Goal: Task Accomplishment & Management: Manage account settings

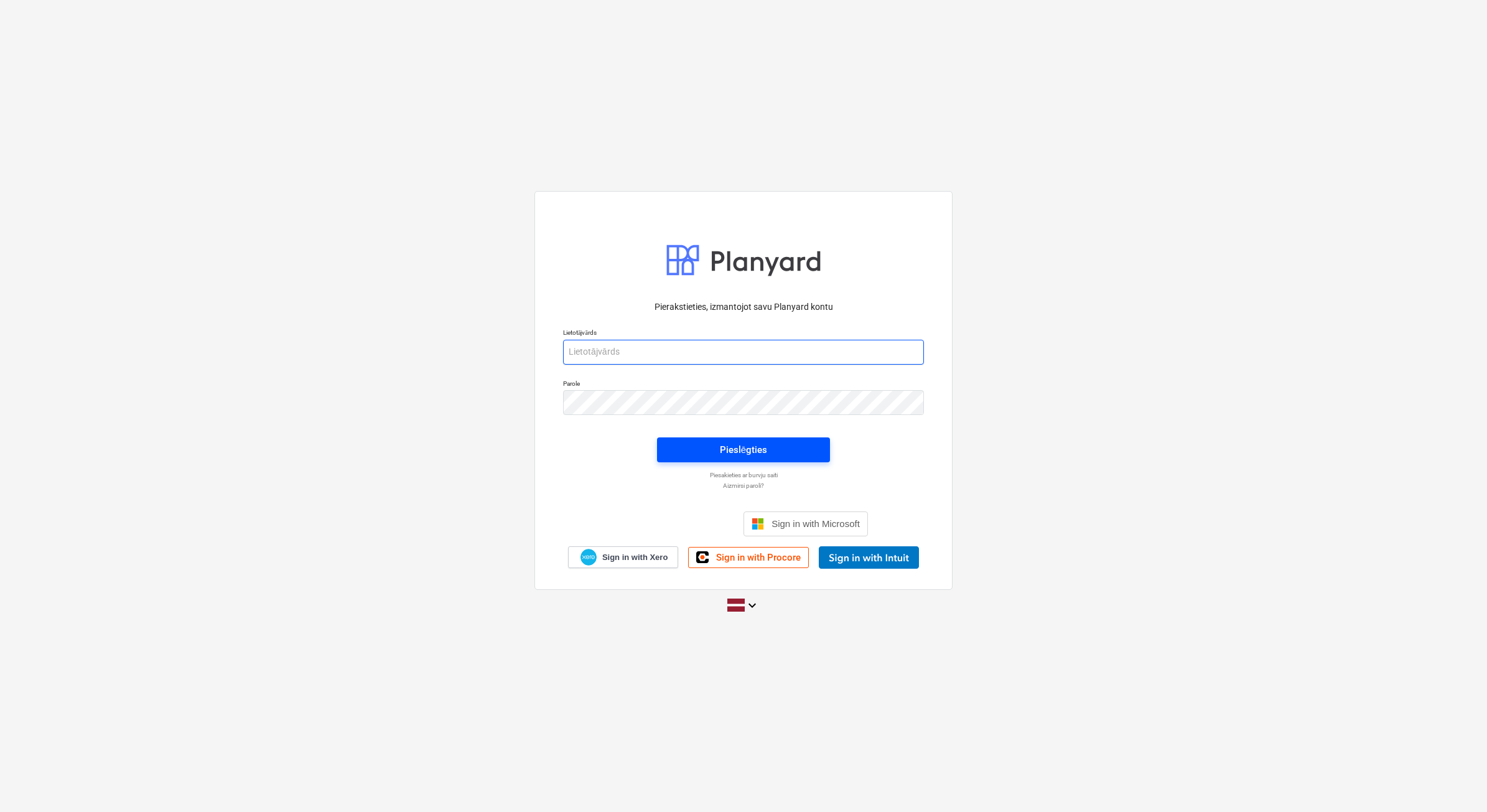
type input "beate.bardina@bonava.com"
click at [737, 457] on div "Pieslēgties" at bounding box center [744, 450] width 48 height 16
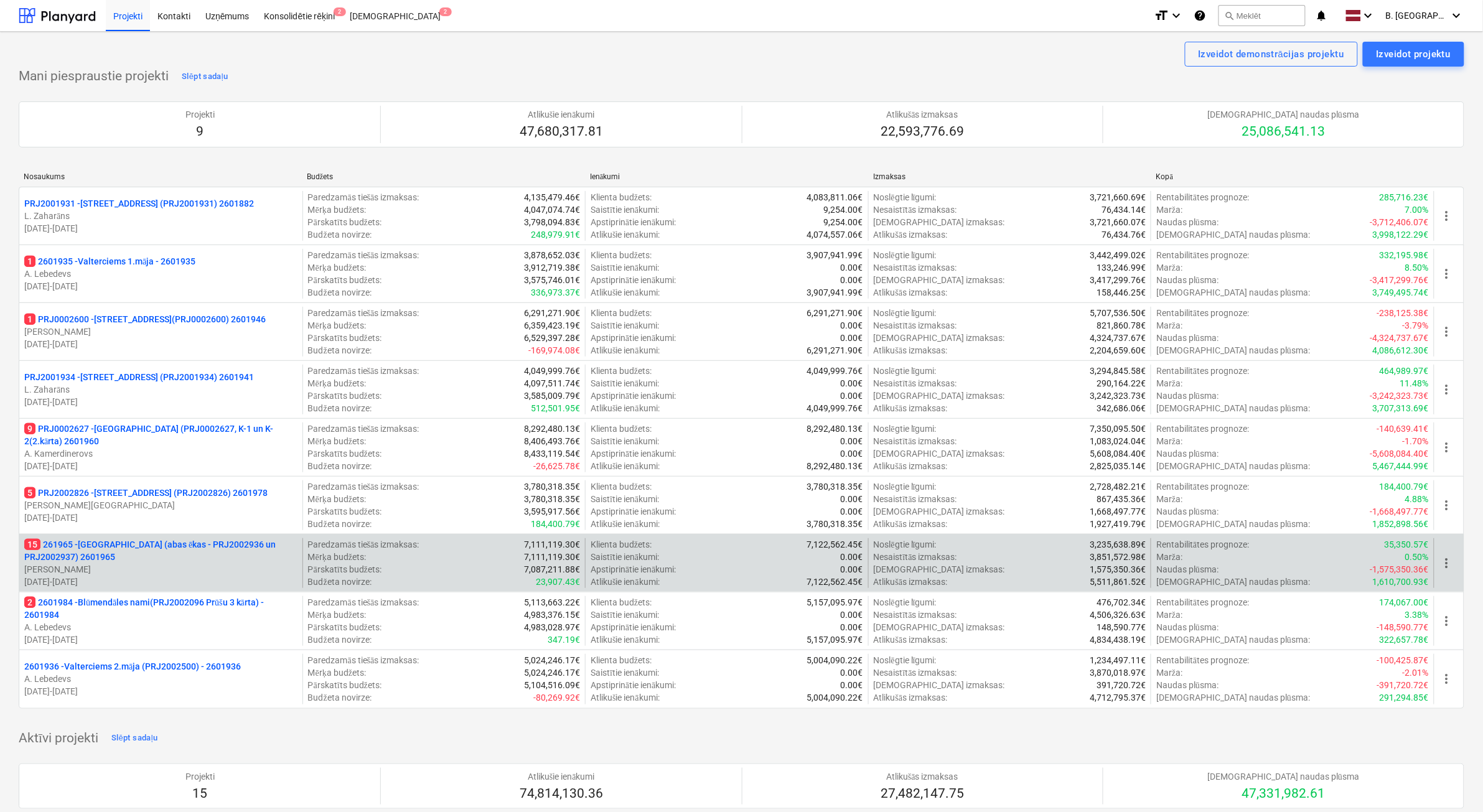
click at [199, 573] on p "[PERSON_NAME] Grāmatnieks" at bounding box center [161, 569] width 274 height 13
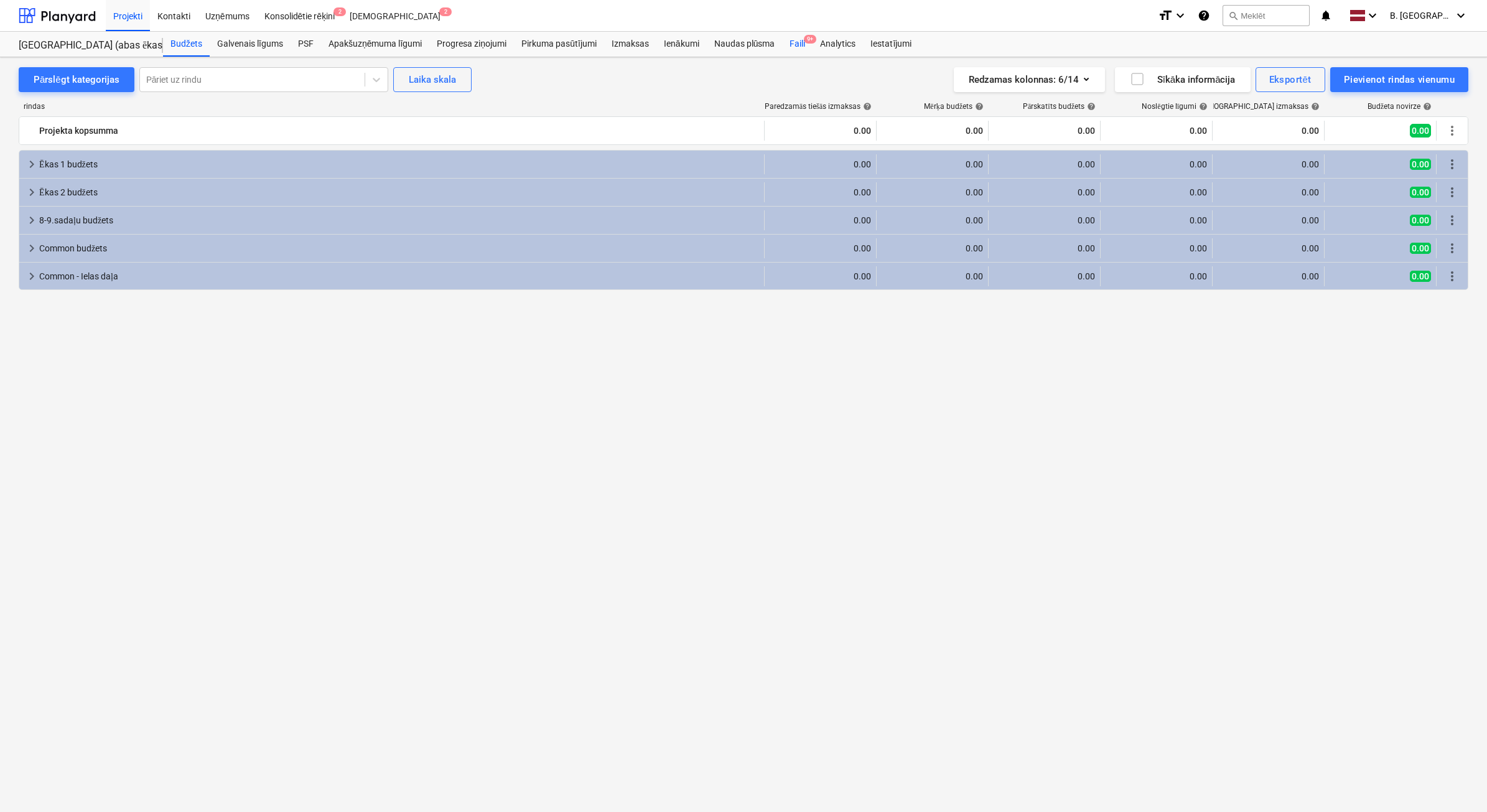
click at [801, 44] on div "Faili 9+" at bounding box center [797, 44] width 30 height 25
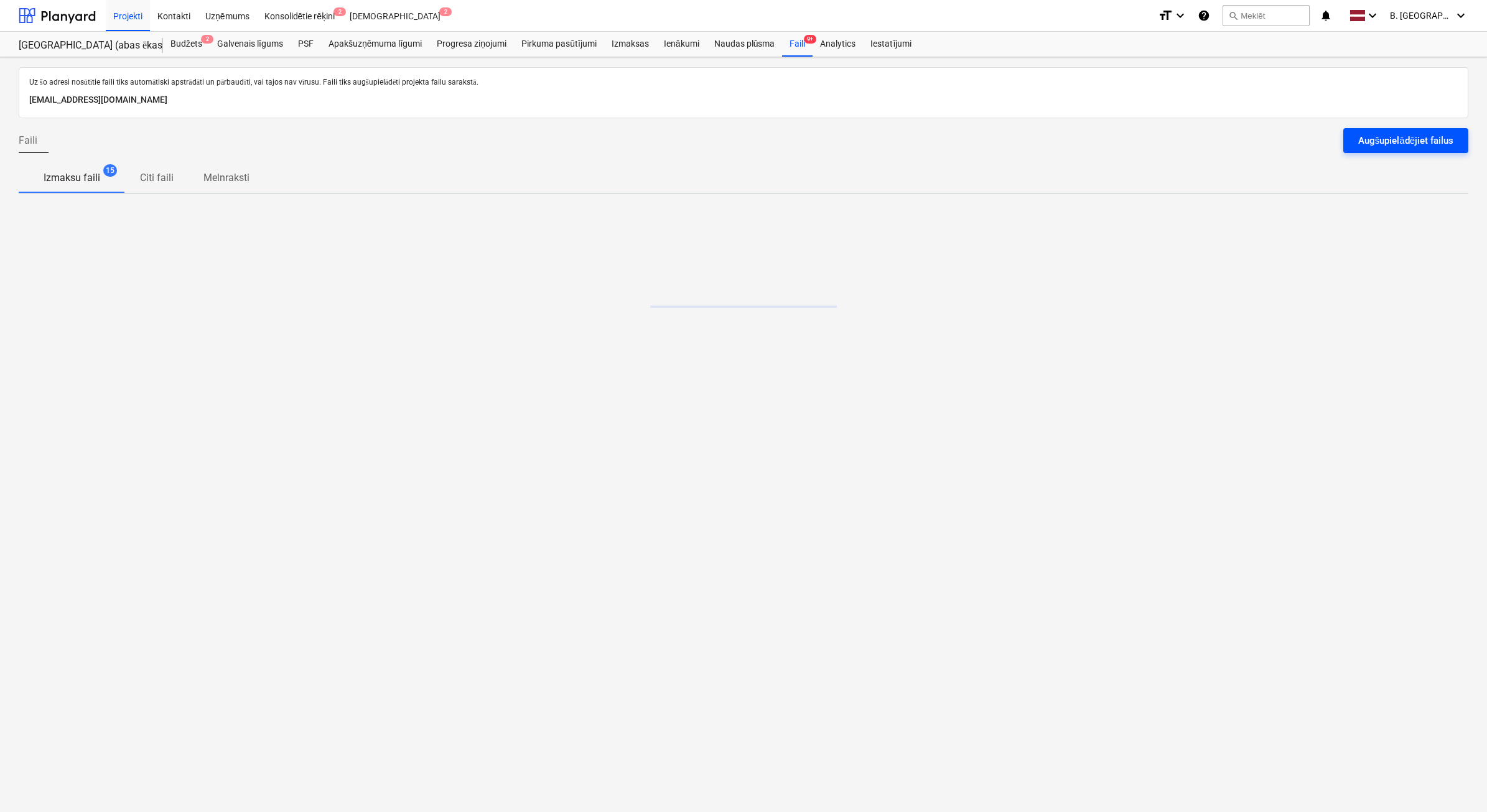
click at [1432, 140] on div "Augšupielādējiet failus" at bounding box center [1406, 140] width 95 height 16
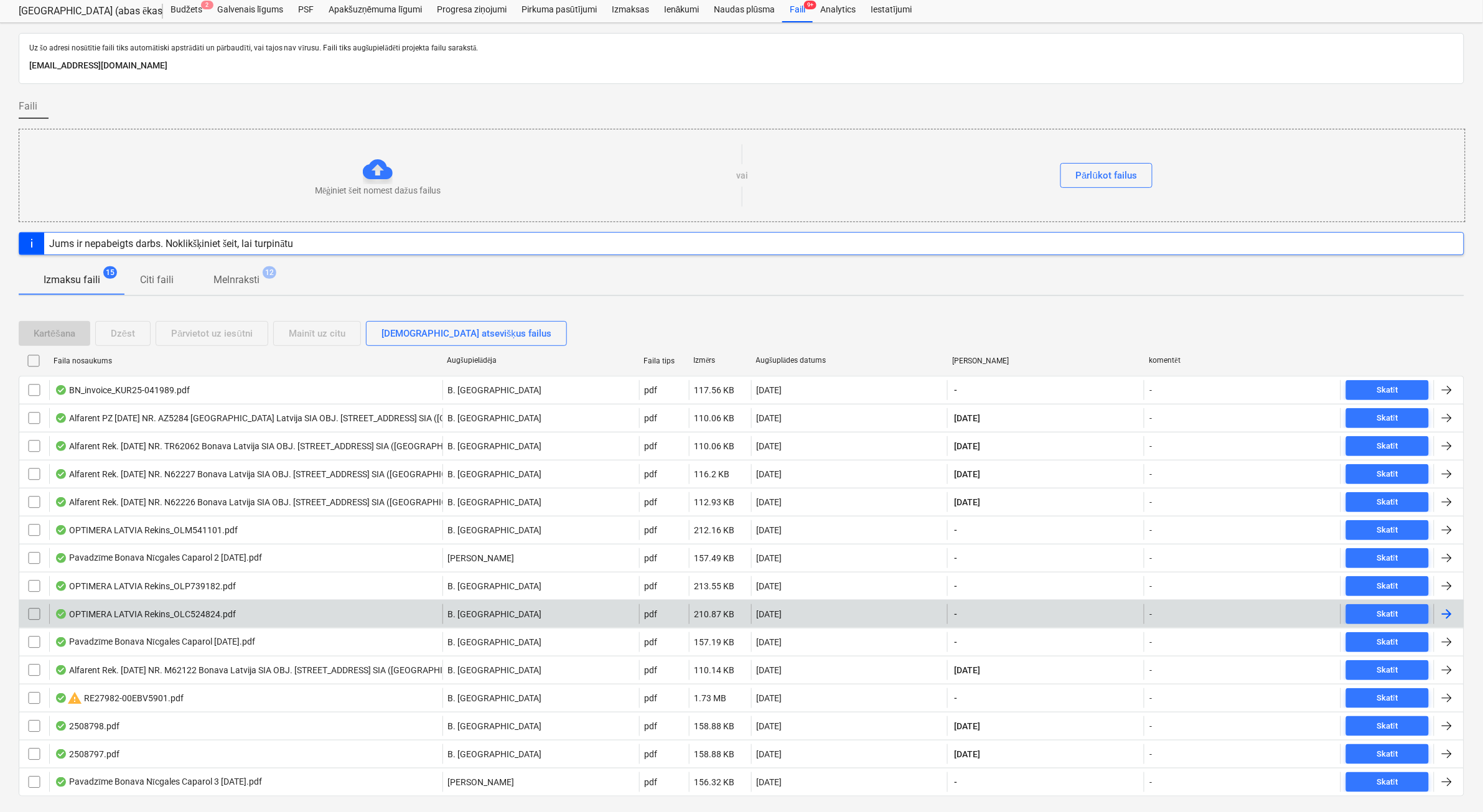
scroll to position [66, 0]
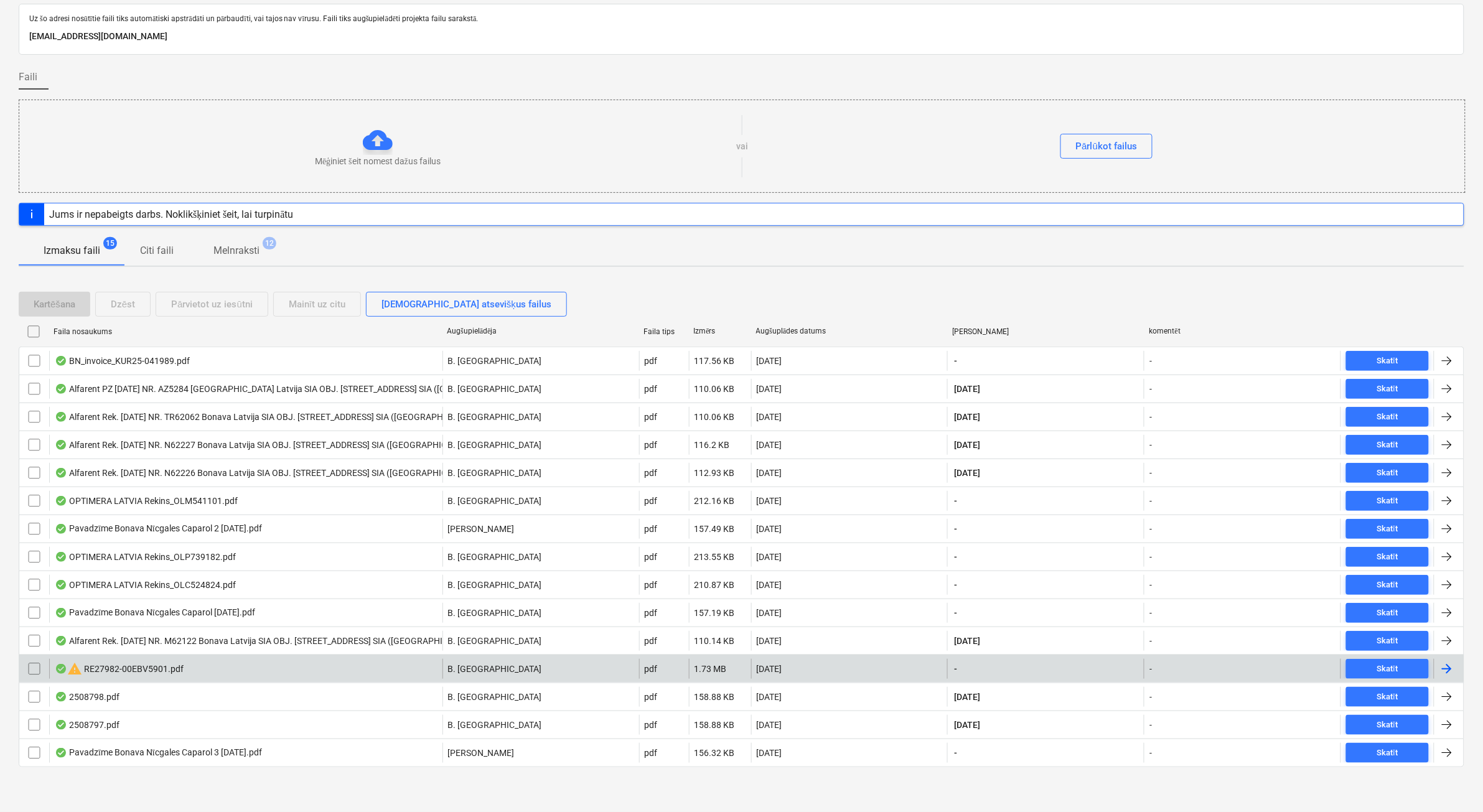
click at [243, 667] on div "warning RE27982-00EBV5901.pdf" at bounding box center [245, 669] width 393 height 20
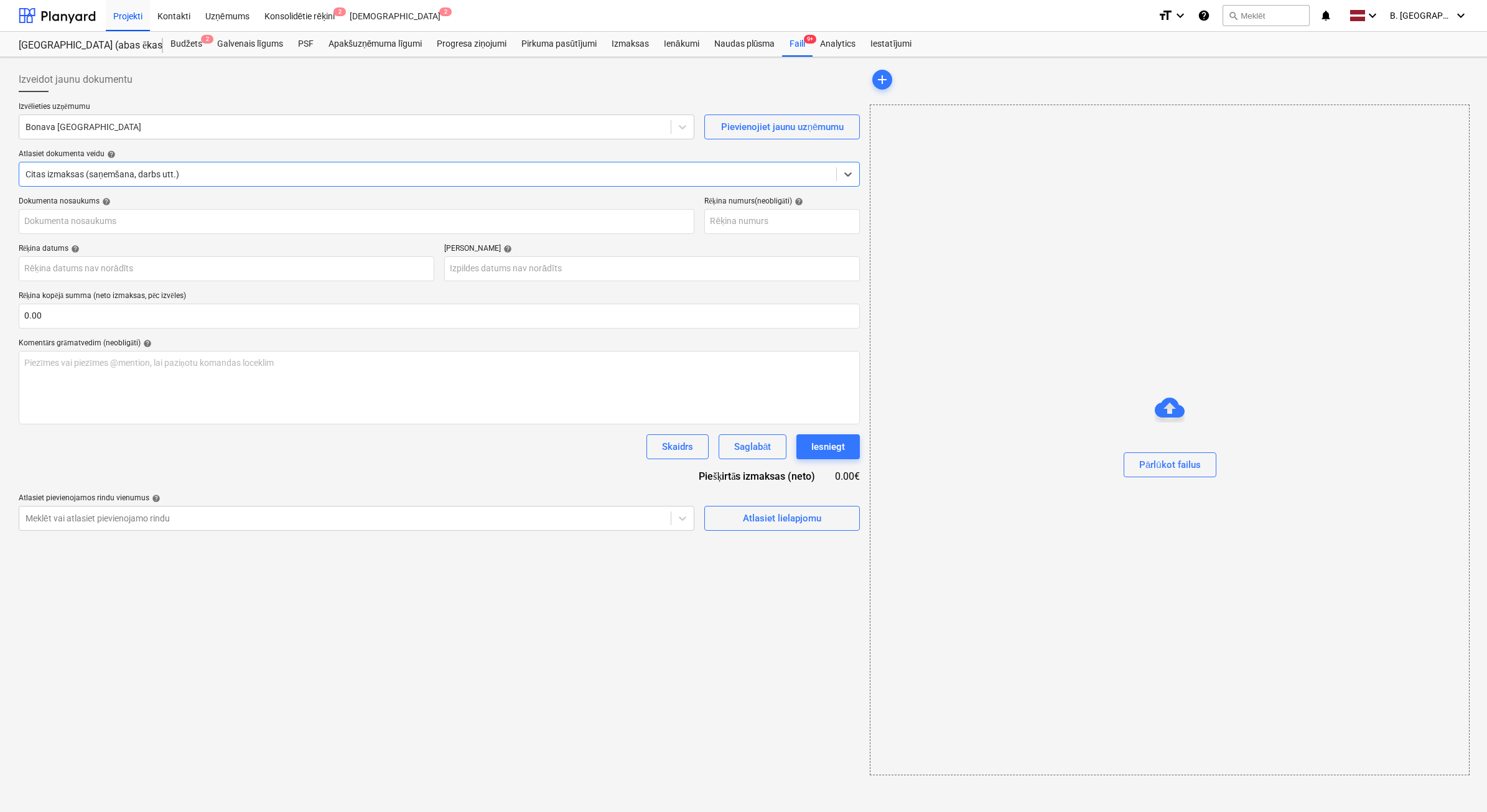
type input "E27982-00"
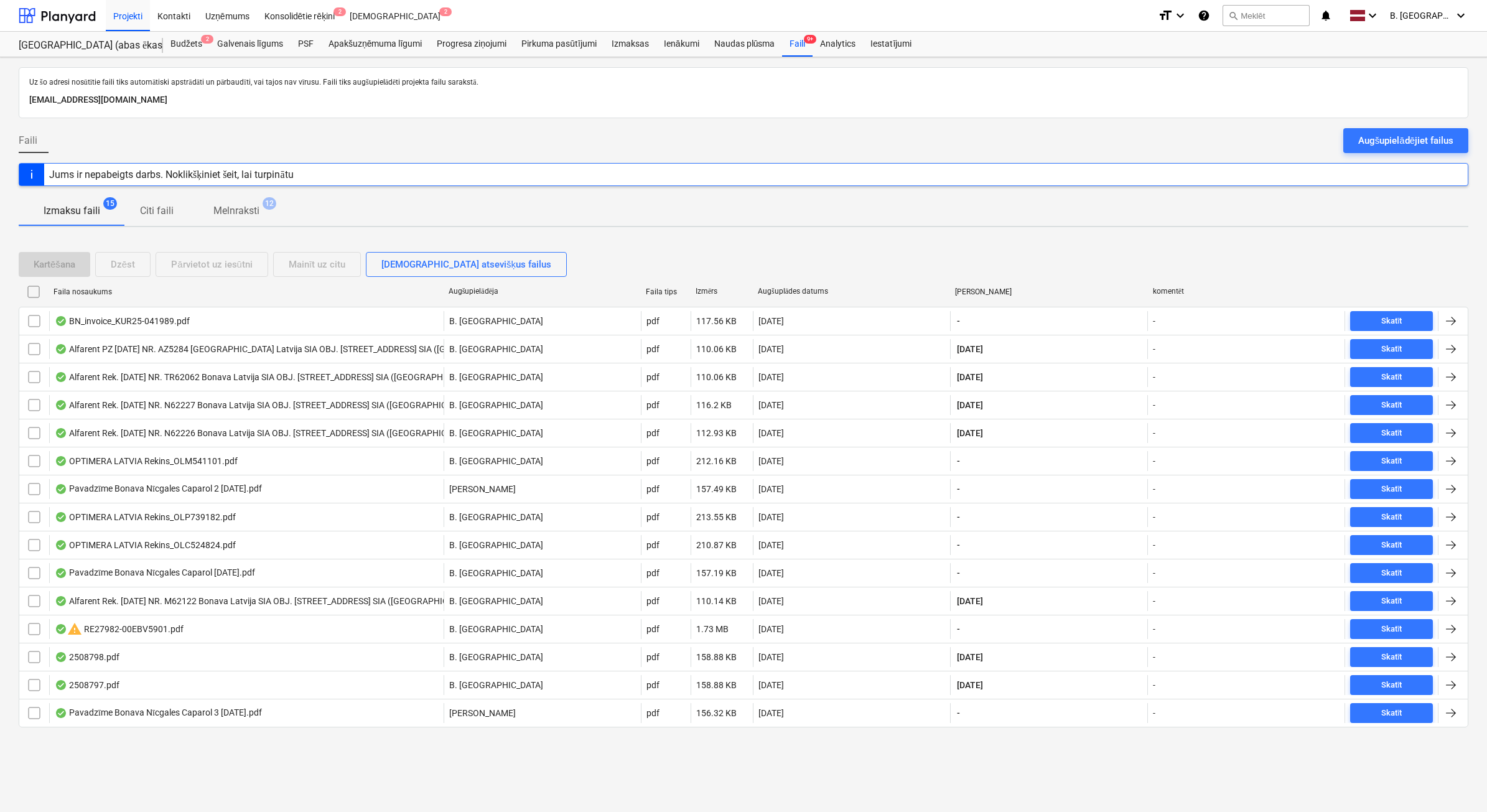
click at [1370, 132] on div "Augšupielādējiet failus" at bounding box center [1406, 140] width 95 height 16
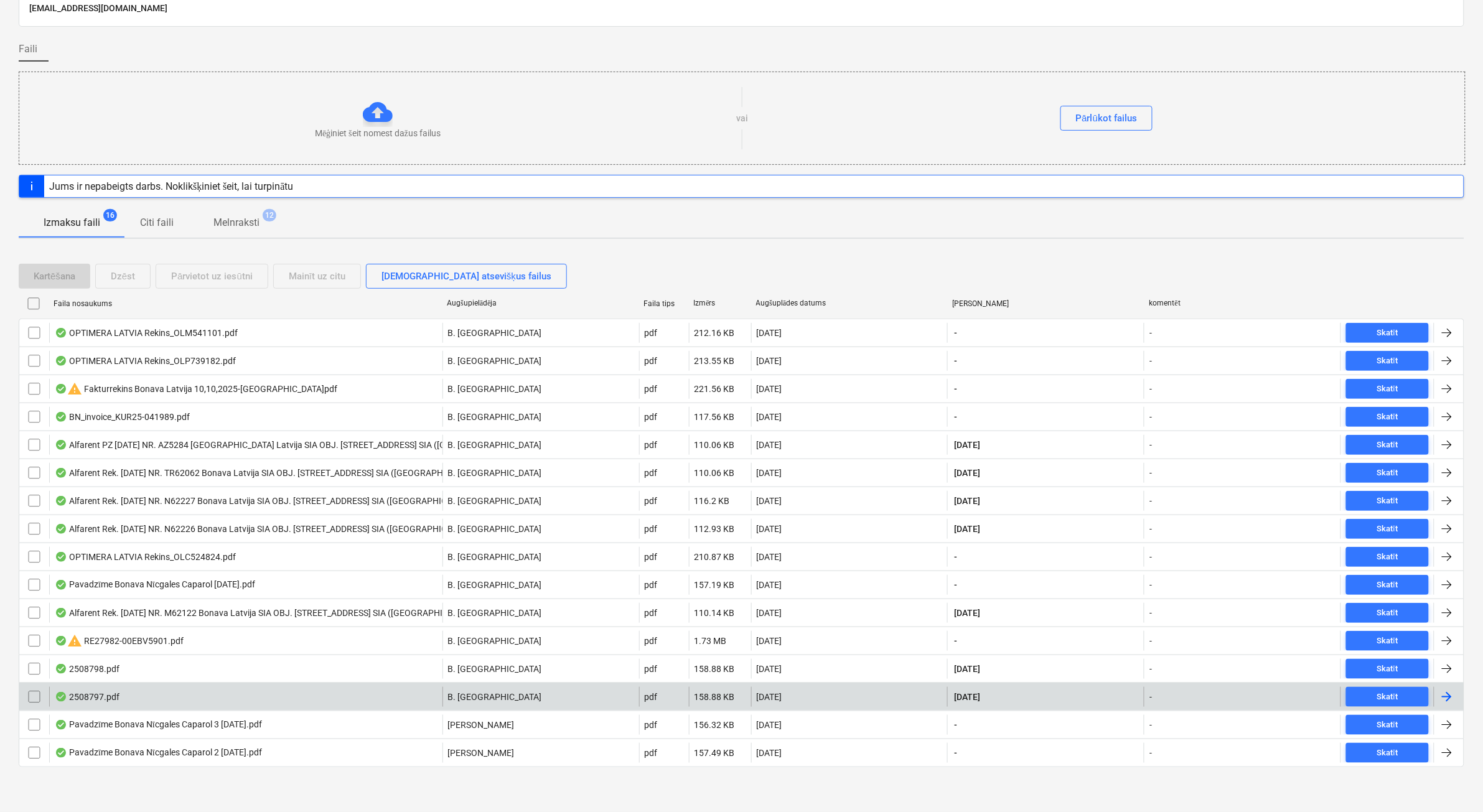
scroll to position [94, 0]
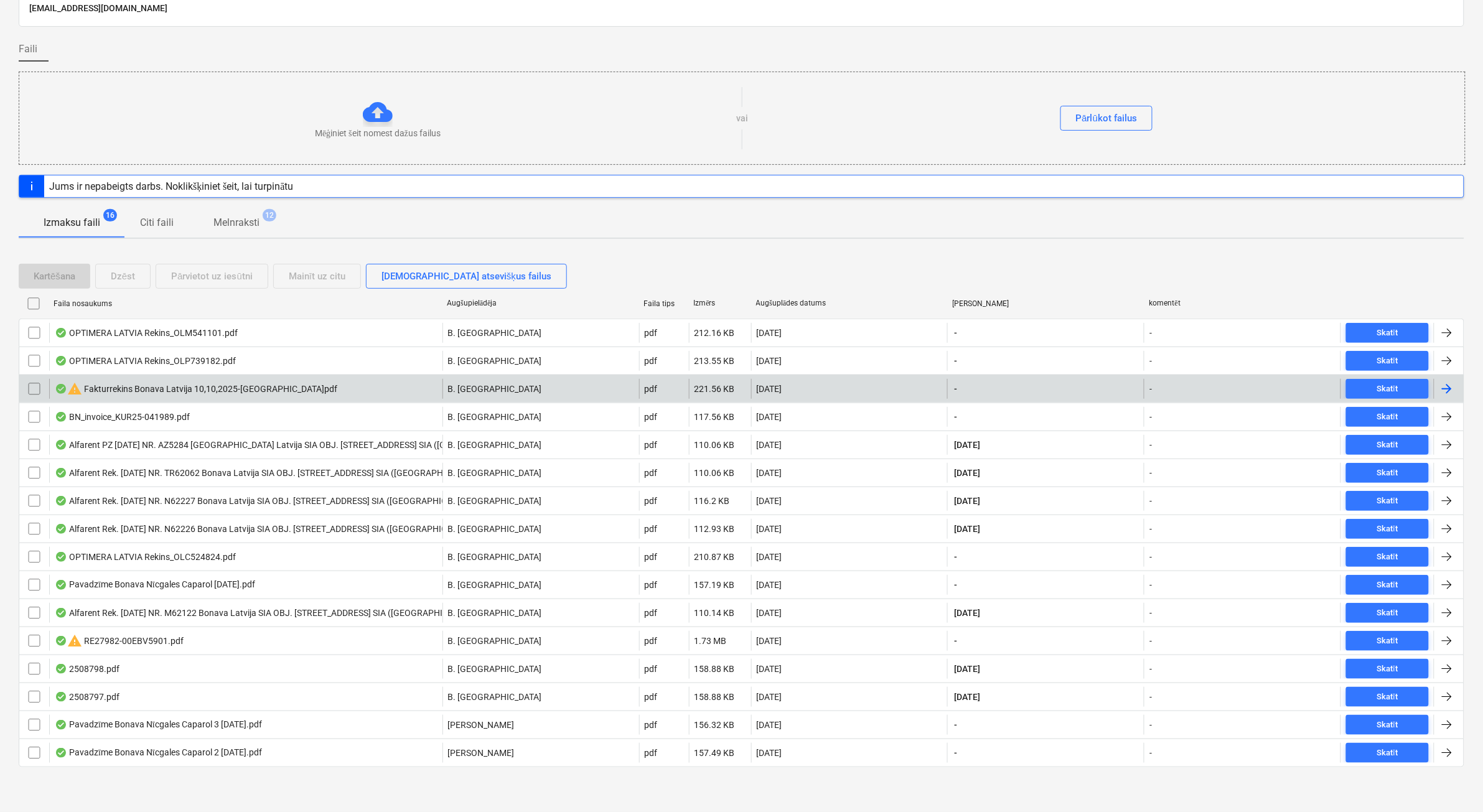
click at [239, 388] on div "warning Fakturrekins Bonava Latvija 10,10,2025-Nicgales iela.pdf" at bounding box center [196, 389] width 282 height 15
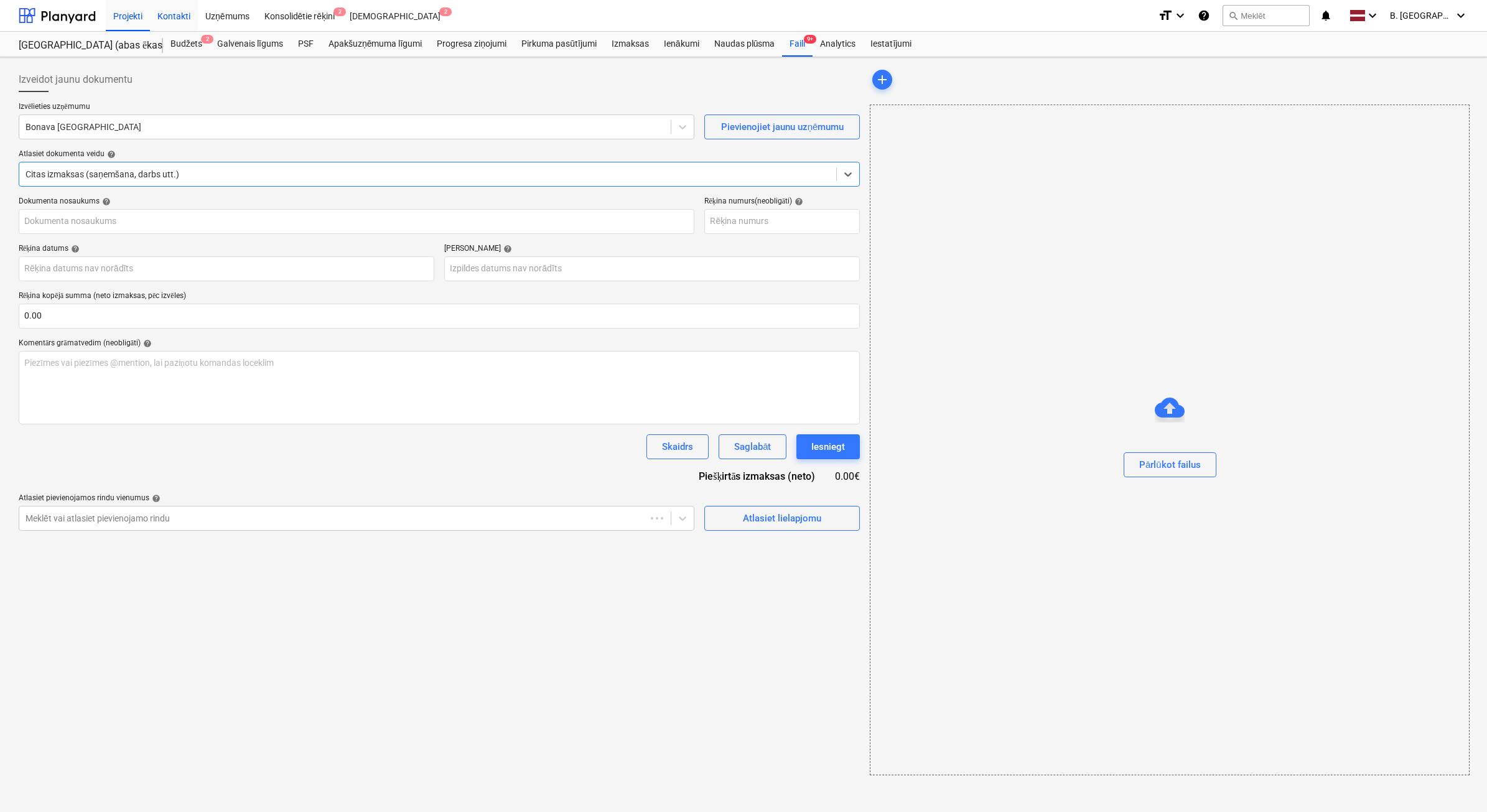
type input "40003579272"
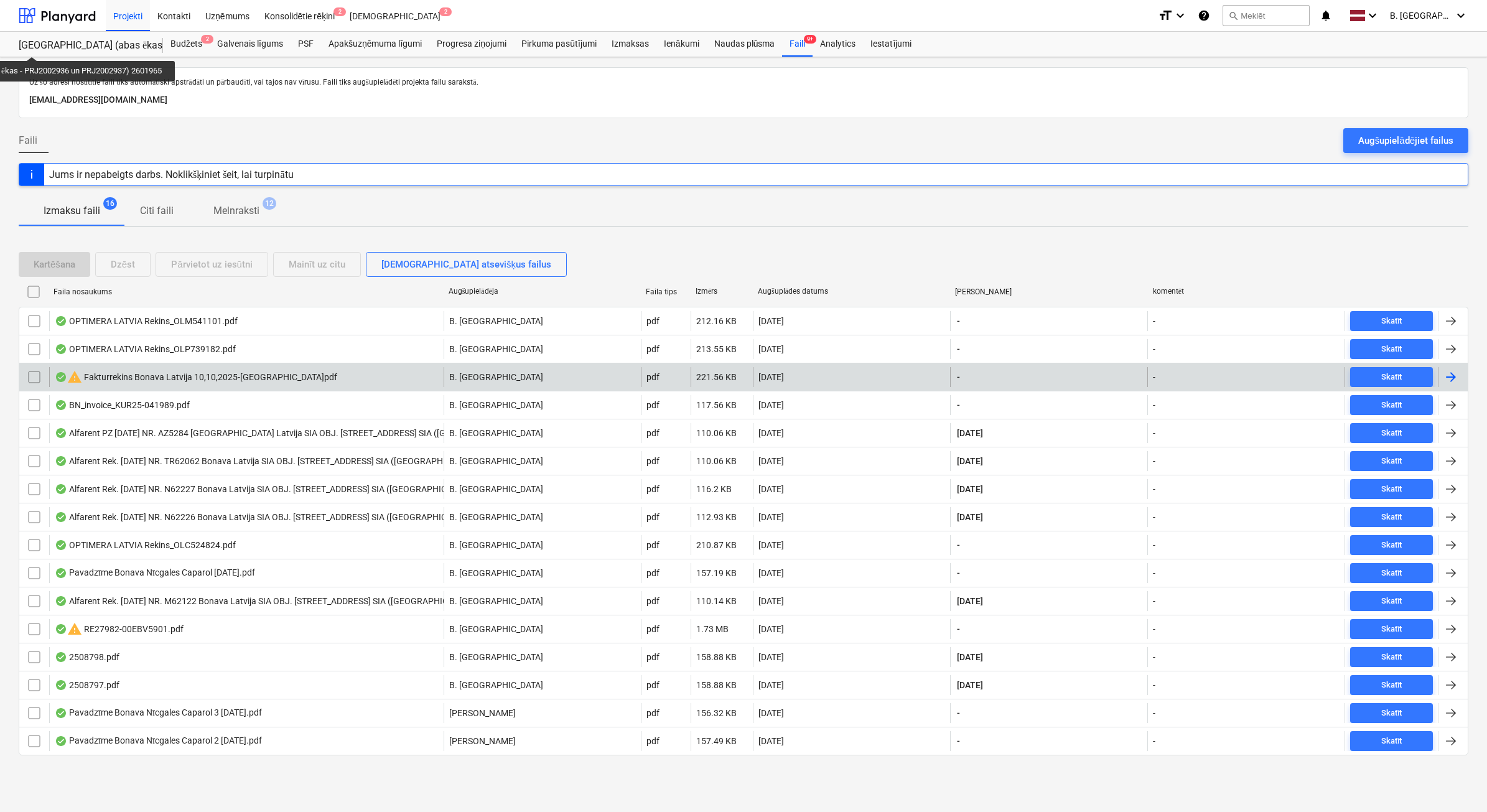
click at [34, 383] on input "checkbox" at bounding box center [34, 377] width 20 height 20
click at [112, 259] on div "Dzēst" at bounding box center [123, 264] width 25 height 16
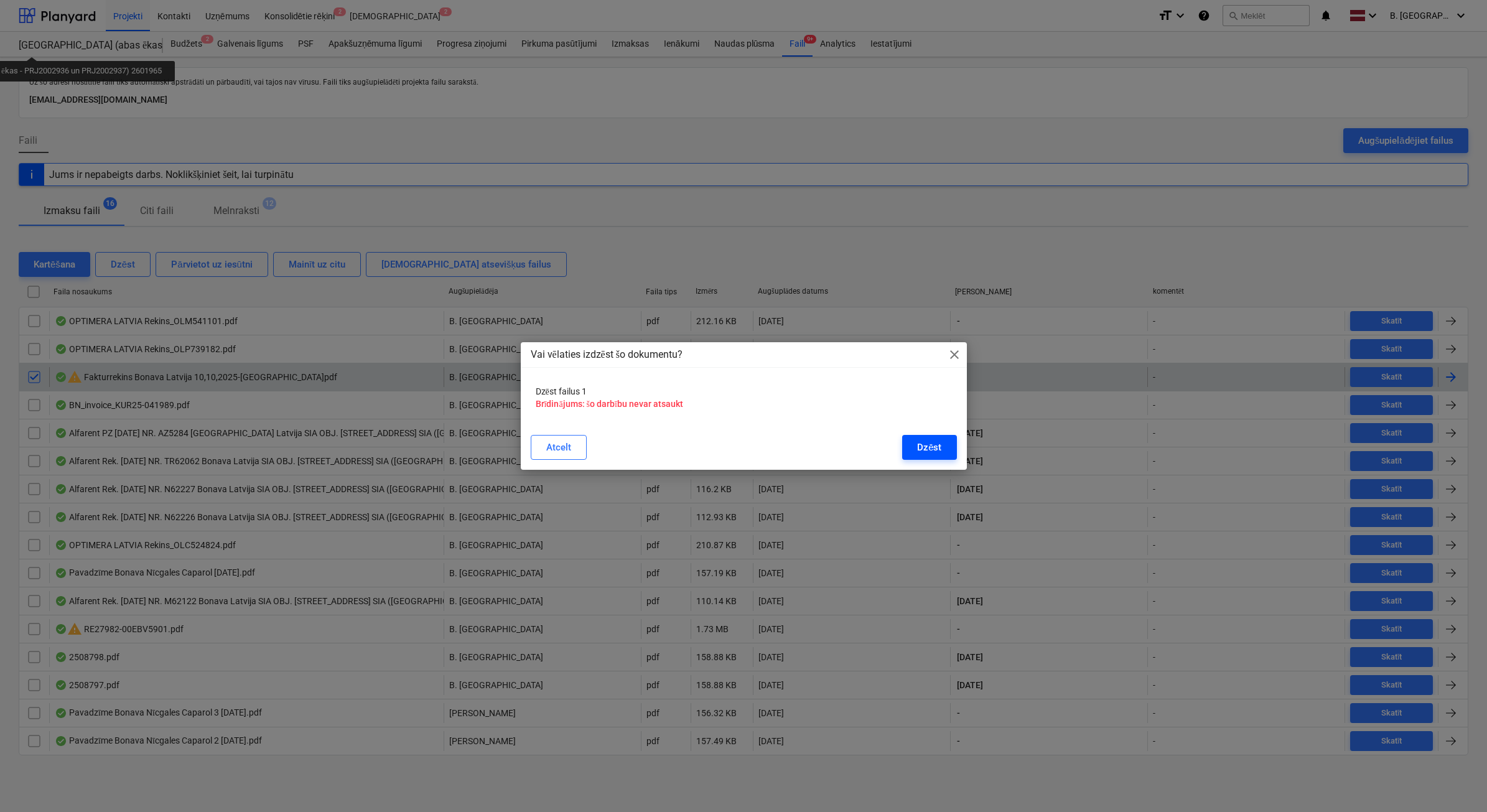
click at [916, 449] on button "Dzēst" at bounding box center [929, 446] width 54 height 25
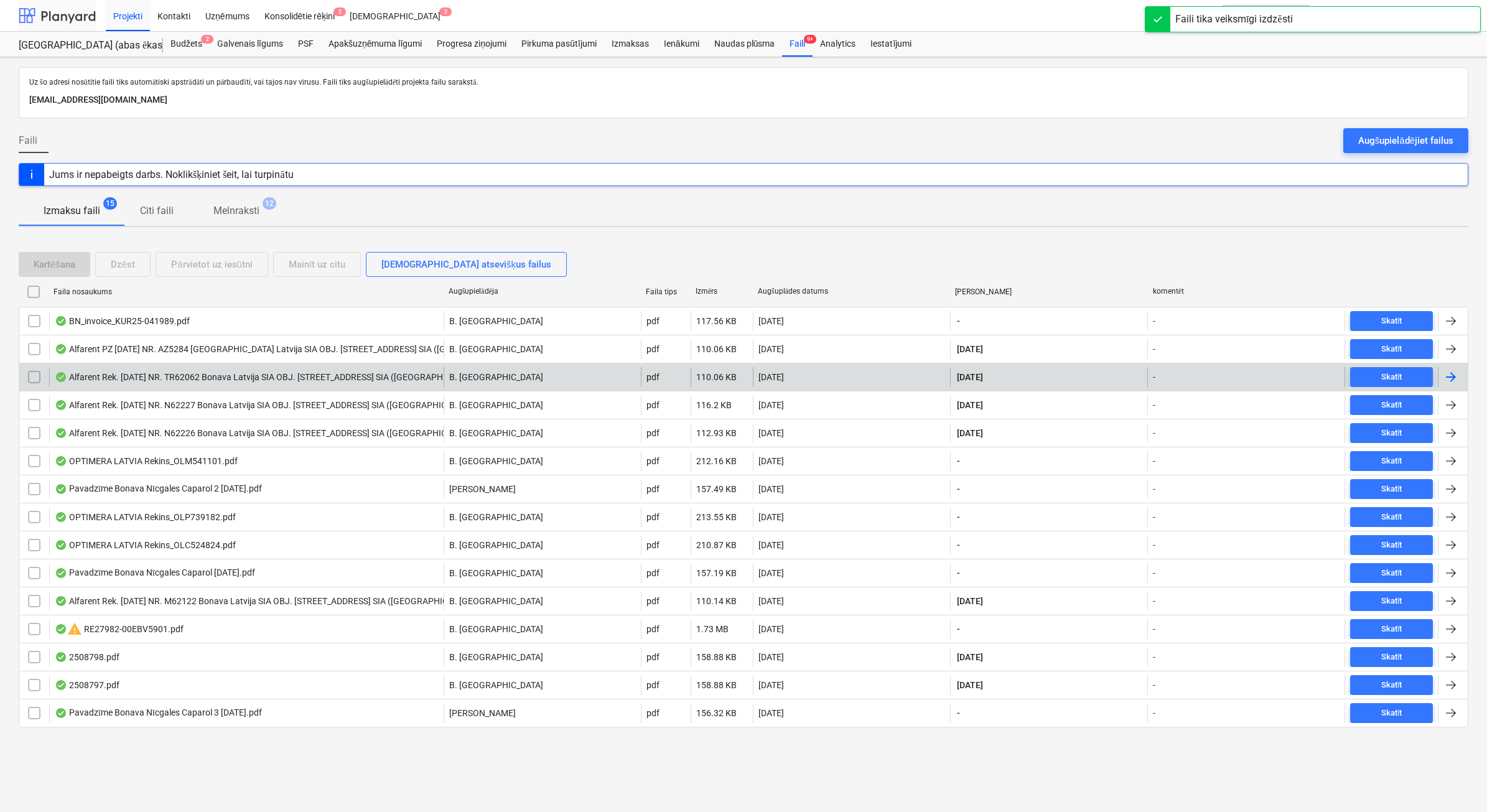
click at [72, 19] on div at bounding box center [57, 16] width 77 height 31
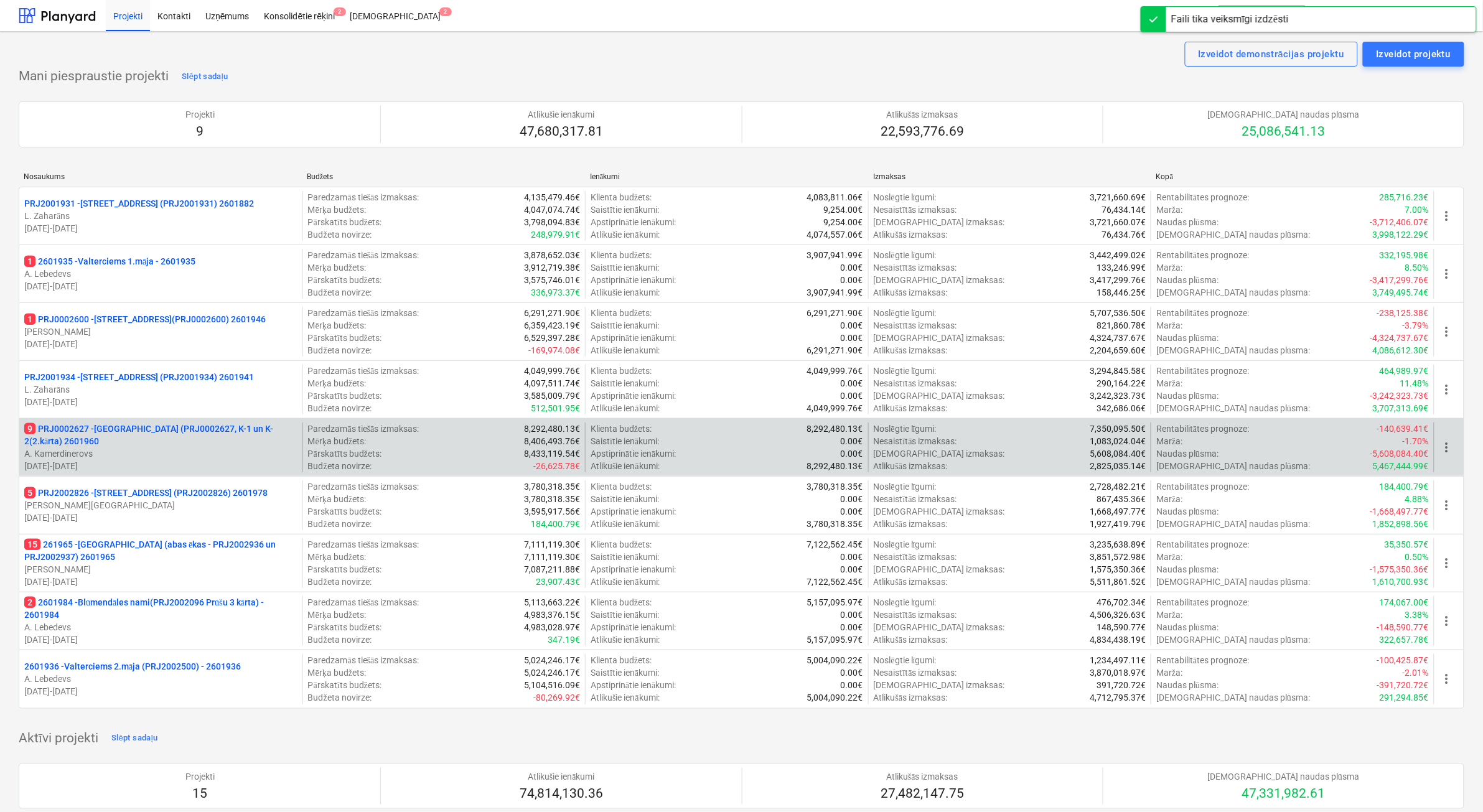
click at [224, 446] on p "9 PRJ0002627 - Tumes iela (PRJ0002627, K-1 un K-2(2.kārta) 2601960" at bounding box center [161, 435] width 274 height 25
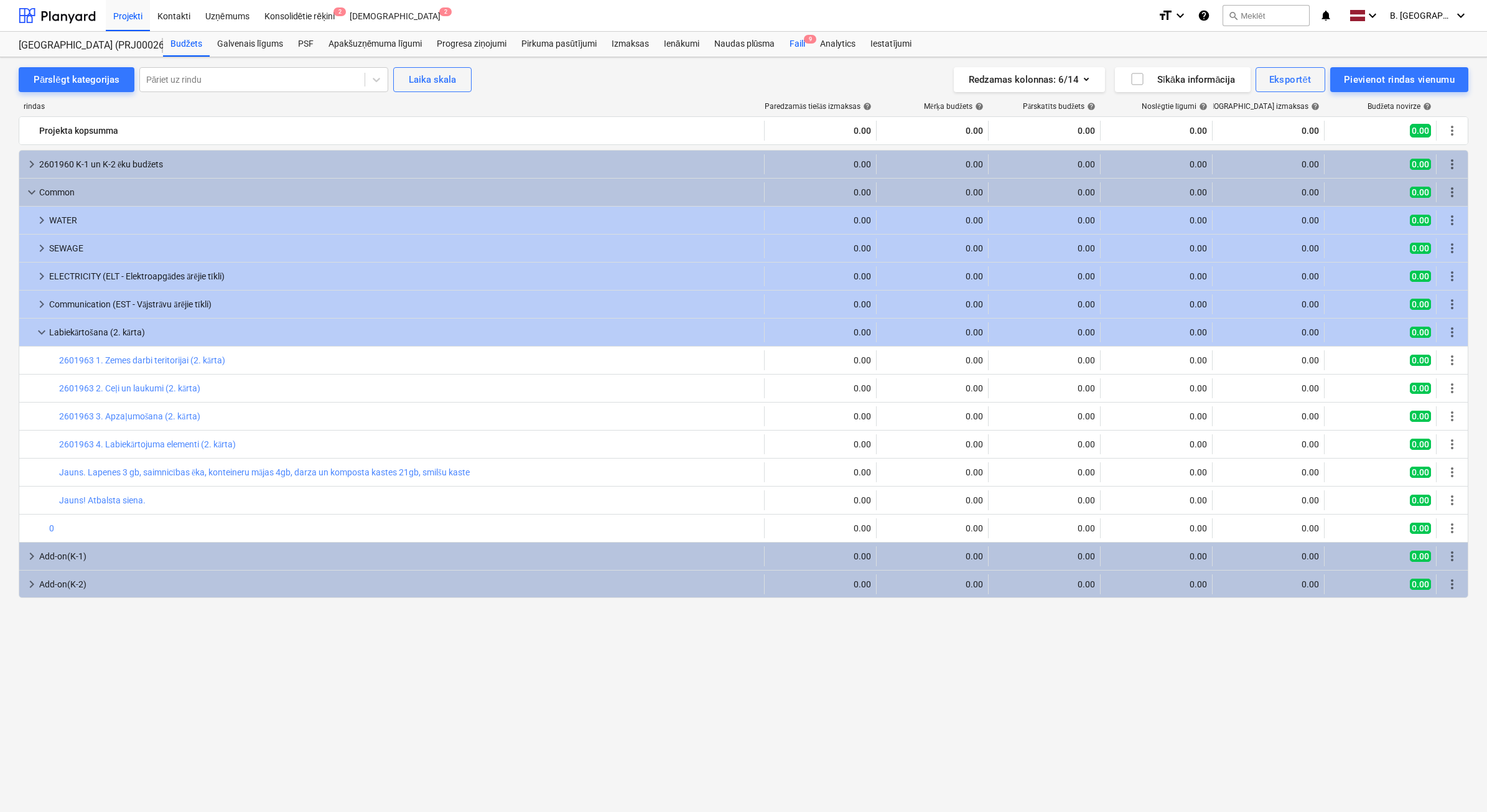
click at [797, 47] on div "Faili 9" at bounding box center [797, 44] width 30 height 25
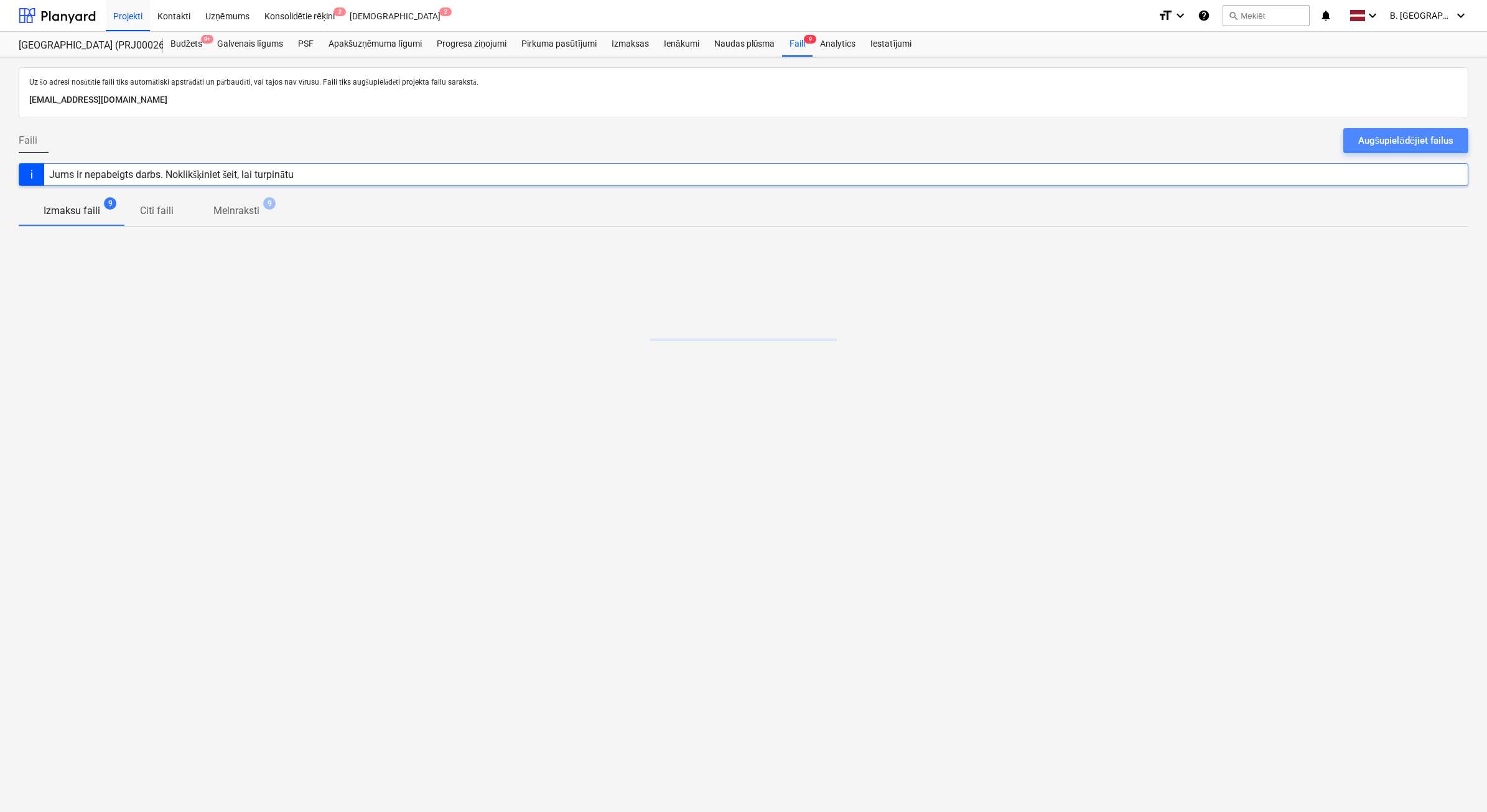
click at [1433, 147] on div "Augšupielādējiet failus" at bounding box center [1406, 140] width 95 height 16
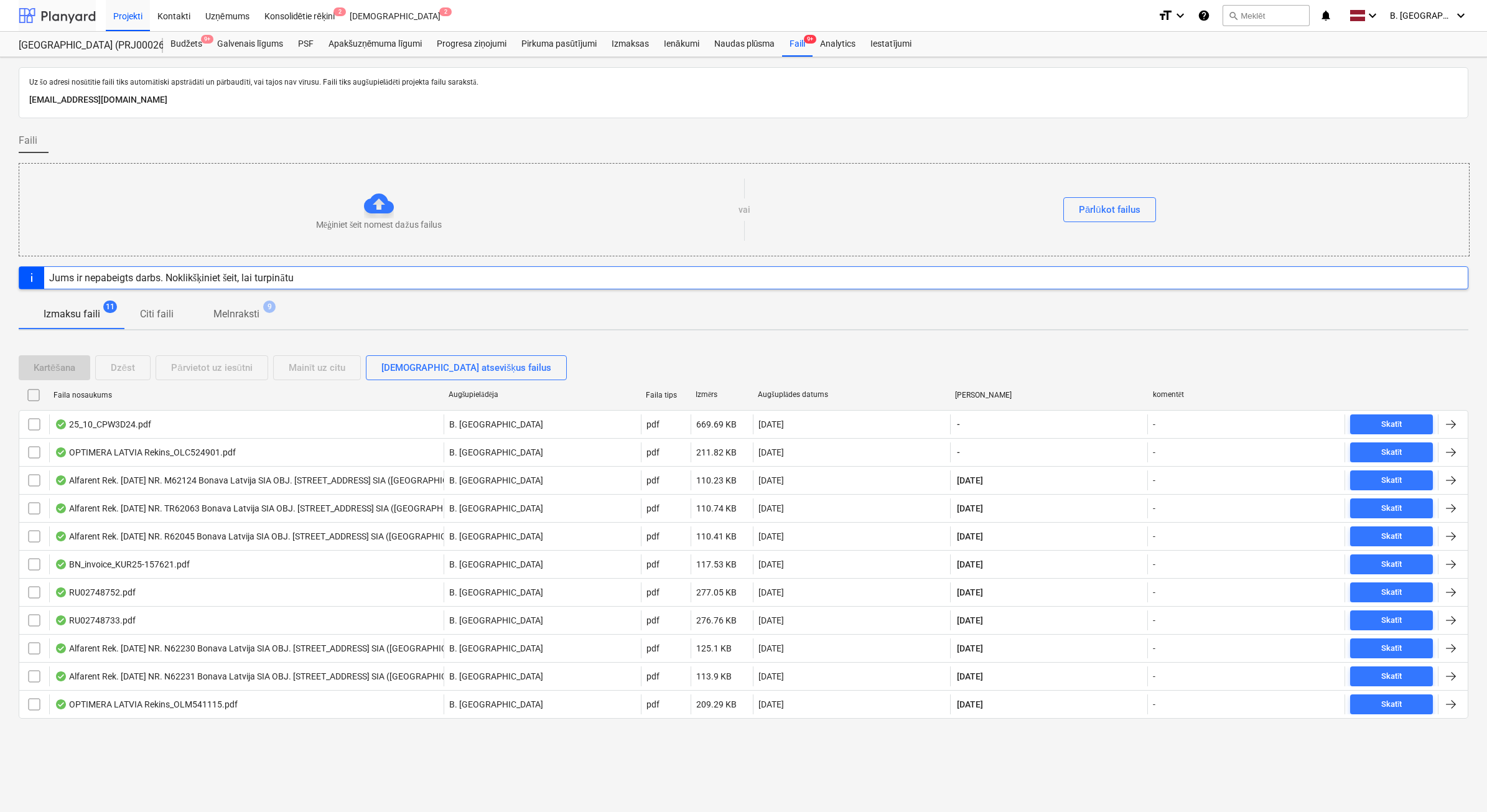
drag, startPoint x: 62, startPoint y: 16, endPoint x: 61, endPoint y: 2, distance: 14.0
click at [62, 16] on div at bounding box center [57, 16] width 77 height 31
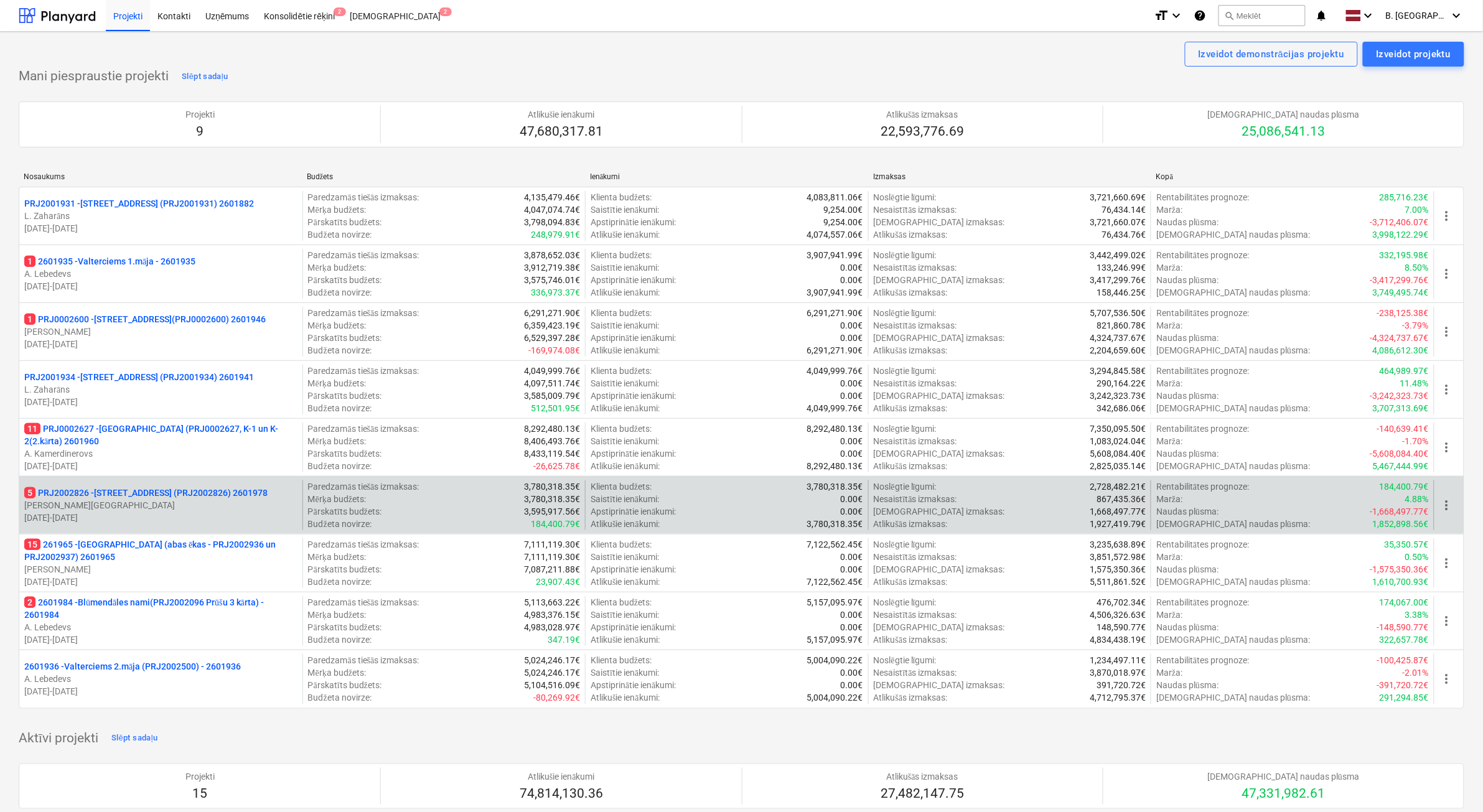
click at [122, 512] on p "01.04.2025 - 31.03.2026" at bounding box center [161, 517] width 274 height 13
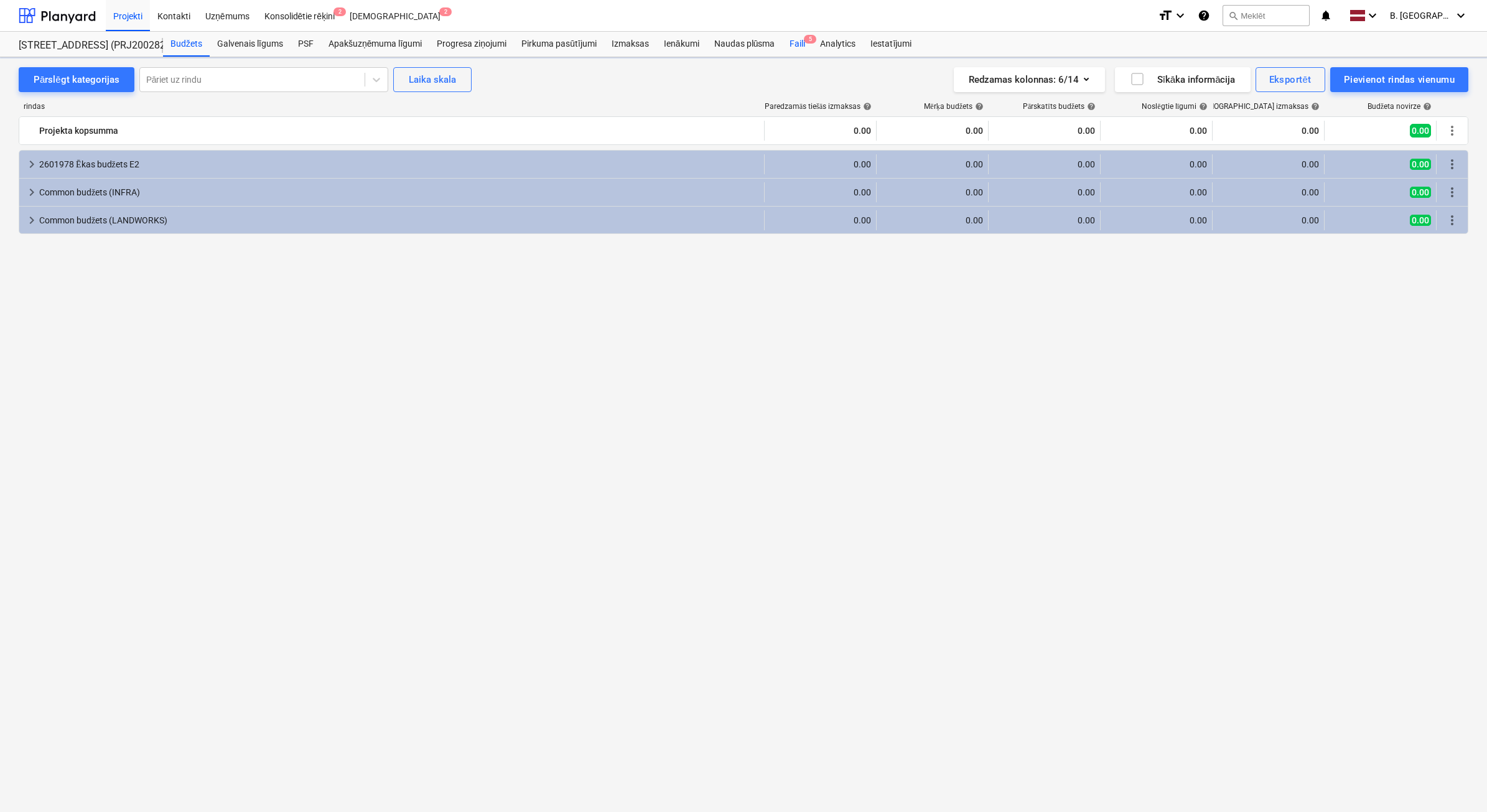
click at [804, 51] on div "Faili 5" at bounding box center [797, 44] width 30 height 25
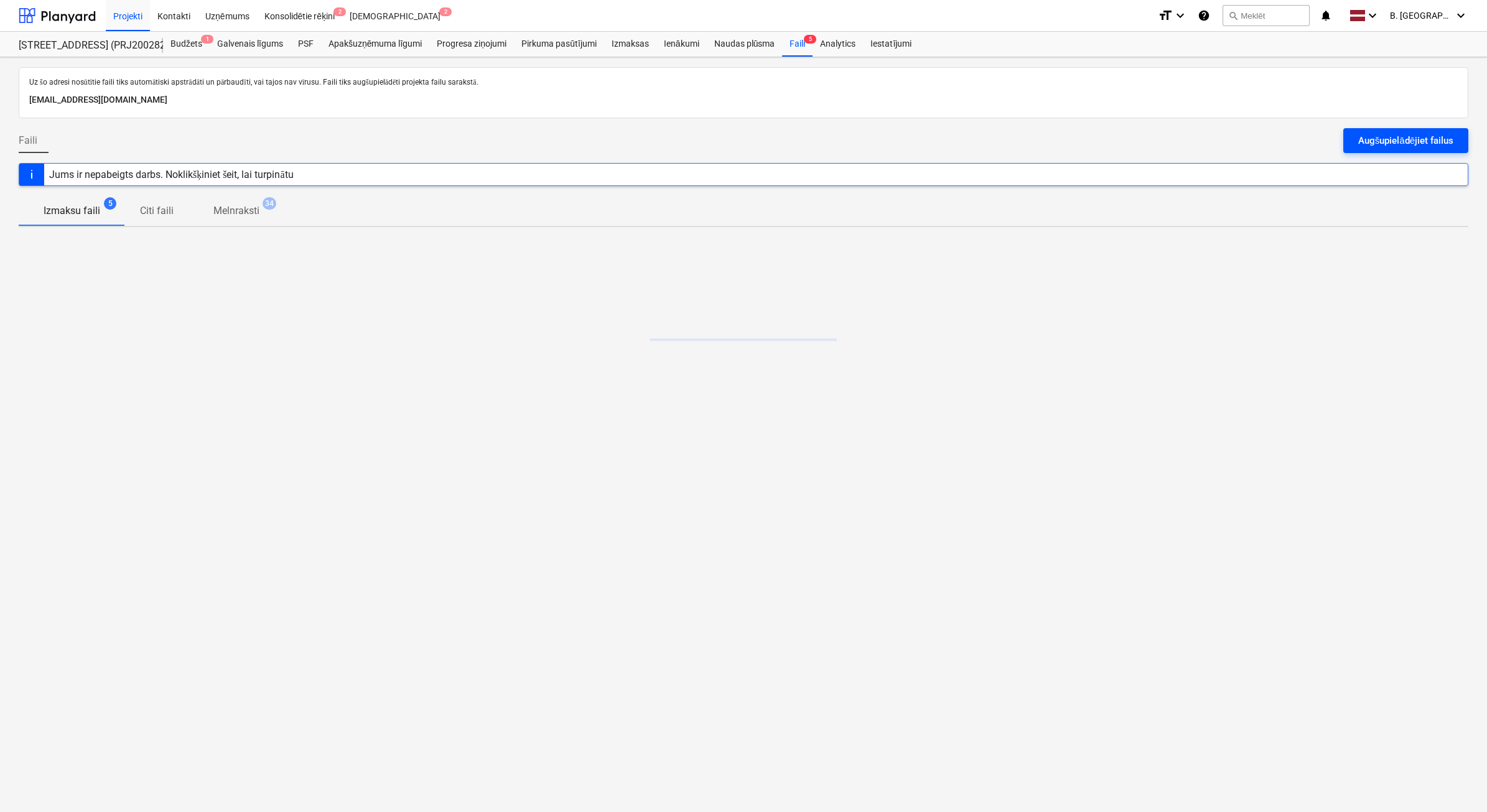
click at [1410, 135] on div "Augšupielādējiet failus" at bounding box center [1406, 140] width 95 height 16
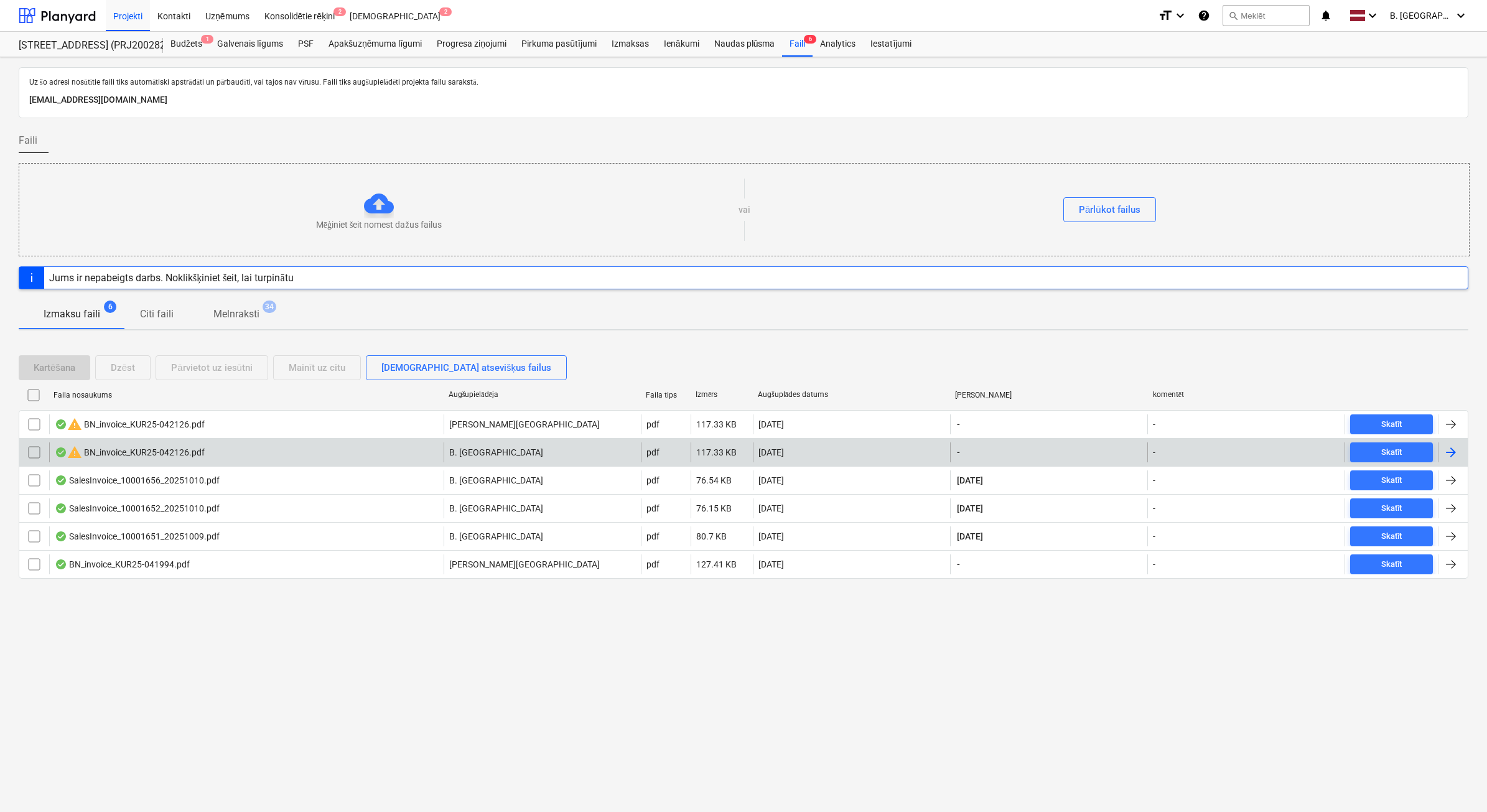
click at [42, 453] on input "checkbox" at bounding box center [34, 452] width 20 height 20
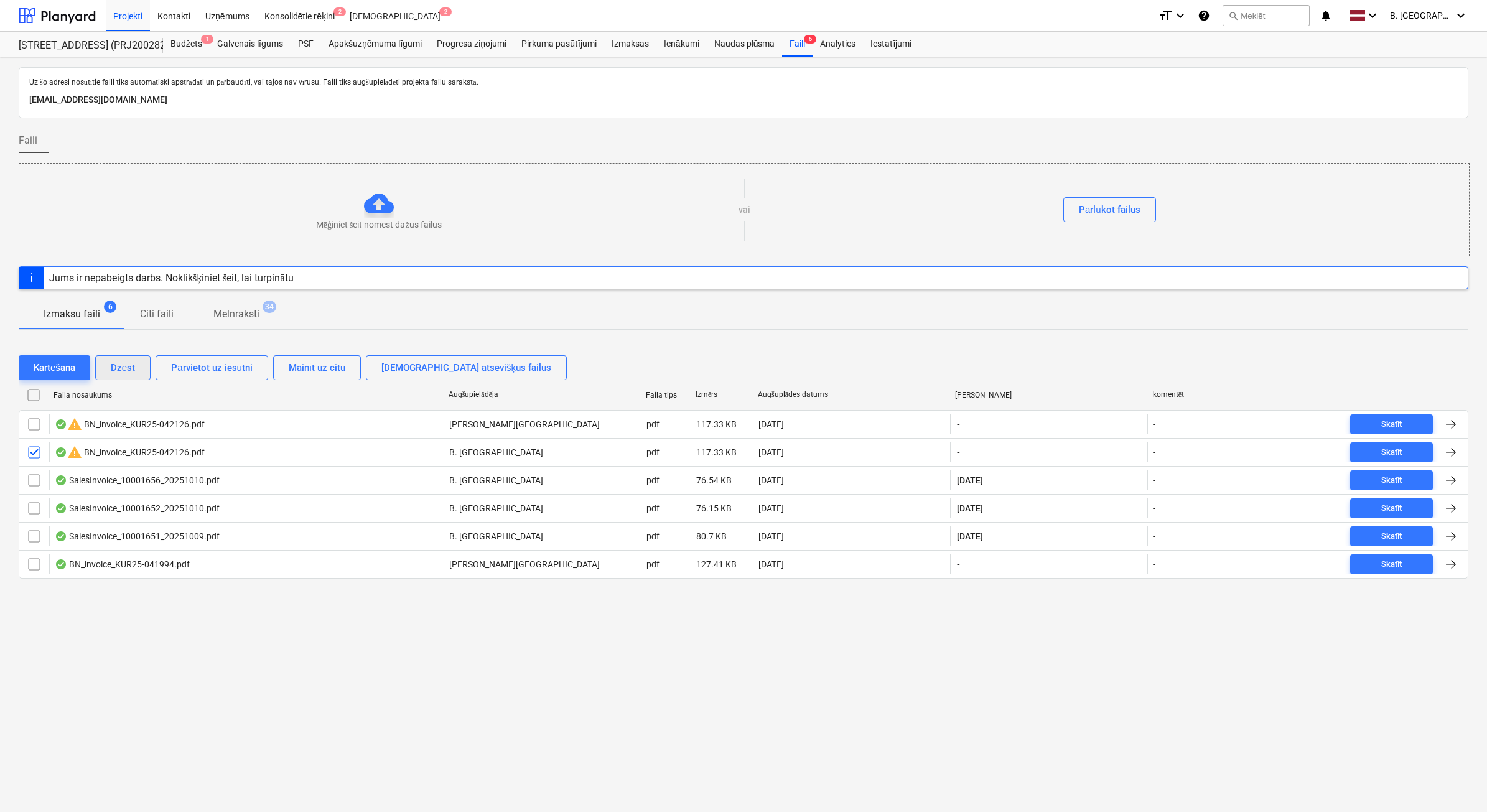
click at [132, 370] on div "Dzēst" at bounding box center [123, 368] width 25 height 16
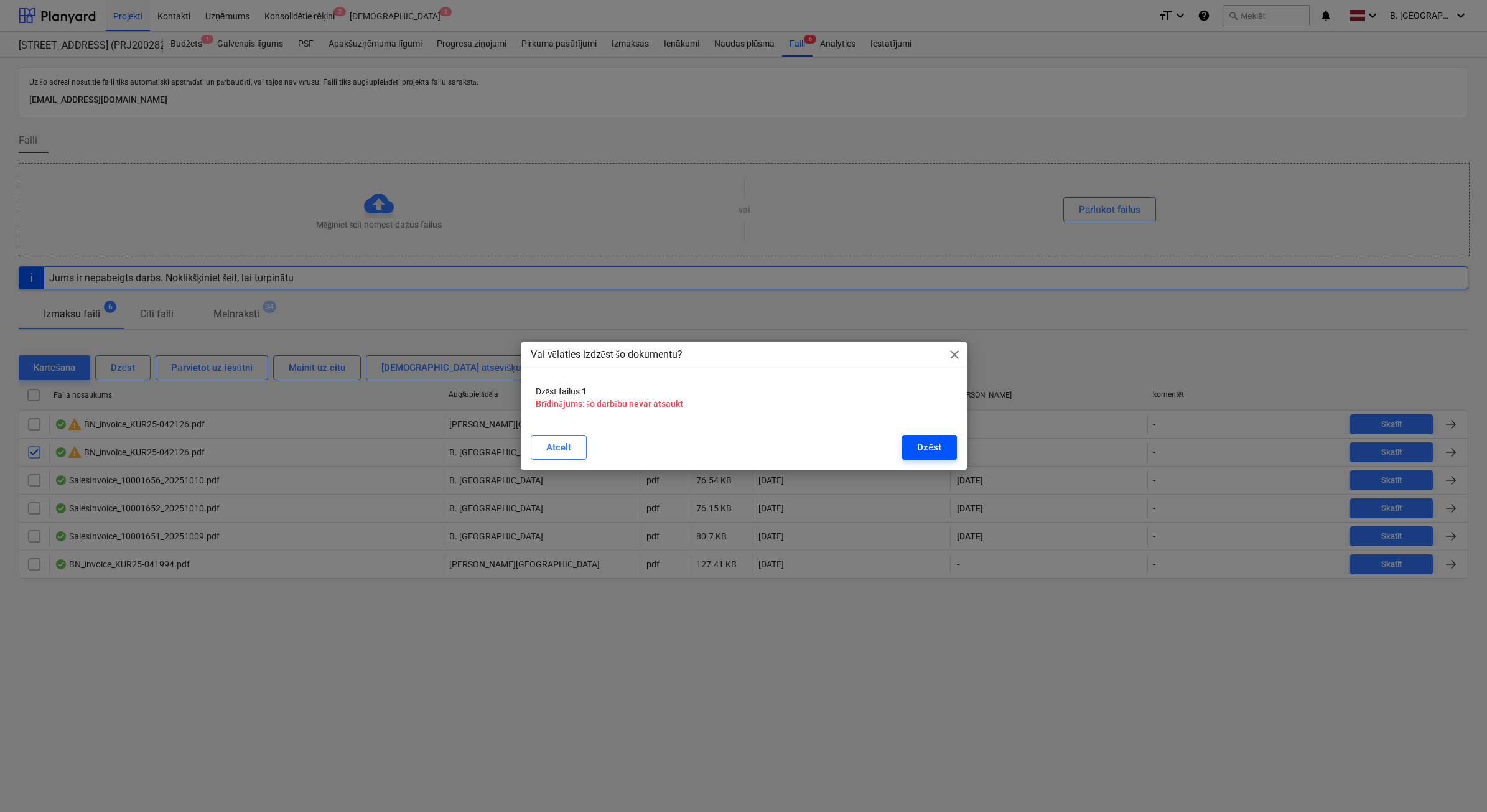
click at [909, 446] on button "Dzēst" at bounding box center [929, 446] width 54 height 25
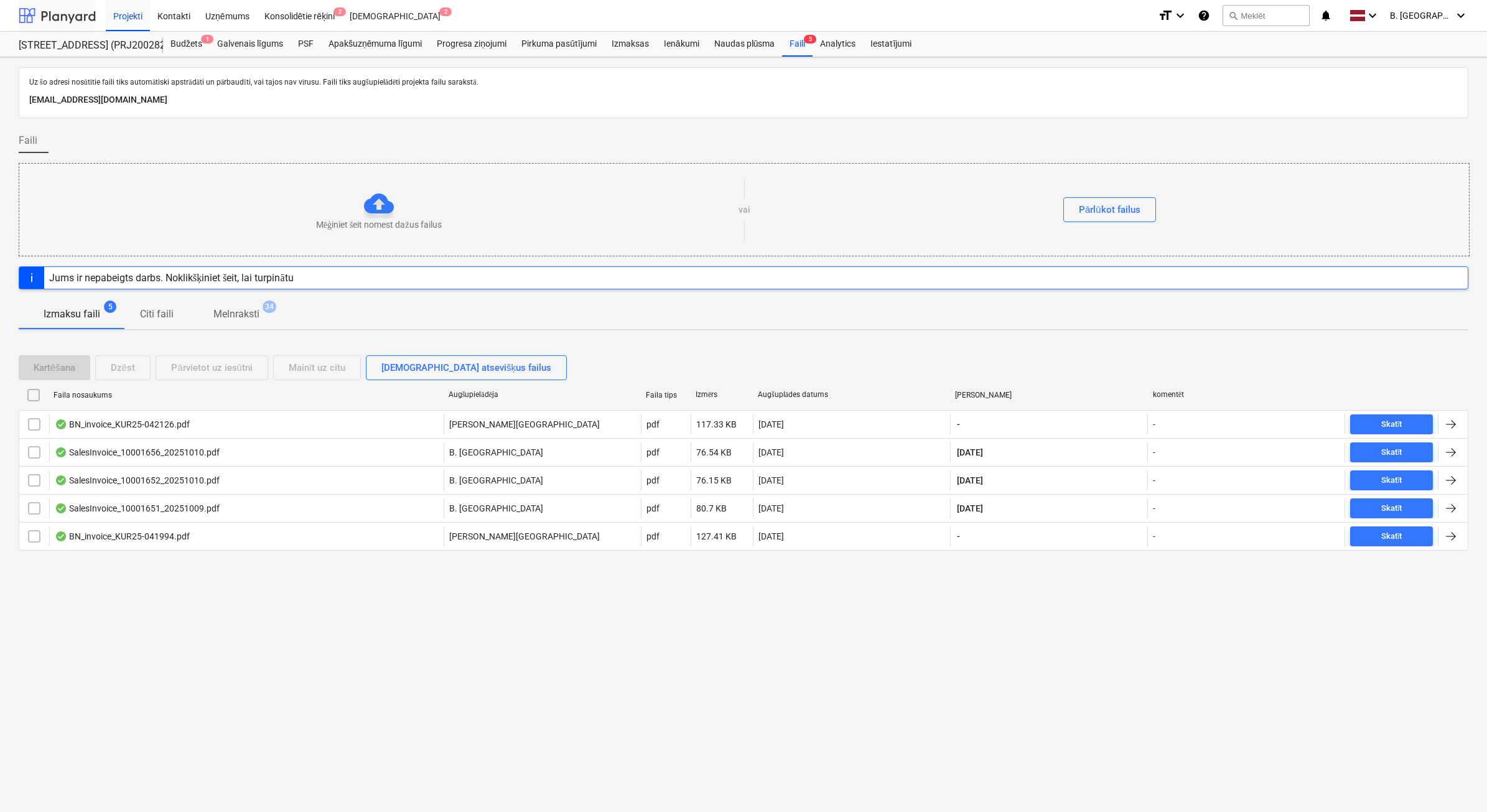
click at [74, 17] on div at bounding box center [57, 16] width 77 height 31
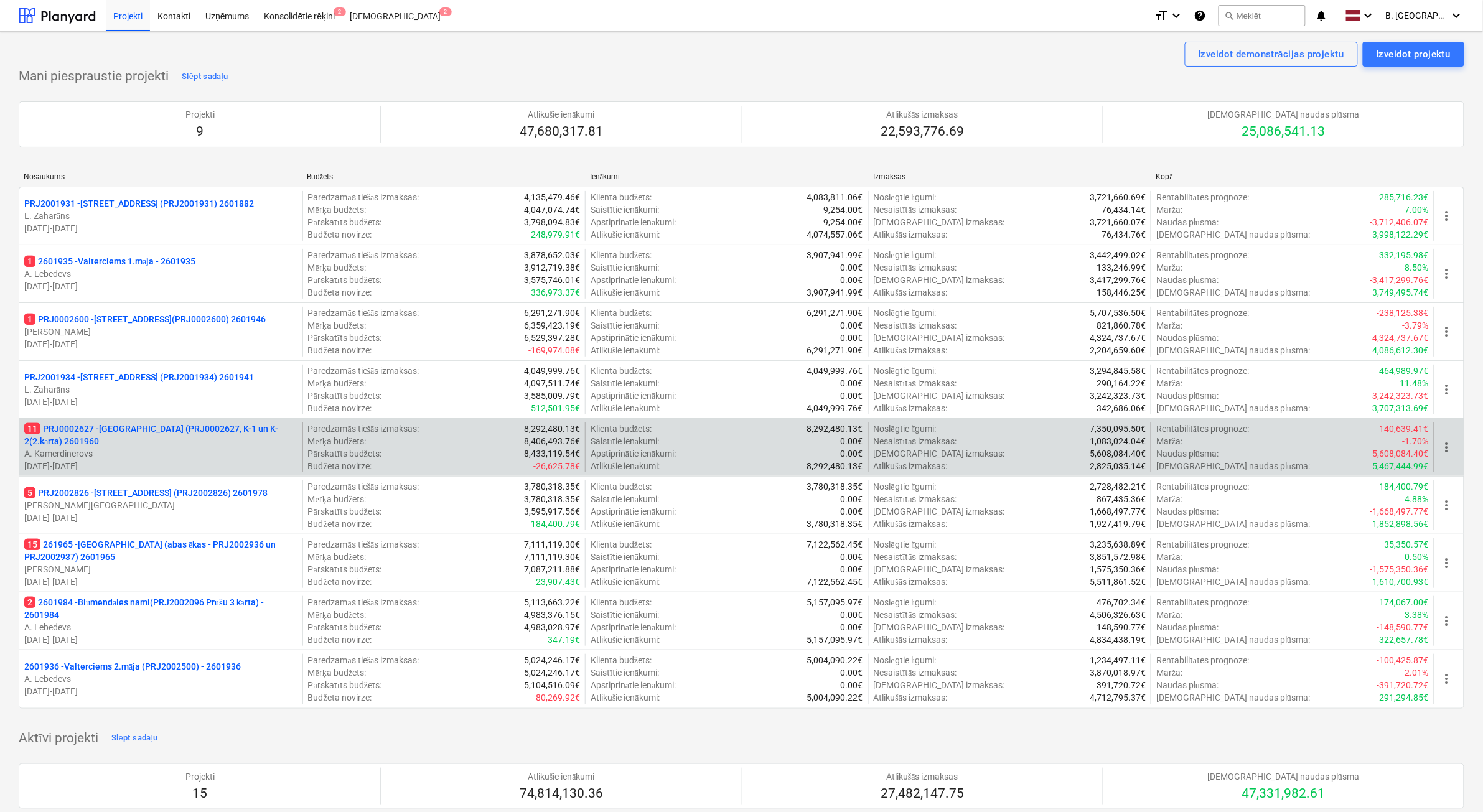
click at [210, 434] on p "11 PRJ0002627 - Tumes iela (PRJ0002627, K-1 un K-2(2.kārta) 2601960" at bounding box center [161, 435] width 274 height 25
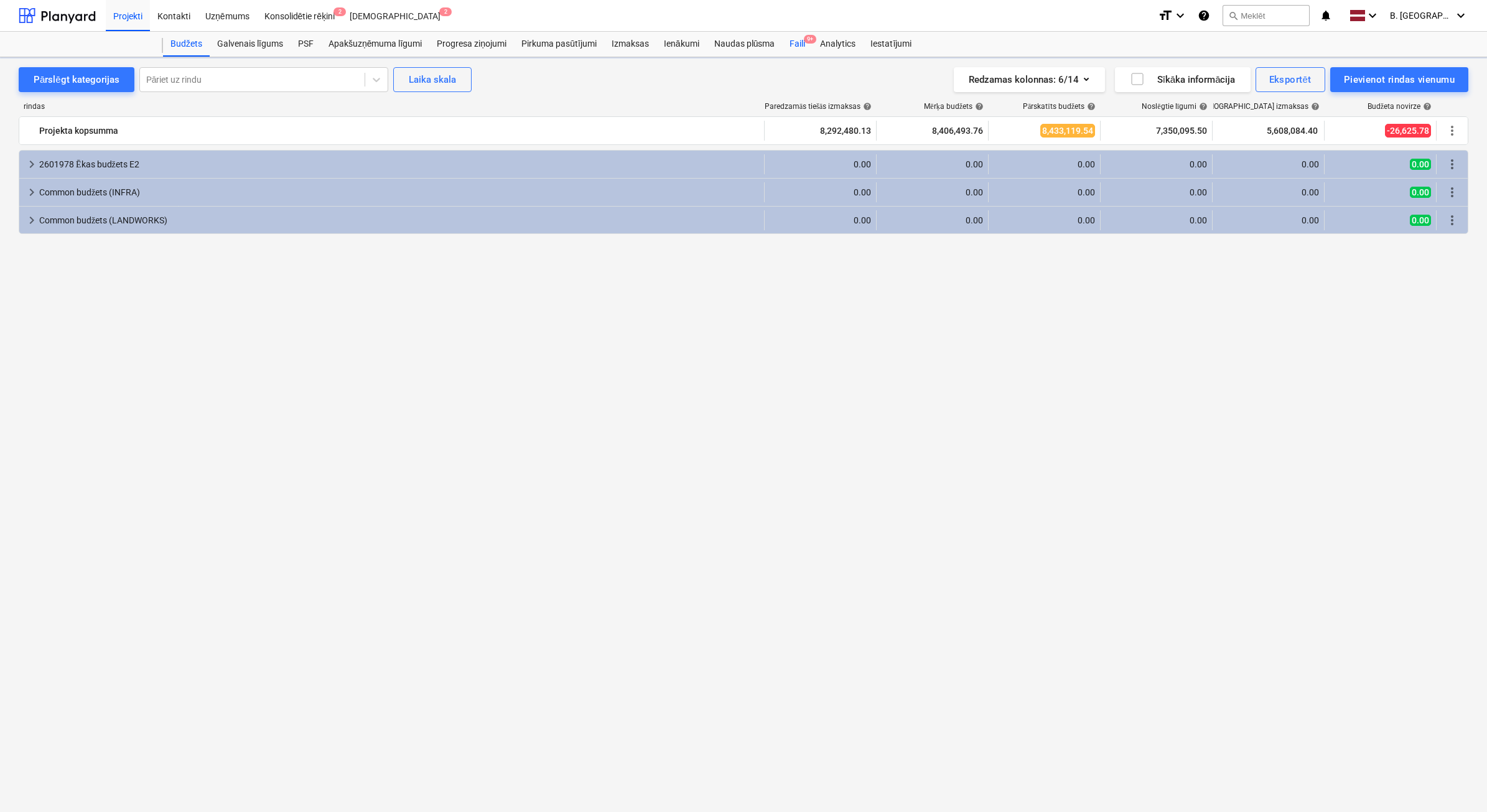
click at [812, 47] on div "Faili 9+" at bounding box center [797, 44] width 30 height 25
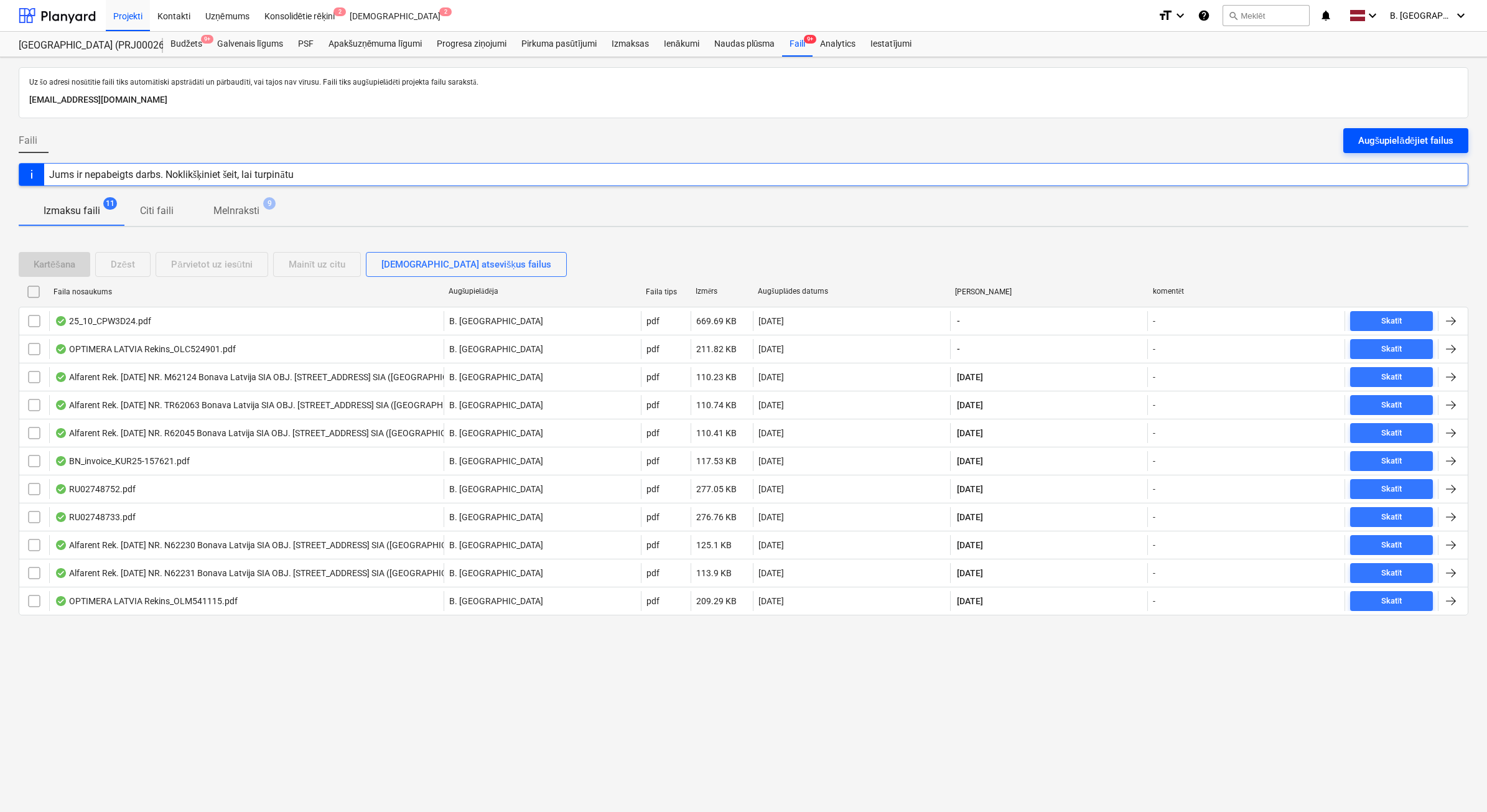
click at [1429, 132] on div "Augšupielādējiet failus" at bounding box center [1406, 140] width 95 height 16
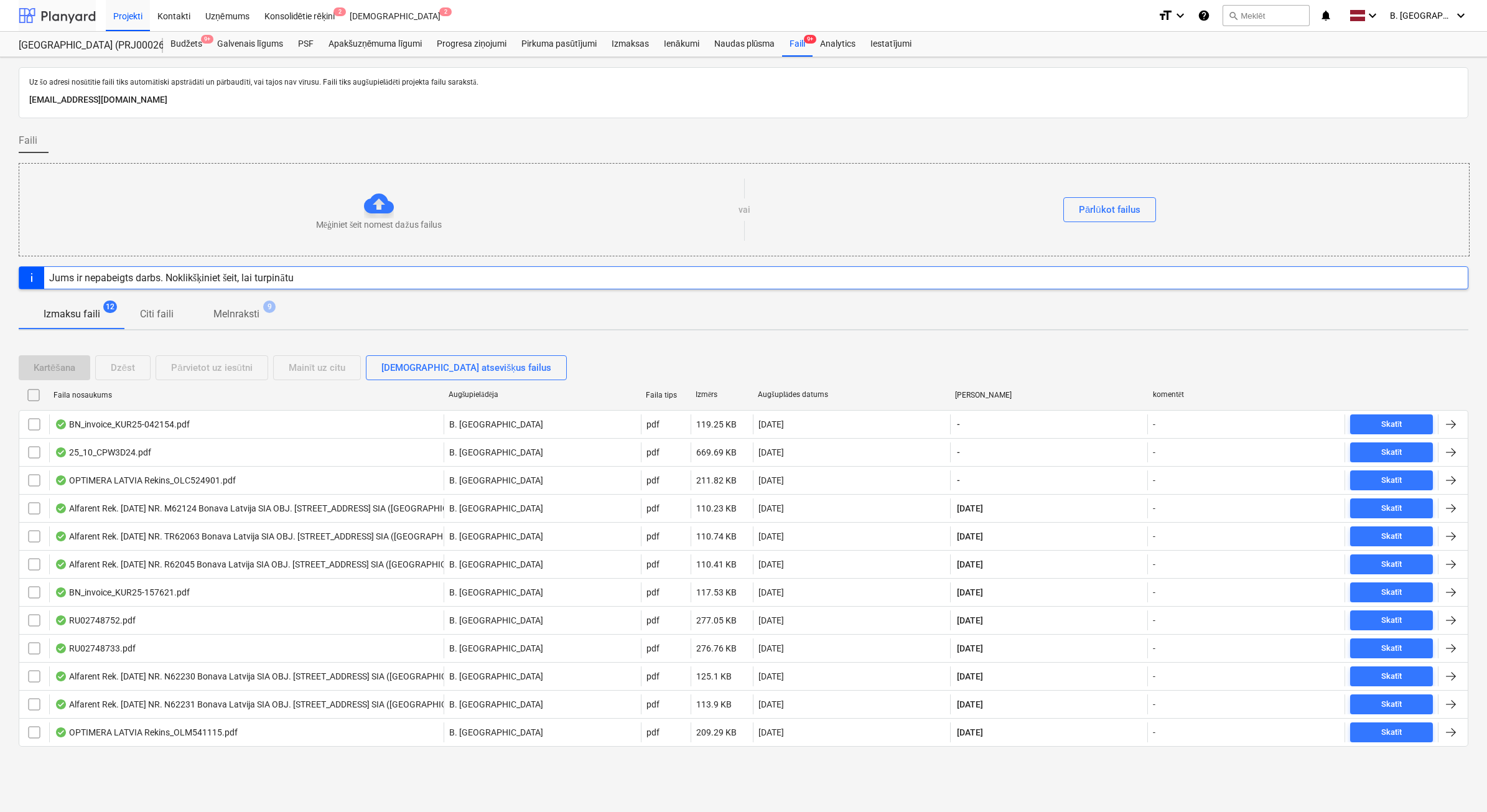
click at [53, 19] on div at bounding box center [57, 16] width 77 height 31
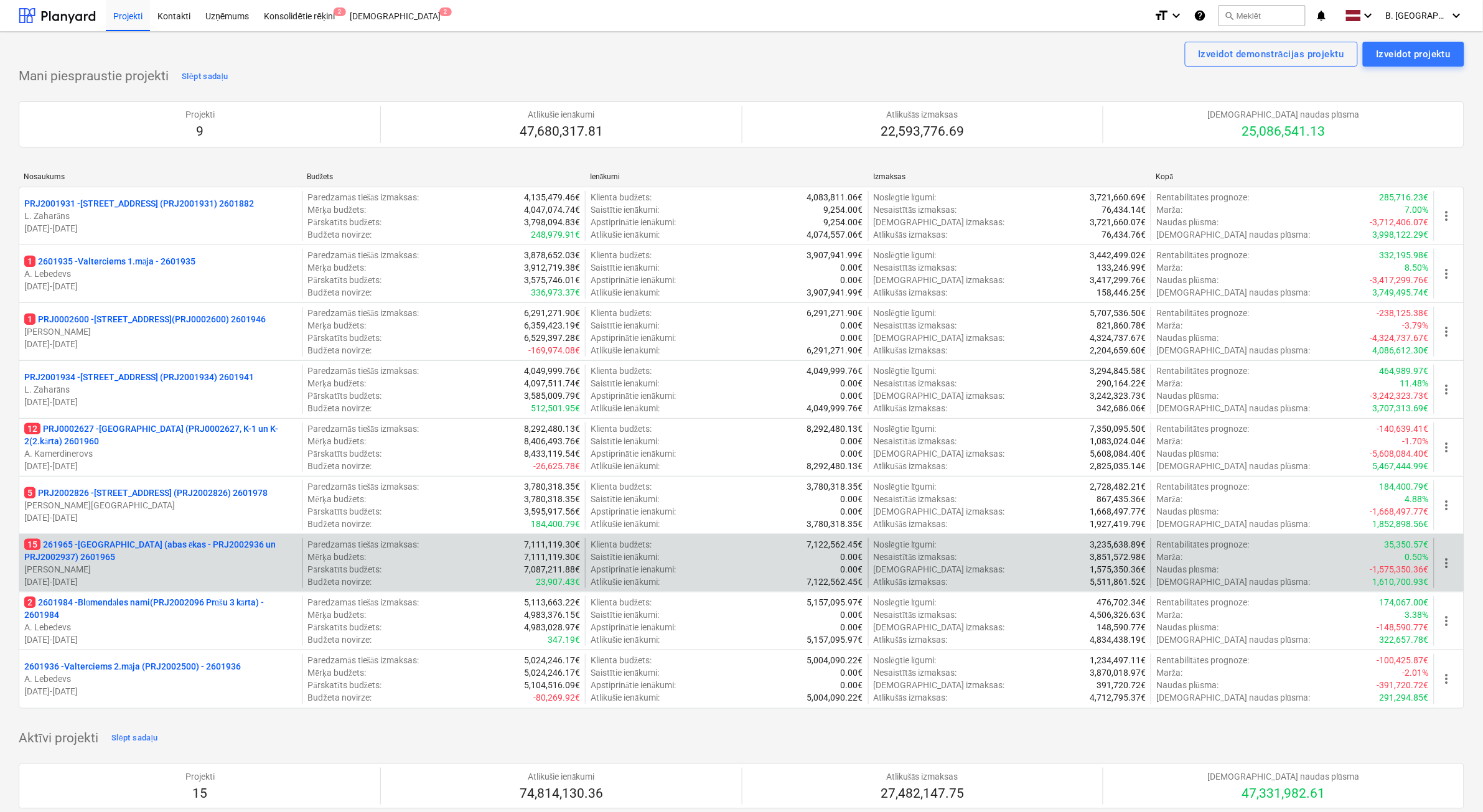
click at [213, 586] on p "01.05.2025 - 31.07.2026" at bounding box center [161, 582] width 274 height 13
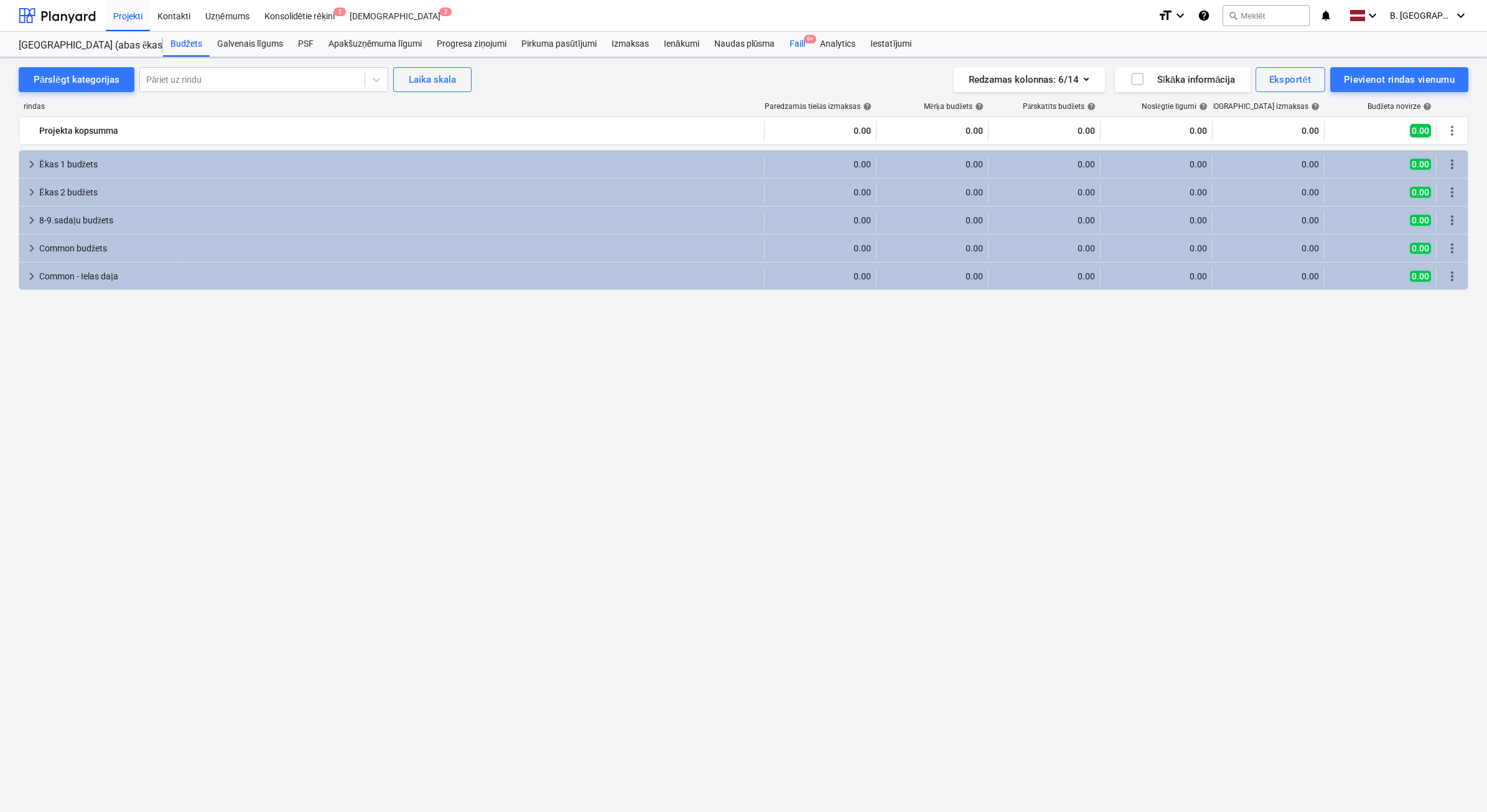
click at [810, 44] on span "9+" at bounding box center [810, 39] width 13 height 9
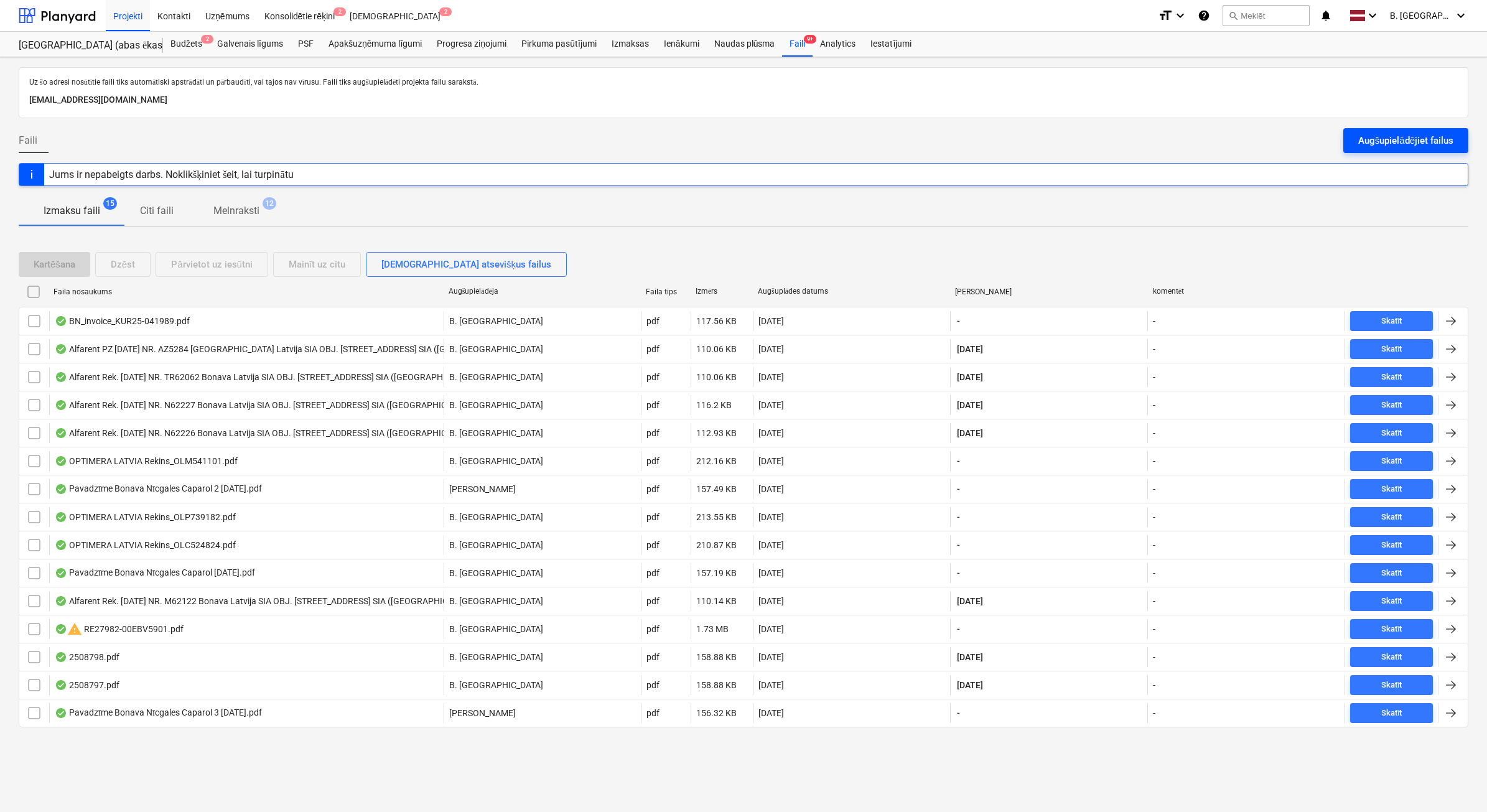
click at [1391, 149] on button "Augšupielādējiet failus" at bounding box center [1406, 140] width 125 height 25
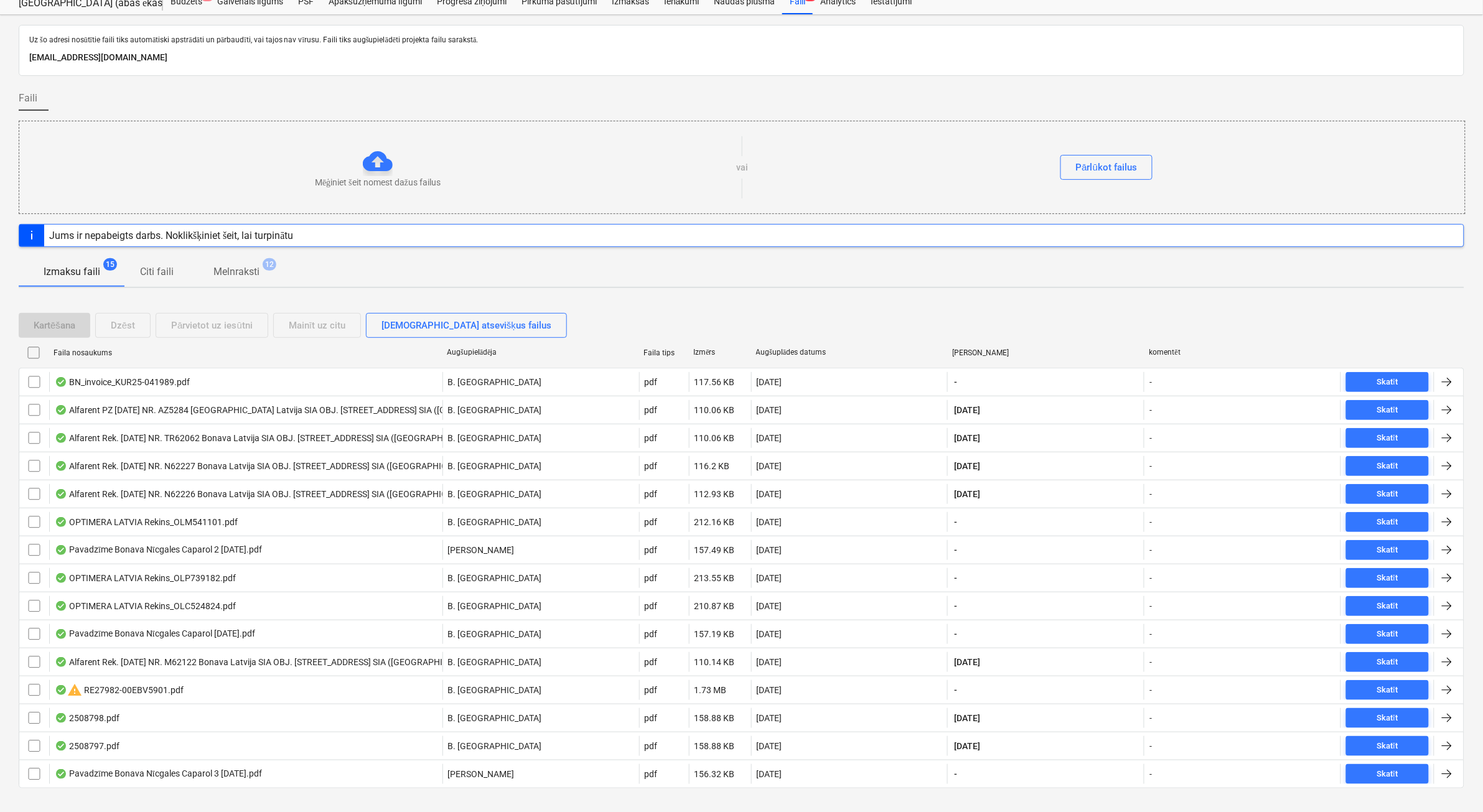
scroll to position [66, 0]
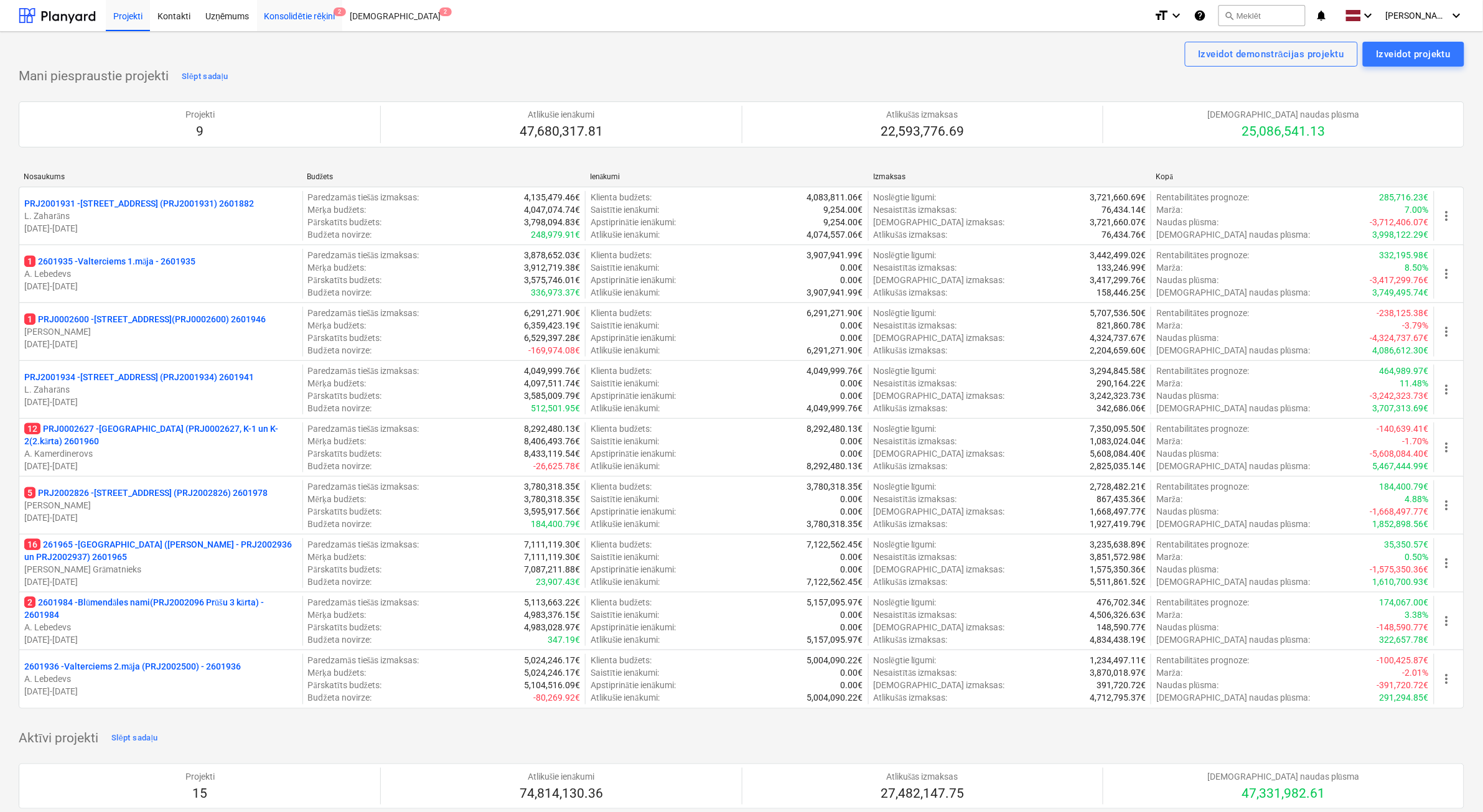
click at [286, 20] on div "Konsolidētie rēķini 2" at bounding box center [300, 15] width 86 height 32
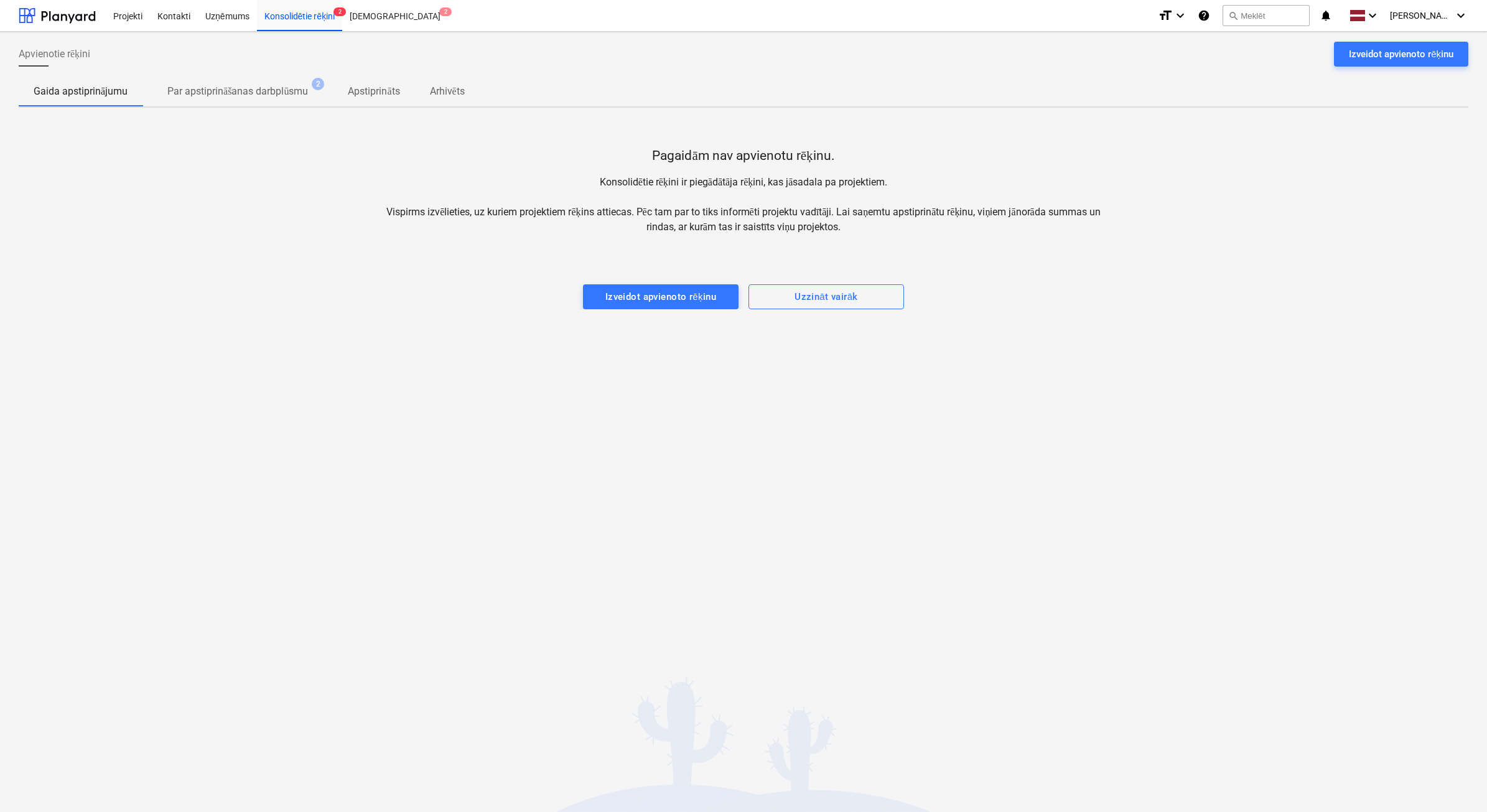
click at [380, 94] on p "Apstiprināts" at bounding box center [374, 91] width 52 height 15
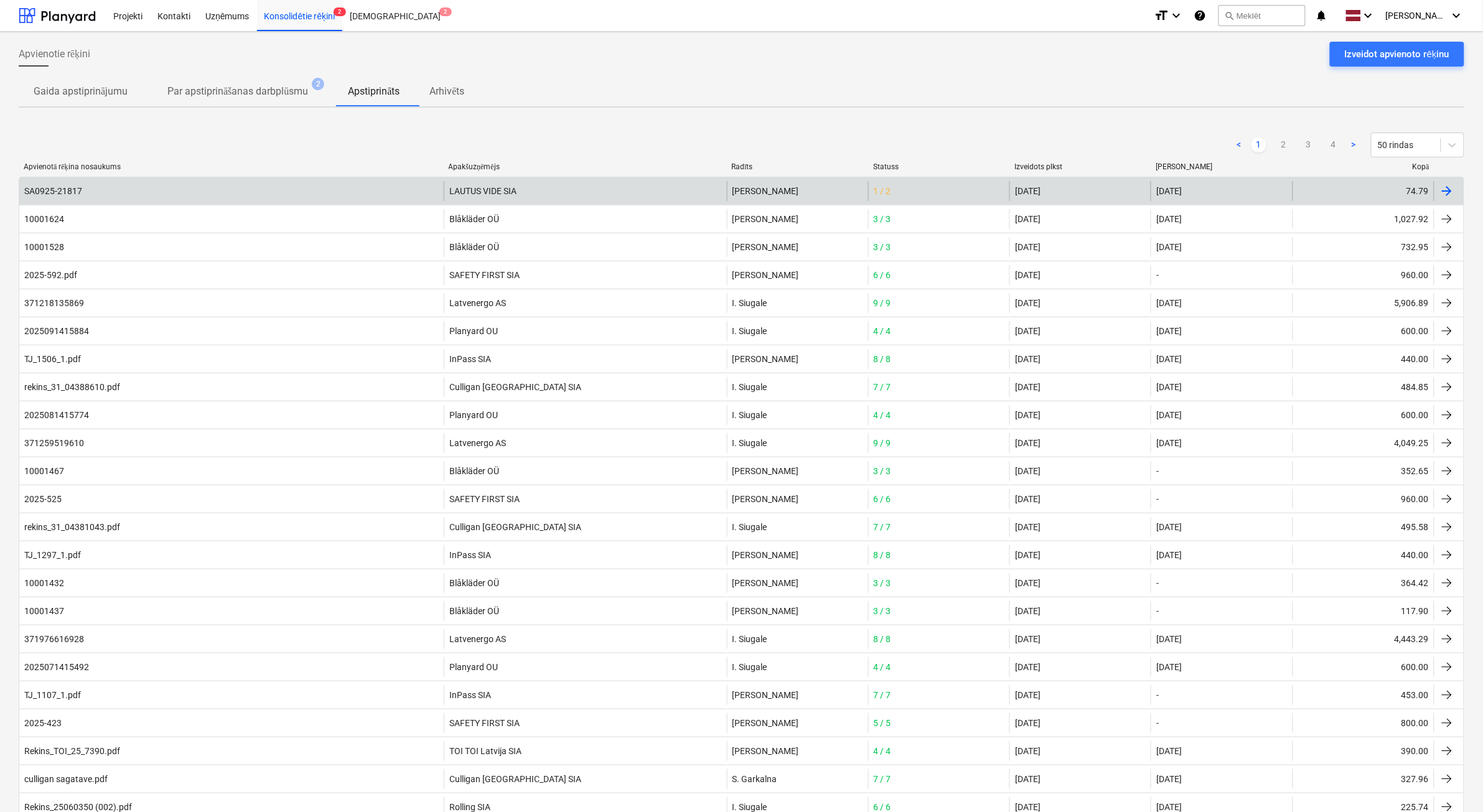
click at [159, 198] on div "SA0925-21817" at bounding box center [231, 191] width 424 height 20
click at [897, 189] on div "1 / 2" at bounding box center [939, 191] width 141 height 20
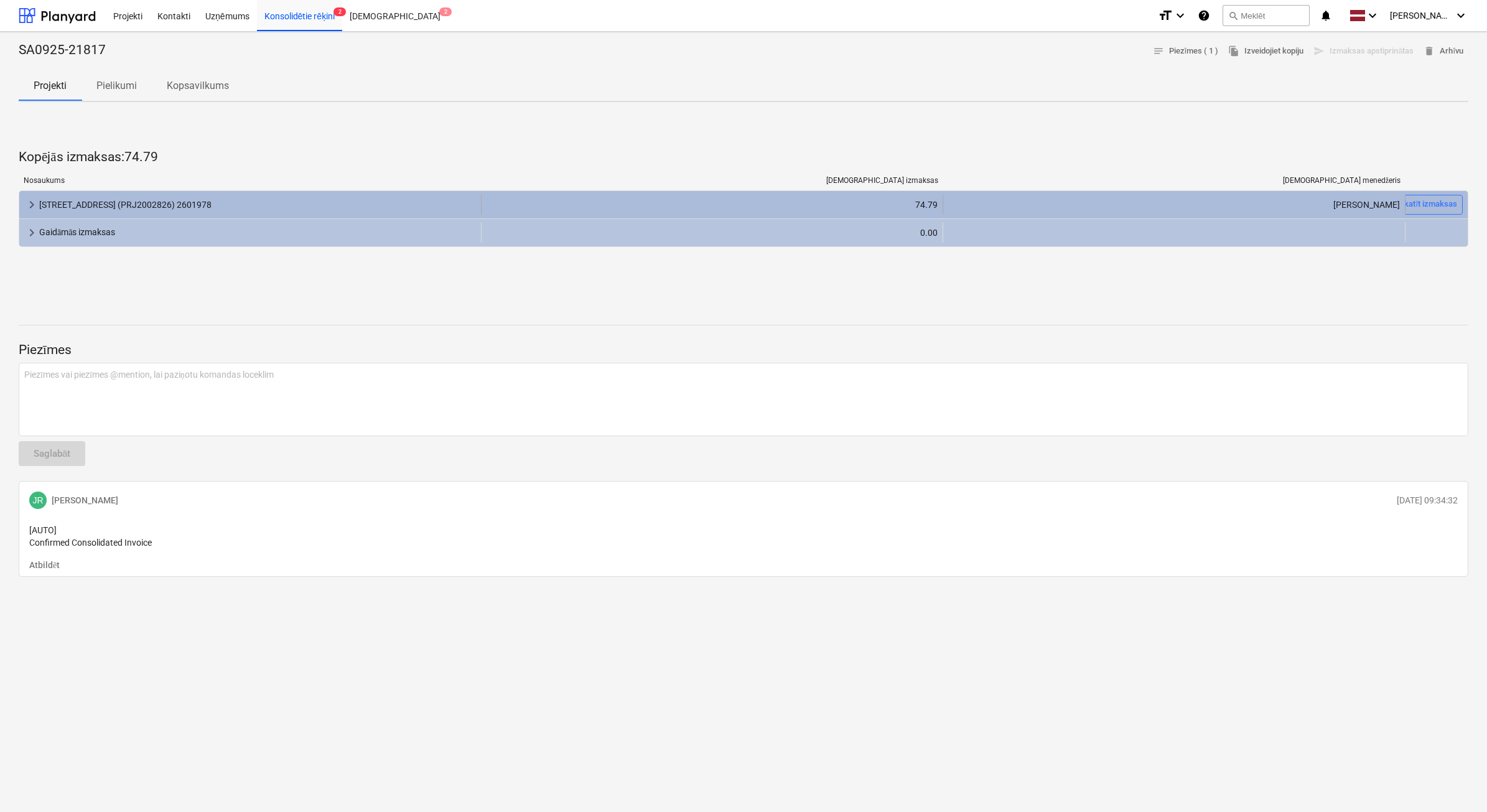
click at [25, 204] on span "keyboard_arrow_right" at bounding box center [32, 204] width 15 height 15
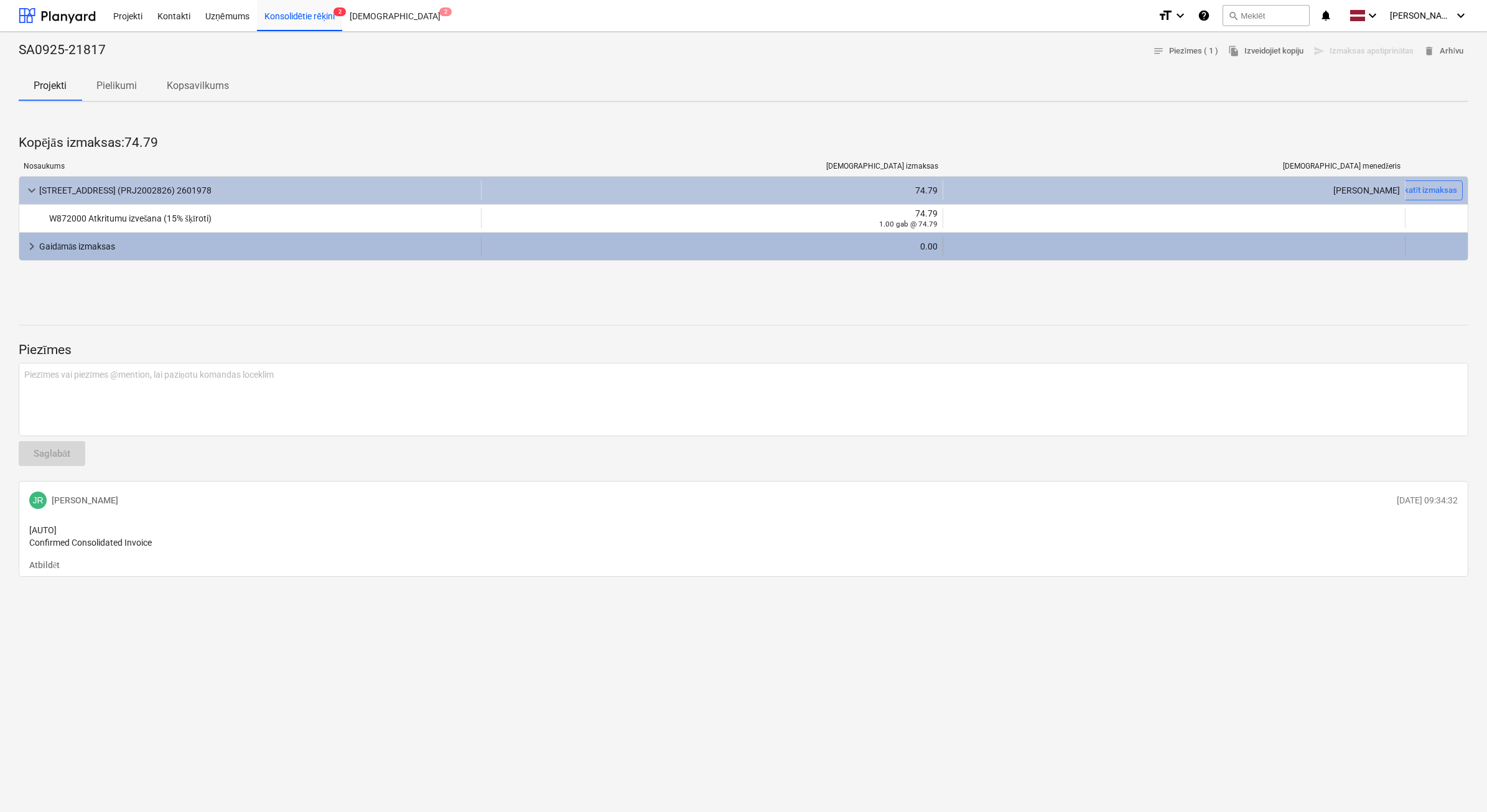
click at [23, 244] on div "keyboard_arrow_right Gaidāmās izmaksas" at bounding box center [250, 246] width 462 height 20
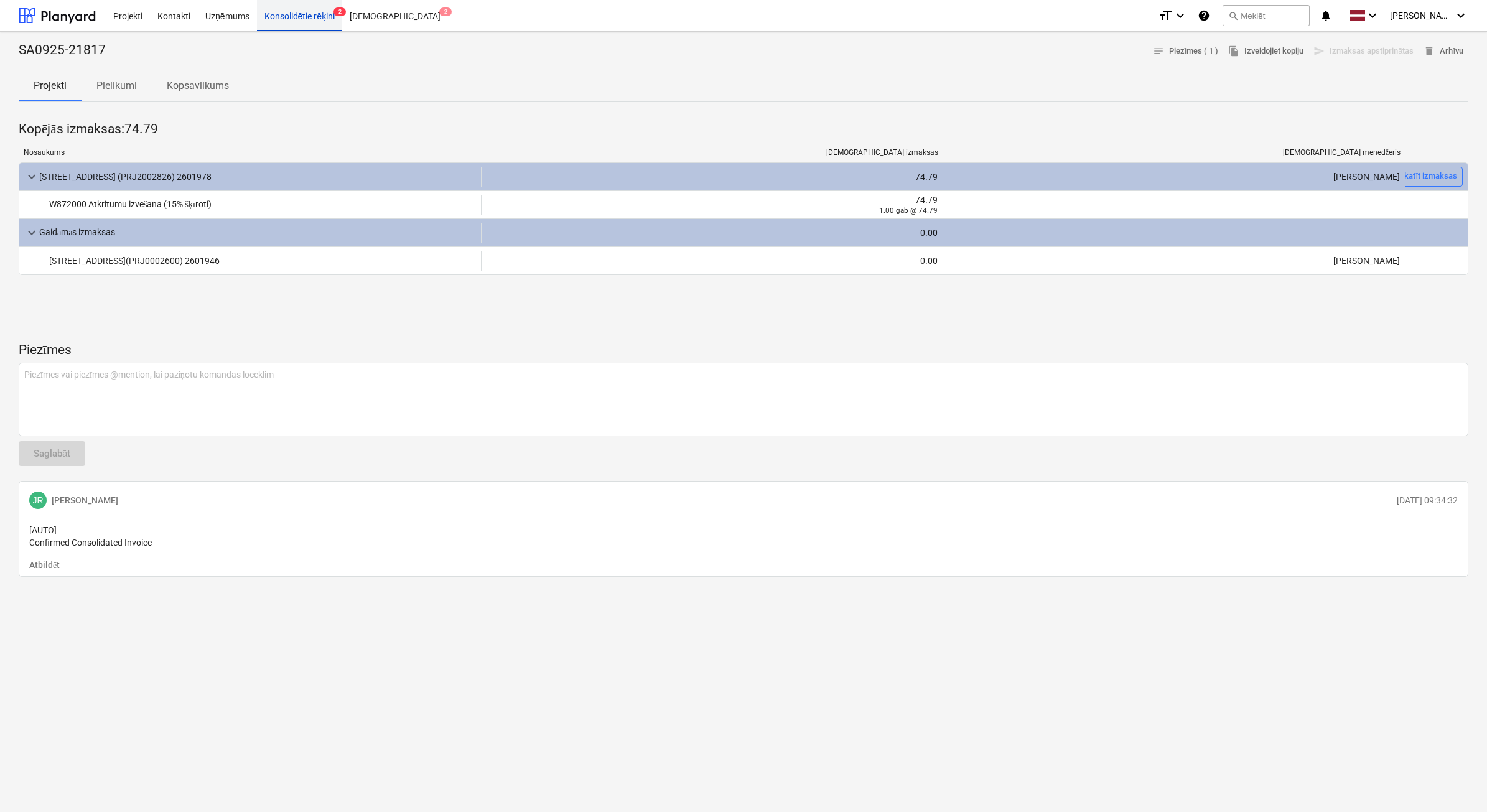
click at [283, 13] on div "Konsolidētie rēķini 2" at bounding box center [300, 15] width 86 height 32
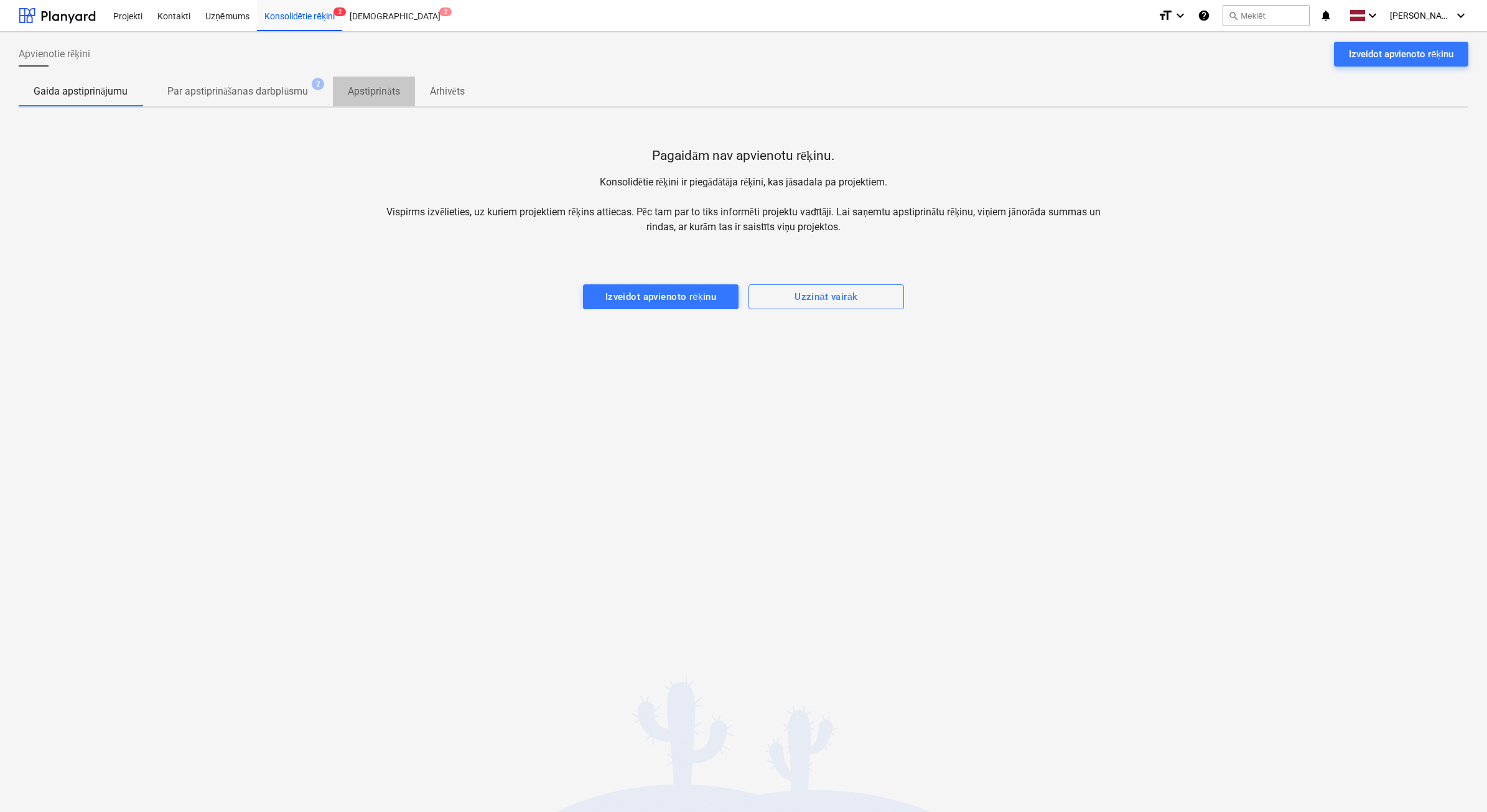
click at [395, 85] on p "Apstiprināts" at bounding box center [374, 91] width 52 height 15
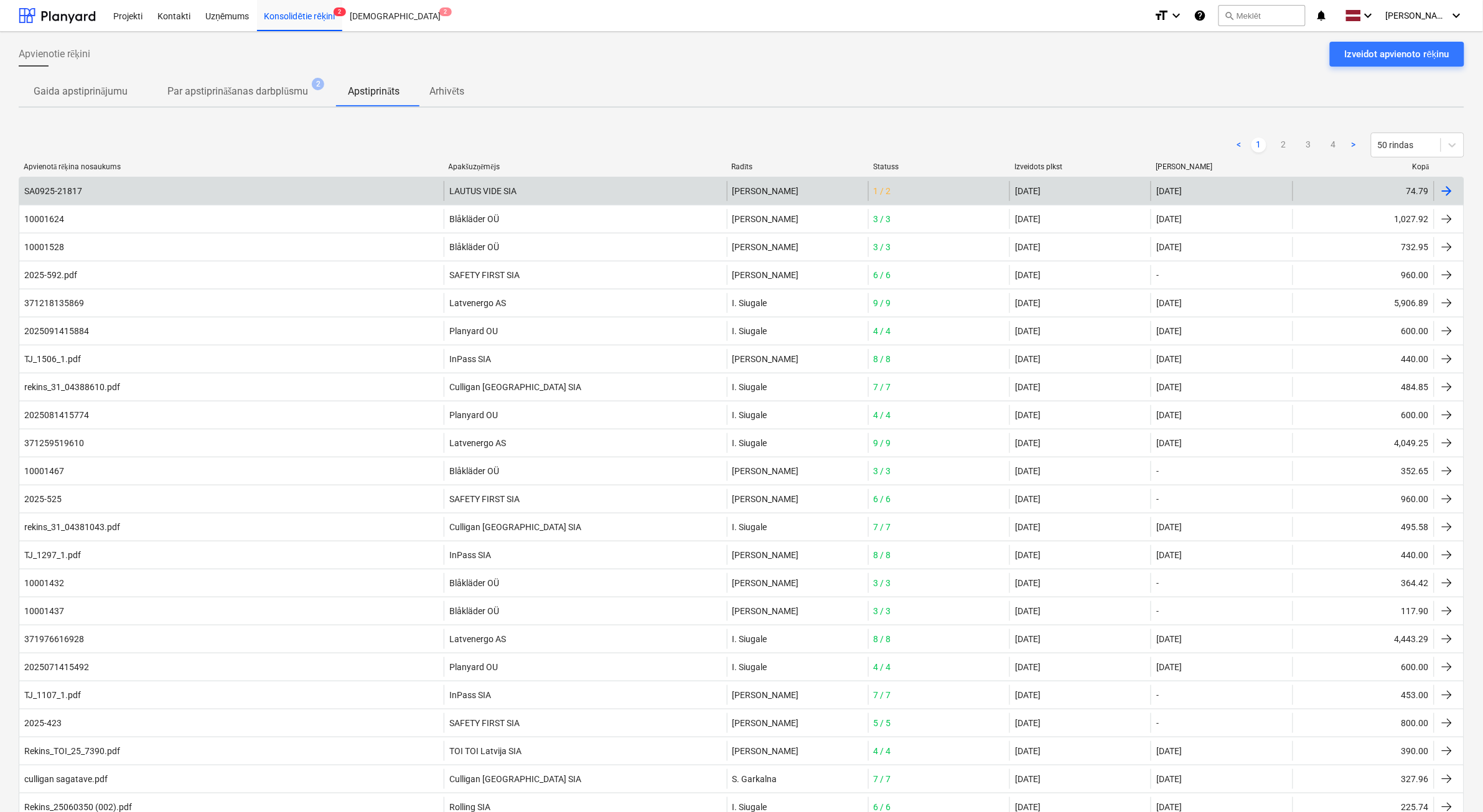
click at [171, 185] on div "SA0925-21817" at bounding box center [231, 191] width 424 height 20
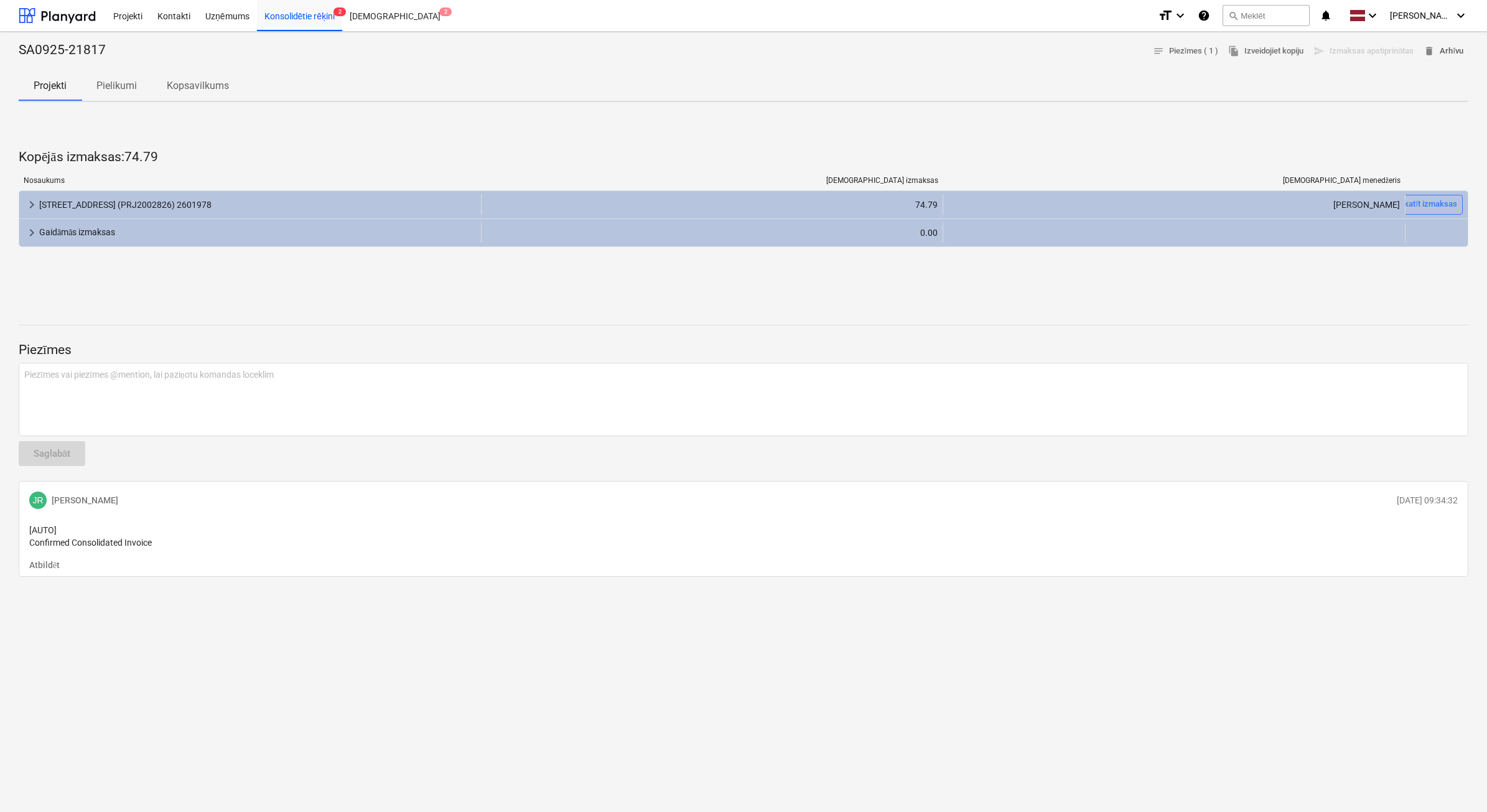
click at [1456, 50] on span "delete Arhīvu" at bounding box center [1444, 51] width 40 height 14
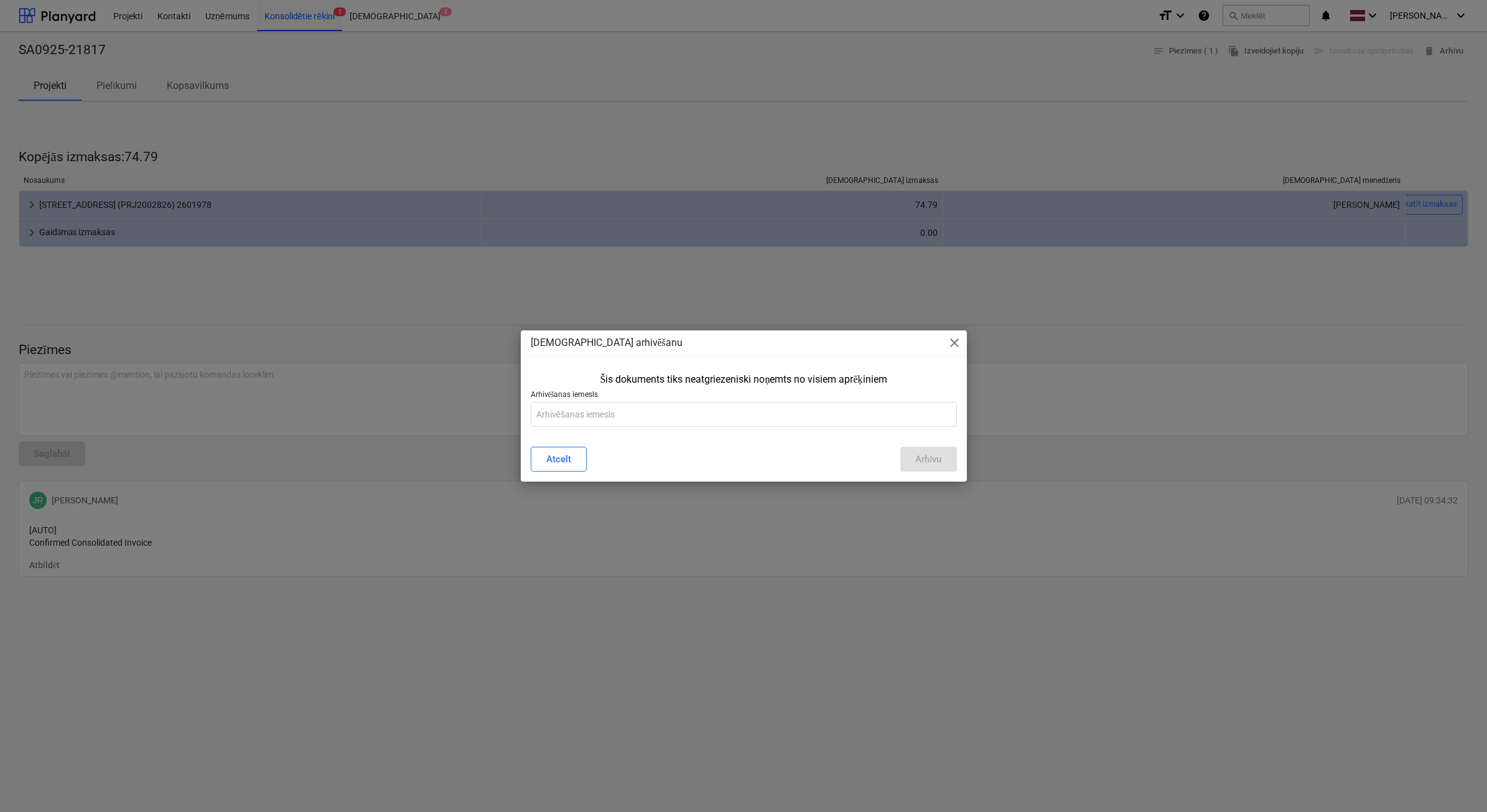
drag, startPoint x: 530, startPoint y: 461, endPoint x: 479, endPoint y: 527, distance: 83.4
click at [531, 461] on button "Atcelt" at bounding box center [558, 458] width 56 height 25
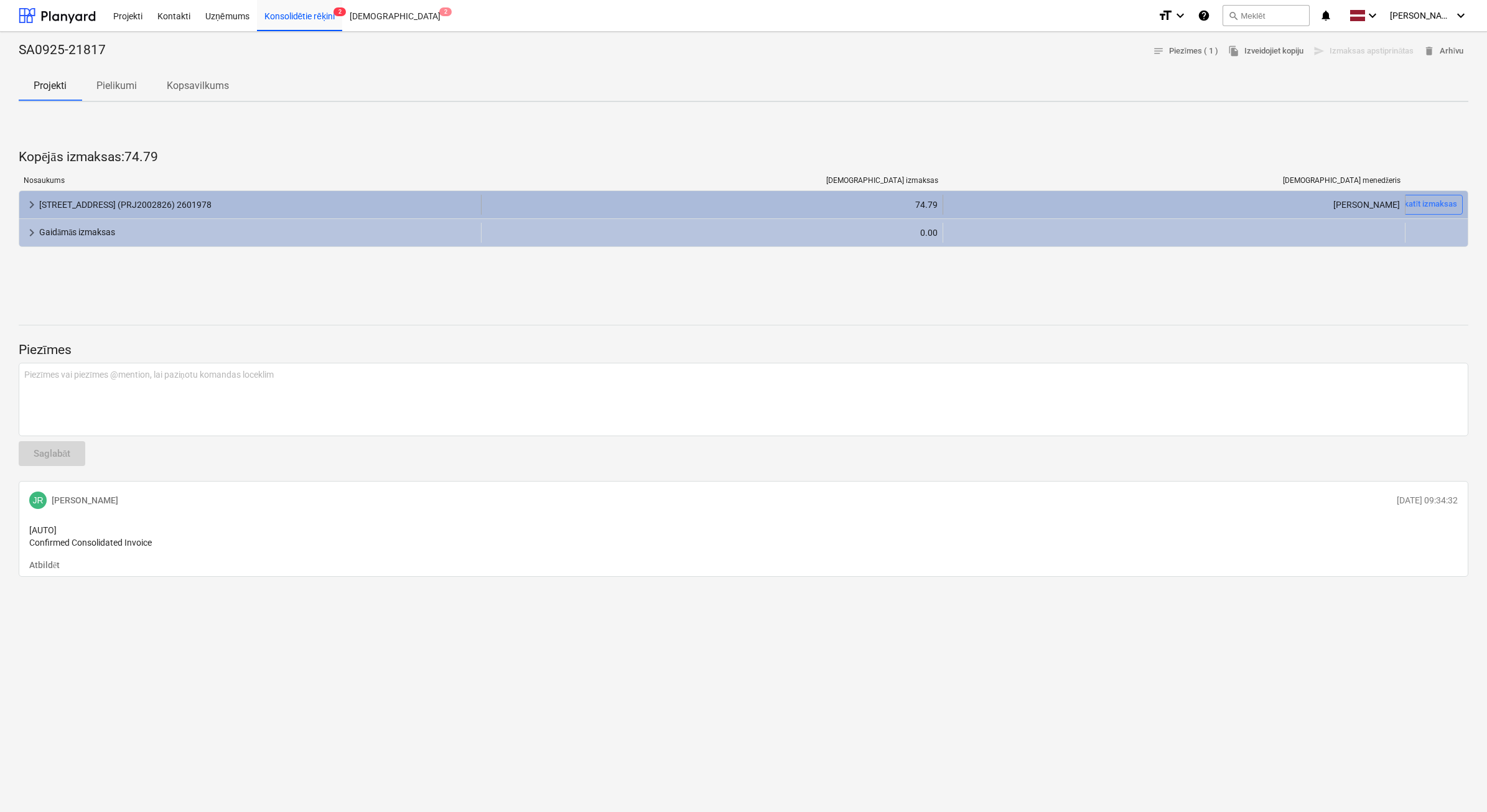
click at [31, 199] on span "keyboard_arrow_right" at bounding box center [32, 204] width 15 height 15
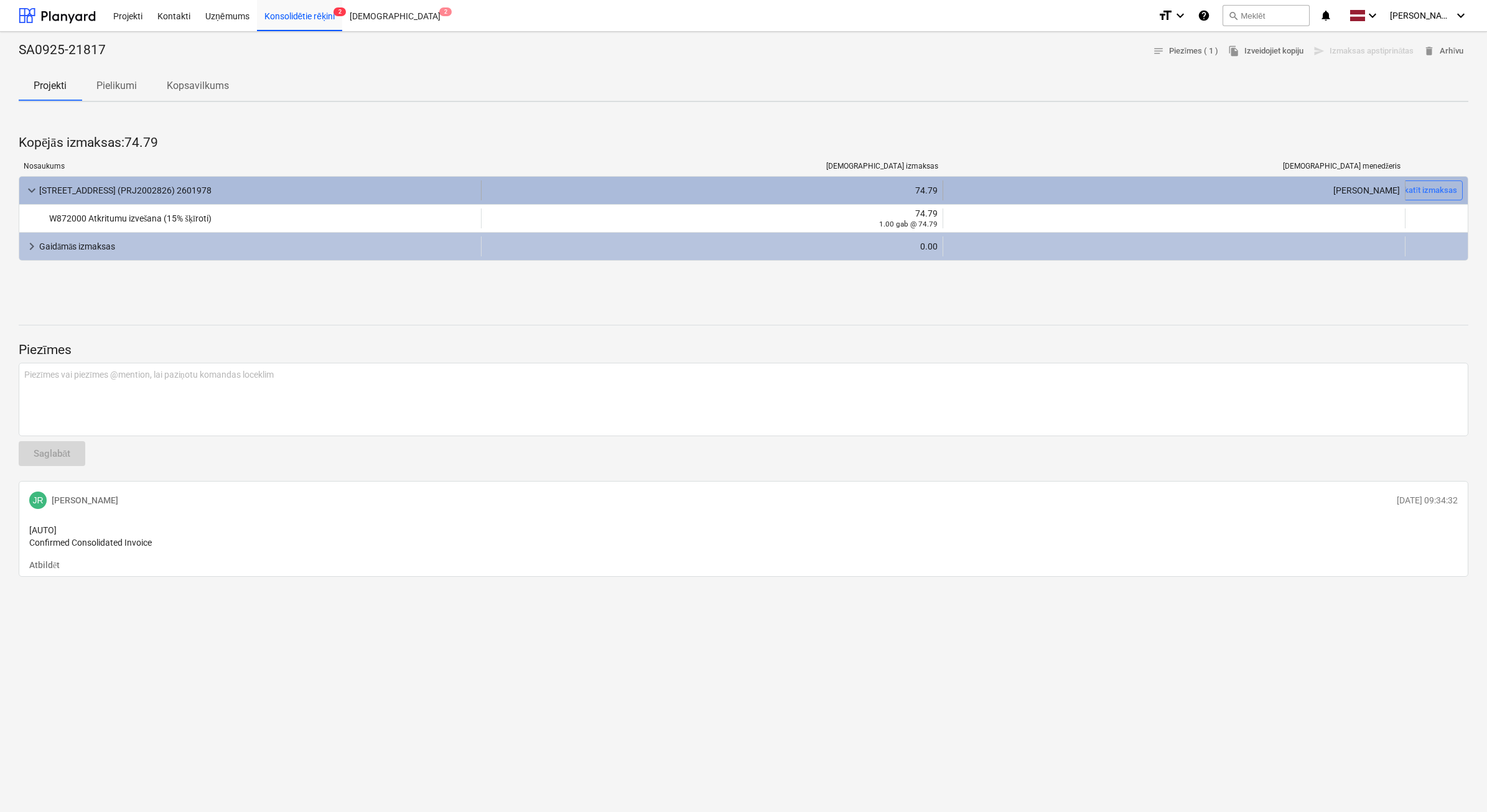
click at [31, 199] on div "keyboard_arrow_down Stendes iela 8, E2 (PRJ2002826) 2601978 74.79 J. Ruskuls Sk…" at bounding box center [743, 190] width 1448 height 27
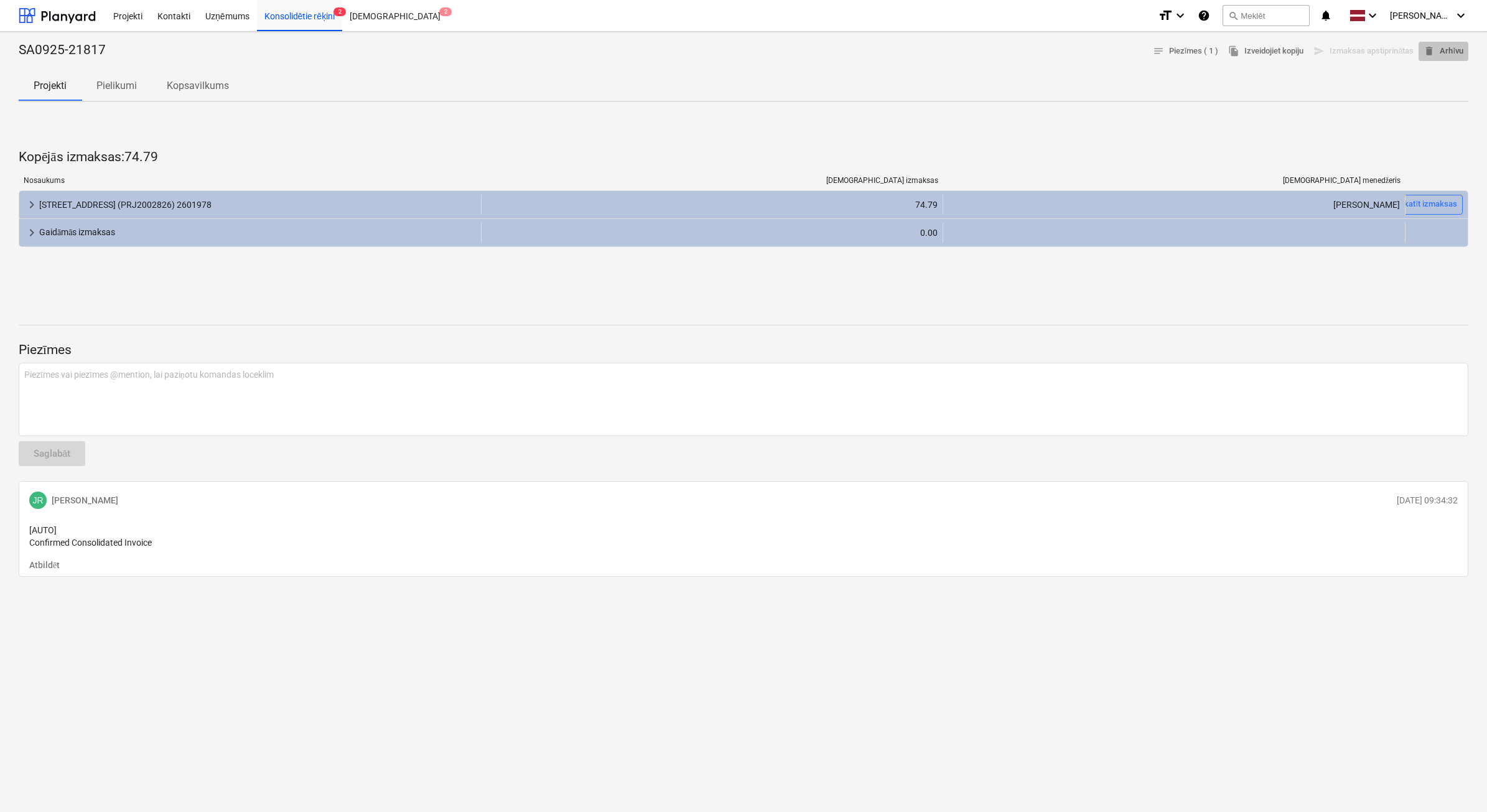
click at [1451, 53] on span "delete Arhīvu" at bounding box center [1444, 51] width 40 height 14
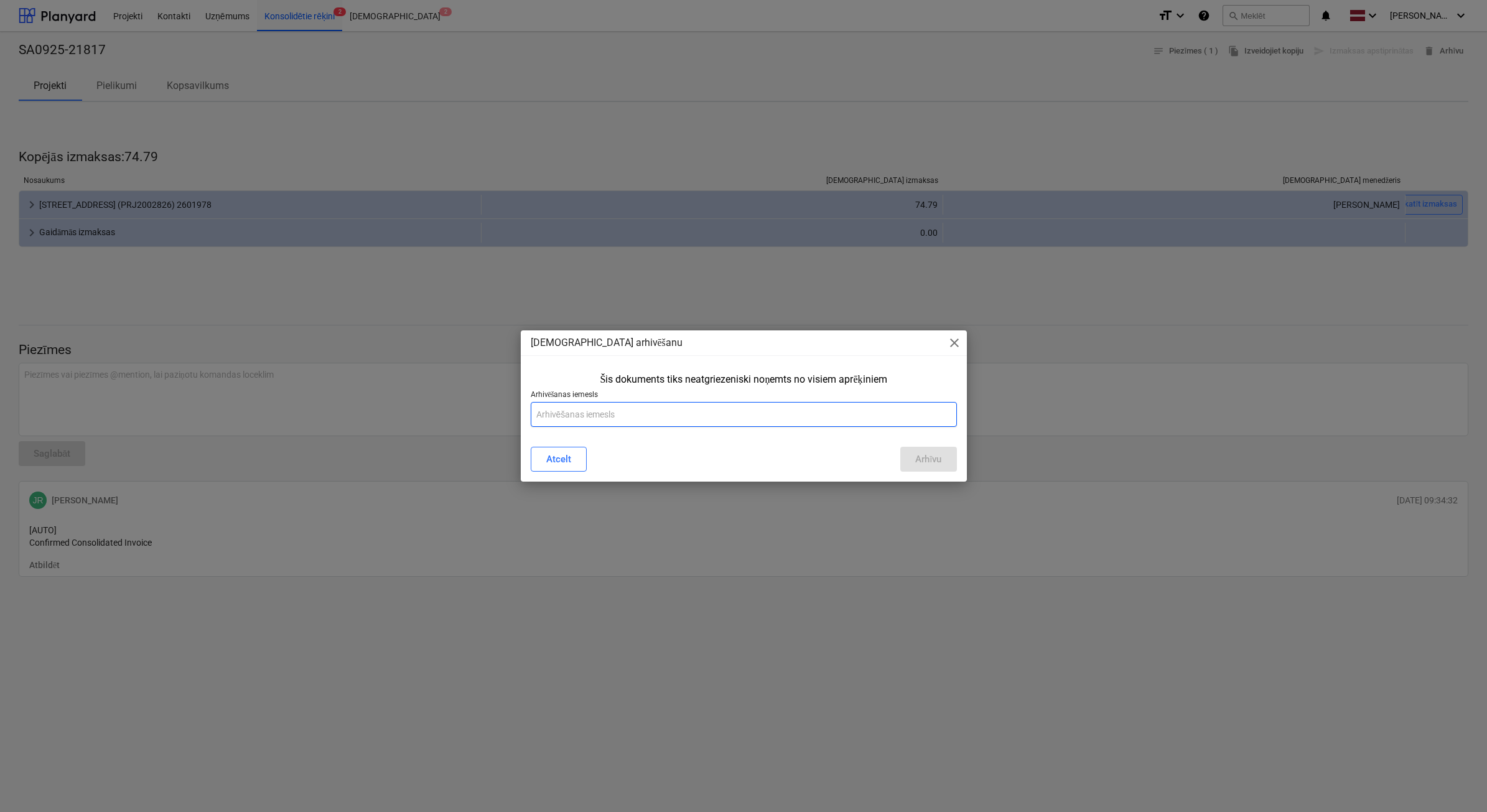
click at [920, 420] on input "text" at bounding box center [744, 414] width 427 height 25
type input "n"
type input "i"
type input "stendes iela ir norādījusi nepareizu summu"
click at [946, 465] on button "Arhīvu" at bounding box center [928, 458] width 56 height 25
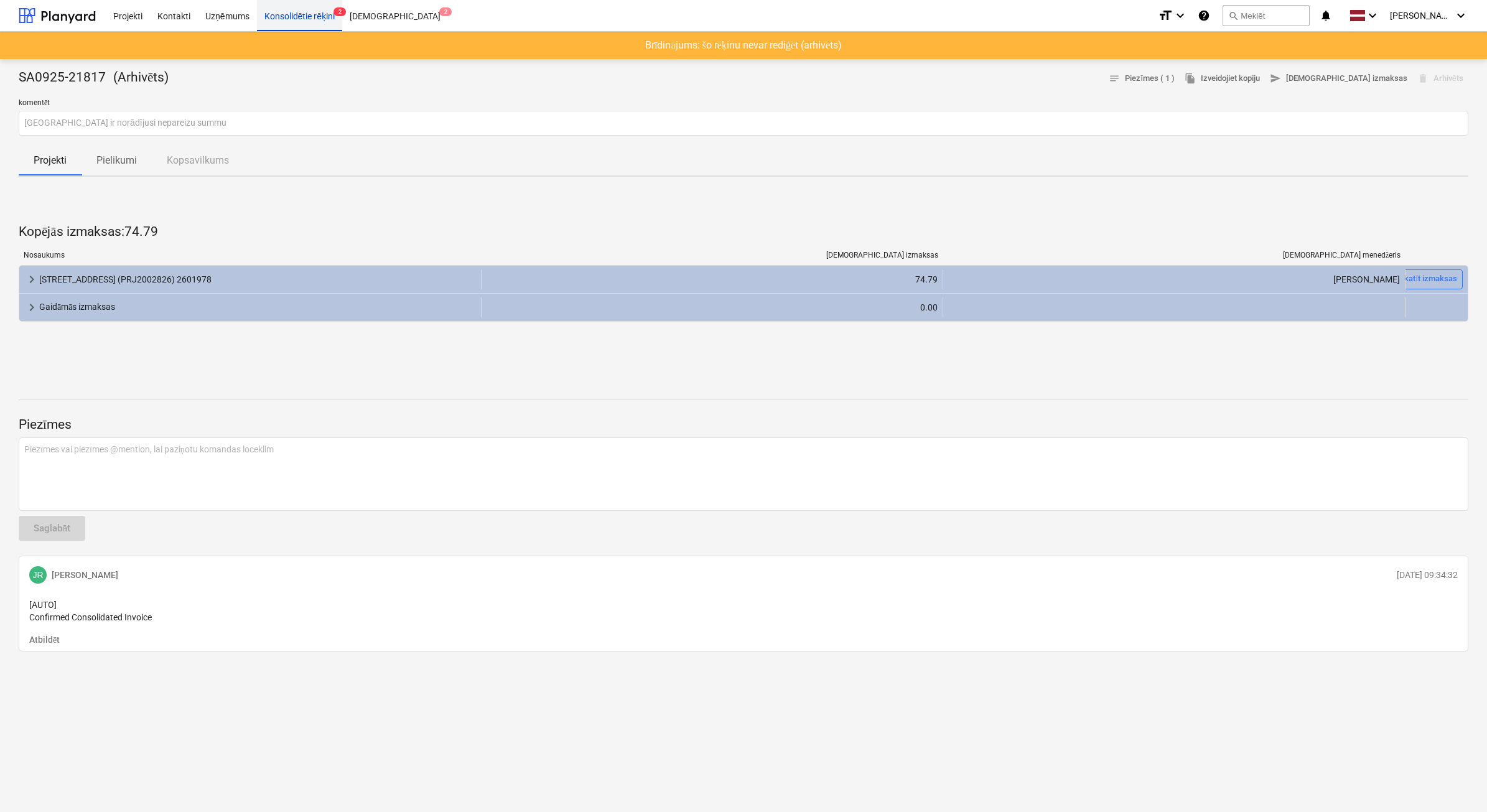
click at [300, 20] on div "Konsolidētie rēķini 2" at bounding box center [300, 15] width 86 height 32
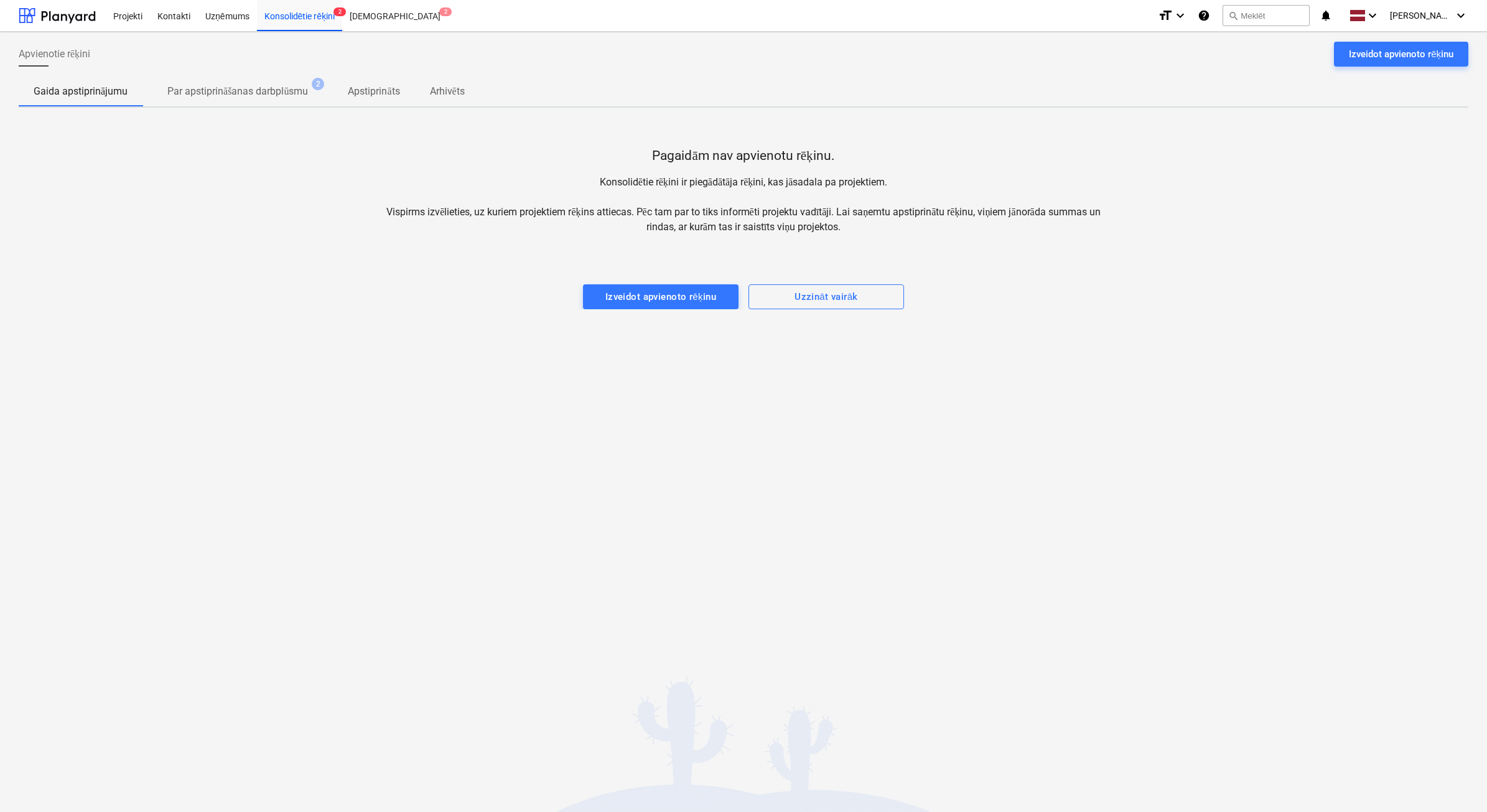
click at [626, 313] on div "Apvienotie rēķini Izveidot apvienoto rēķinu Gaida apstiprinājumu Par apstiprinā…" at bounding box center [743, 422] width 1487 height 780
click at [633, 294] on div "Izveidot apvienoto rēķinu" at bounding box center [661, 297] width 111 height 16
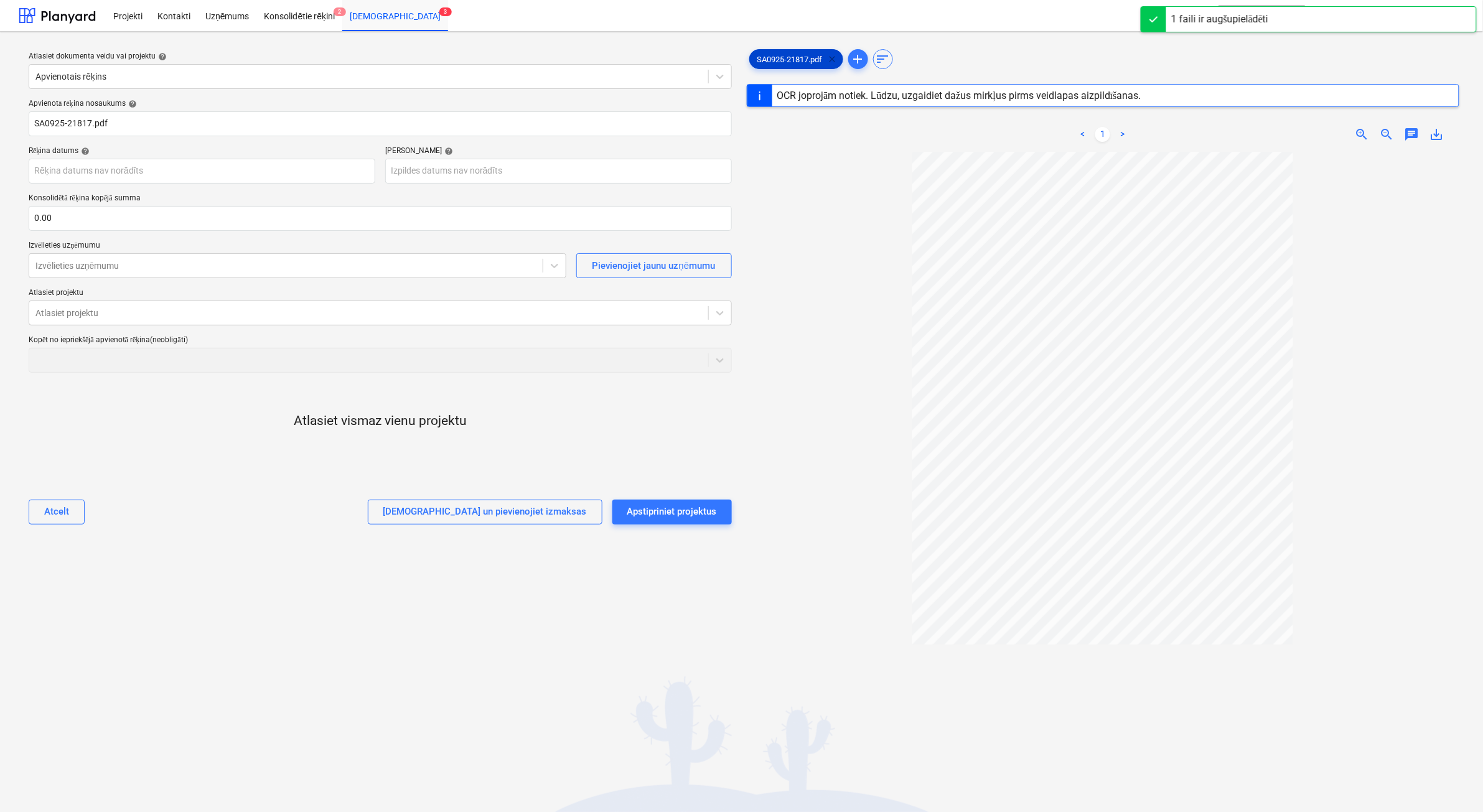
click at [831, 63] on span "clear" at bounding box center [833, 59] width 15 height 15
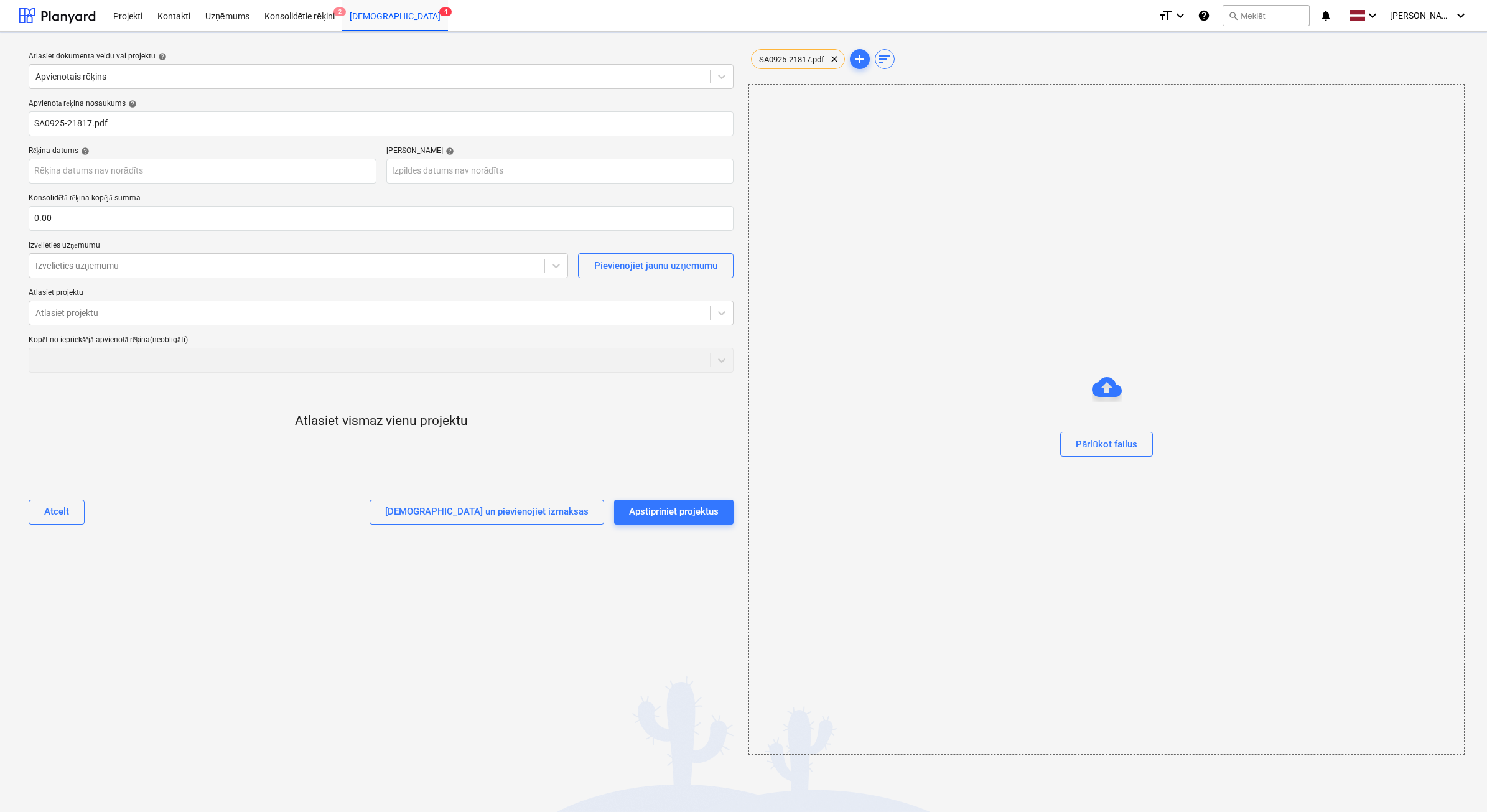
type input "SA0925-21817"
type input "30 Sep 2025"
type input "20 Oct 2025"
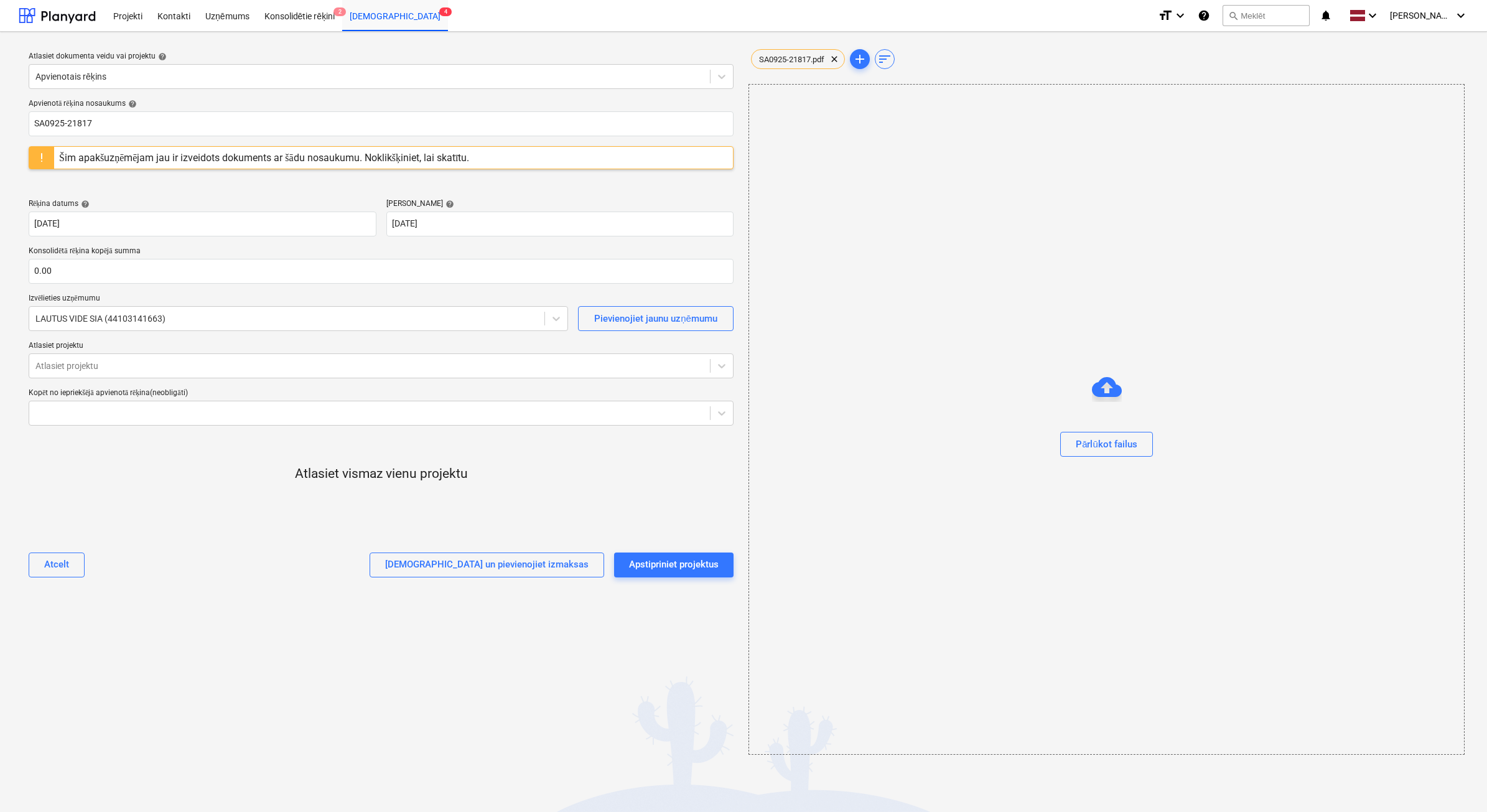
click at [473, 166] on div "Šim apakšuzņēmējam jau ir izveidots dokuments ar šādu nosaukumu. Noklikšķiniet,…" at bounding box center [264, 157] width 420 height 22
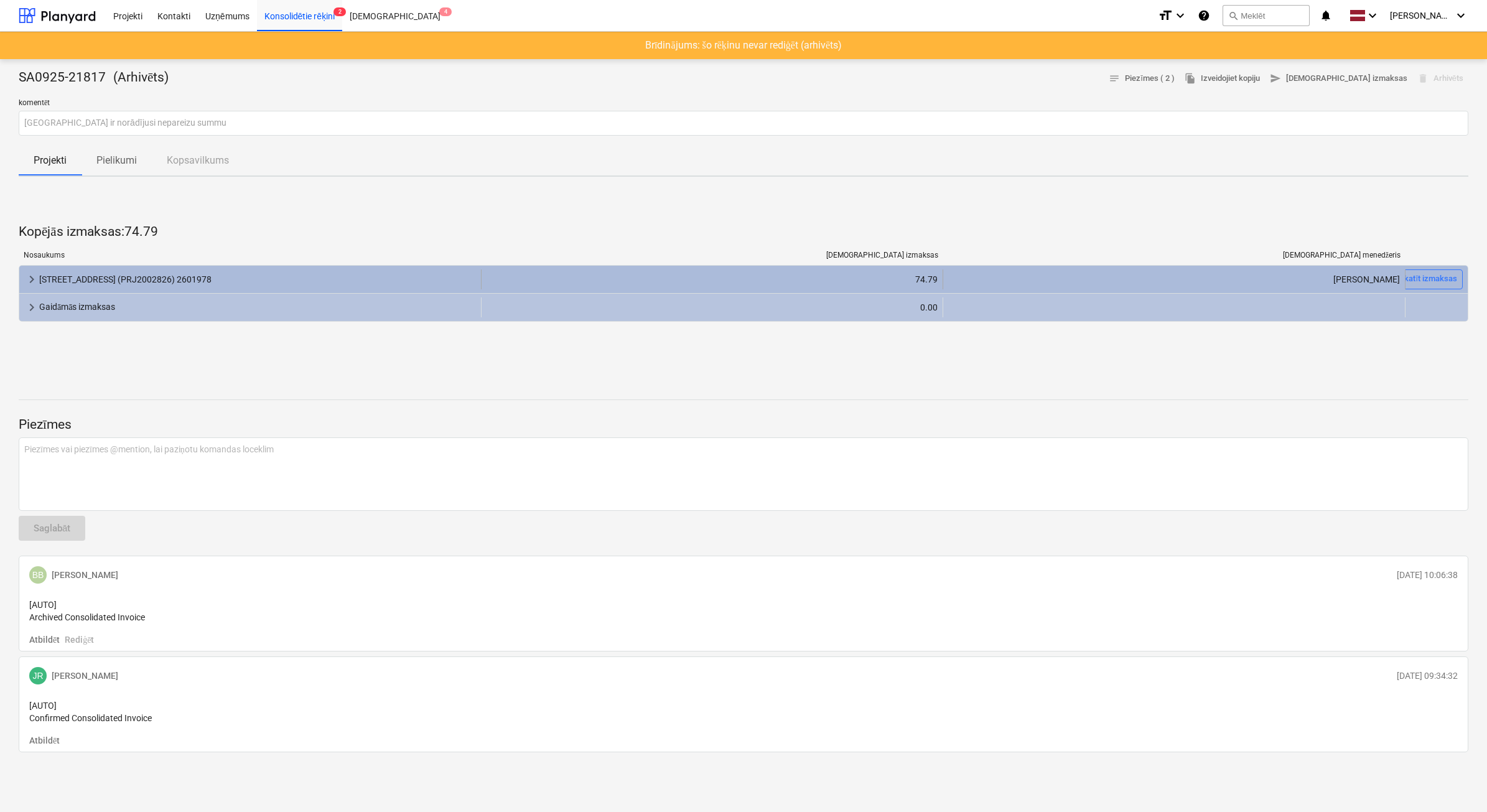
click at [34, 279] on span "keyboard_arrow_right" at bounding box center [32, 279] width 15 height 15
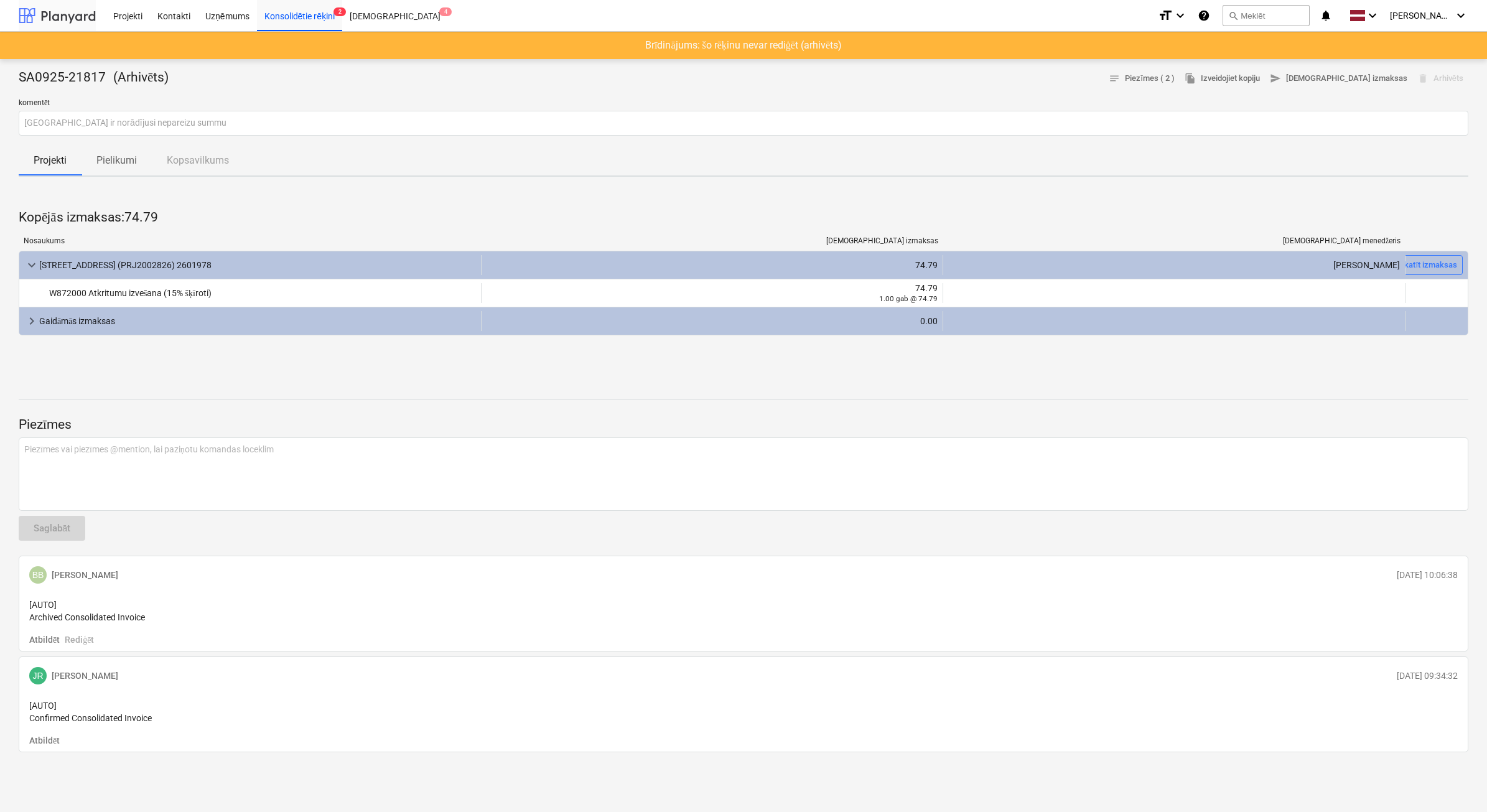
click at [65, 17] on div at bounding box center [57, 16] width 77 height 31
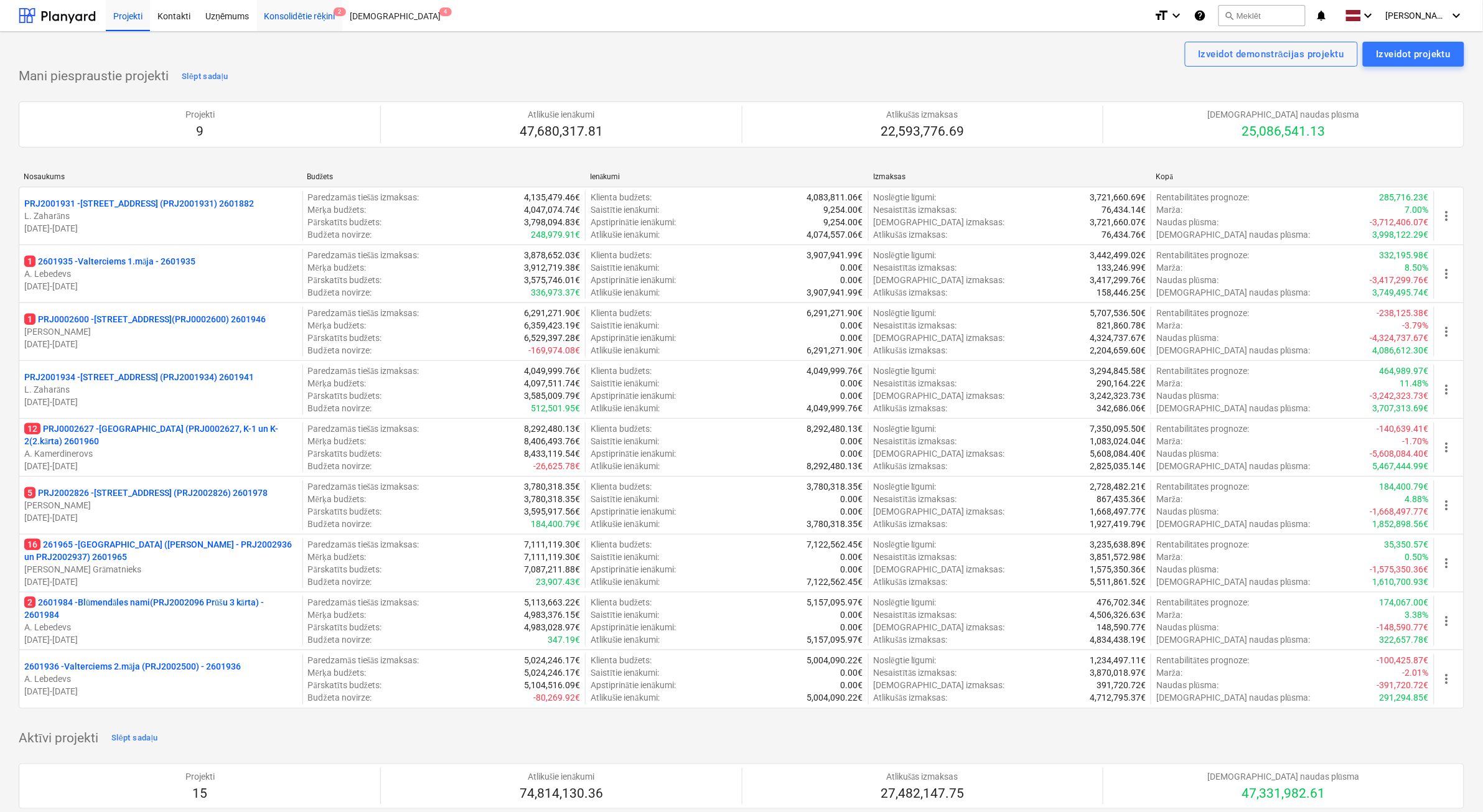
click at [277, 23] on div "Konsolidētie rēķini 2" at bounding box center [300, 15] width 86 height 32
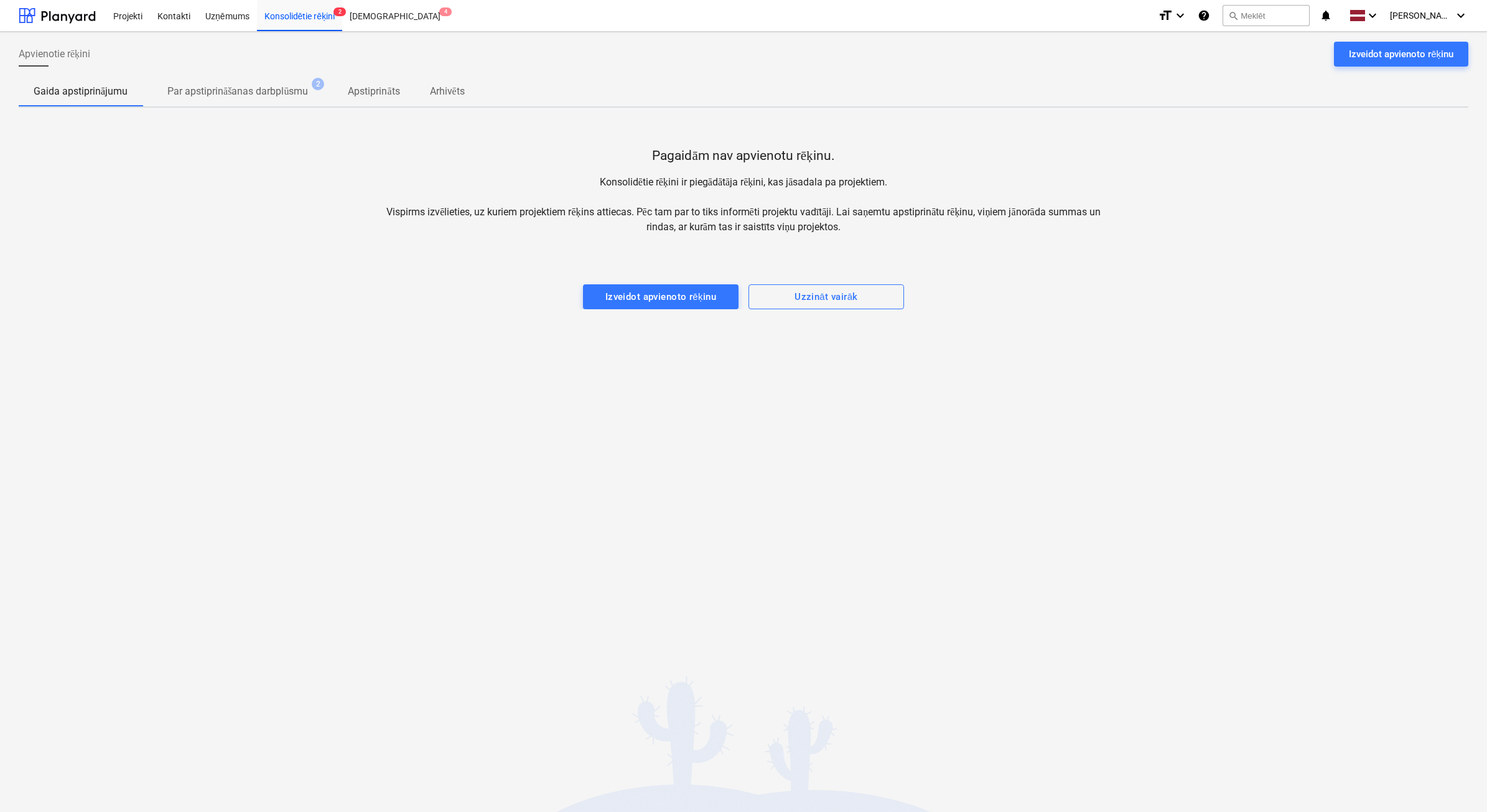
click at [644, 309] on div "Apvienotie rēķini Izveidot apvienoto rēķinu Gaida apstiprinājumu Par apstiprinā…" at bounding box center [743, 422] width 1487 height 780
click at [648, 300] on div "Izveidot apvienoto rēķinu" at bounding box center [661, 297] width 111 height 16
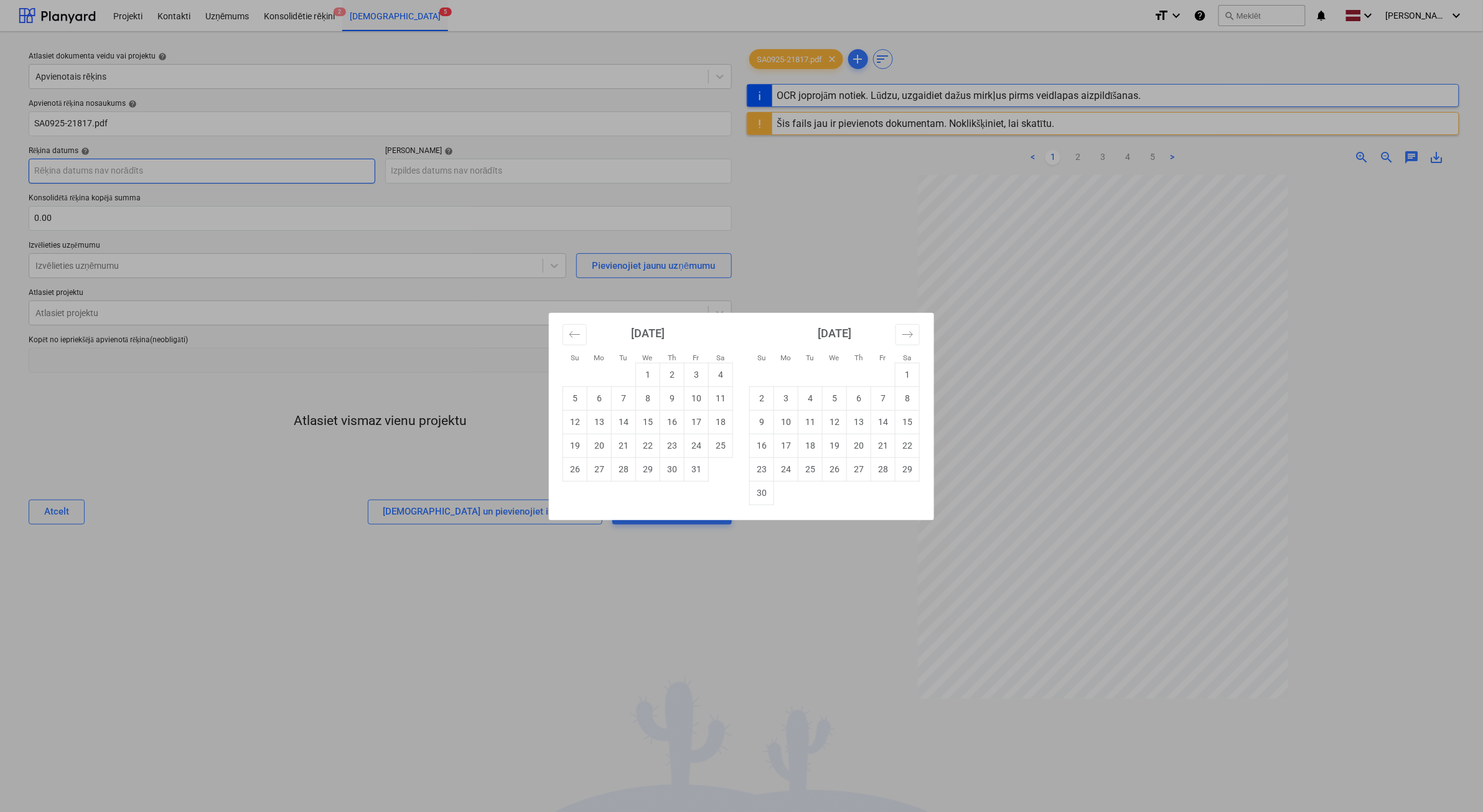
click at [228, 182] on body "Projekti Kontakti Uzņēmums Konsolidētie rēķini 2 Iesūtne 5 format_size keyboard…" at bounding box center [741, 406] width 1483 height 812
type input "SA0925-21817"
type input "30 Sep 2025"
type input "20 Oct 2025"
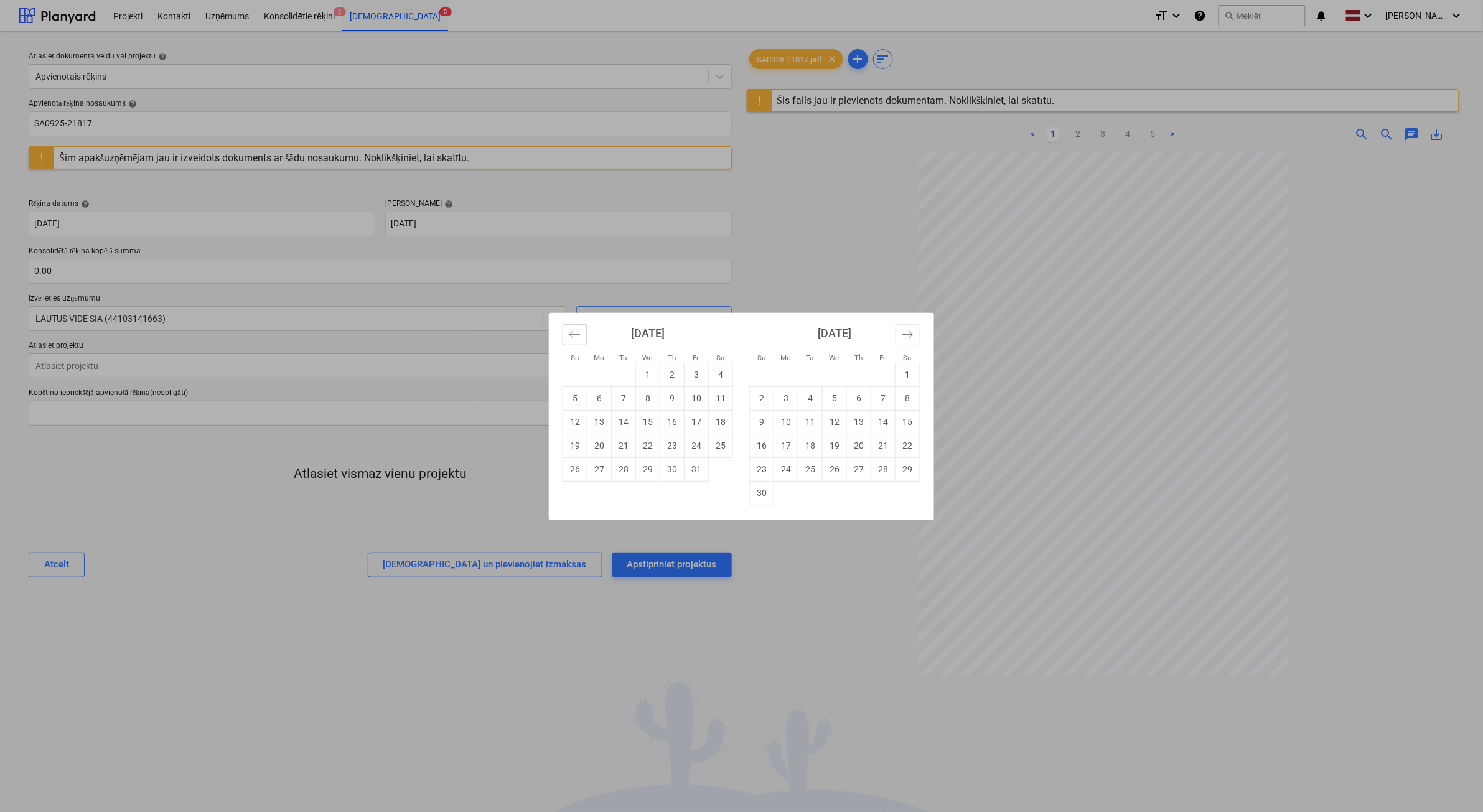
click at [569, 335] on icon "Move backward to switch to the previous month." at bounding box center [575, 334] width 12 height 12
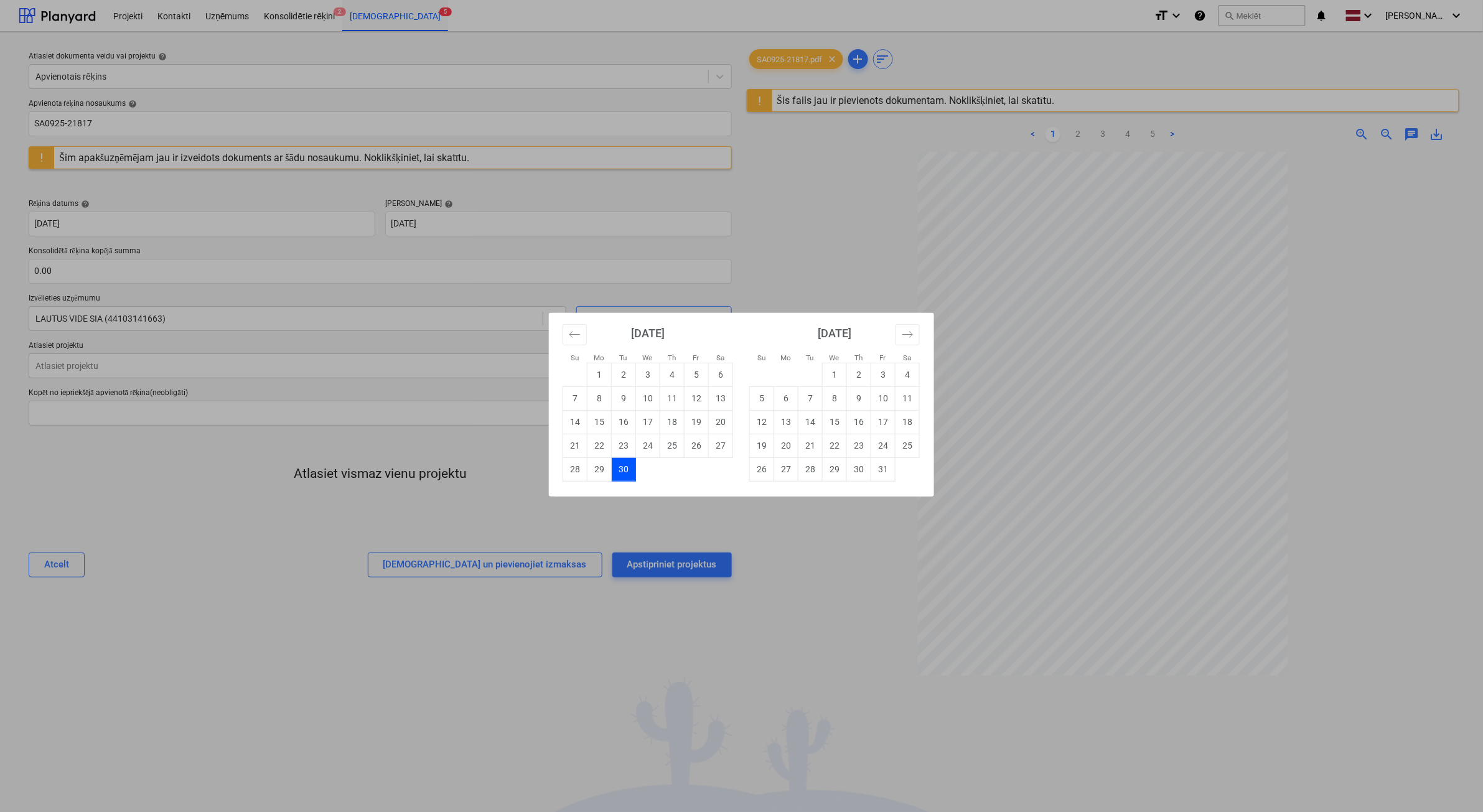
click at [627, 478] on td "30" at bounding box center [624, 469] width 25 height 24
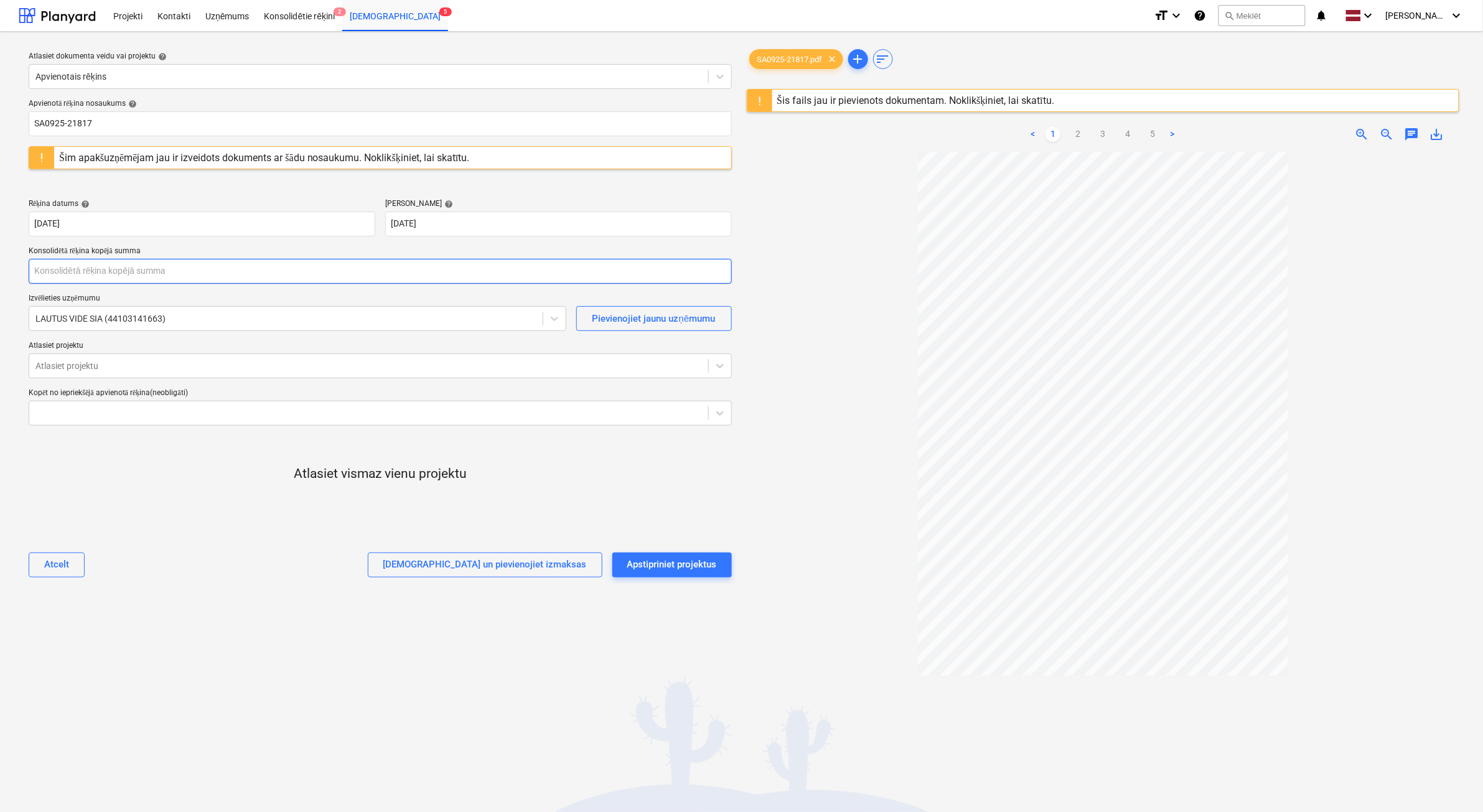
click at [118, 272] on input "text" at bounding box center [381, 270] width 703 height 25
type input "74.79"
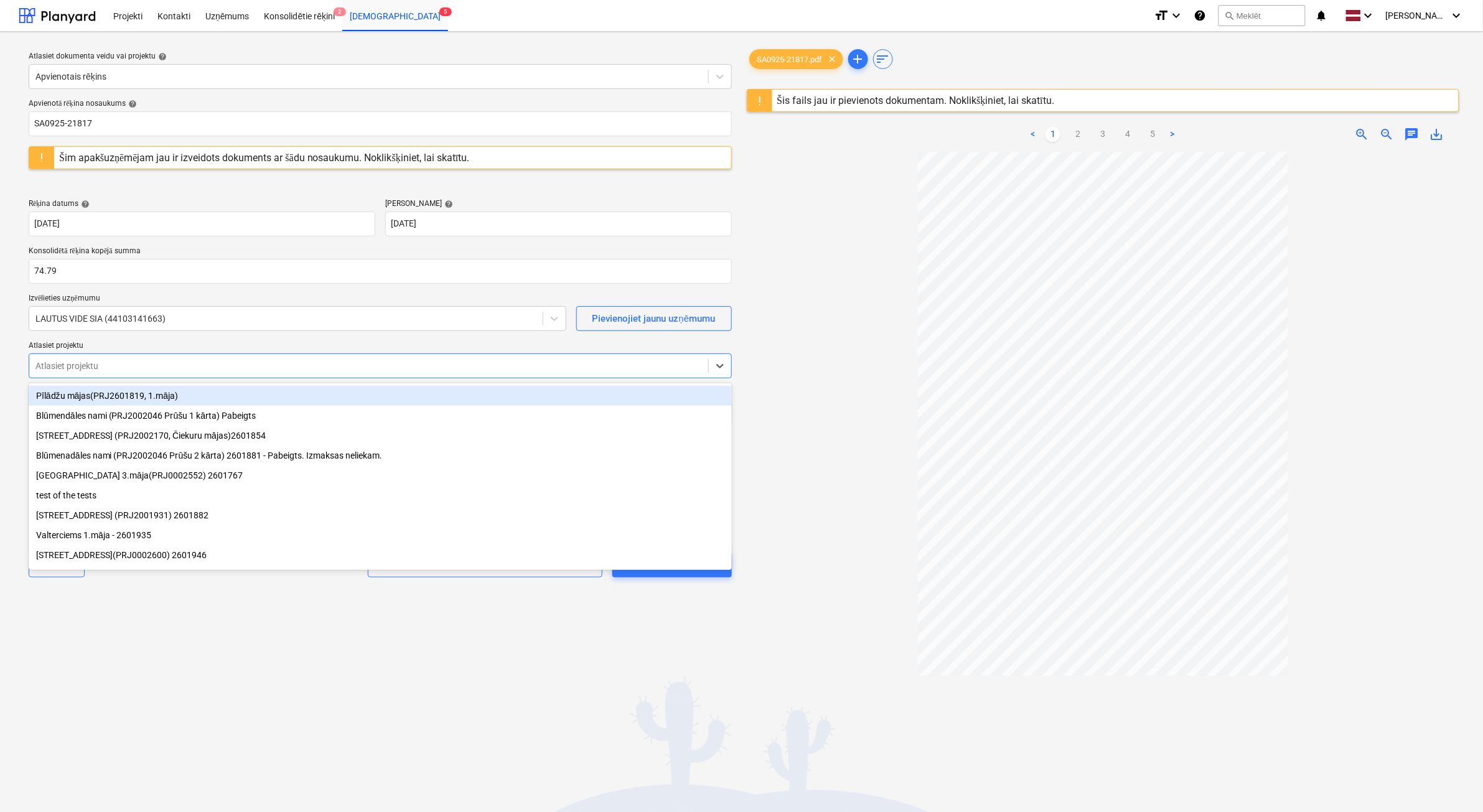
click at [140, 375] on div "Atlasiet projektu" at bounding box center [381, 366] width 703 height 25
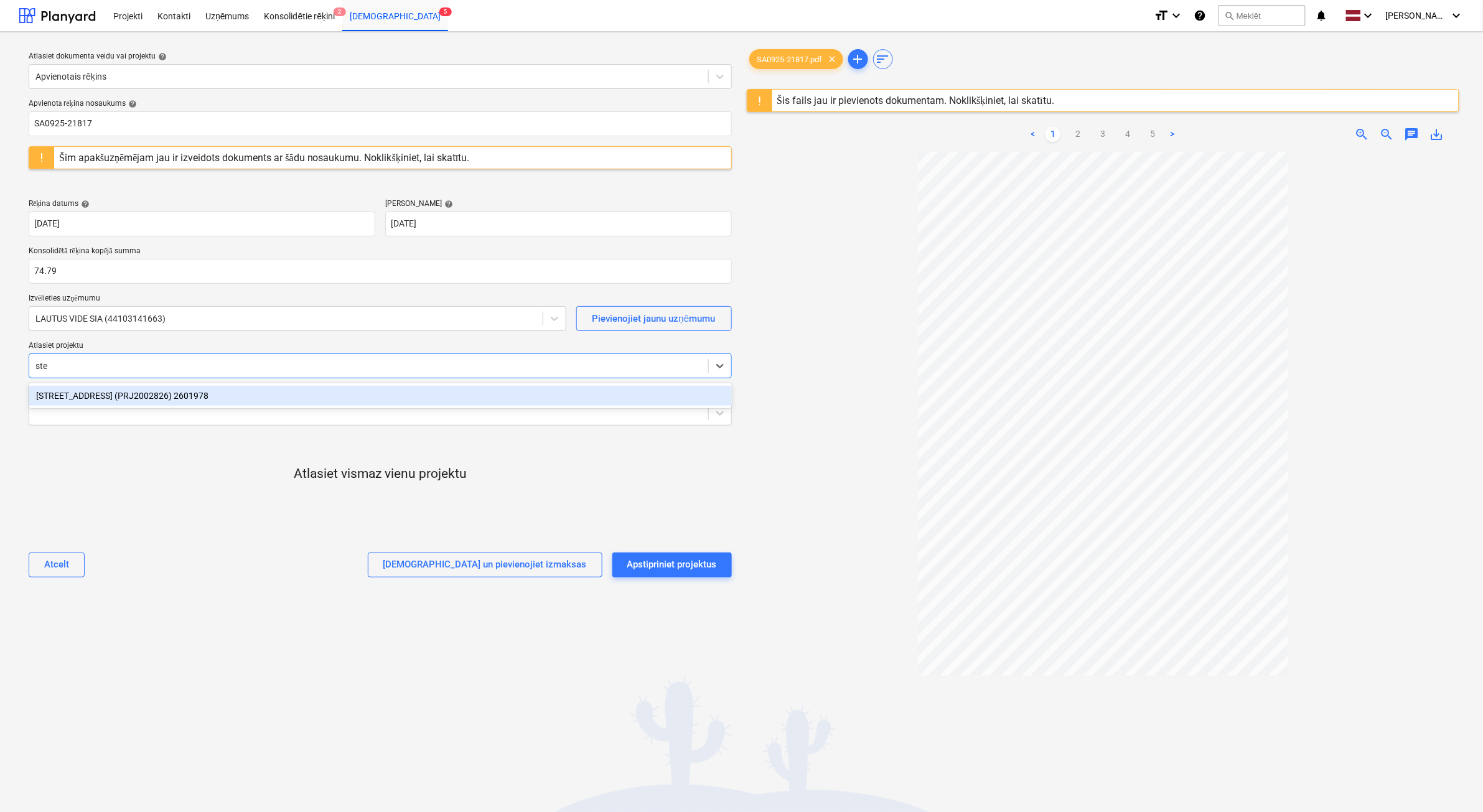
type input "sten"
click at [166, 401] on div "[STREET_ADDRESS] (PRJ2002826) 2601978" at bounding box center [381, 395] width 703 height 20
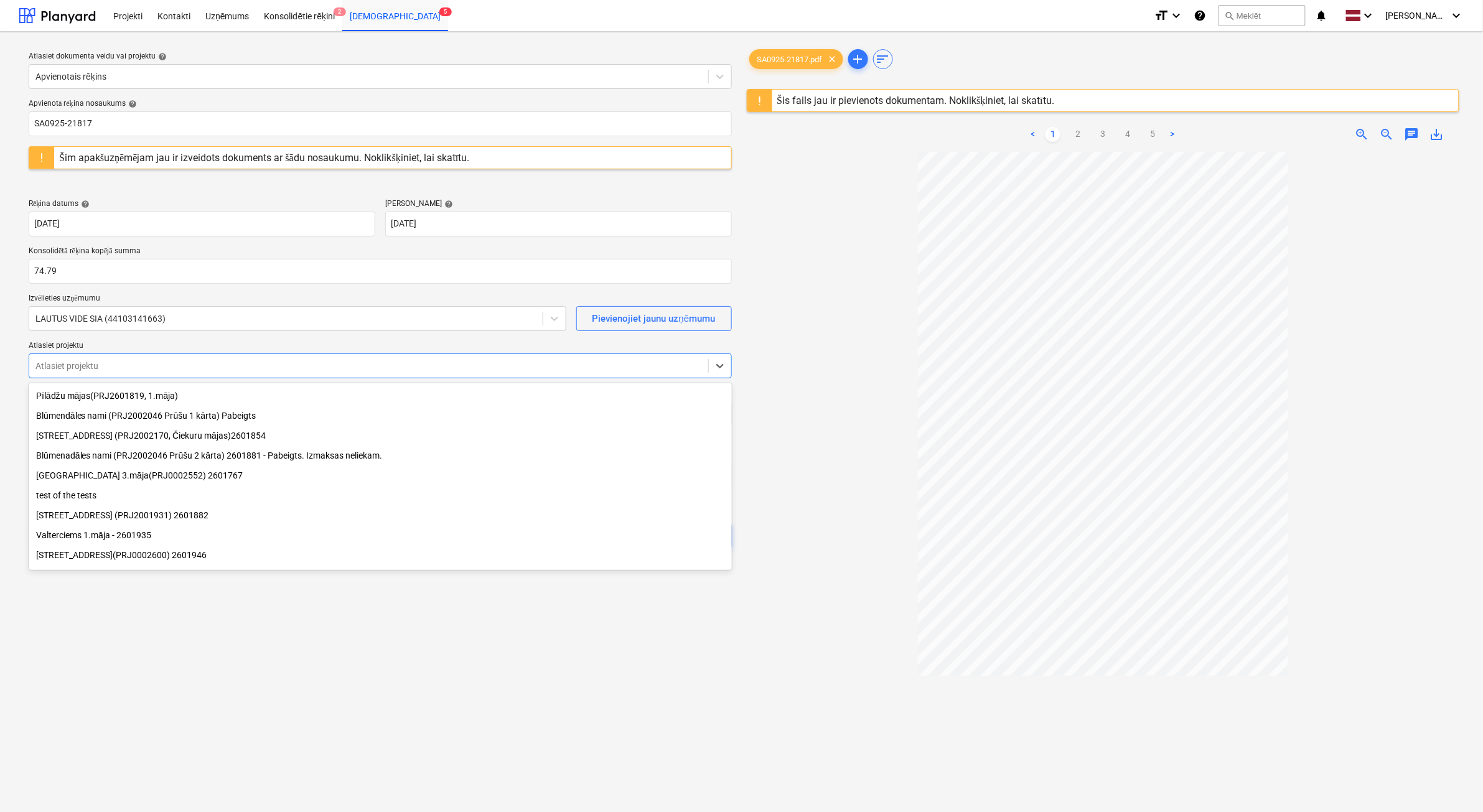
click at [430, 802] on div "Atlasiet dokumenta veidu vai projektu help Apvienotais rēķins Apvienotā rēķina …" at bounding box center [380, 487] width 723 height 892
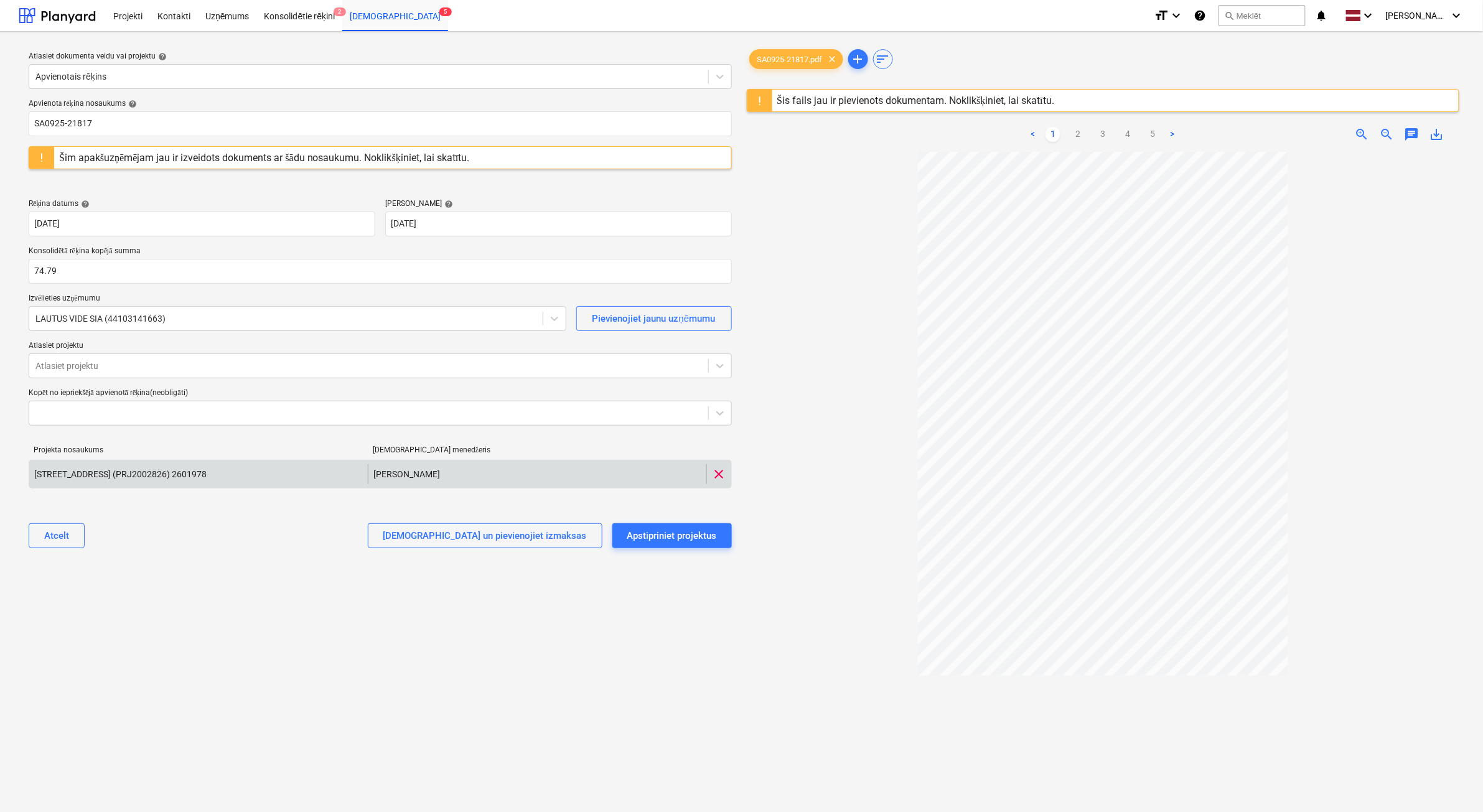
click at [139, 484] on div "Stendes iela 8, E2 (PRJ2002826) 2601978 J. Ruskuls clear" at bounding box center [381, 474] width 703 height 29
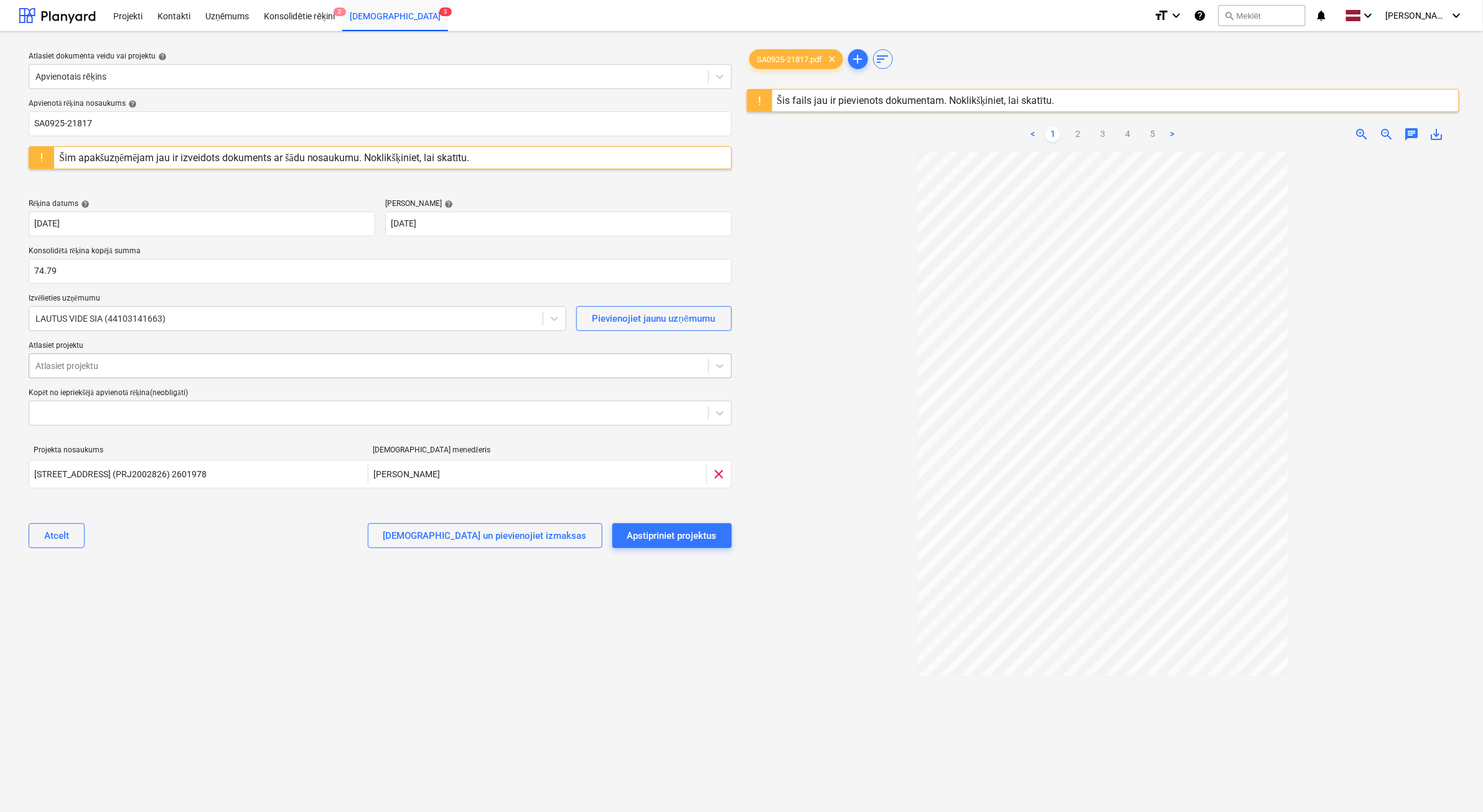
click at [106, 370] on div at bounding box center [369, 366] width 667 height 13
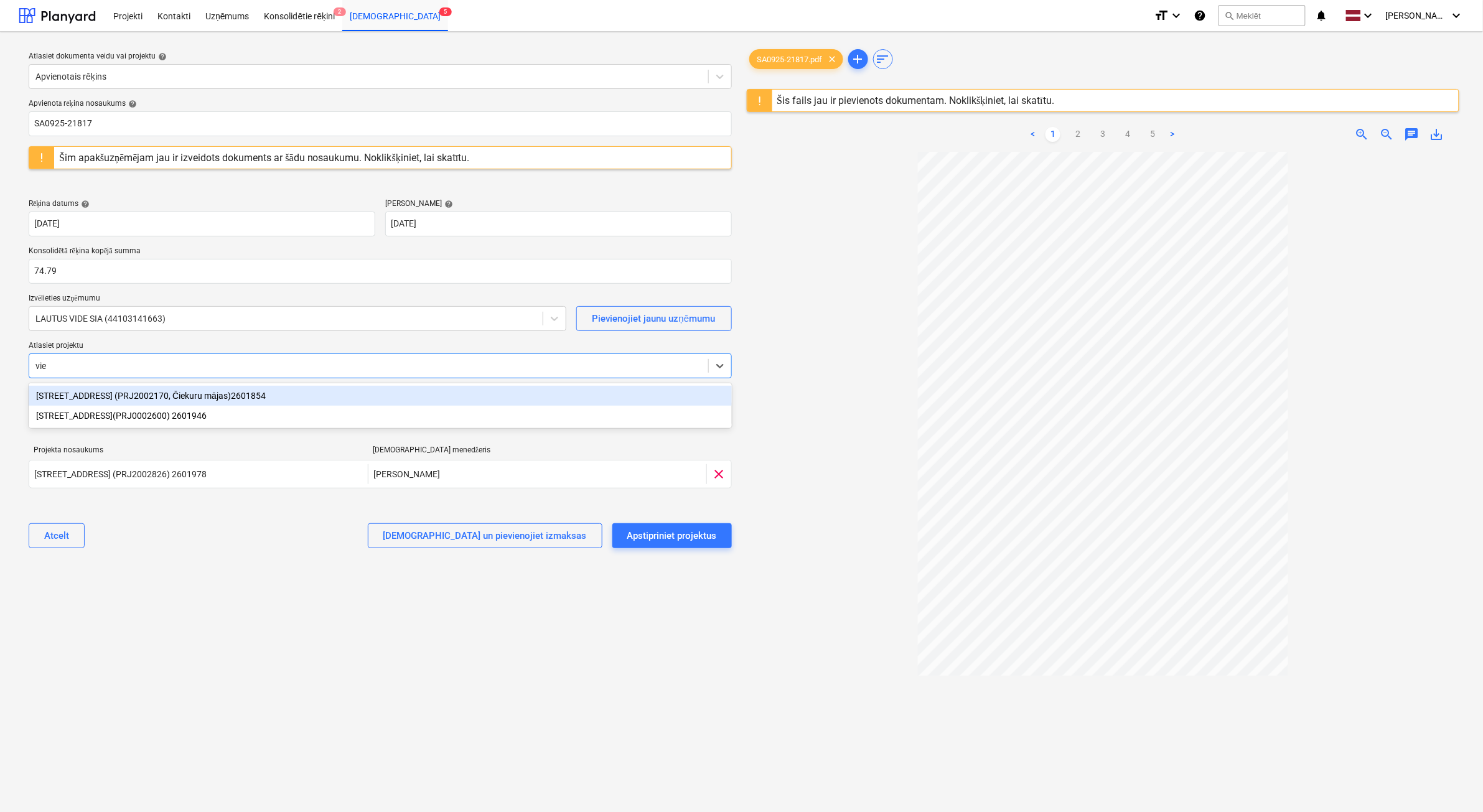
type input "vien"
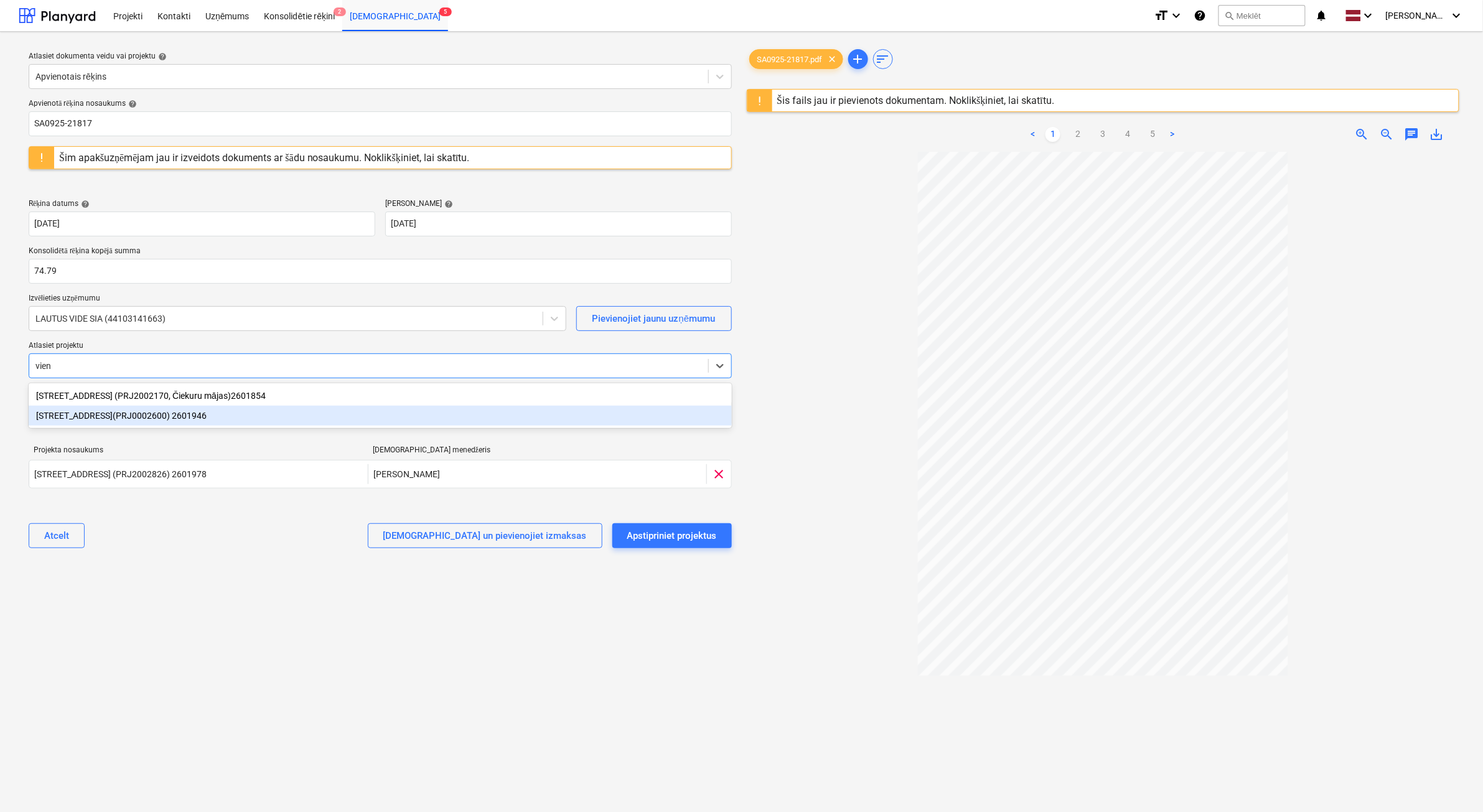
click at [98, 409] on div "[STREET_ADDRESS](PRJ0002600) 2601946" at bounding box center [381, 415] width 703 height 20
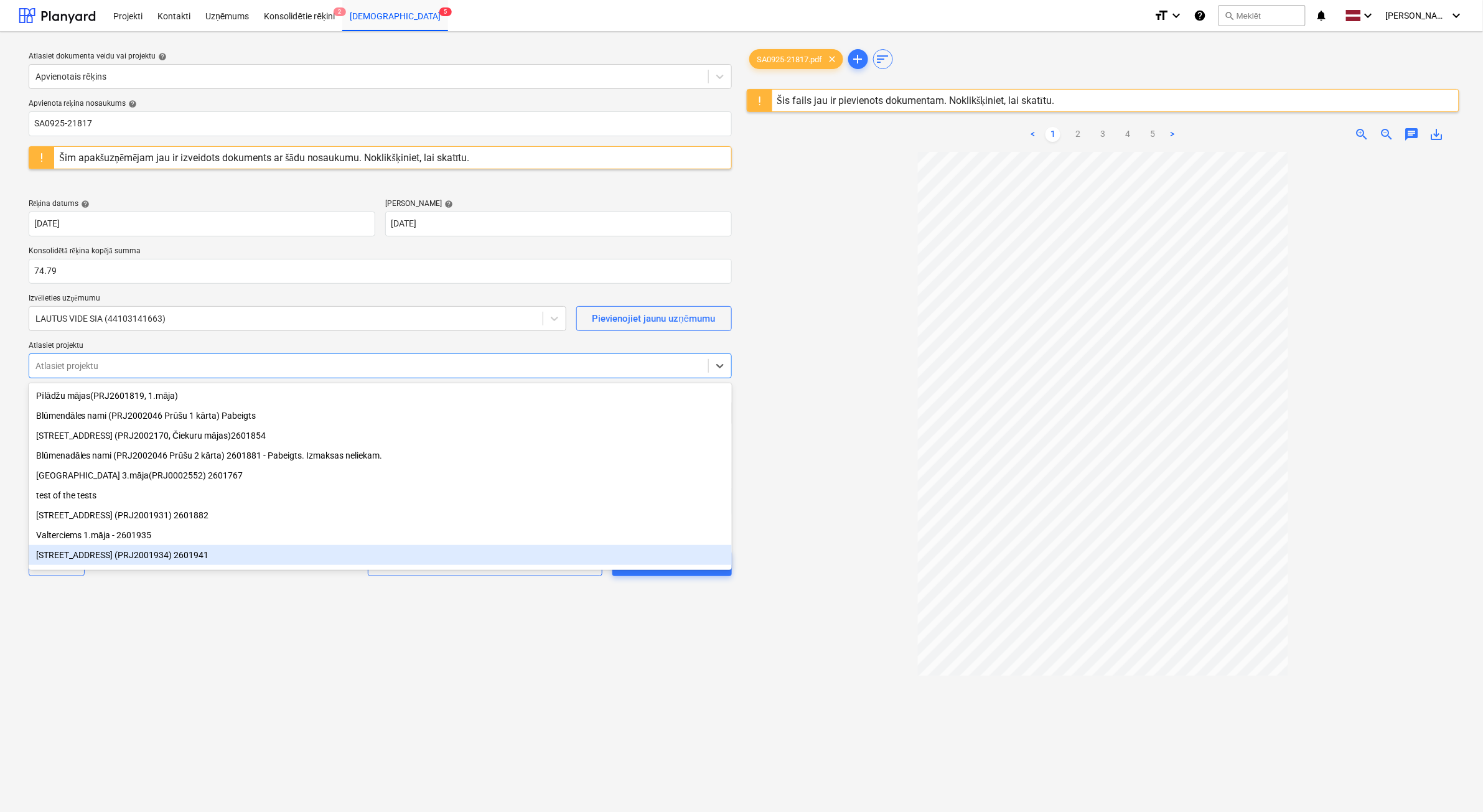
click at [334, 641] on div "Atlasiet dokumenta veidu vai projektu help Apvienotais rēķins Apvienotā rēķina …" at bounding box center [380, 487] width 723 height 892
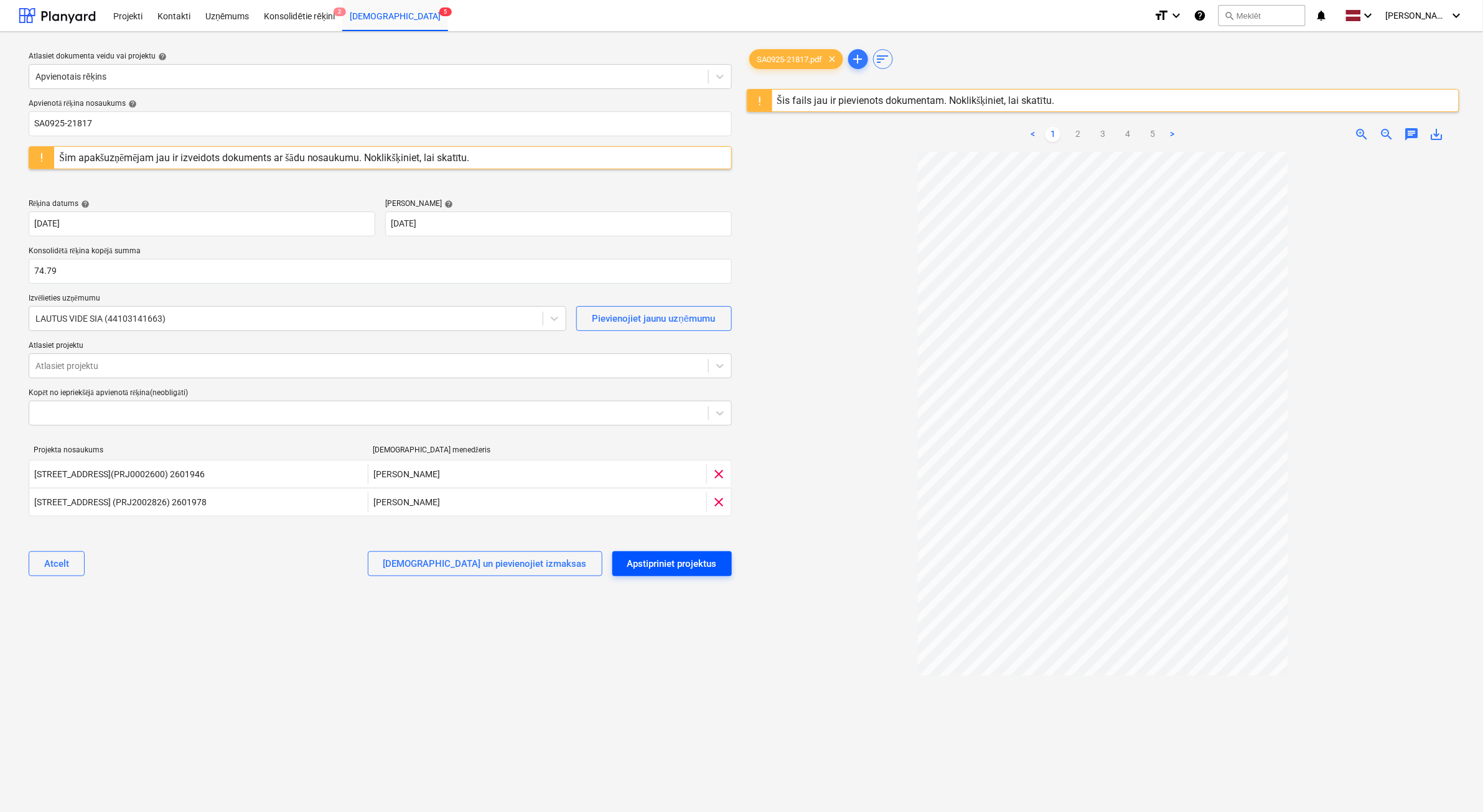
click at [642, 563] on div "Apstipriniet projektus" at bounding box center [672, 564] width 90 height 16
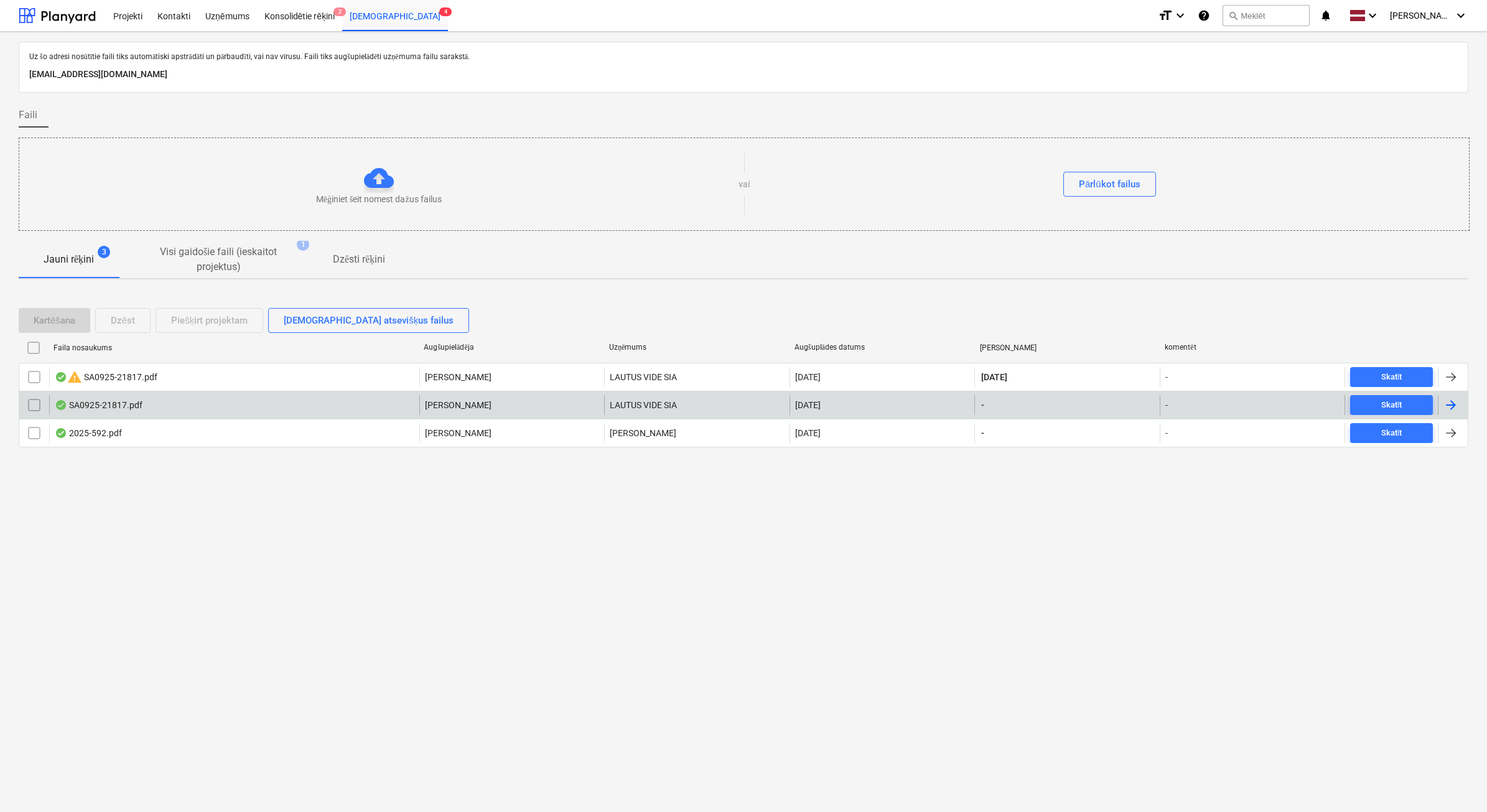
click at [147, 411] on div "SA0925-21817.pdf" at bounding box center [234, 405] width 370 height 20
click at [37, 400] on input "checkbox" at bounding box center [34, 405] width 20 height 20
click at [117, 318] on div "Dzēst" at bounding box center [123, 320] width 25 height 16
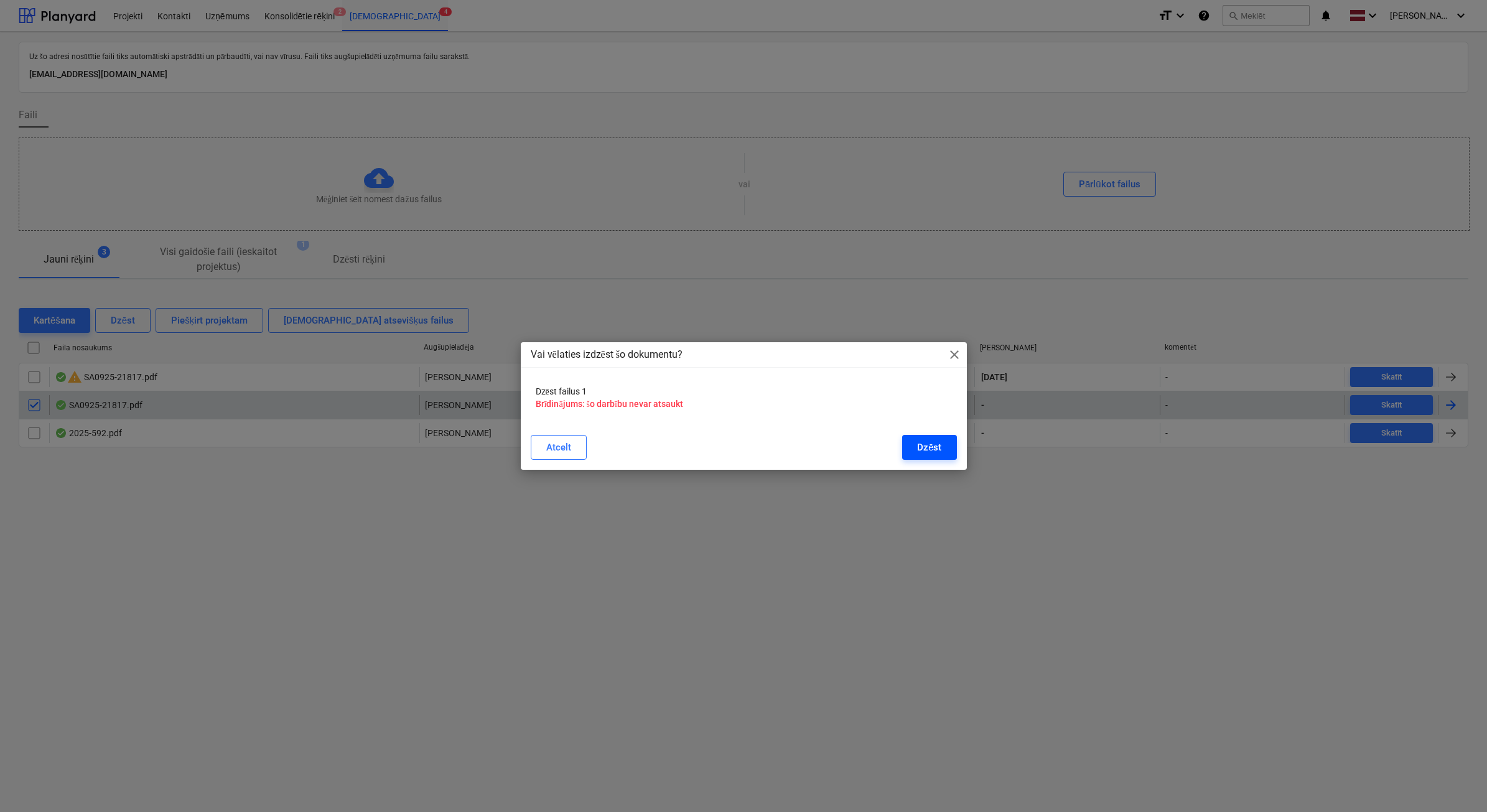
click at [925, 439] on div "Dzēst" at bounding box center [929, 447] width 25 height 16
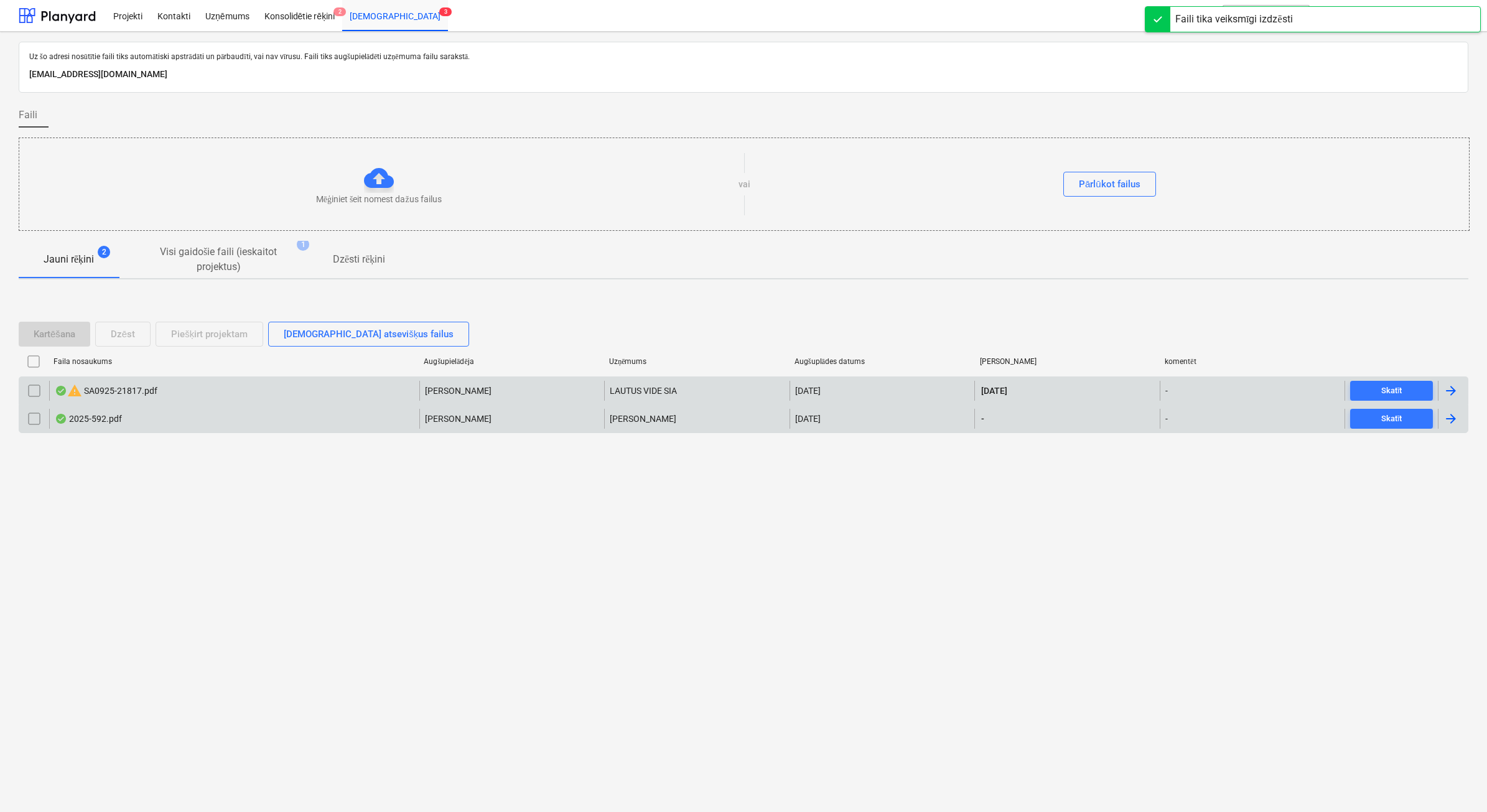
click at [216, 390] on div "warning SA0925-21817.pdf" at bounding box center [234, 390] width 370 height 20
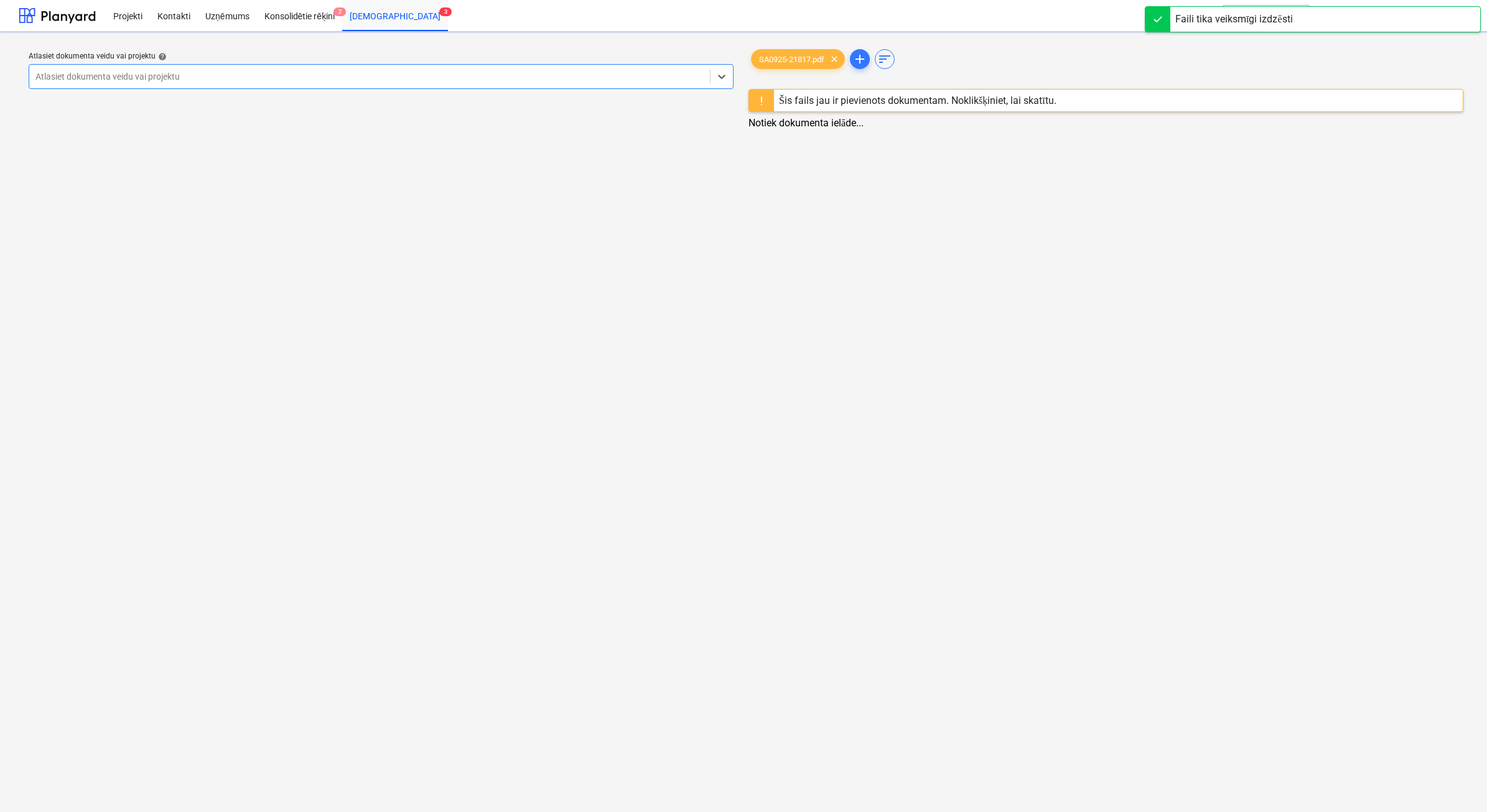
click at [216, 390] on div "Atlasiet dokumenta veidu vai projektu help option , selected. Select is focused…" at bounding box center [743, 422] width 1487 height 780
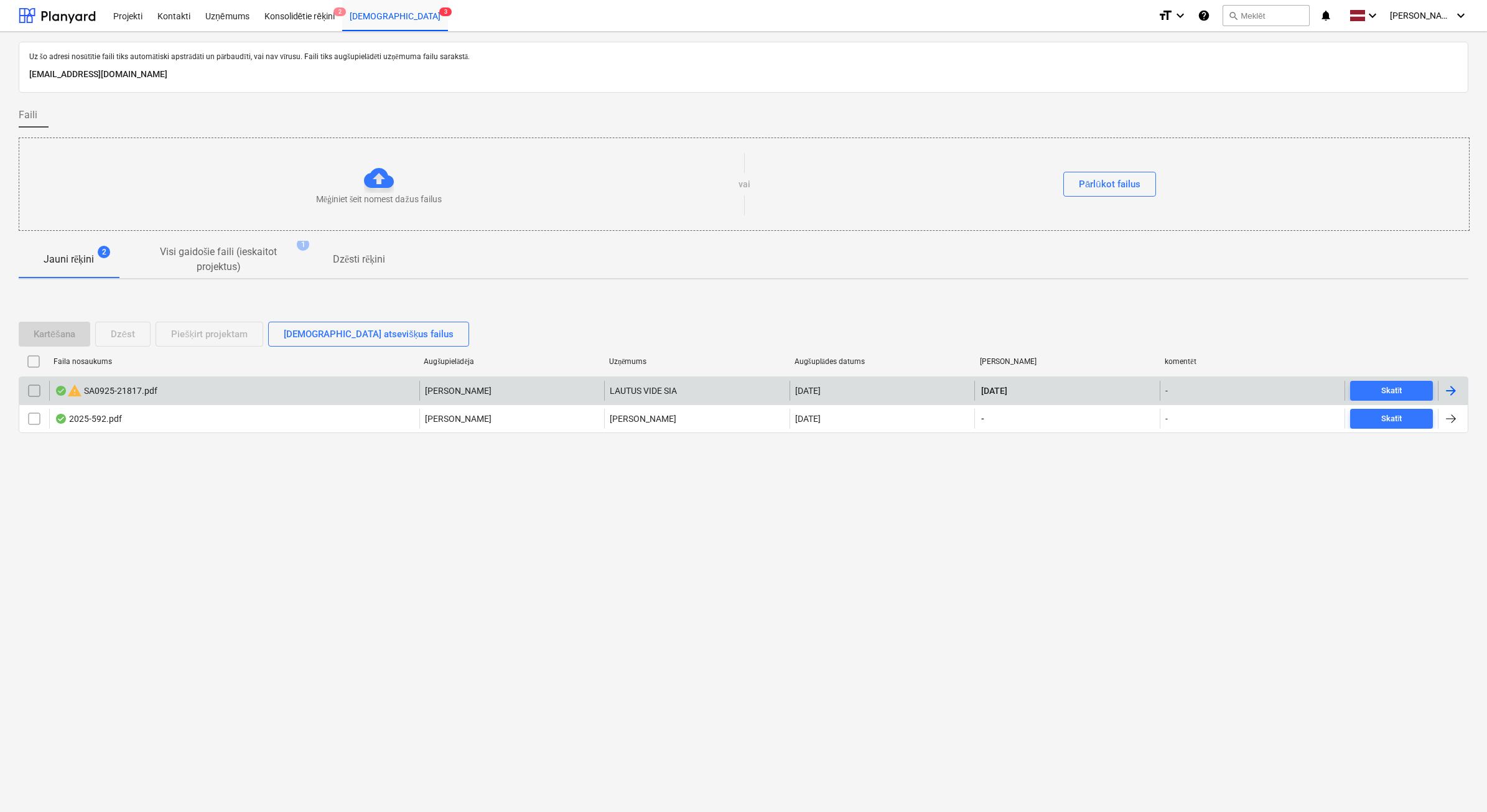
click at [145, 394] on div "warning SA0925-21817.pdf" at bounding box center [106, 391] width 103 height 15
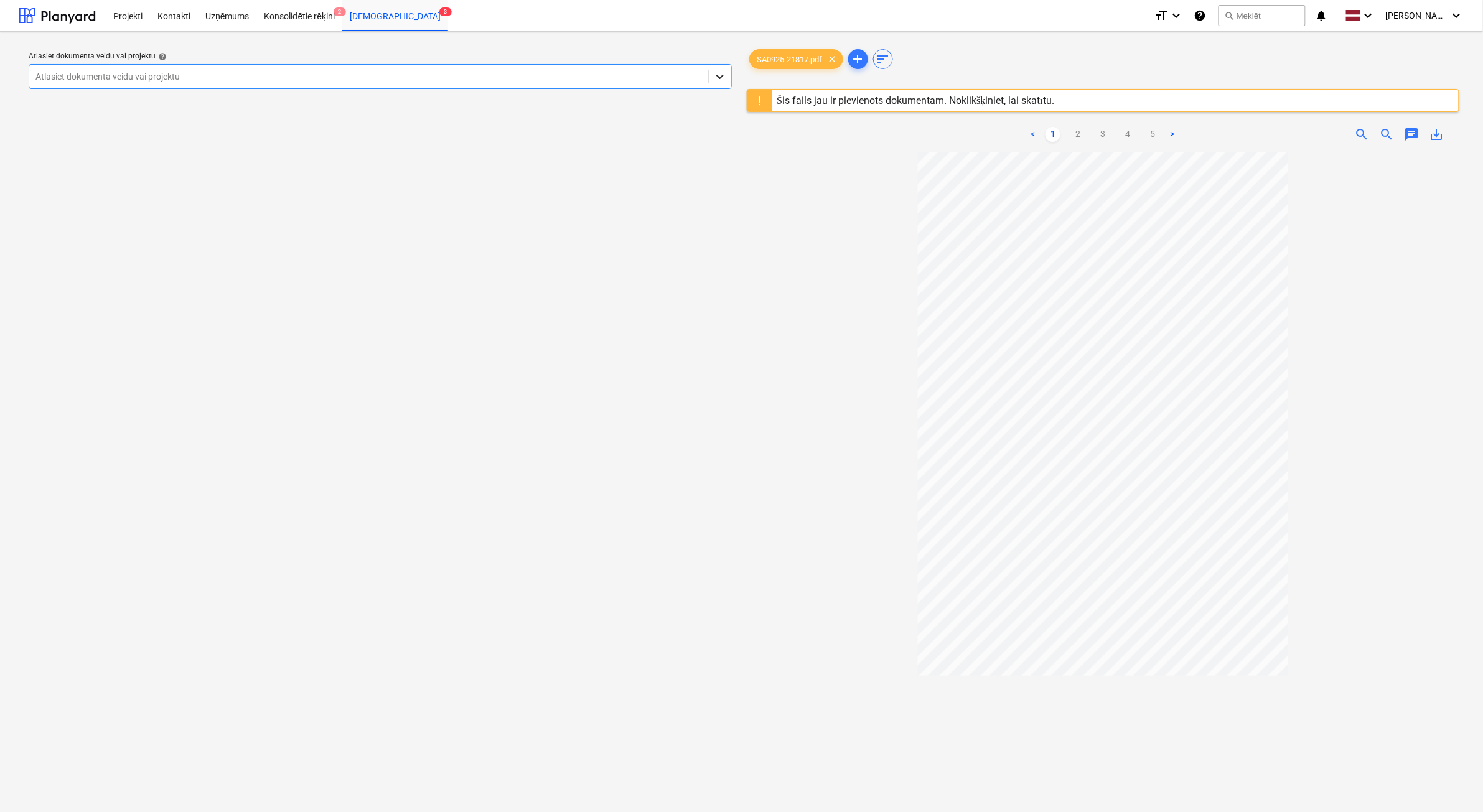
click at [726, 76] on icon at bounding box center [720, 77] width 13 height 13
click at [450, 586] on div "Atlasiet dokumenta veidu vai projektu help Atlasiet dokumenta veidu vai projektu" at bounding box center [380, 487] width 723 height 892
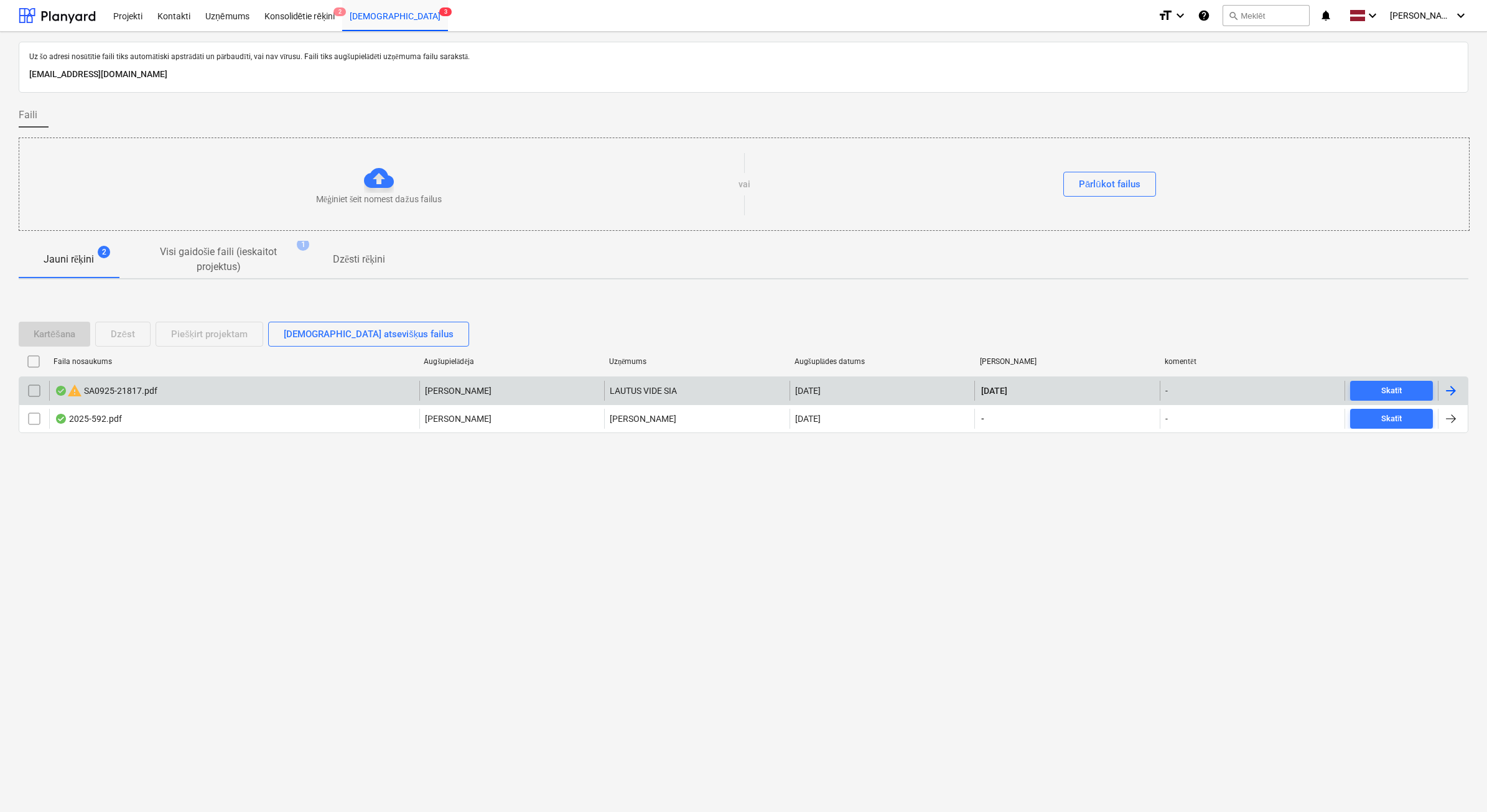
click at [647, 396] on div "LAUTUS VIDE SIA" at bounding box center [696, 390] width 185 height 20
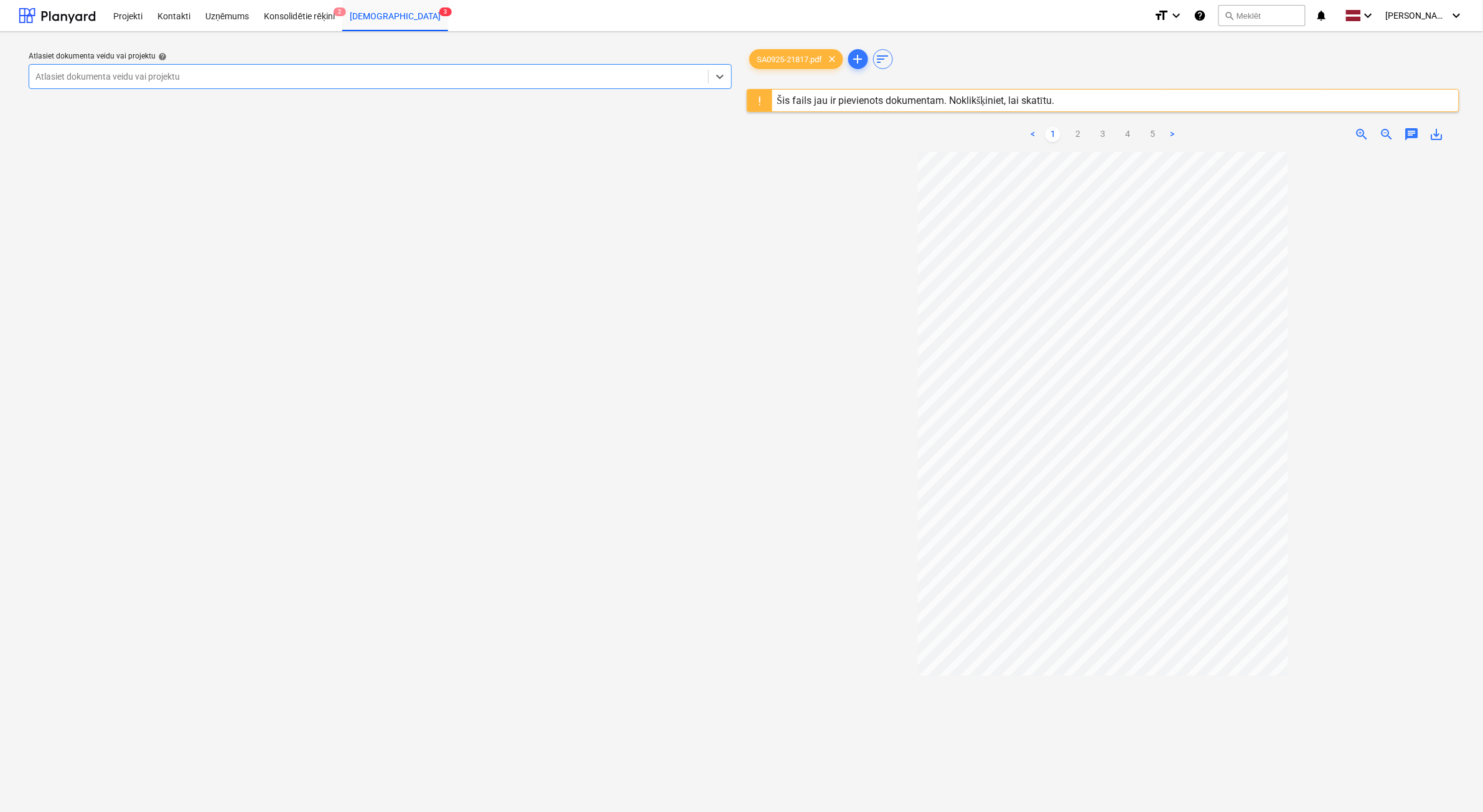
click at [1069, 131] on ul "< 1 2 3 4 5 >" at bounding box center [1103, 134] width 231 height 15
click at [1085, 137] on link "2" at bounding box center [1078, 134] width 15 height 15
click at [1099, 136] on link "3" at bounding box center [1103, 134] width 15 height 15
click at [1122, 136] on link "4" at bounding box center [1128, 134] width 15 height 15
click at [1150, 136] on link "5" at bounding box center [1153, 134] width 15 height 15
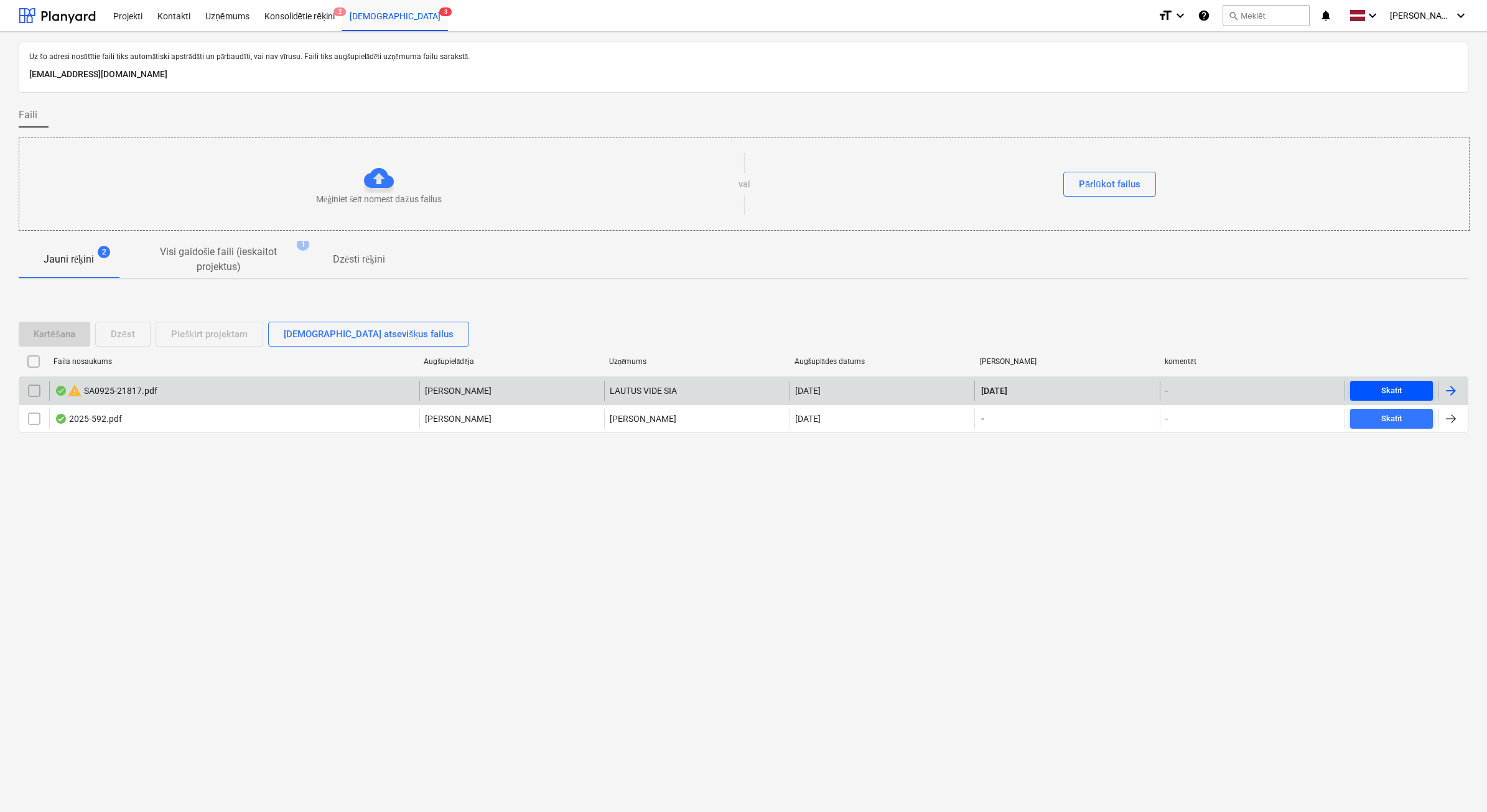
click at [1408, 386] on span "Skatīt" at bounding box center [1392, 391] width 73 height 14
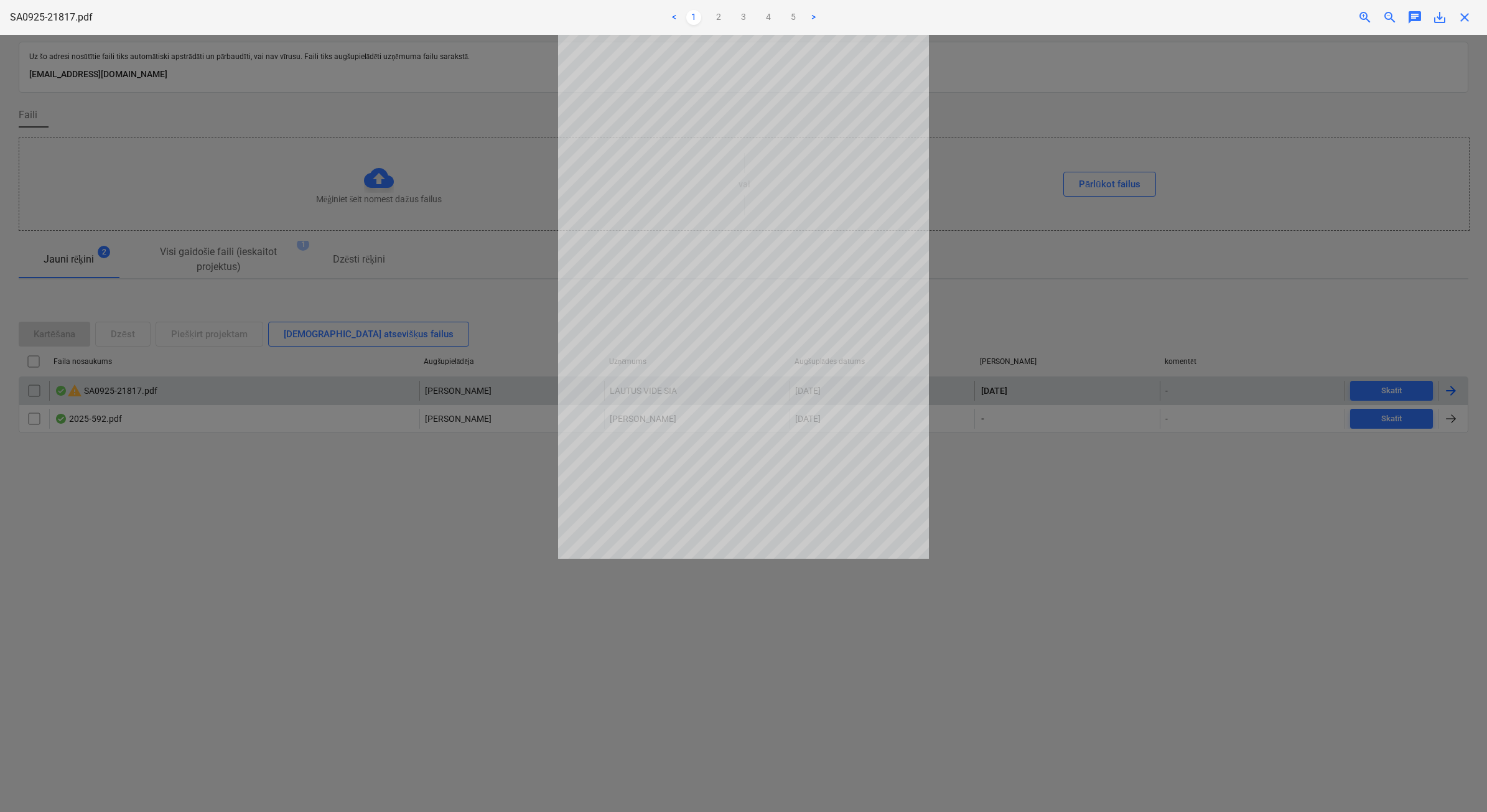
click at [1000, 325] on div at bounding box center [743, 423] width 1487 height 777
click at [1000, 327] on div at bounding box center [743, 423] width 1487 height 777
click at [1000, 325] on div at bounding box center [743, 423] width 1487 height 777
click at [806, 585] on div at bounding box center [743, 423] width 1487 height 777
drag, startPoint x: 1020, startPoint y: 621, endPoint x: 1336, endPoint y: 714, distance: 329.4
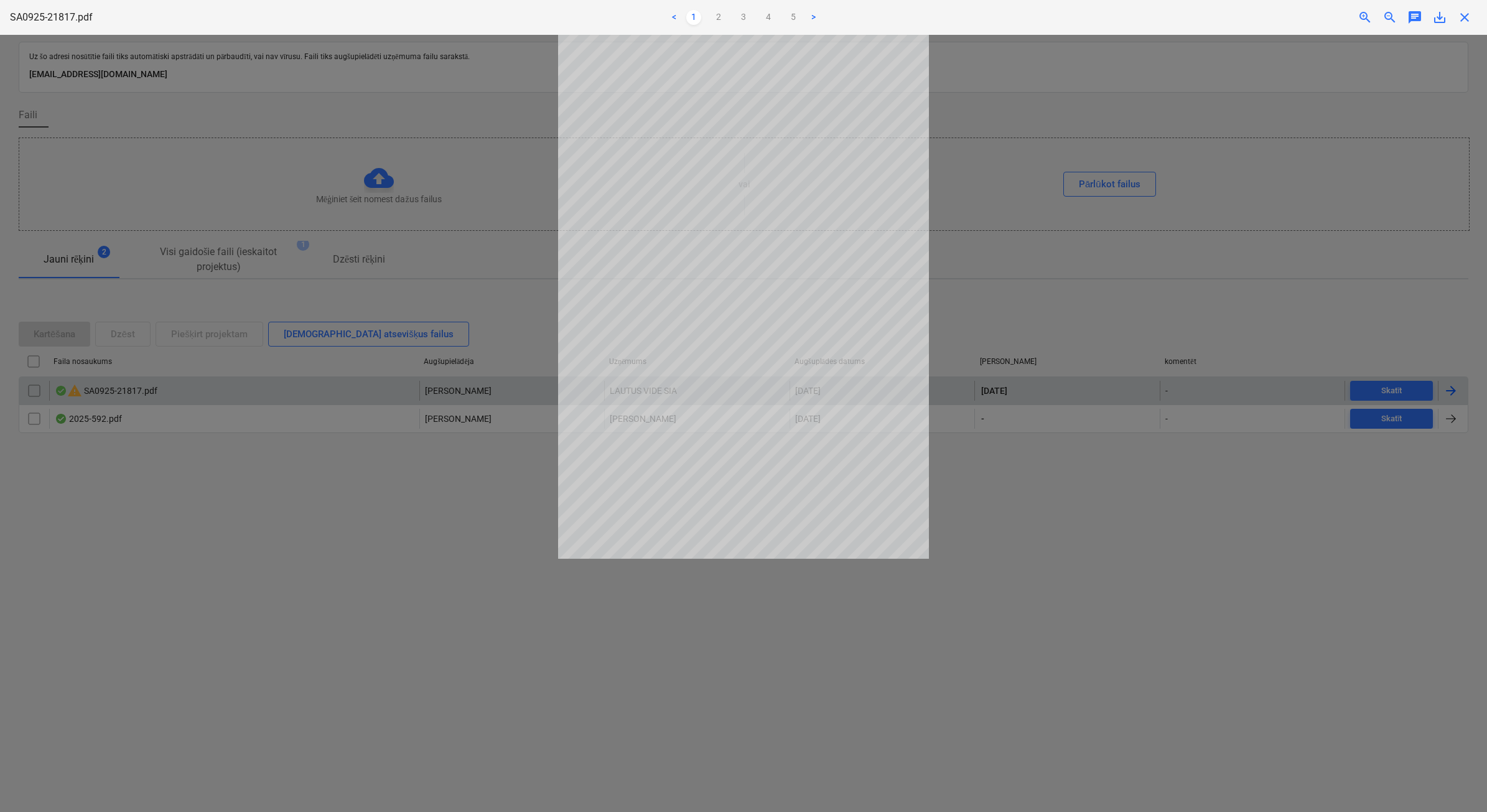
click at [1073, 645] on div at bounding box center [743, 423] width 1487 height 777
drag, startPoint x: 1376, startPoint y: 778, endPoint x: 1324, endPoint y: 778, distance: 52.0
click at [1371, 778] on div at bounding box center [743, 423] width 1487 height 777
click at [604, 741] on div at bounding box center [743, 423] width 1487 height 777
click at [607, 741] on div at bounding box center [743, 423] width 1487 height 777
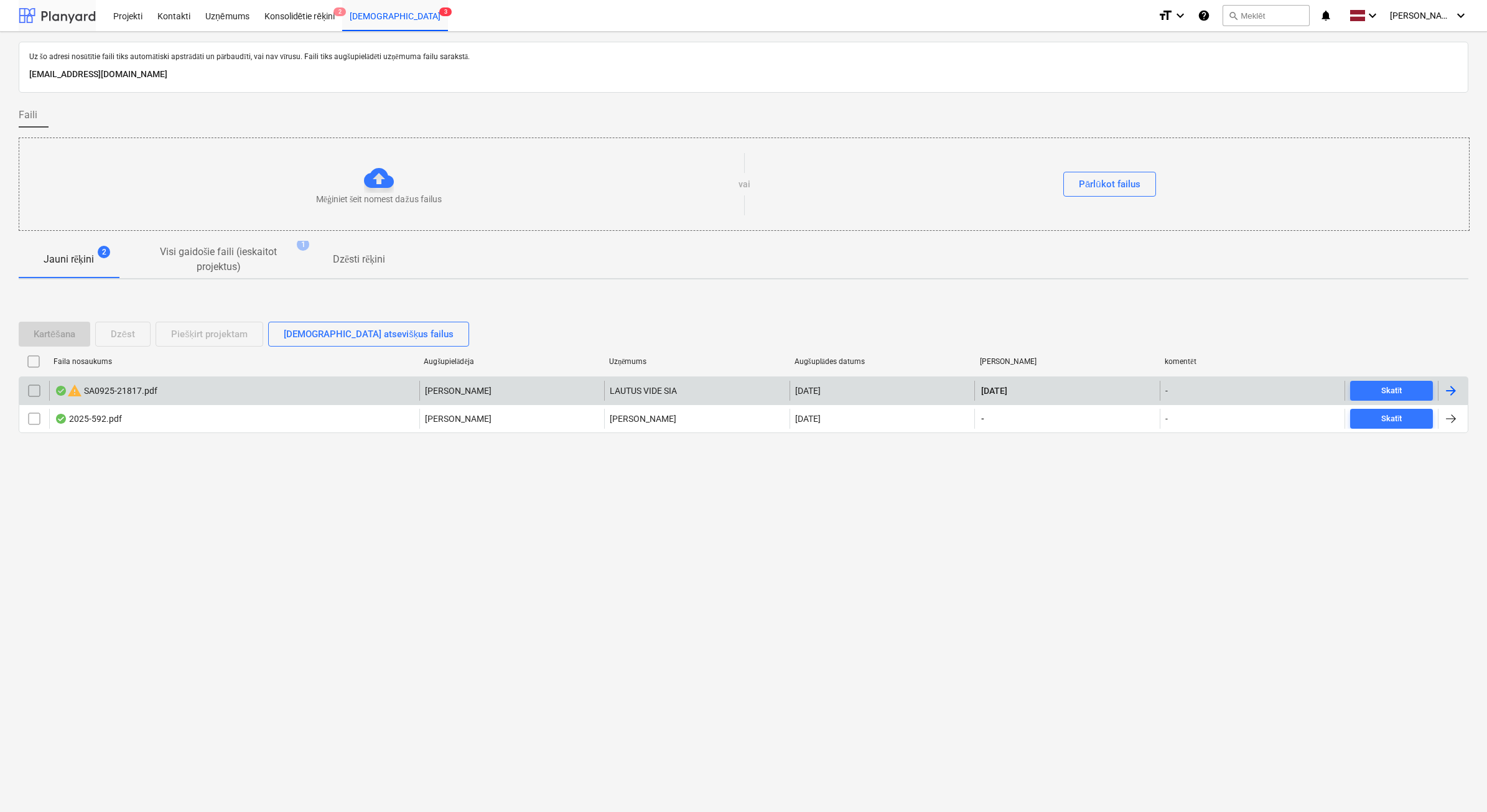
click at [51, 16] on div at bounding box center [57, 16] width 77 height 31
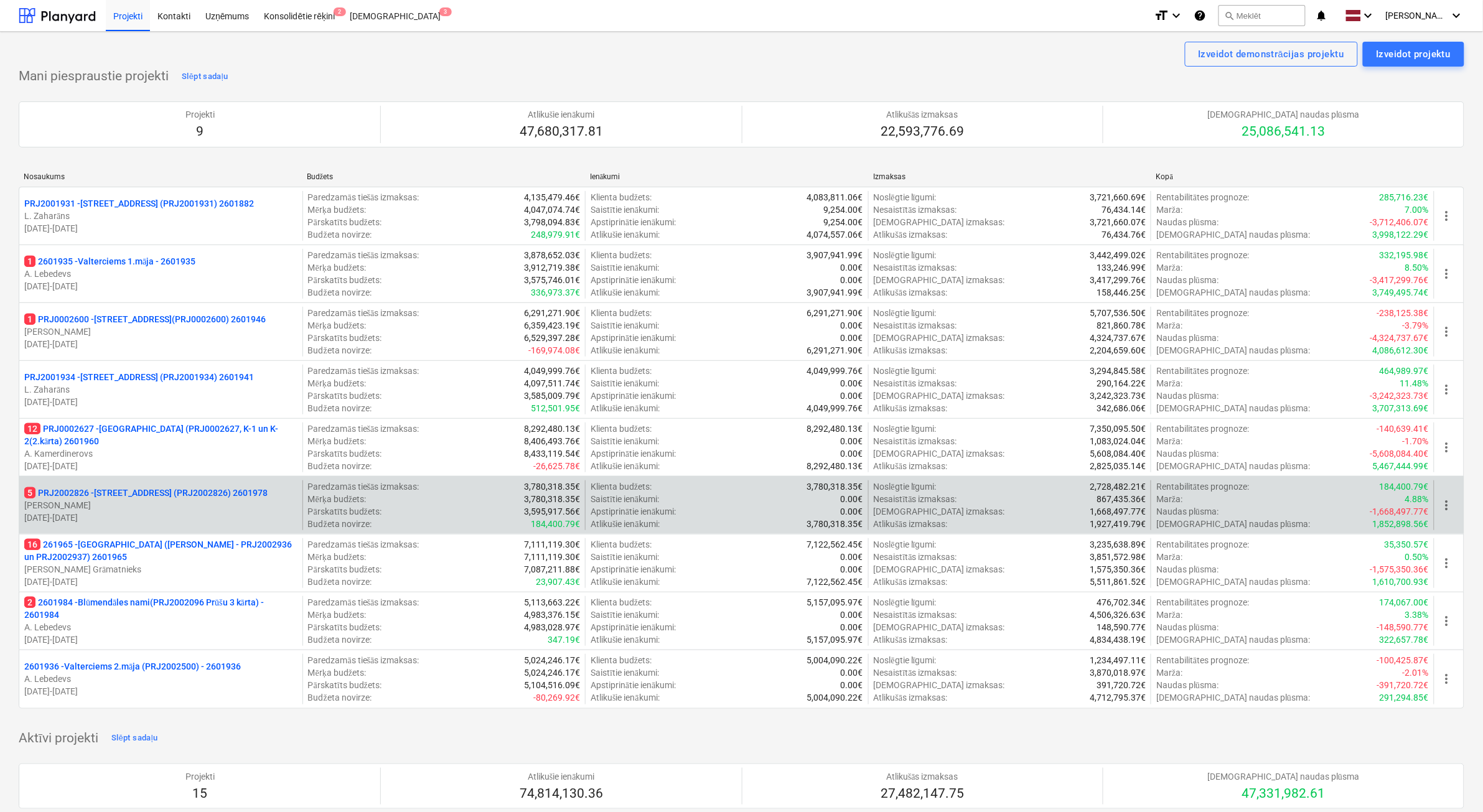
click at [198, 513] on p "01.04.2025 - 31.03.2026" at bounding box center [161, 517] width 274 height 13
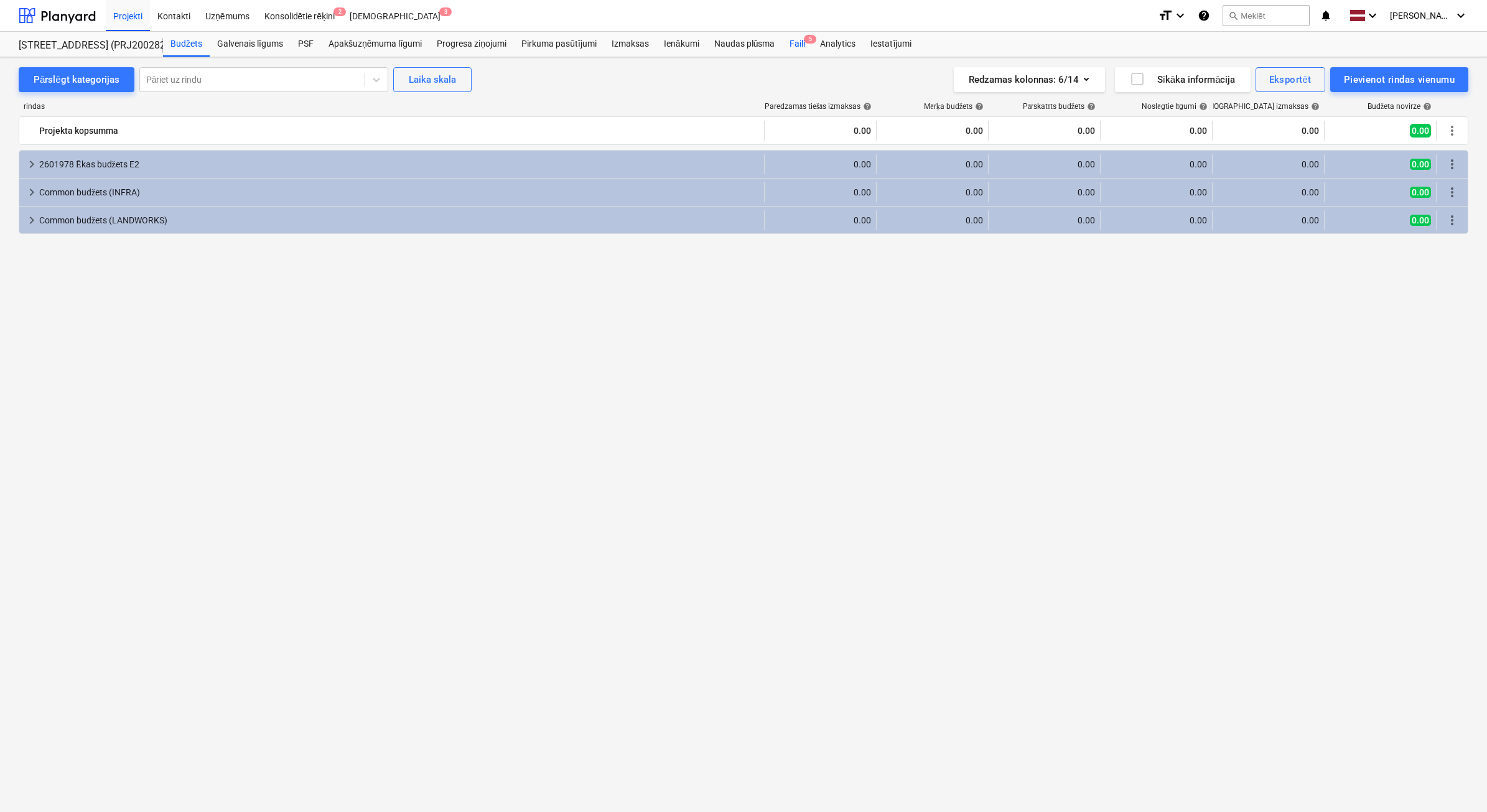
click at [808, 48] on div "Faili 5" at bounding box center [797, 44] width 30 height 25
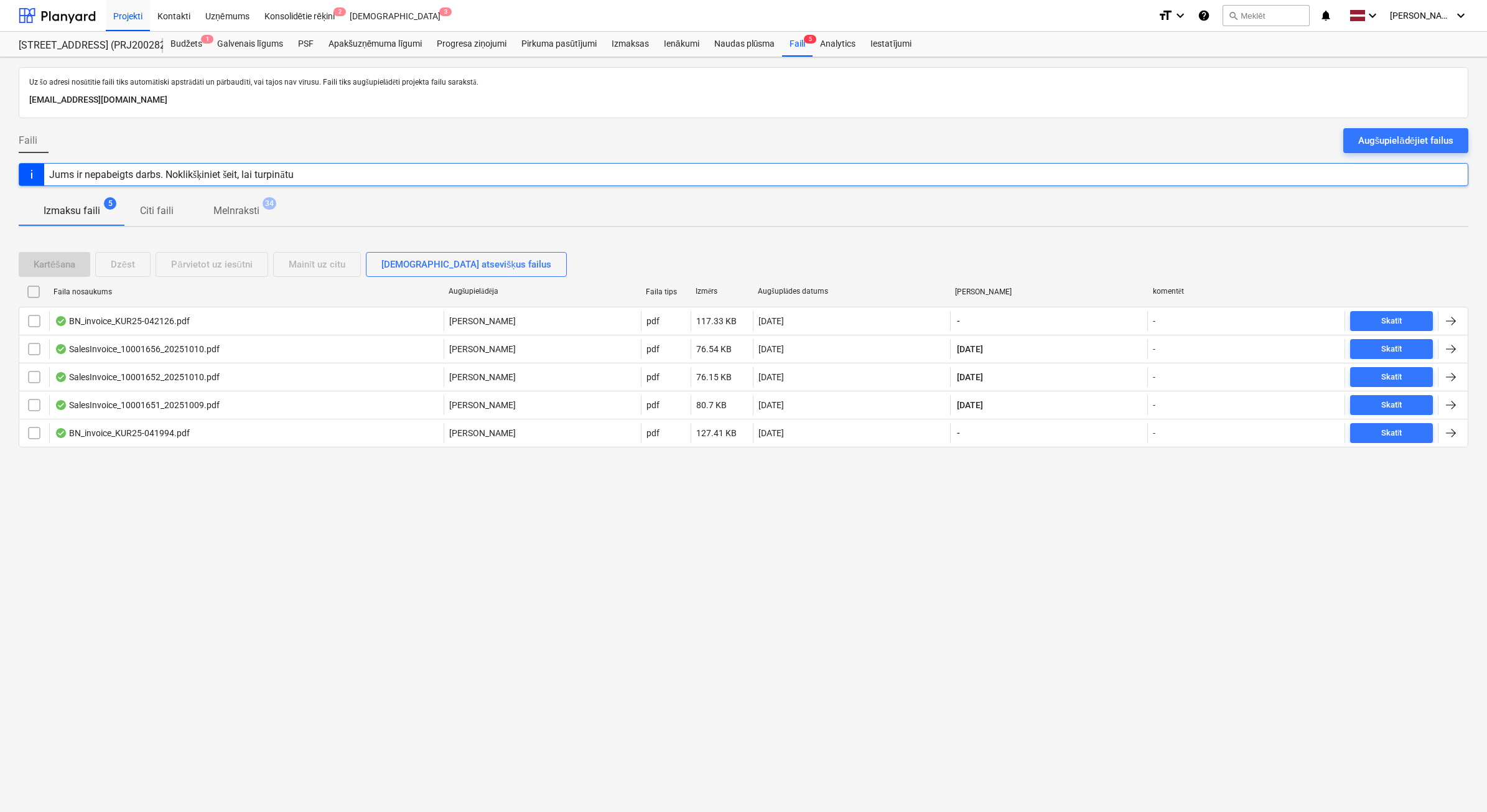
click at [229, 215] on p "Melnraksti" at bounding box center [236, 211] width 46 height 15
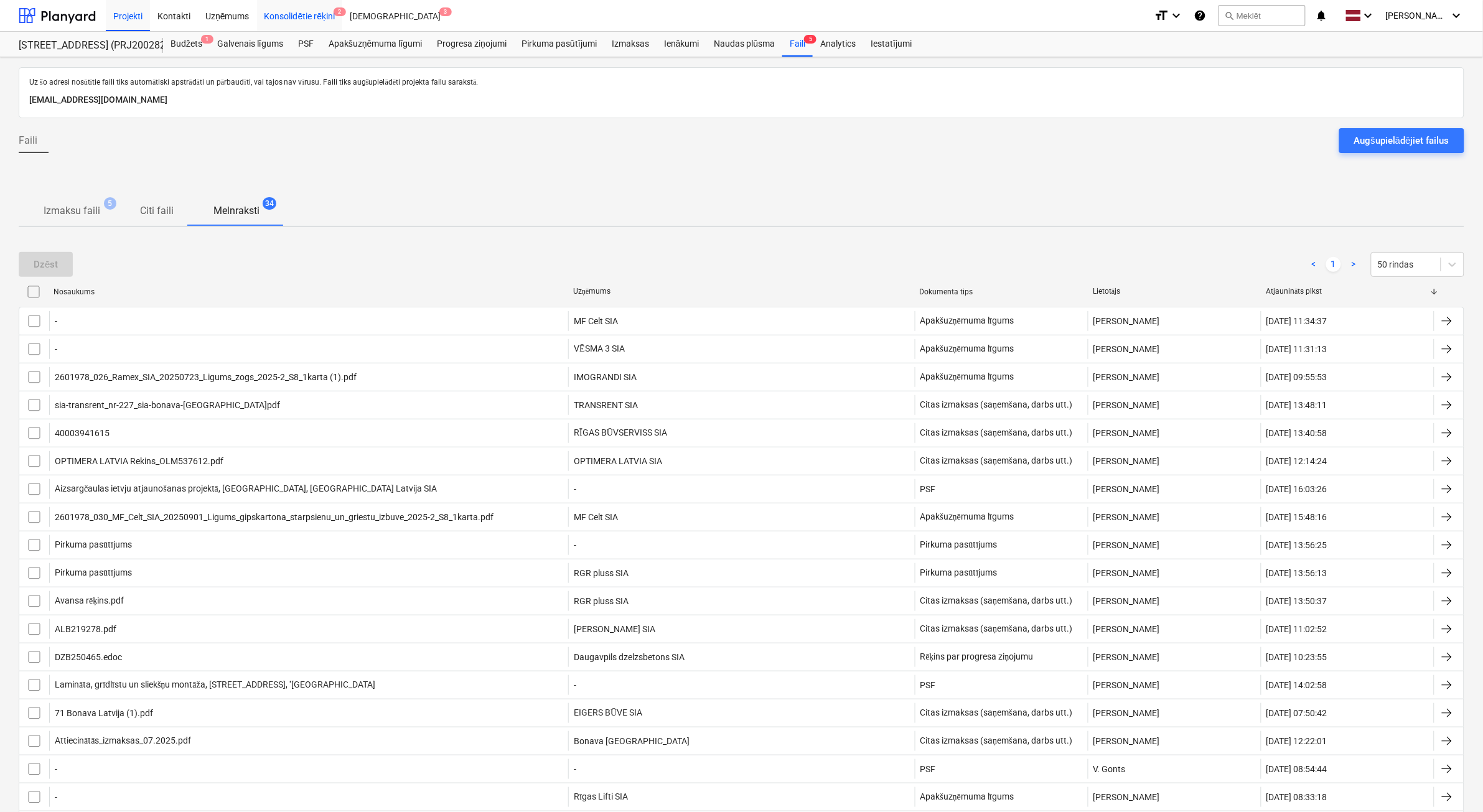
click at [316, 13] on div "Konsolidētie rēķini 2" at bounding box center [300, 15] width 86 height 32
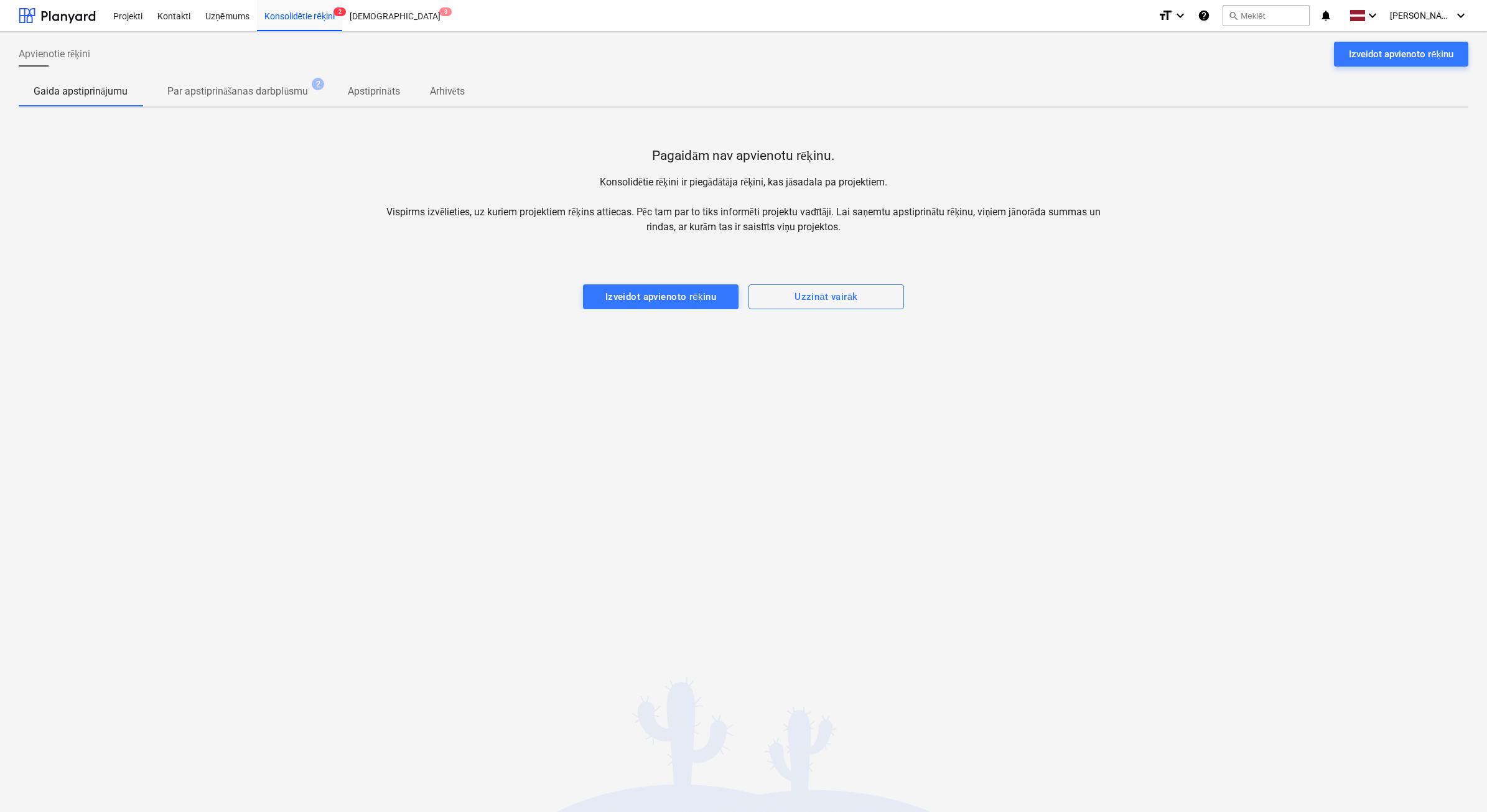
click at [116, 97] on p "Gaida apstiprinājumu" at bounding box center [80, 91] width 94 height 15
click at [236, 98] on p "Par apstiprināšanas darbplūsmu" at bounding box center [237, 91] width 140 height 15
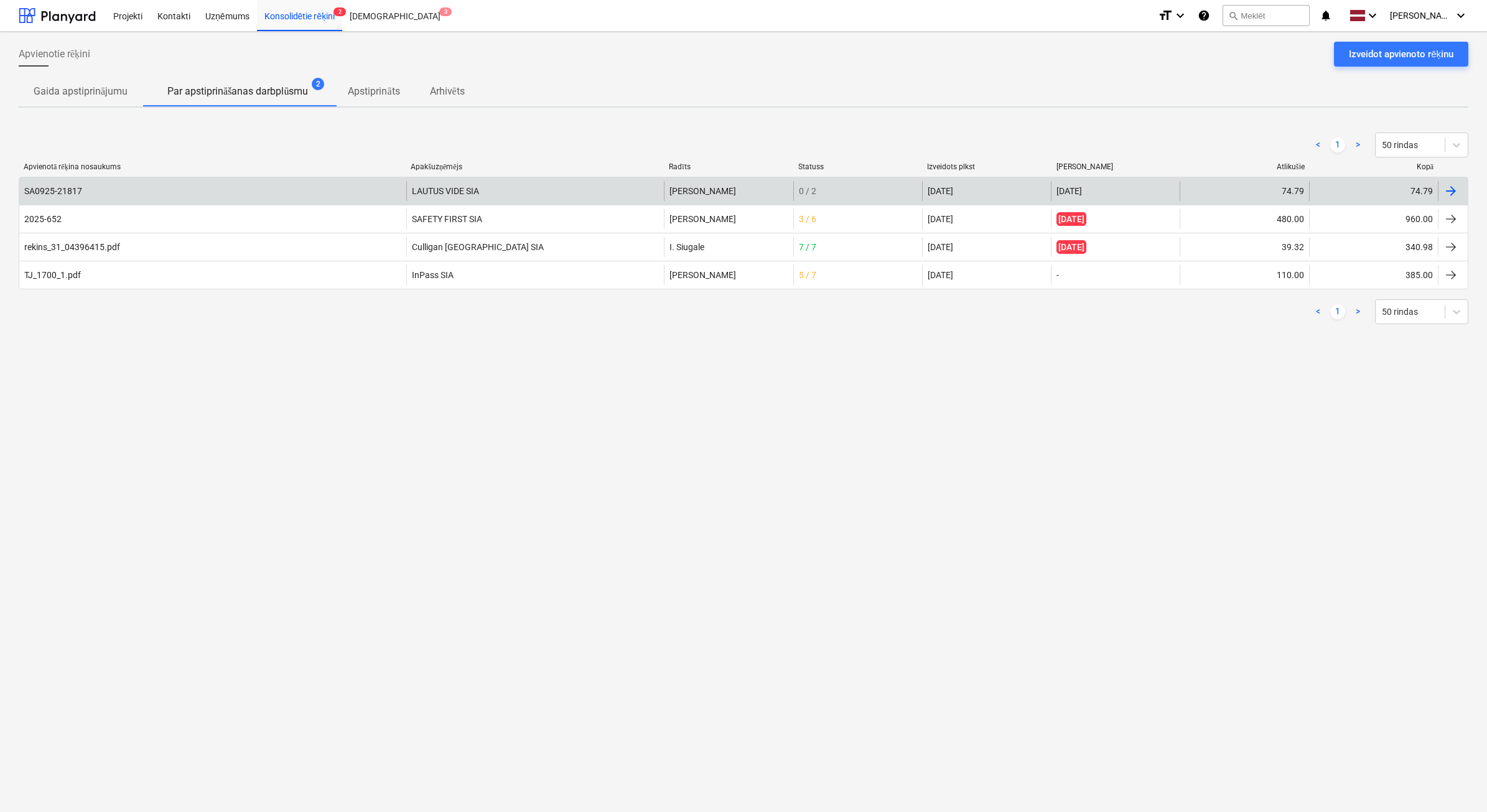
click at [220, 193] on div "SA0925-21817" at bounding box center [213, 191] width 387 height 20
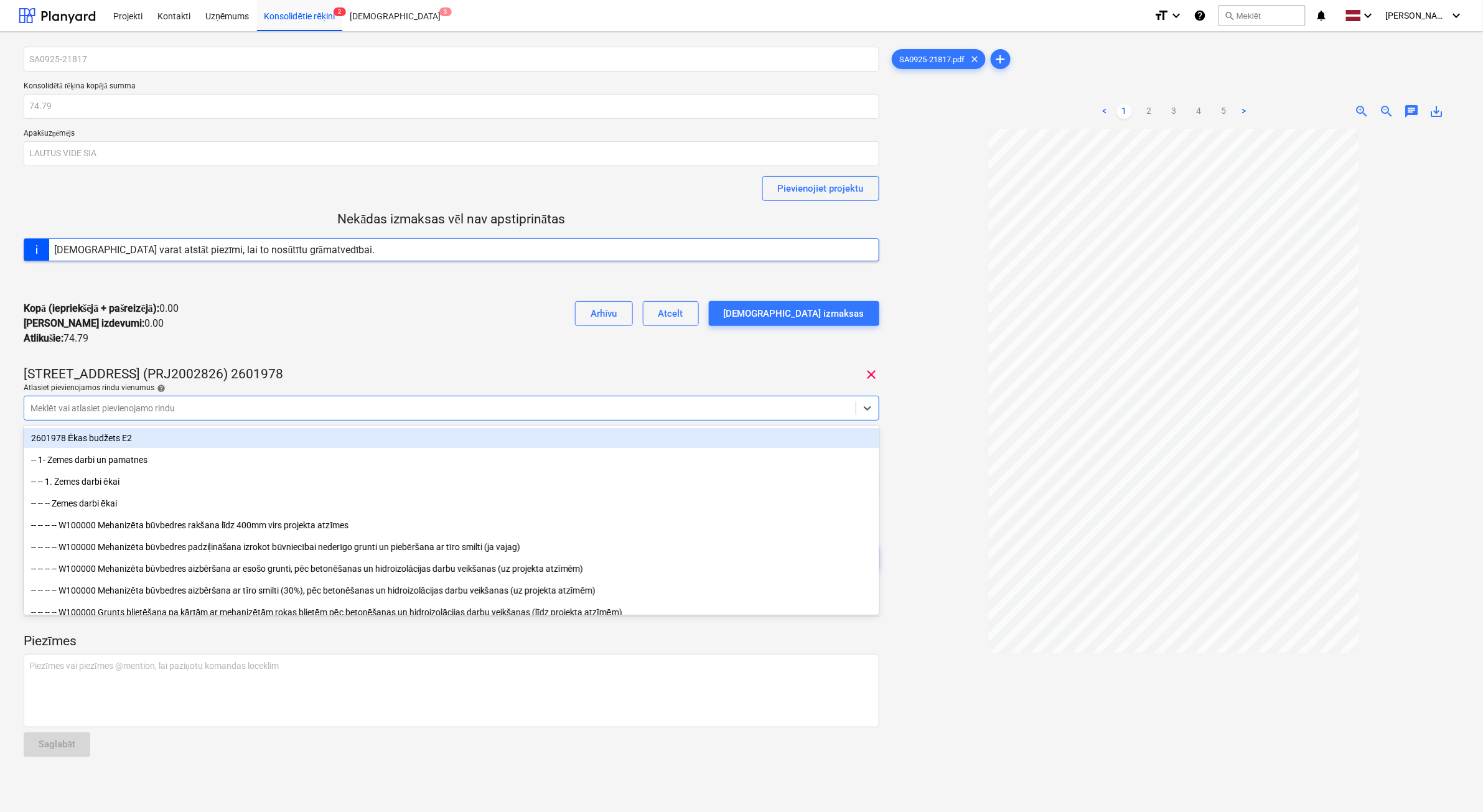
click at [350, 411] on div at bounding box center [440, 408] width 819 height 13
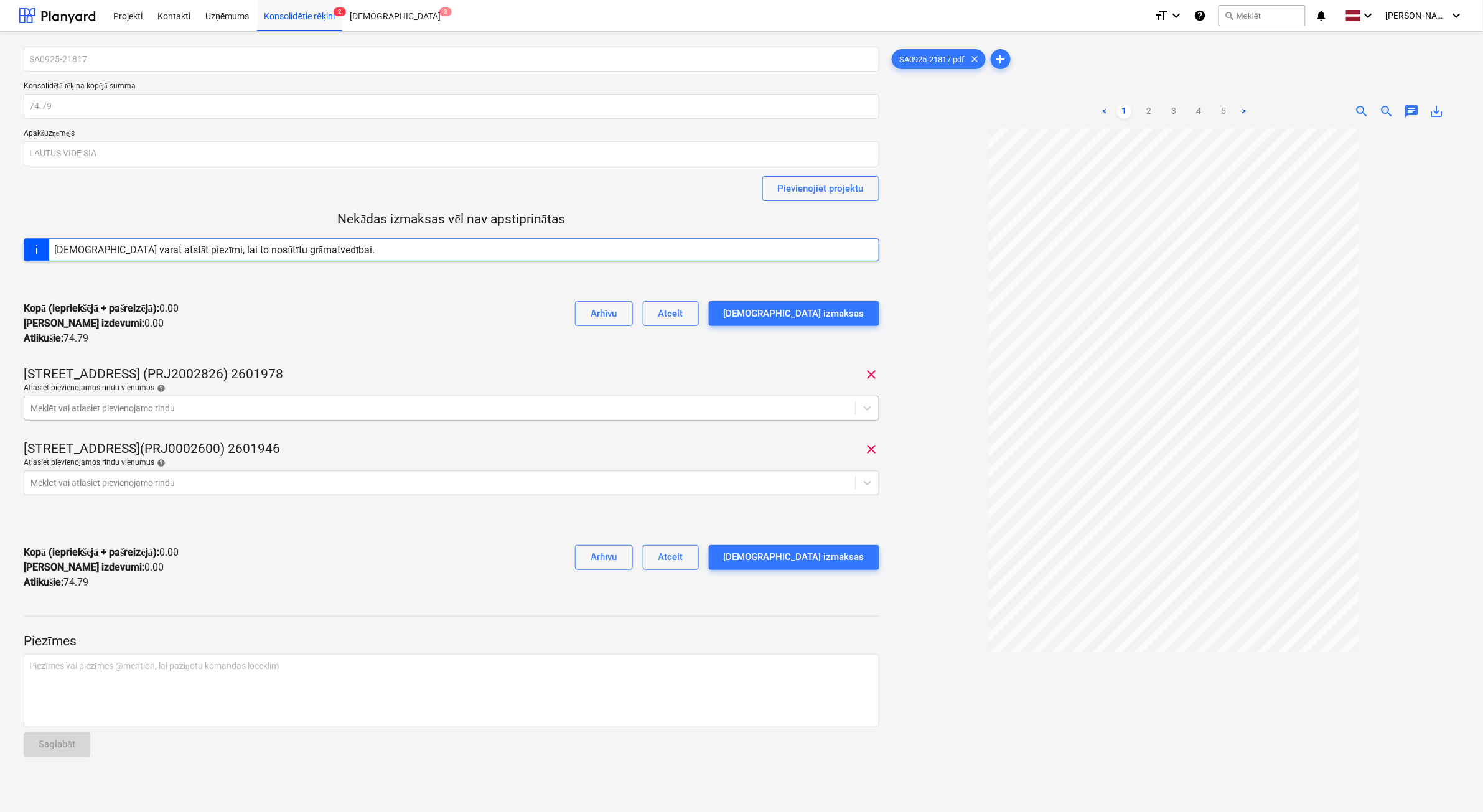
click at [259, 400] on div "Meklēt vai atlasiet pievienojamo rindu" at bounding box center [440, 408] width 832 height 17
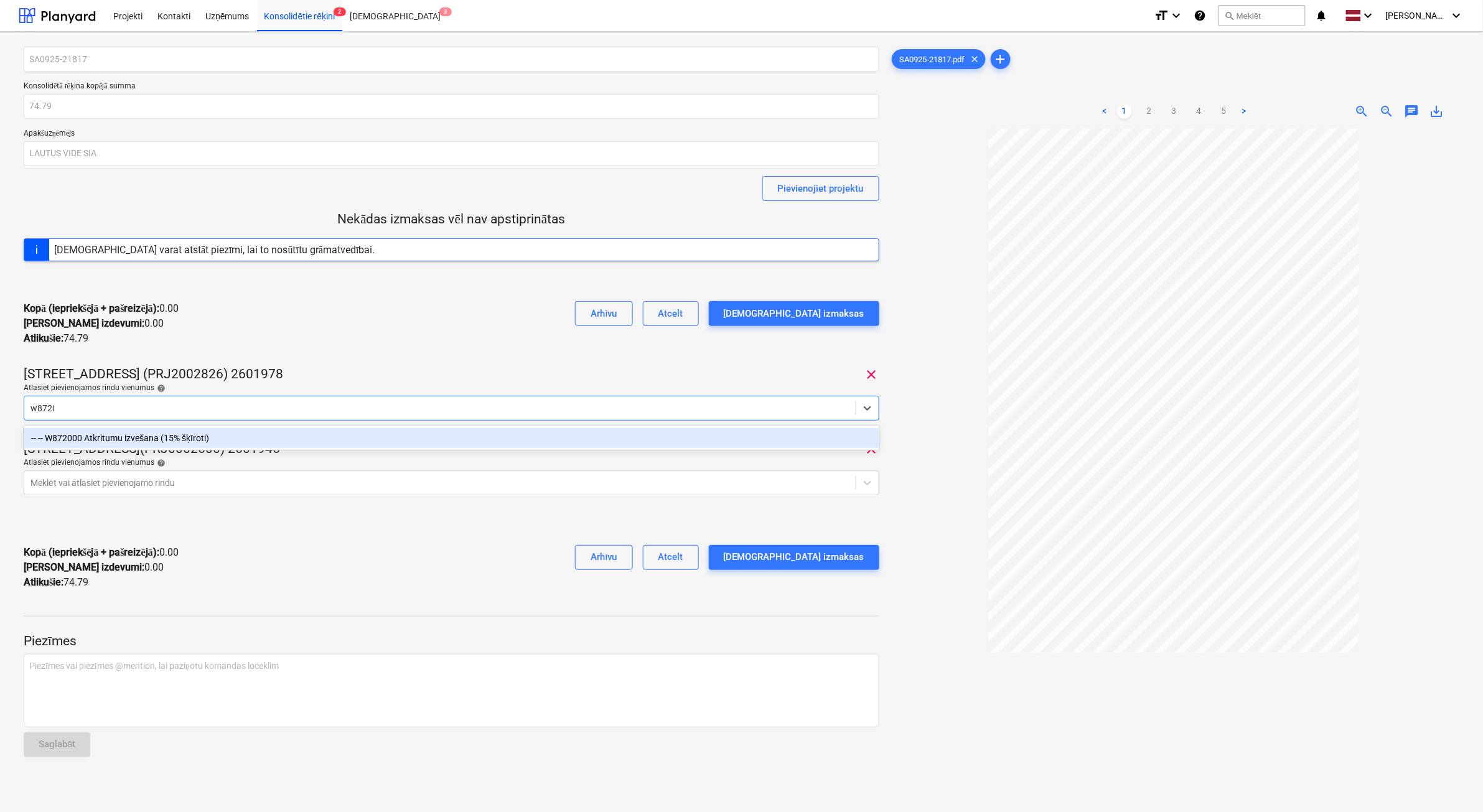
type input "w87200"
click at [251, 434] on div "-- -- W872000 Atkritumu izvešana (15% šķīroti)" at bounding box center [451, 438] width 856 height 20
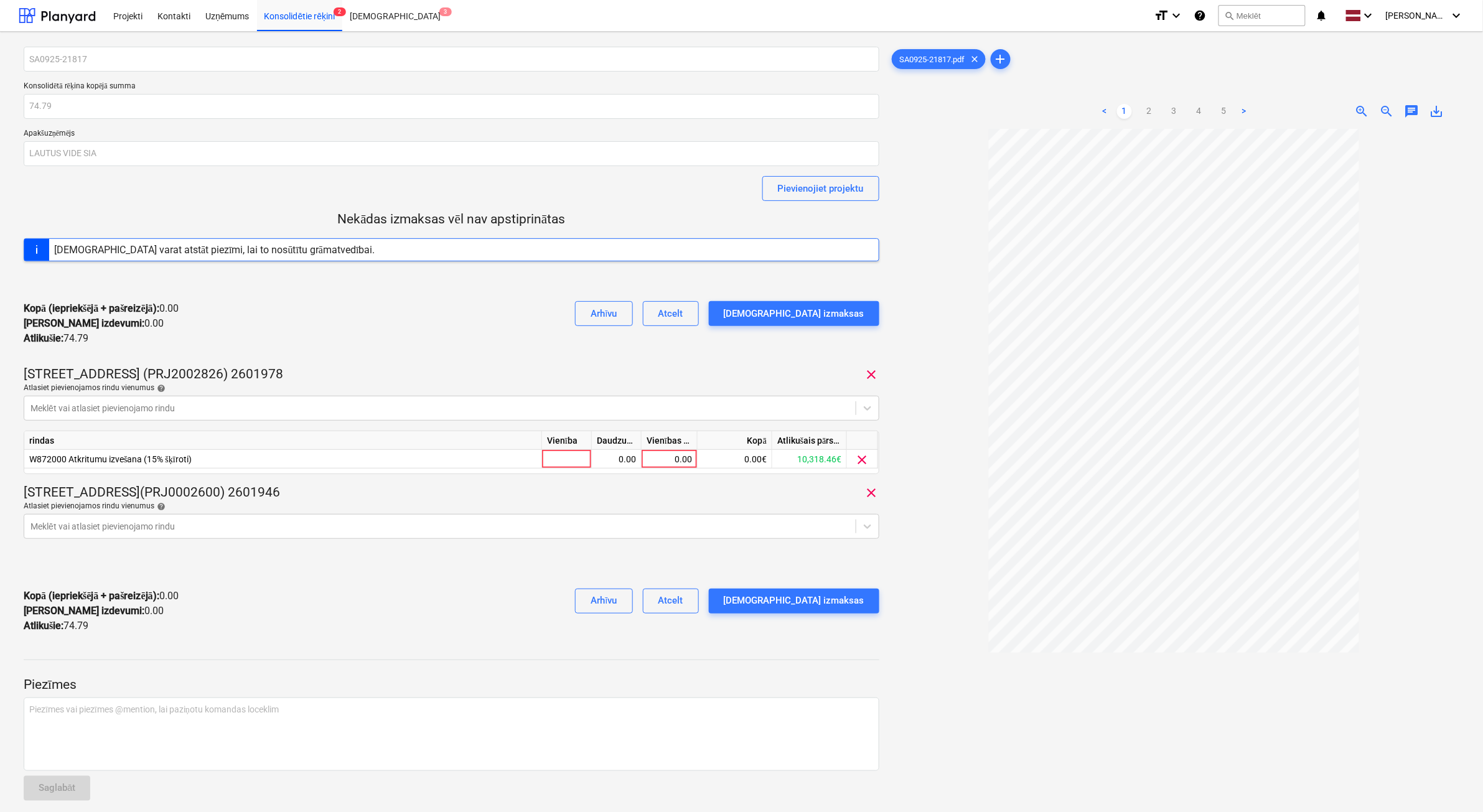
click at [545, 316] on div "Kopā (iepriekšējā + pašreizējā) : 0.00 Kārtējie izdevumi : 0.00 Atlikušie : 74.…" at bounding box center [451, 323] width 856 height 65
click at [568, 462] on div at bounding box center [566, 458] width 50 height 19
type input "1"
click at [603, 455] on div "0.00" at bounding box center [616, 458] width 39 height 19
type input "1"
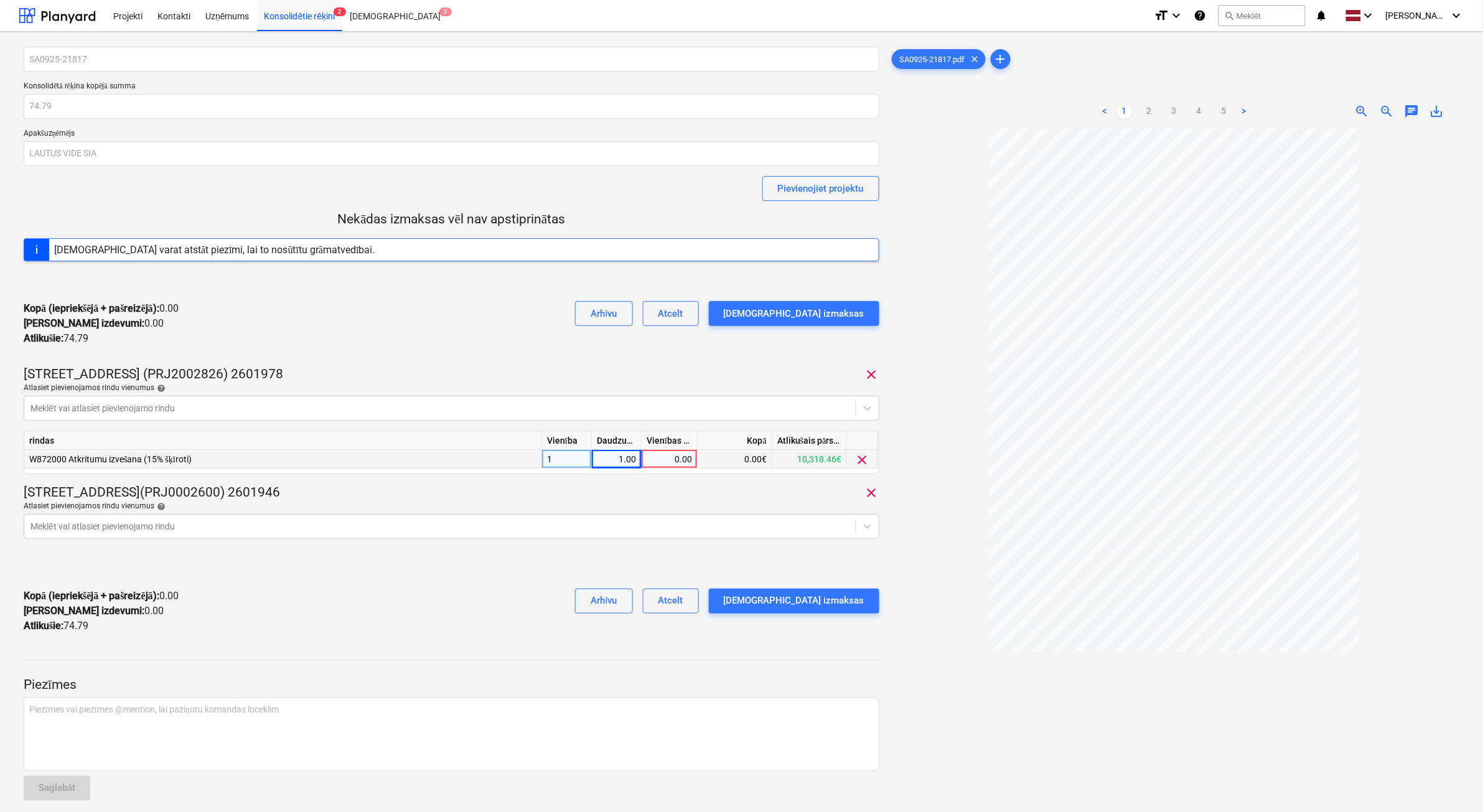
click at [651, 456] on div "0.00" at bounding box center [669, 458] width 45 height 19
type input "74"
click at [677, 458] on div "74.00" at bounding box center [669, 458] width 45 height 19
type input "18.7"
click at [803, 603] on div "Apstipriniet izmaksas" at bounding box center [794, 600] width 140 height 16
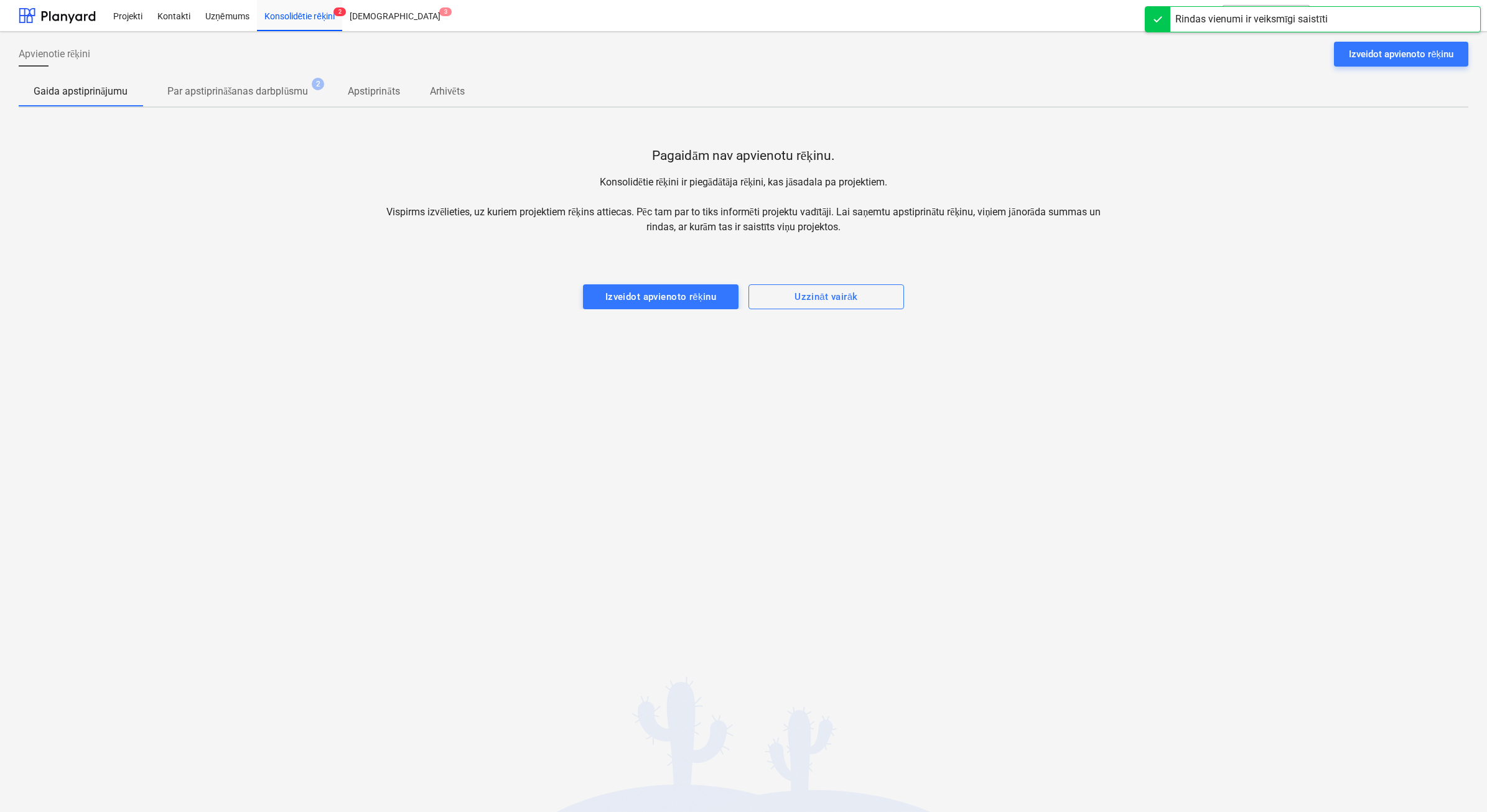
click at [54, 92] on p "Gaida apstiprinājumu" at bounding box center [80, 91] width 94 height 15
click at [259, 88] on p "Par apstiprināšanas darbplūsmu" at bounding box center [237, 91] width 140 height 15
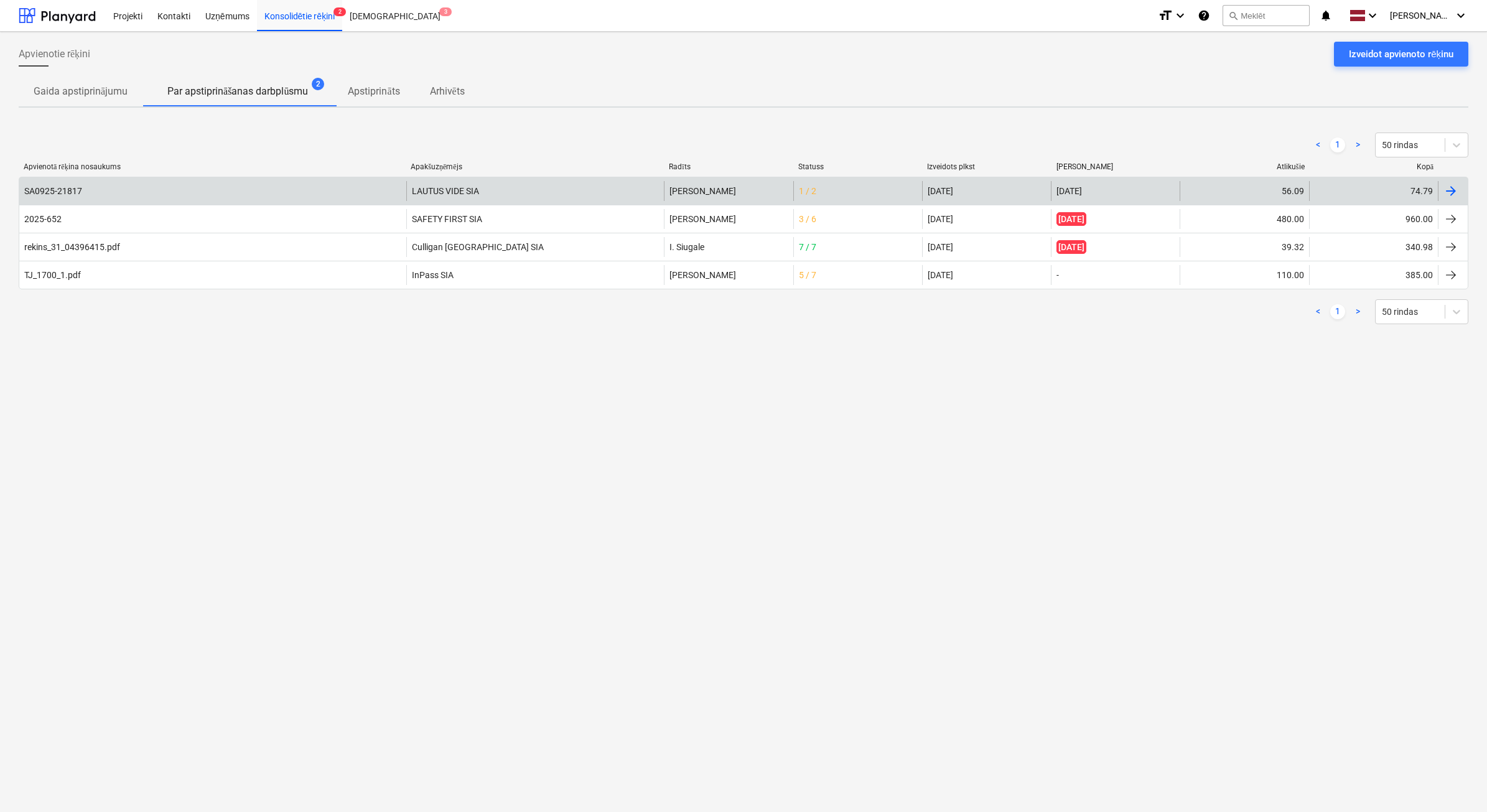
click at [224, 186] on div "SA0925-21817" at bounding box center [213, 191] width 387 height 20
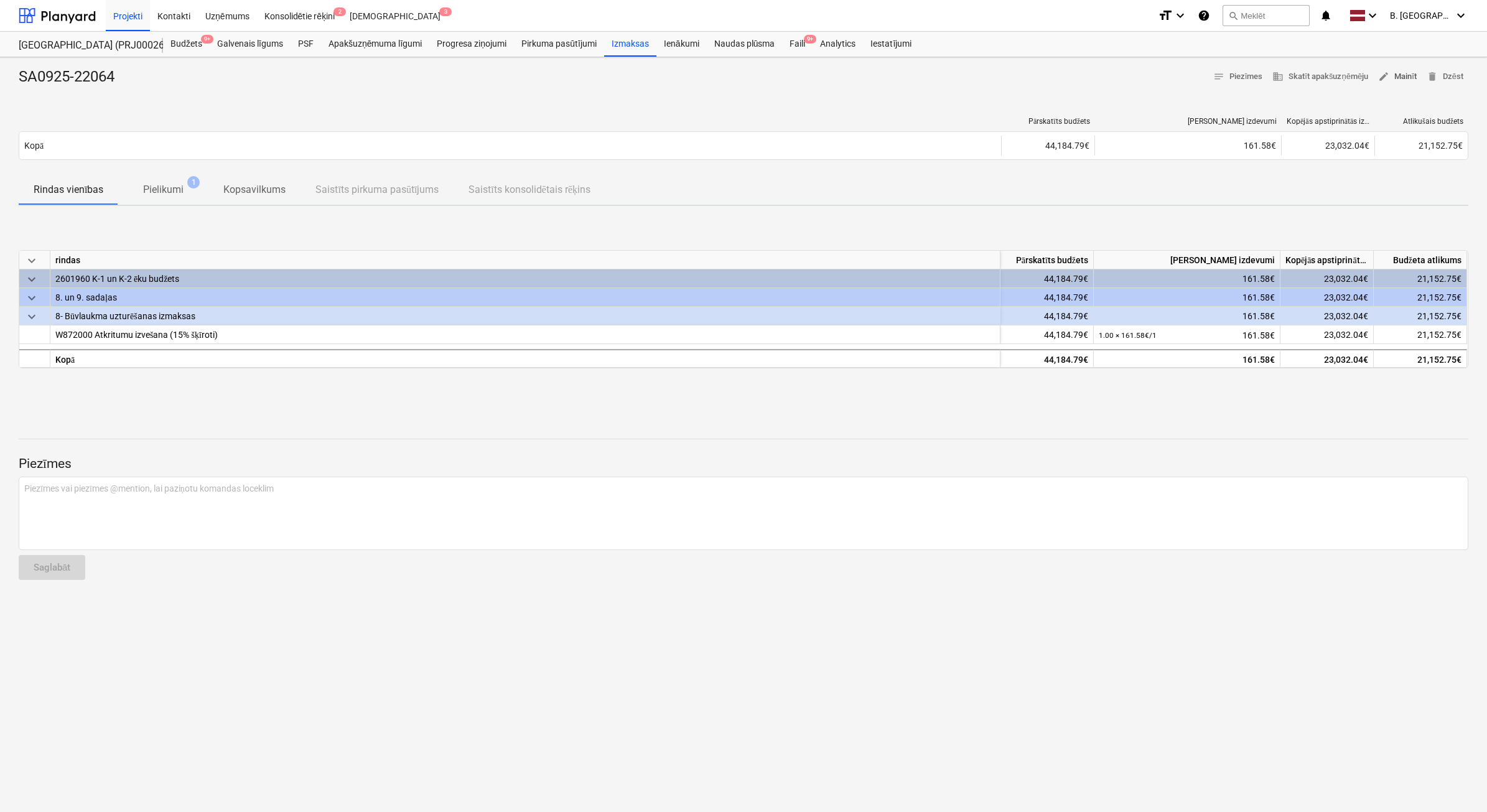
click at [1413, 78] on span "edit Mainīt" at bounding box center [1398, 77] width 39 height 14
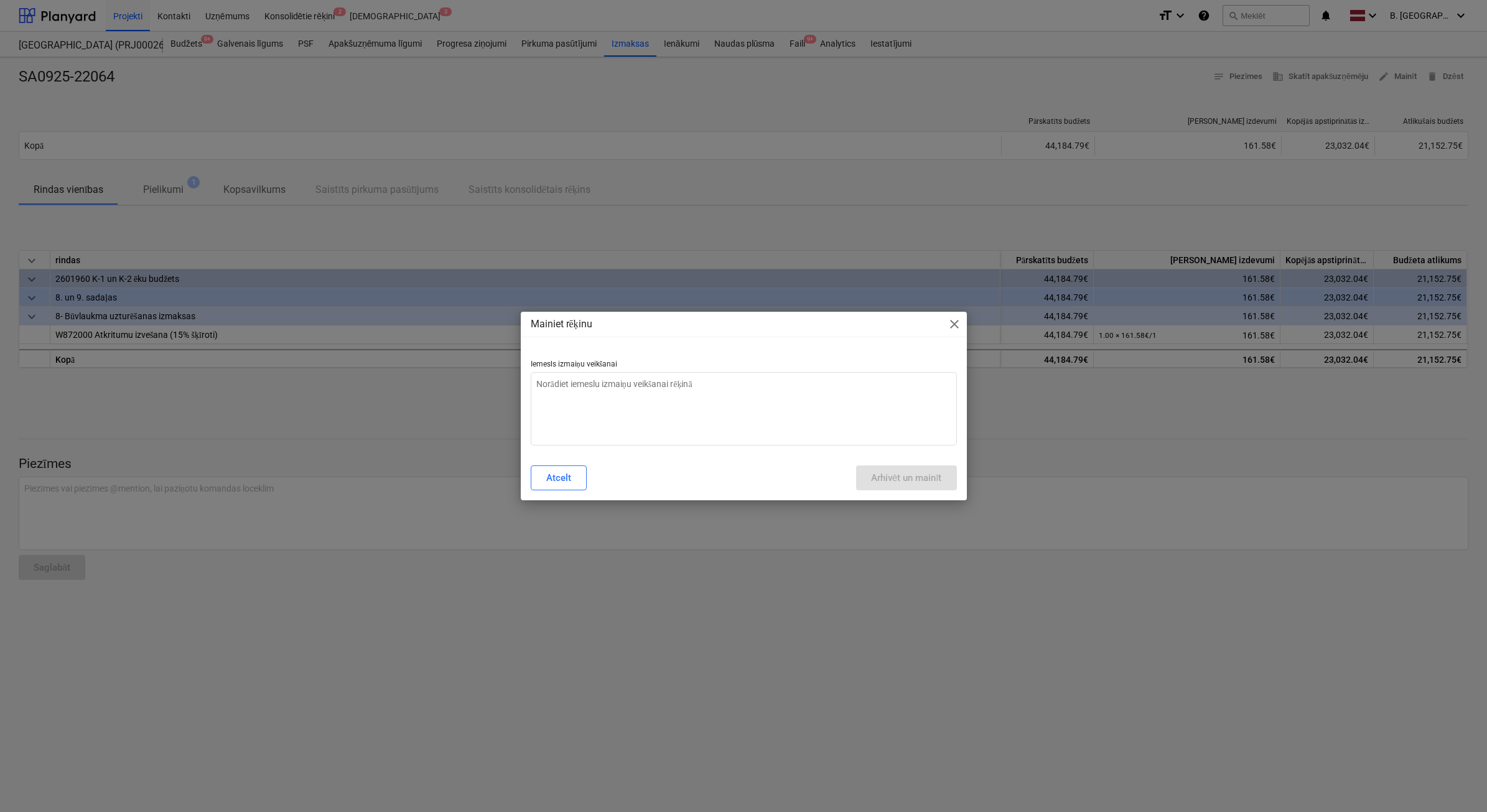
type textarea "x"
drag, startPoint x: 803, startPoint y: 388, endPoint x: 813, endPoint y: 381, distance: 12.2
click at [803, 389] on textarea at bounding box center [744, 409] width 427 height 74
type textarea "N"
type textarea "x"
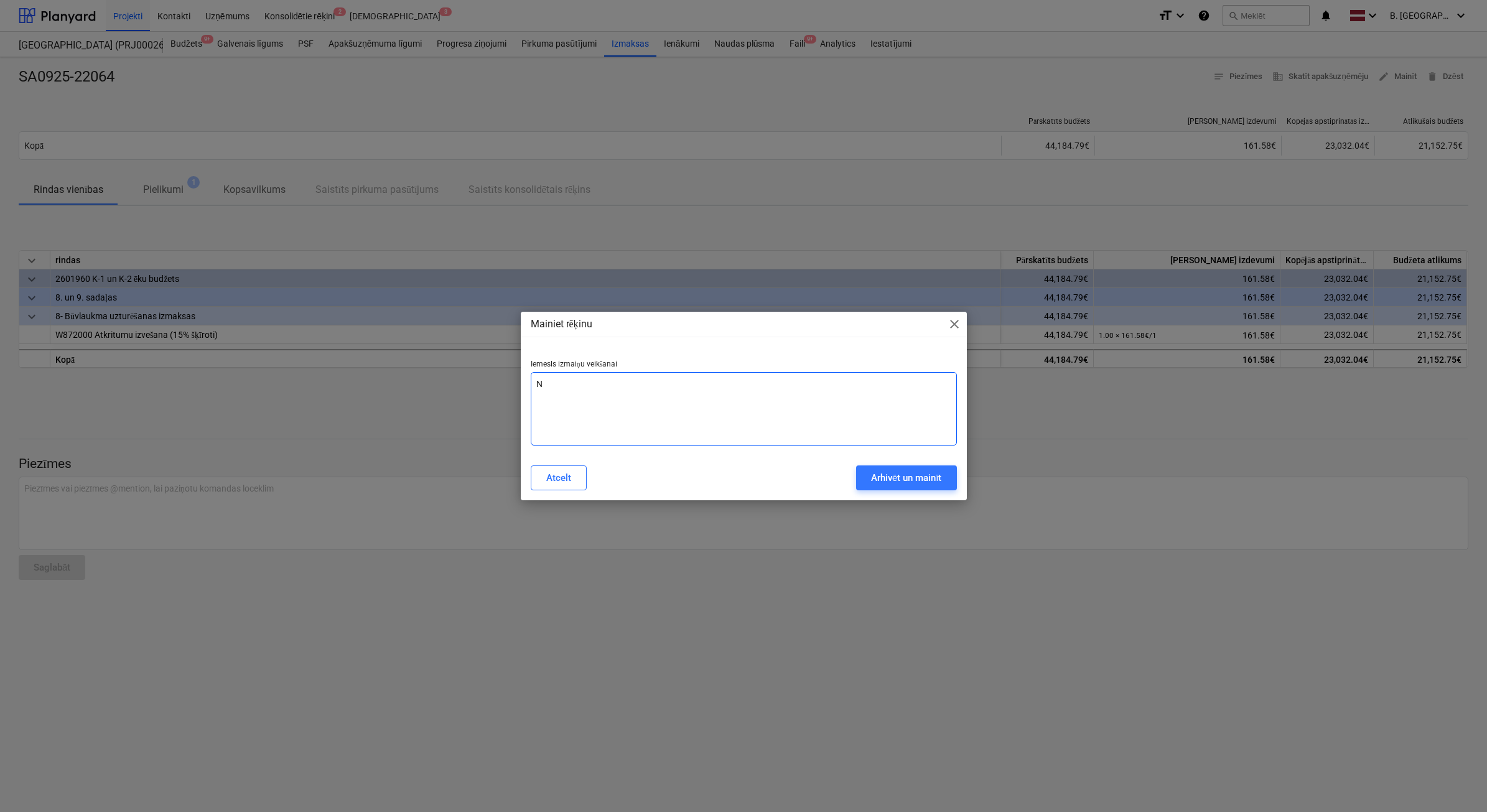
type textarea "Ne"
type textarea "x"
type textarea "Nep"
type textarea "x"
type textarea "Nepa"
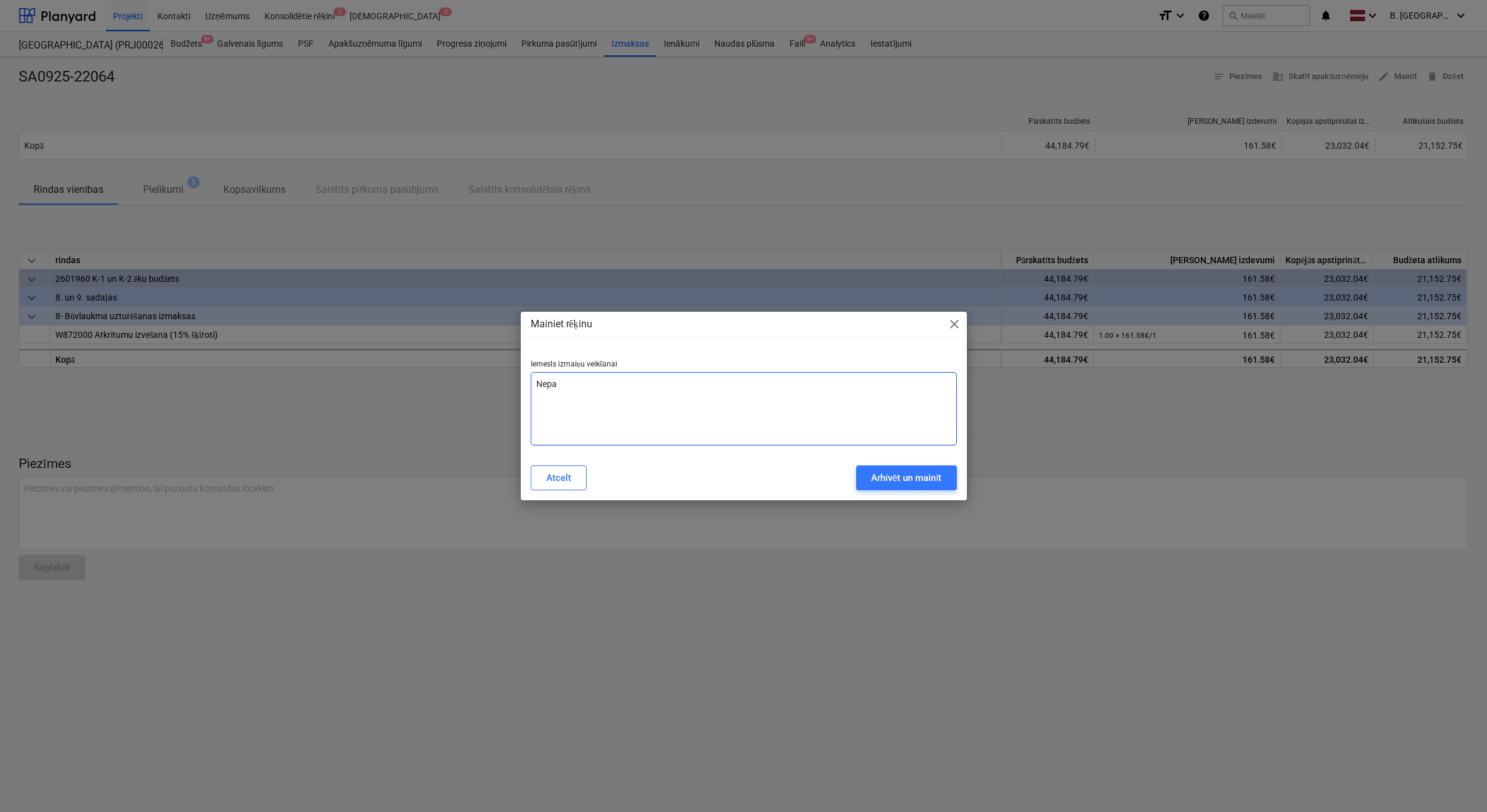
type textarea "x"
type textarea "Nepar"
type textarea "x"
type textarea "Nepare"
type textarea "x"
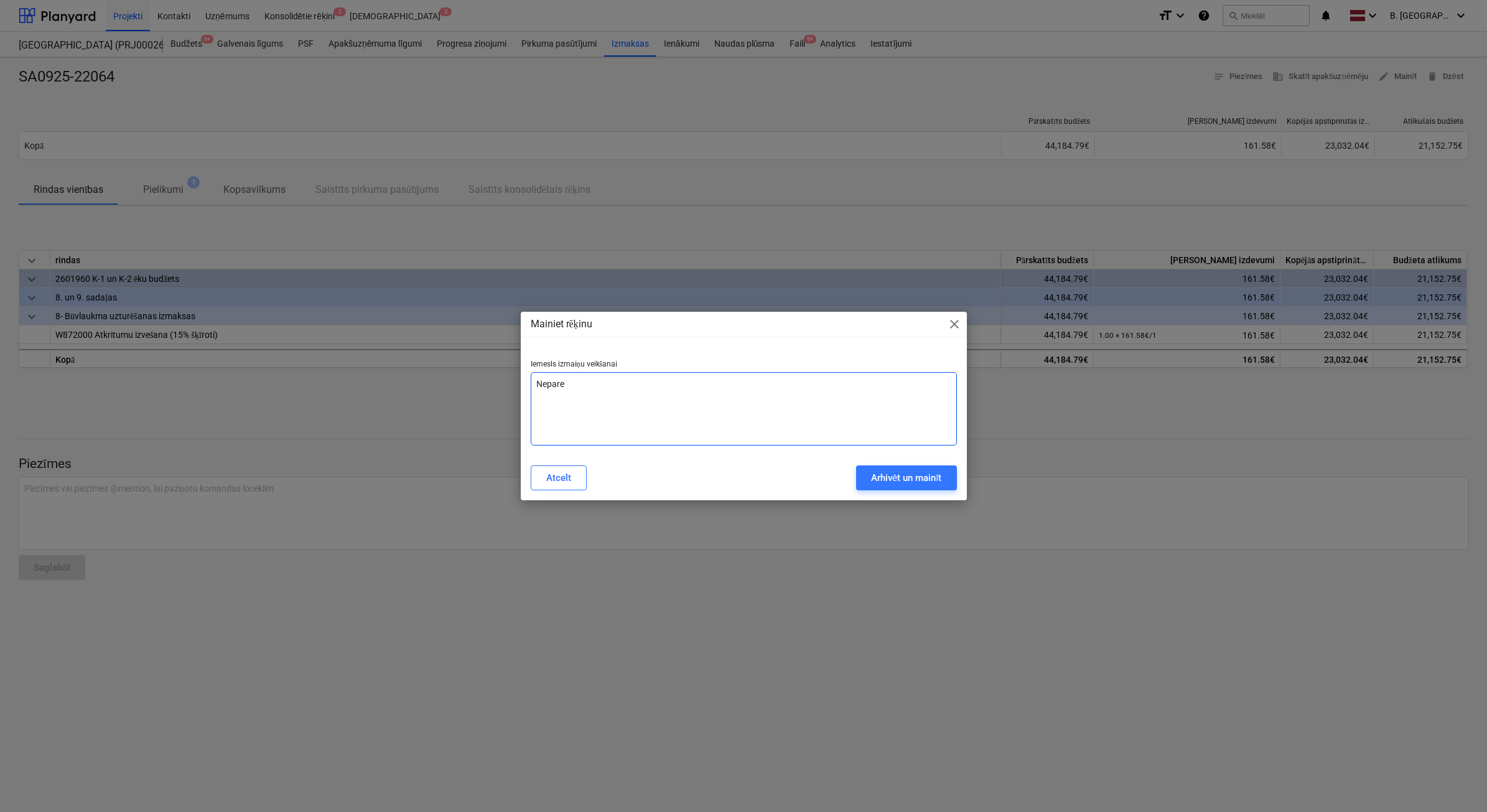
type textarea "Neparei"
type textarea "x"
type textarea "Nepareiz"
type textarea "x"
type textarea "Nepareiza"
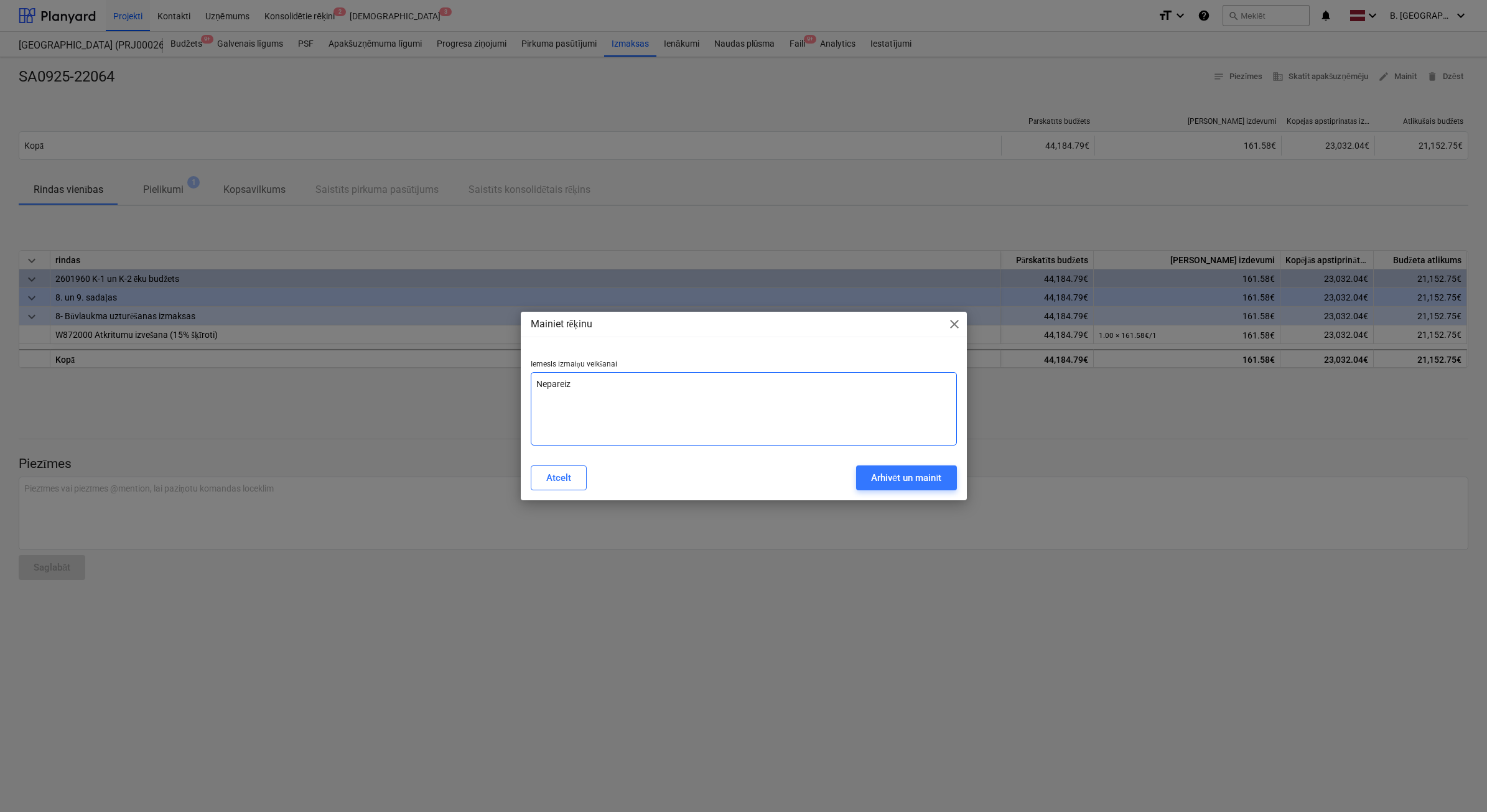
type textarea "x"
type textarea "Nepareiza"
type textarea "x"
type textarea "Nepareiza s"
type textarea "x"
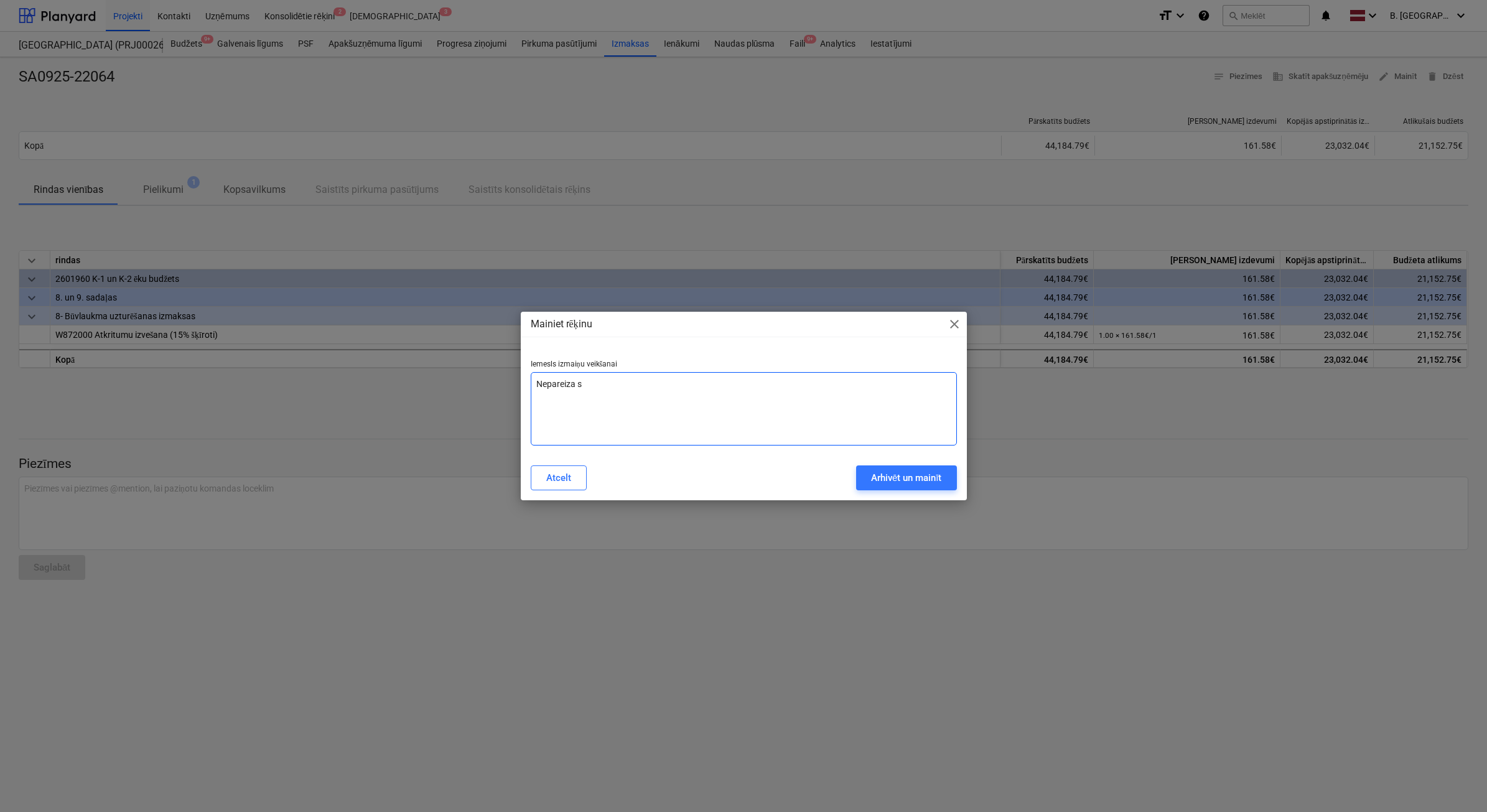
type textarea "Nepareiza su"
type textarea "x"
type textarea "Nepareiza sum"
type textarea "x"
type textarea "Nepareiza summ"
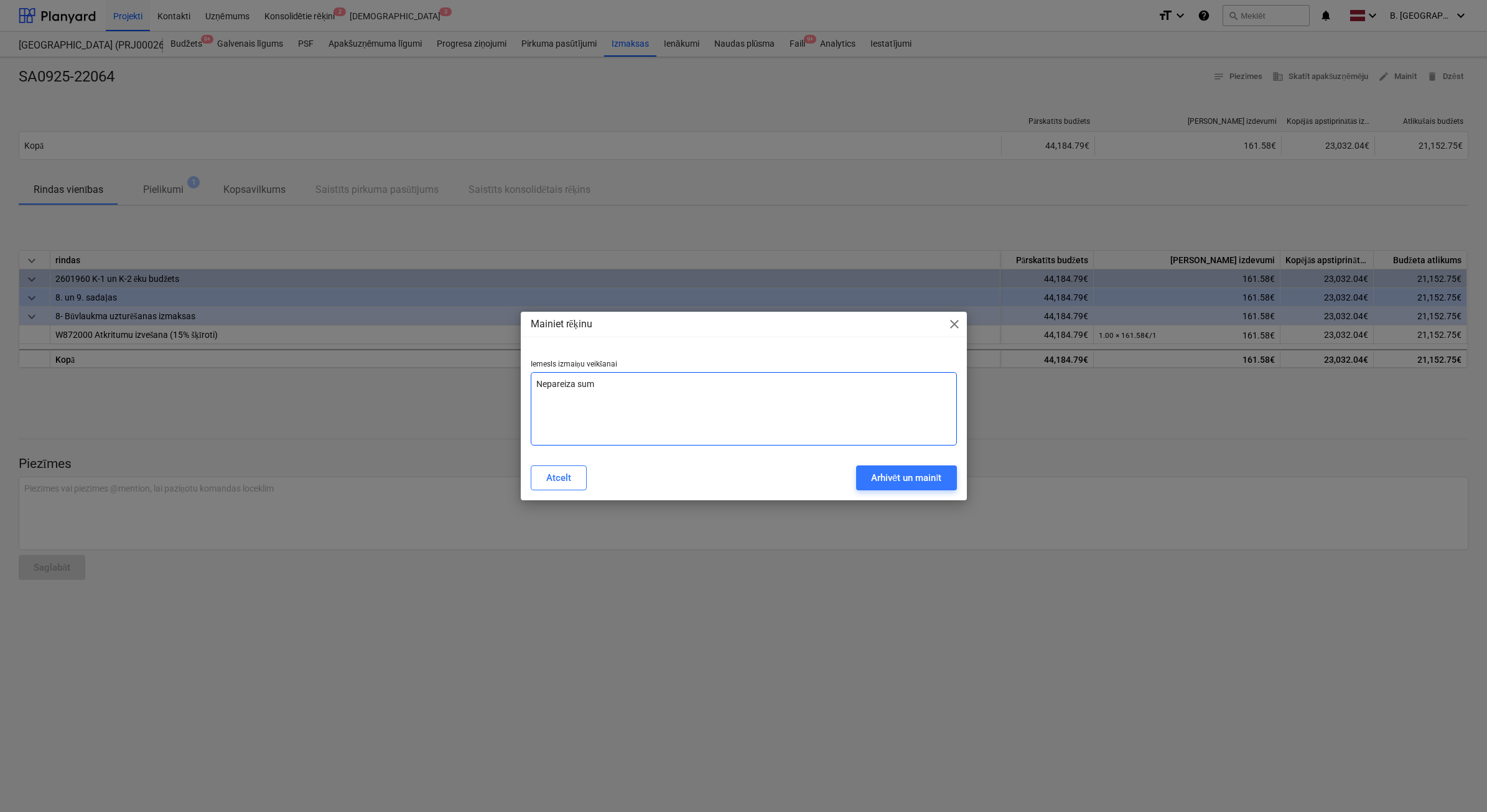
type textarea "x"
type textarea "Nepareiza summa"
type textarea "x"
type textarea "Nepareiza summa"
click at [907, 448] on div "Iemesls izmaiņu veikšanai Nepareiza summa" at bounding box center [744, 403] width 446 height 105
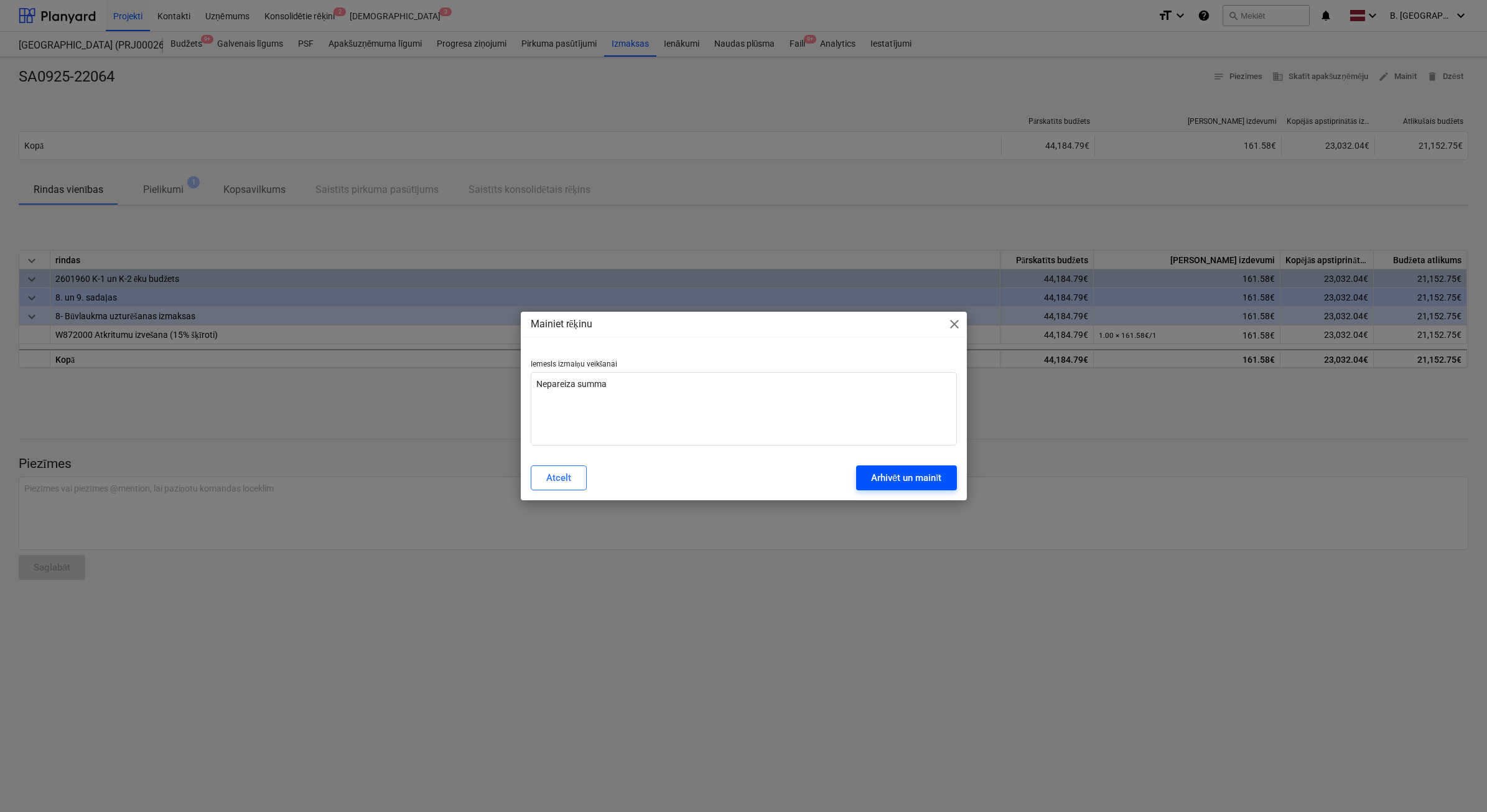
click at [902, 469] on button "Arhivēt un mainīt" at bounding box center [907, 477] width 101 height 25
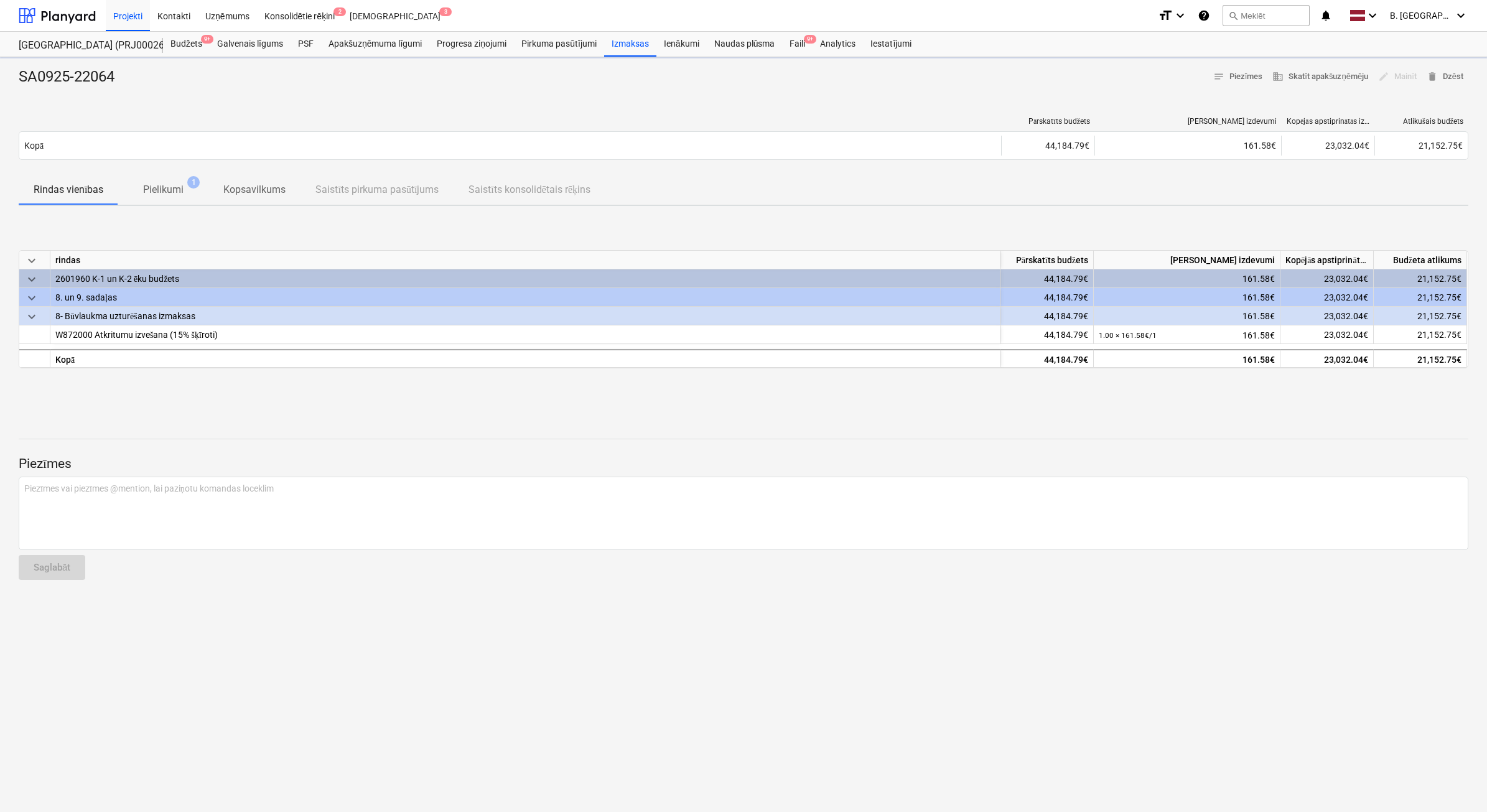
type textarea "x"
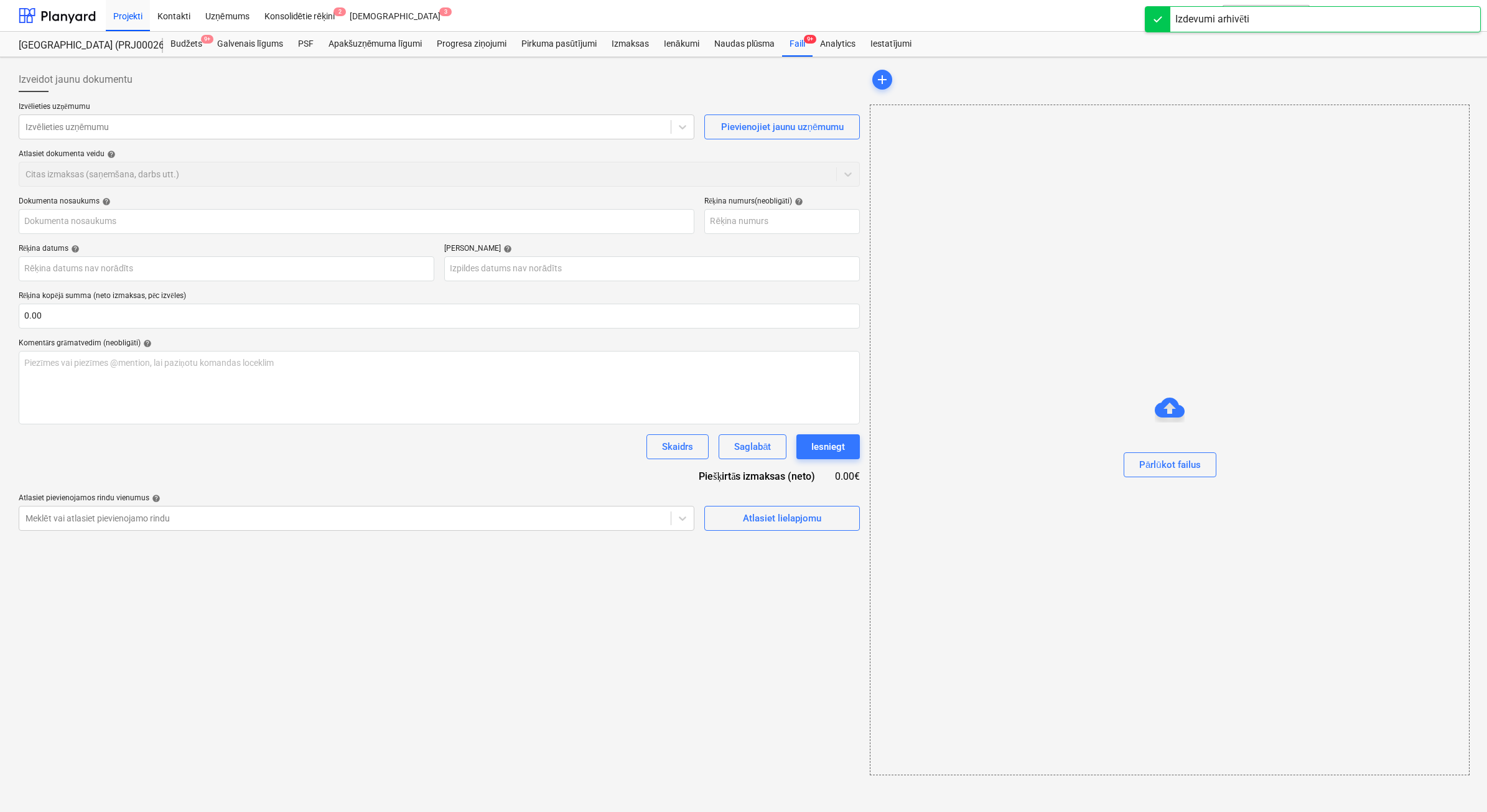
type input "SA0925-22064"
type input "[DATE]"
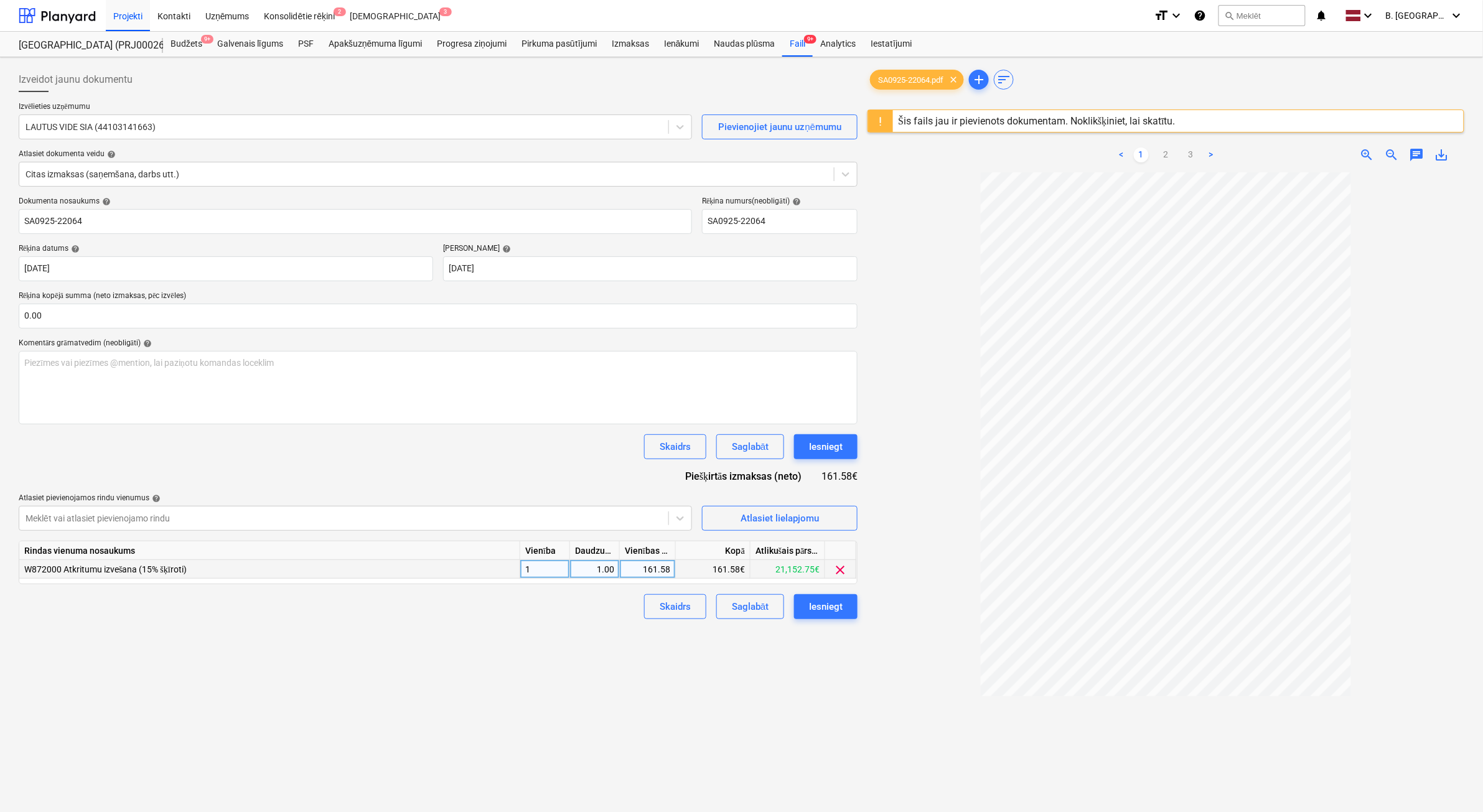
click at [653, 567] on div "161.58" at bounding box center [647, 569] width 45 height 19
type input "133.54"
click at [826, 604] on div "Iesniegt" at bounding box center [826, 607] width 33 height 16
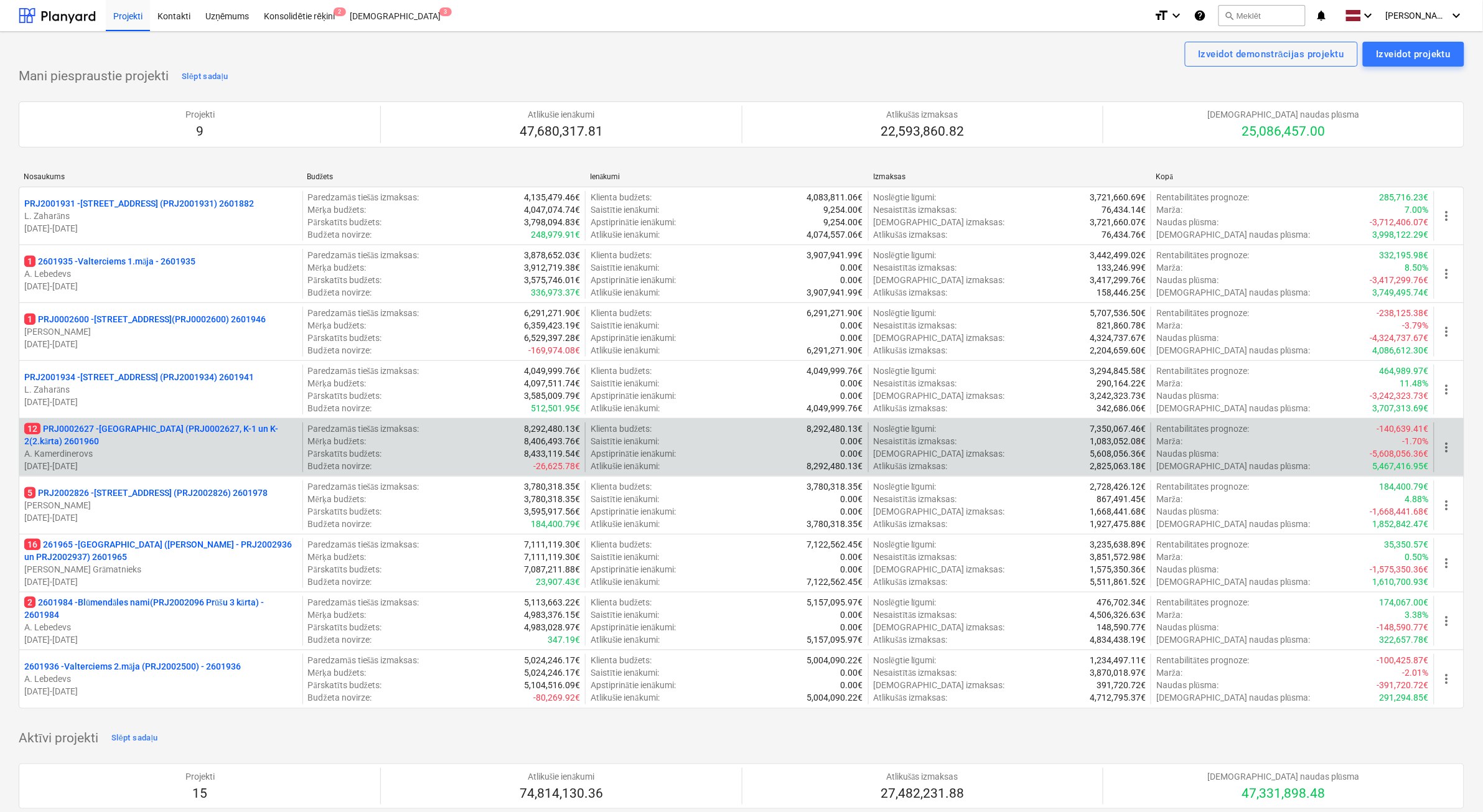
click at [164, 441] on p "12 PRJ0002627 - [GEOGRAPHIC_DATA] (PRJ0002627, K-1 un K-2(2.kārta) 2601960" at bounding box center [161, 435] width 274 height 25
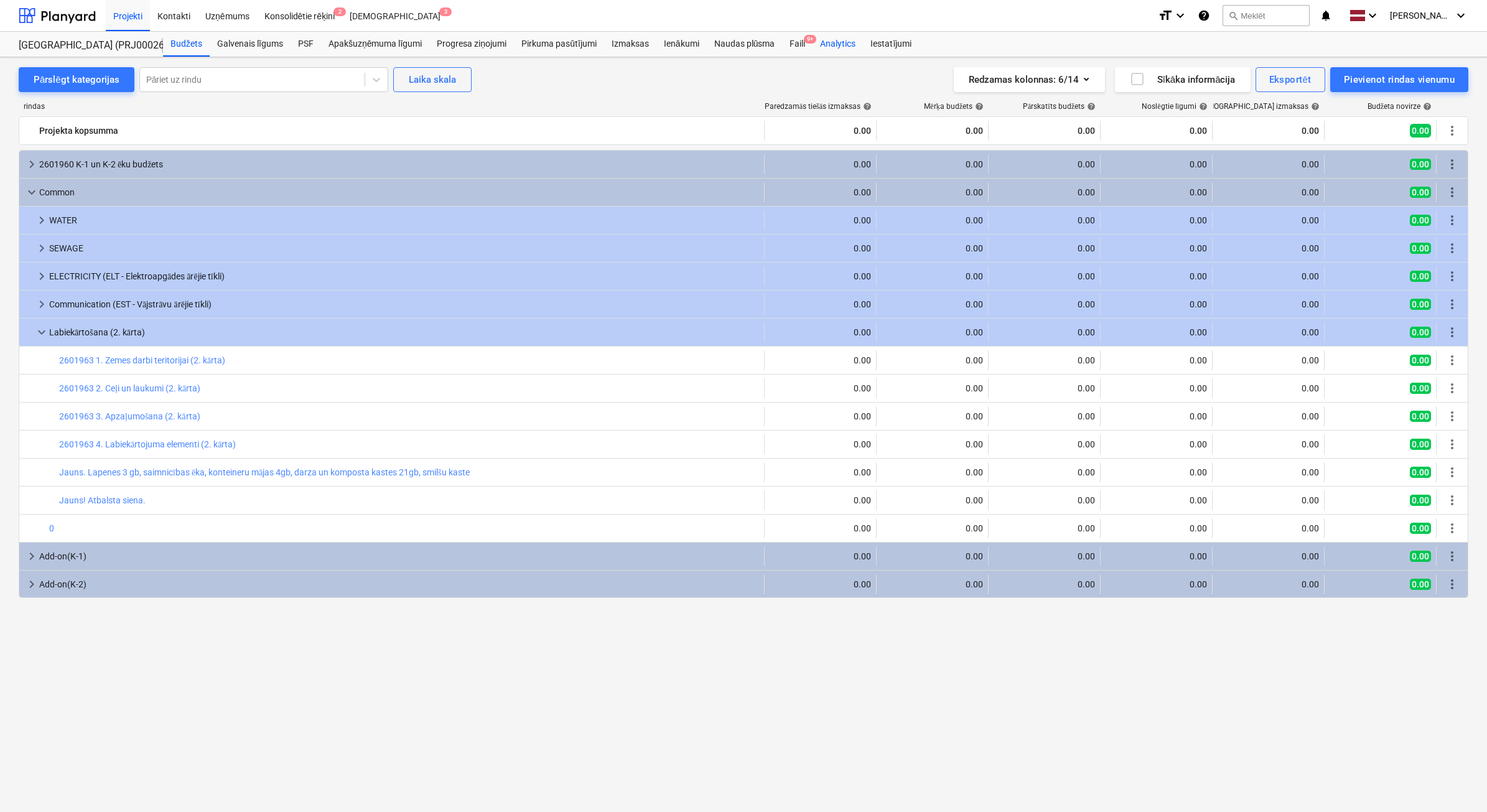
click at [794, 48] on div "Faili 9+" at bounding box center [797, 44] width 30 height 25
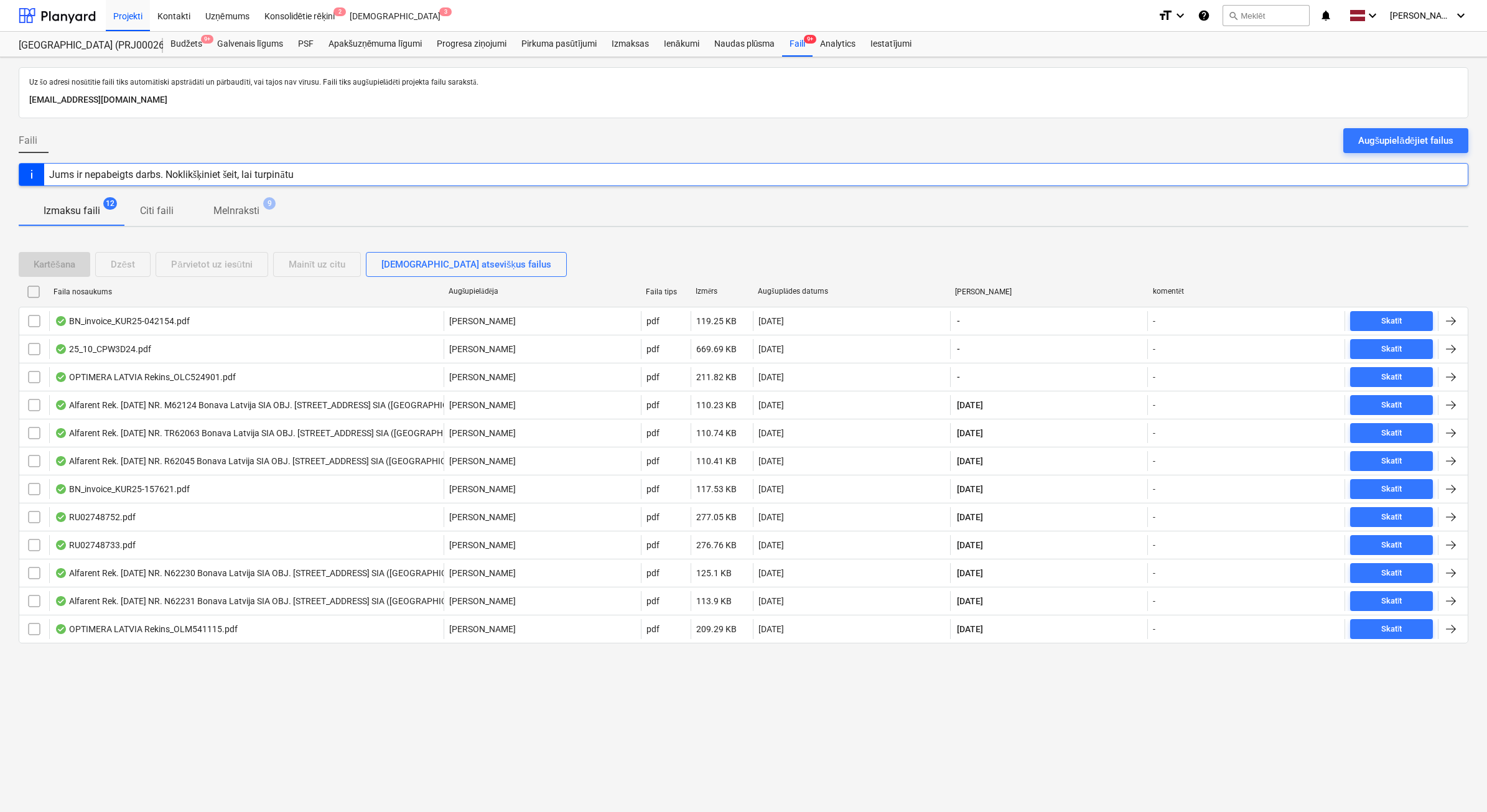
click at [237, 202] on span "Melnraksti 9" at bounding box center [236, 211] width 96 height 23
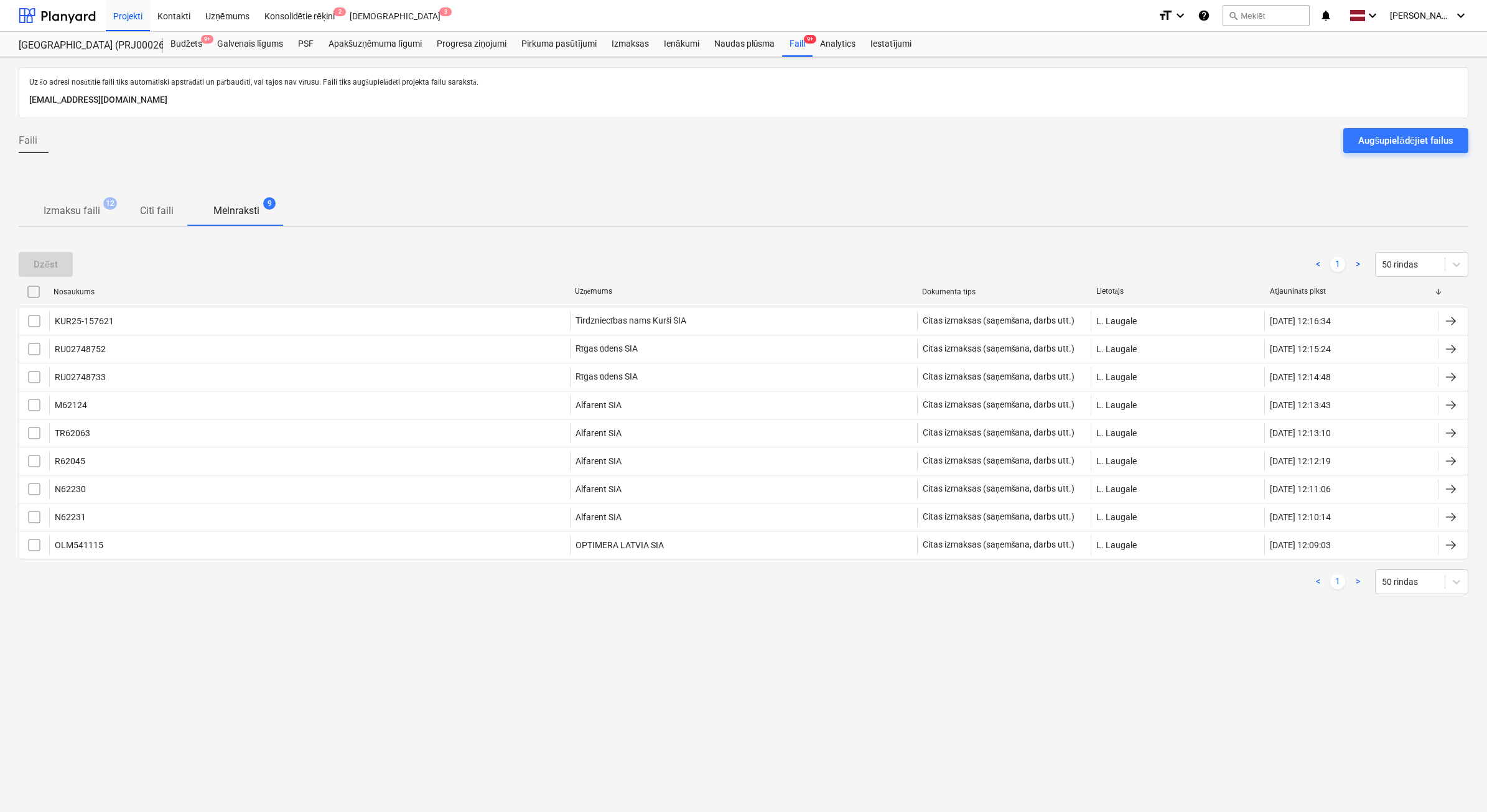
click at [79, 210] on p "Izmaksu faili" at bounding box center [72, 211] width 56 height 15
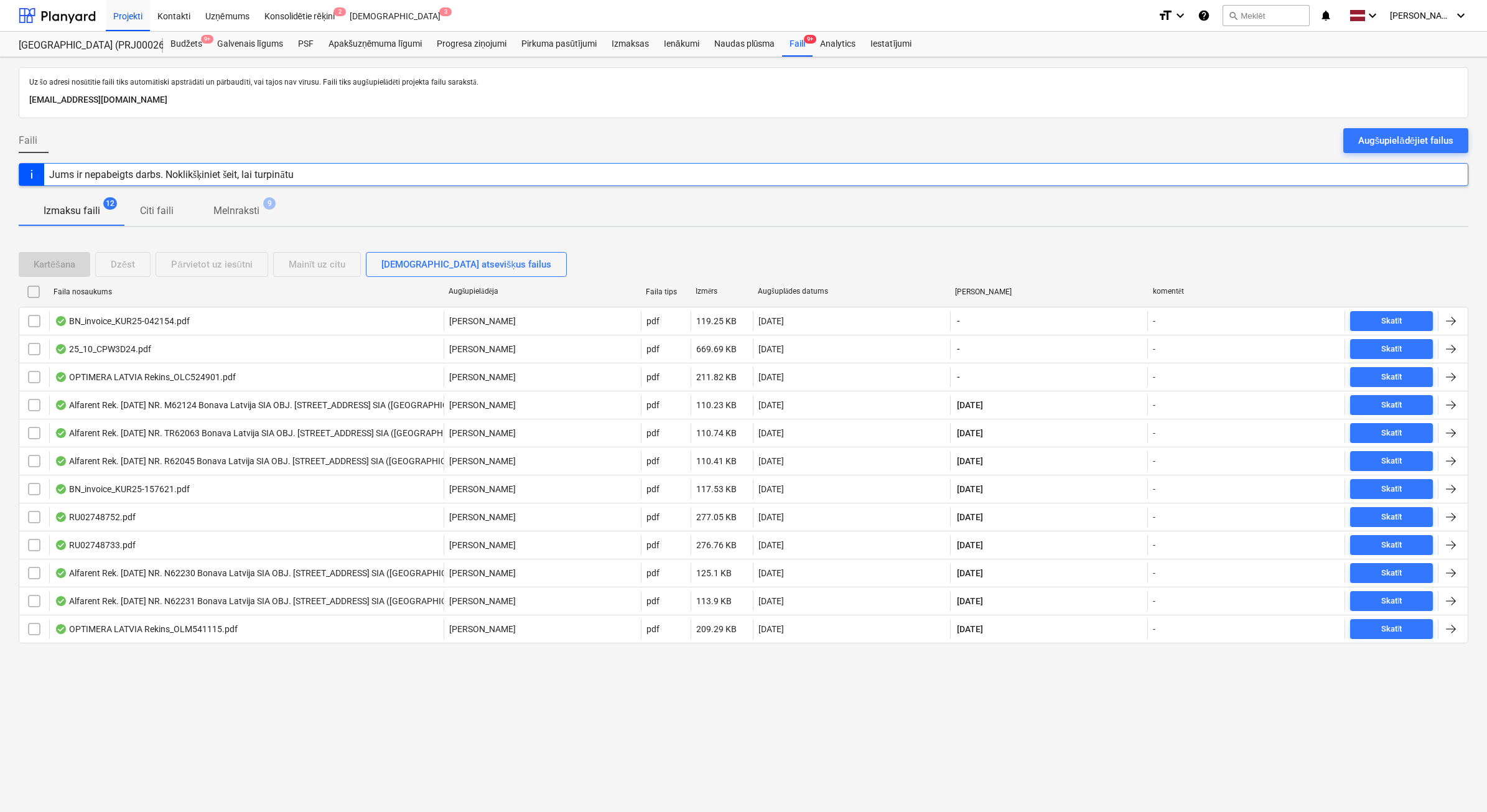
click at [250, 215] on p "Melnraksti" at bounding box center [236, 211] width 46 height 15
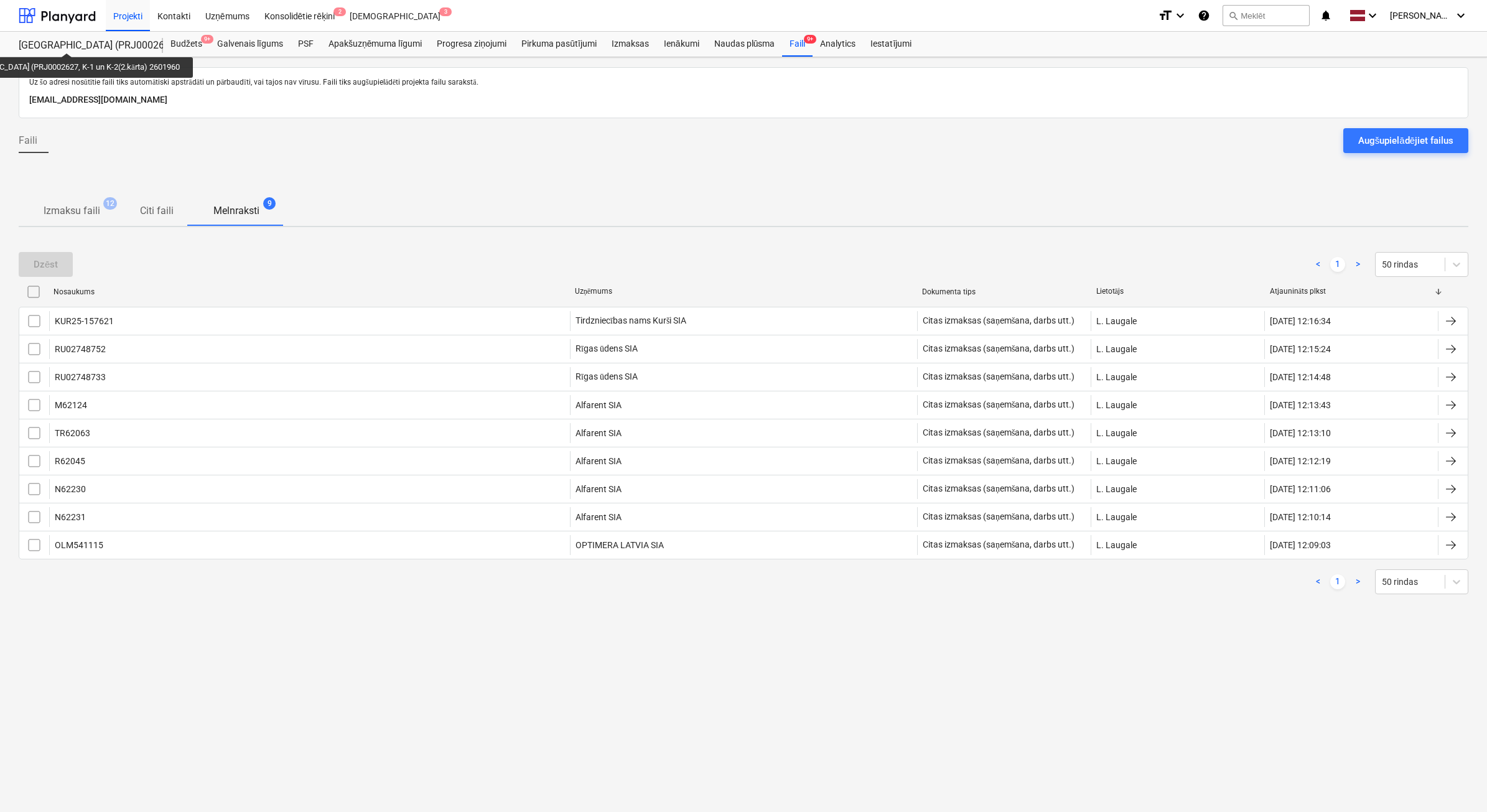
click at [51, 42] on div "[GEOGRAPHIC_DATA] (PRJ0002627, K-1 un K-2(2.kārta) 2601960" at bounding box center [83, 46] width 129 height 13
click at [62, 21] on div at bounding box center [57, 16] width 77 height 31
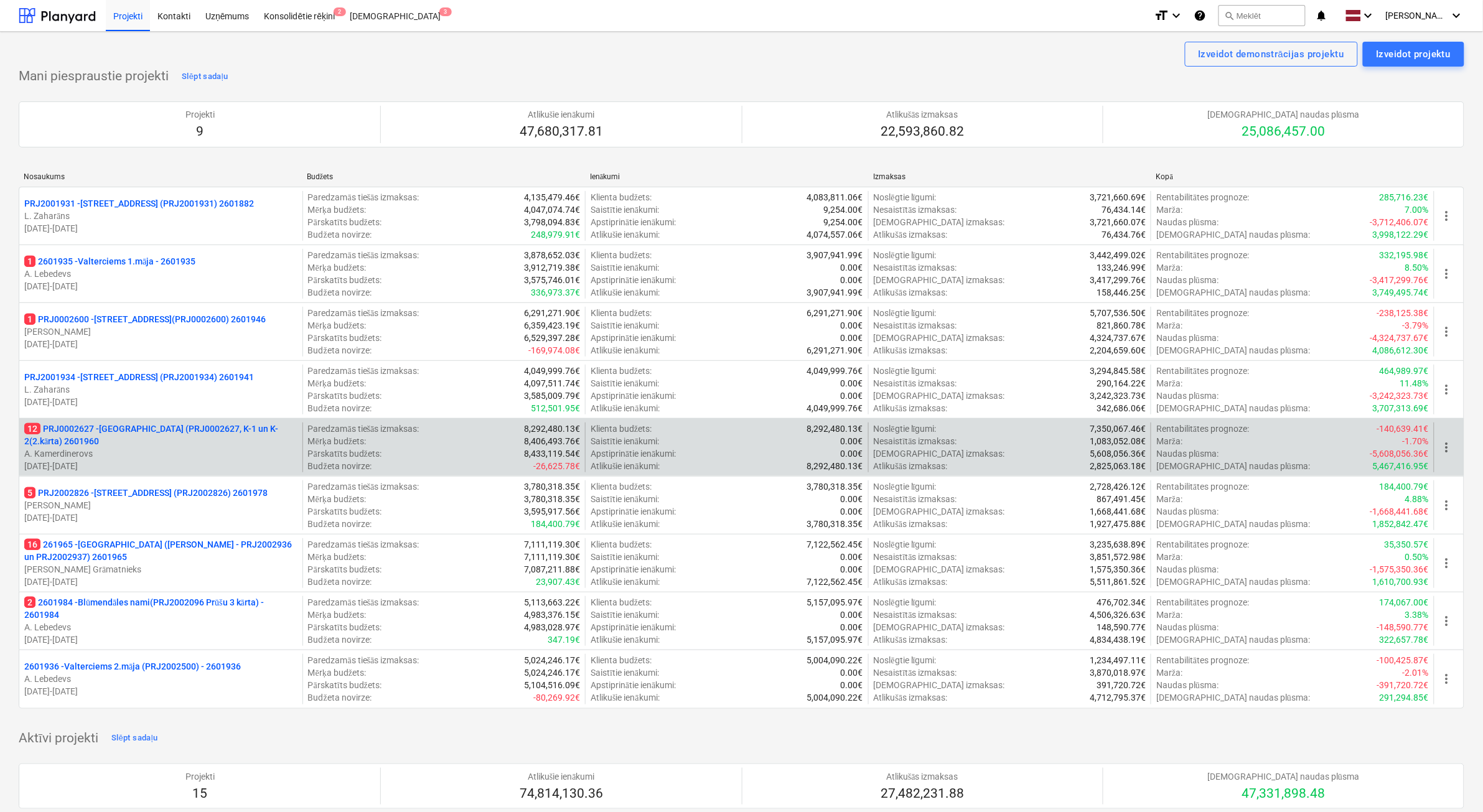
click at [175, 439] on p "12 PRJ0002627 - Tumes iela (PRJ0002627, K-1 un K-2(2.kārta) 2601960" at bounding box center [161, 435] width 274 height 25
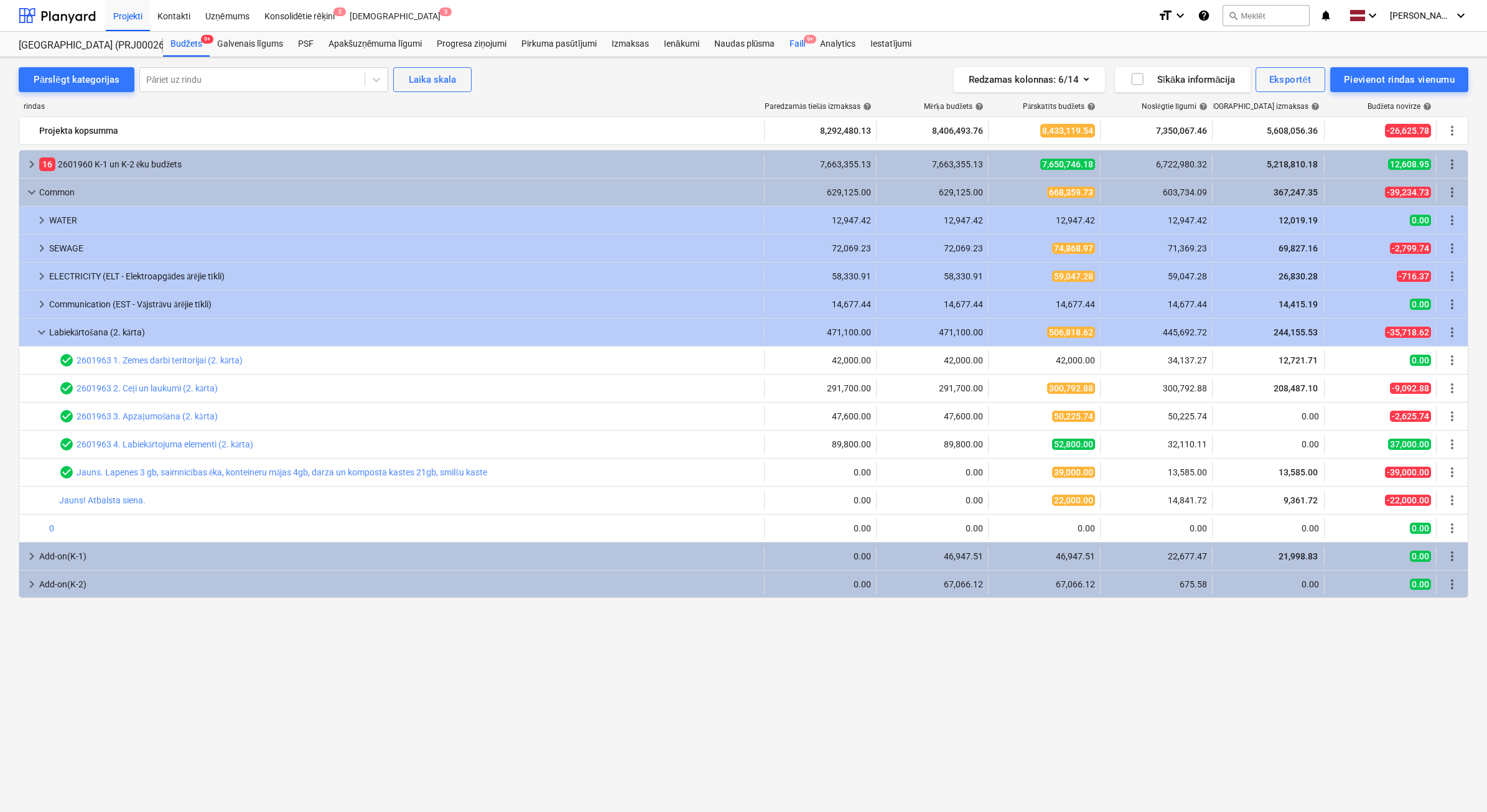
click at [794, 42] on div "Faili 9+" at bounding box center [797, 44] width 30 height 25
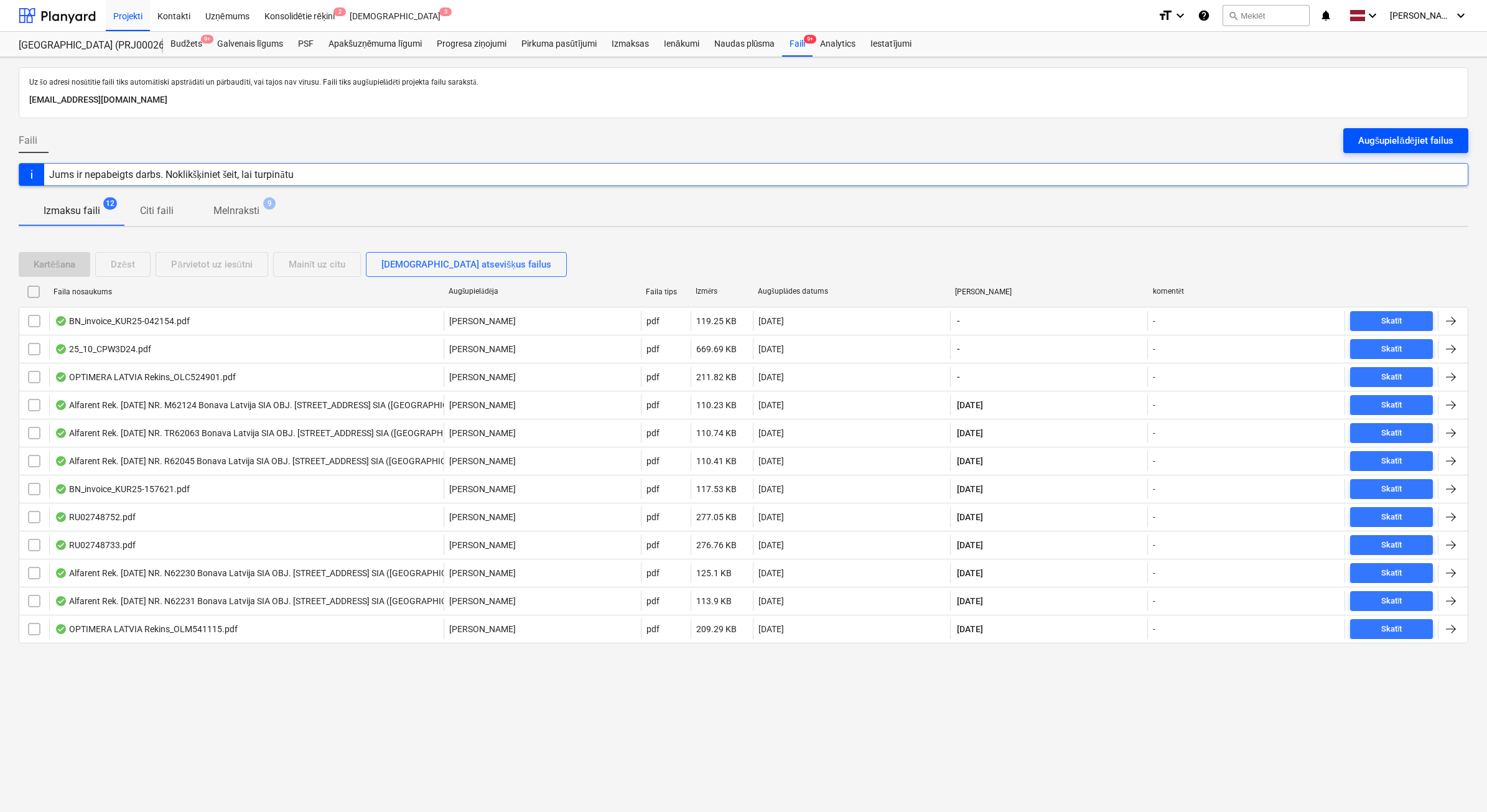
click at [1402, 143] on div "Augšupielādējiet failus" at bounding box center [1406, 140] width 95 height 16
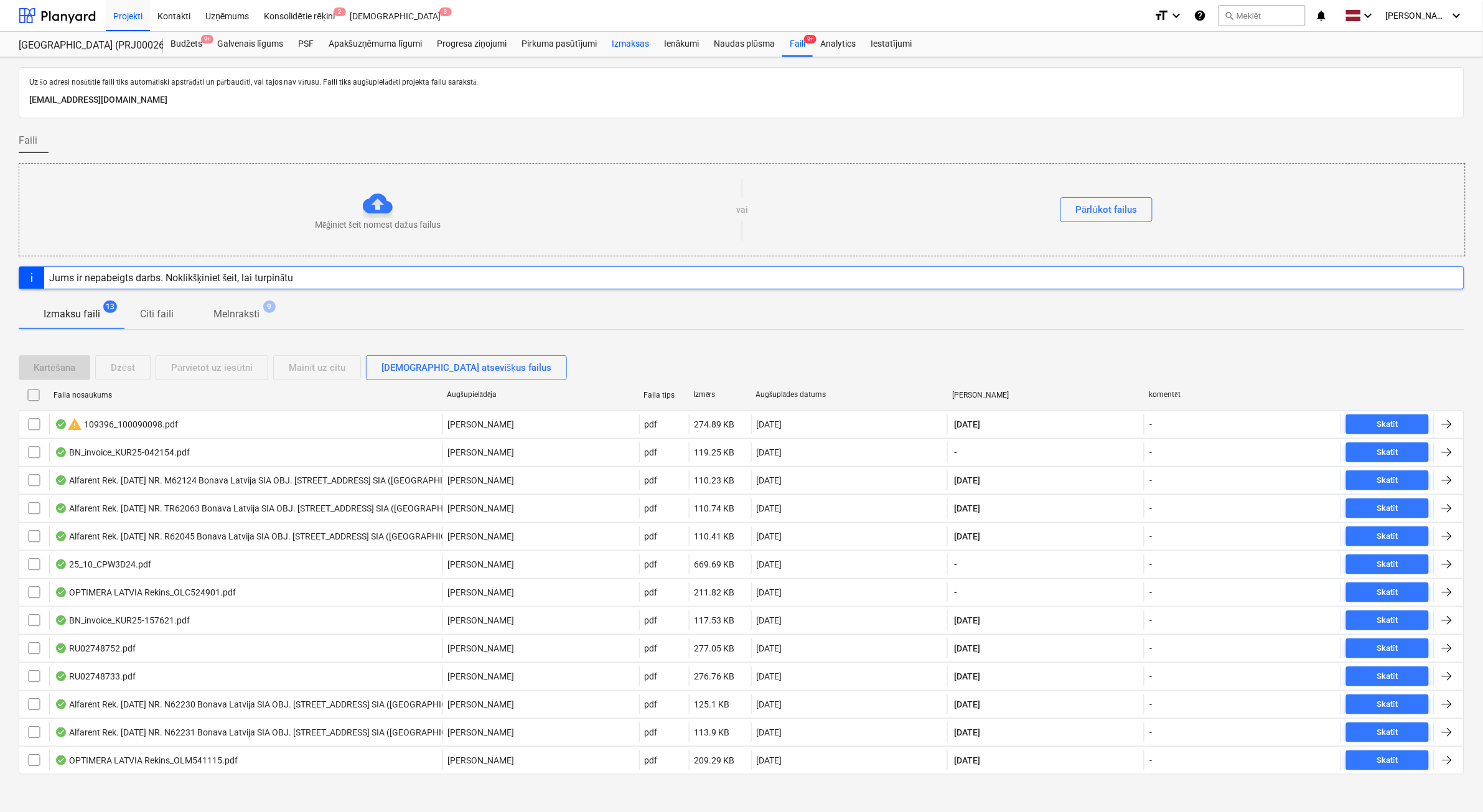
click at [637, 45] on div "Izmaksas" at bounding box center [630, 44] width 52 height 25
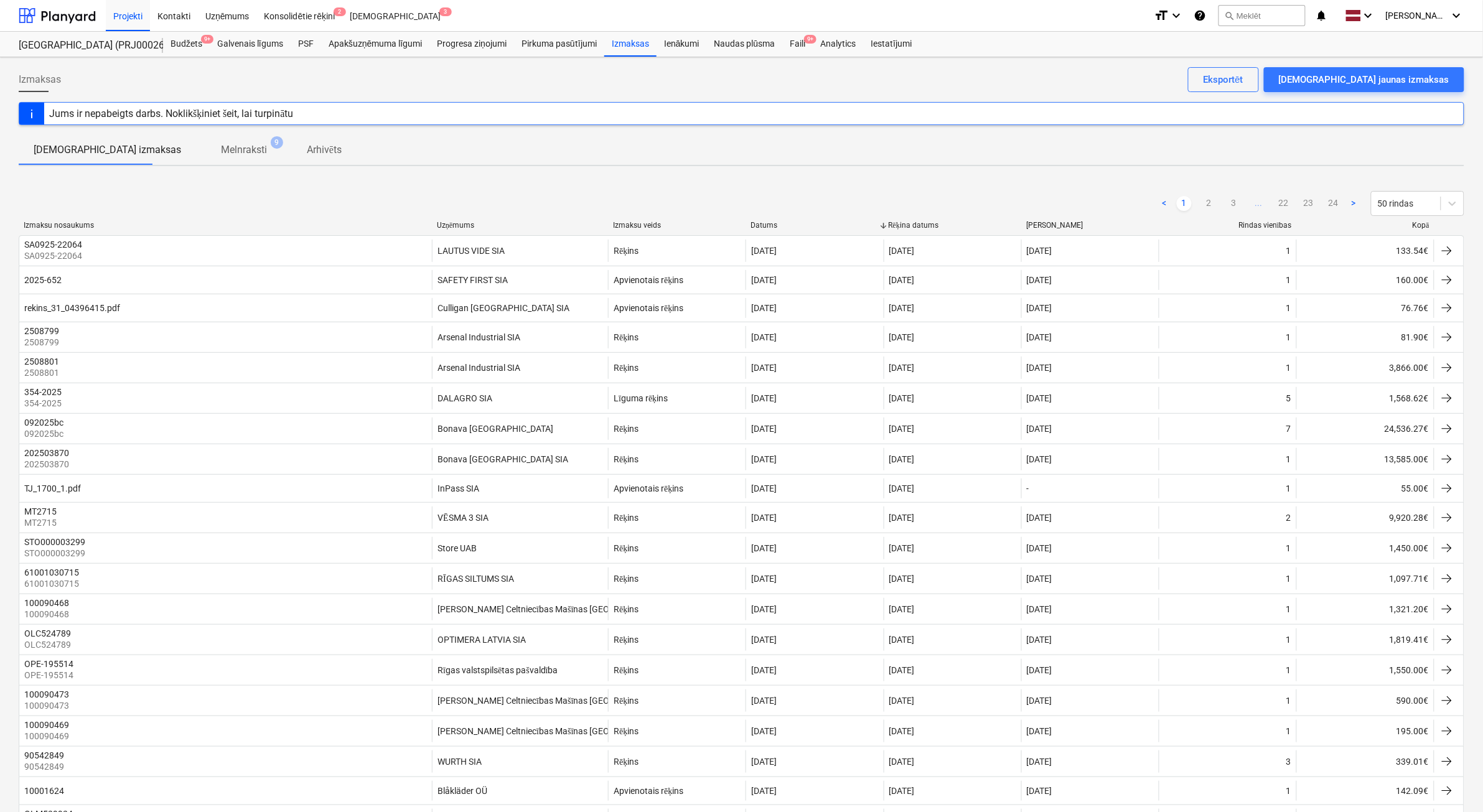
click at [1421, 227] on div "Kopā" at bounding box center [1366, 225] width 128 height 10
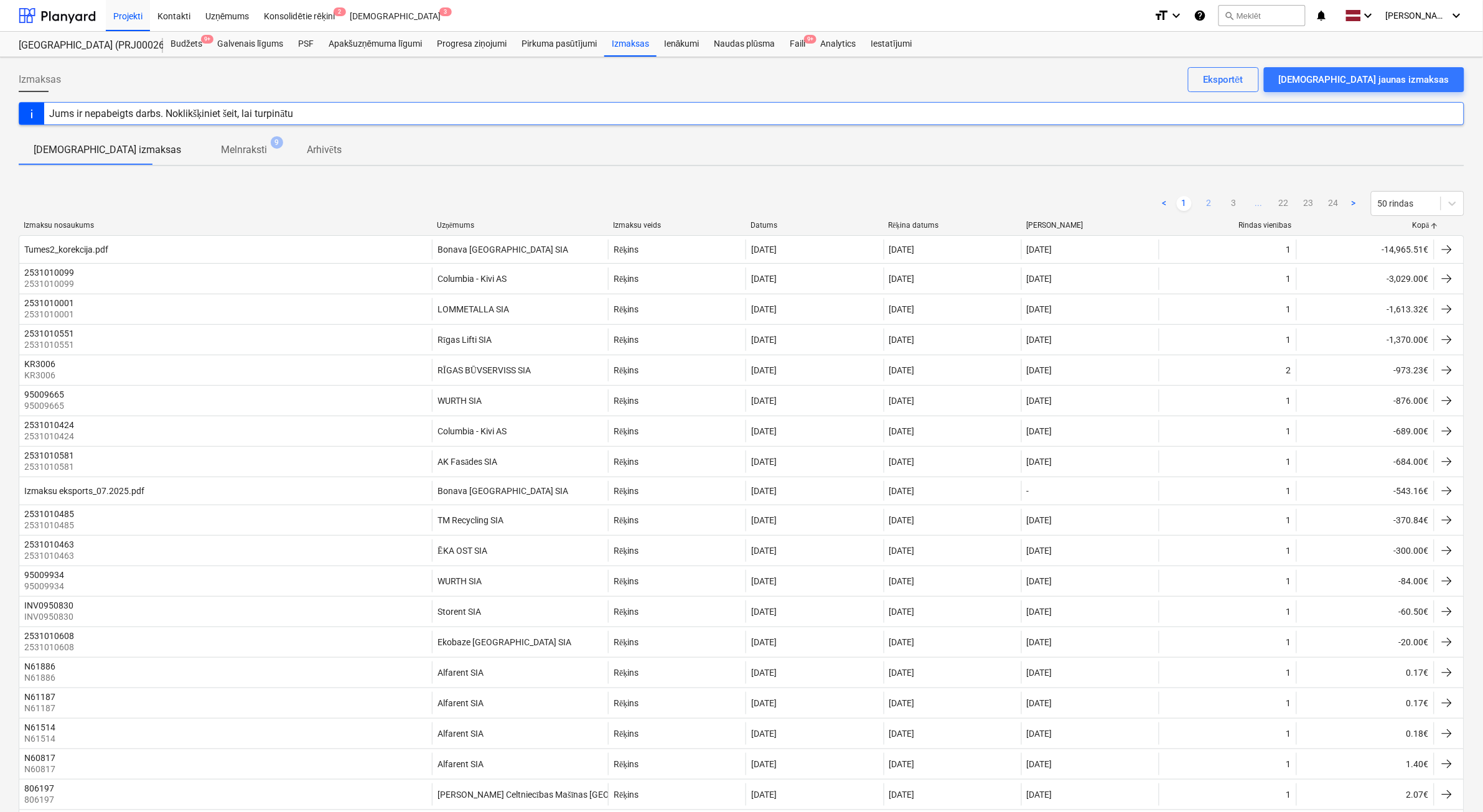
click at [1208, 201] on link "2" at bounding box center [1209, 204] width 15 height 15
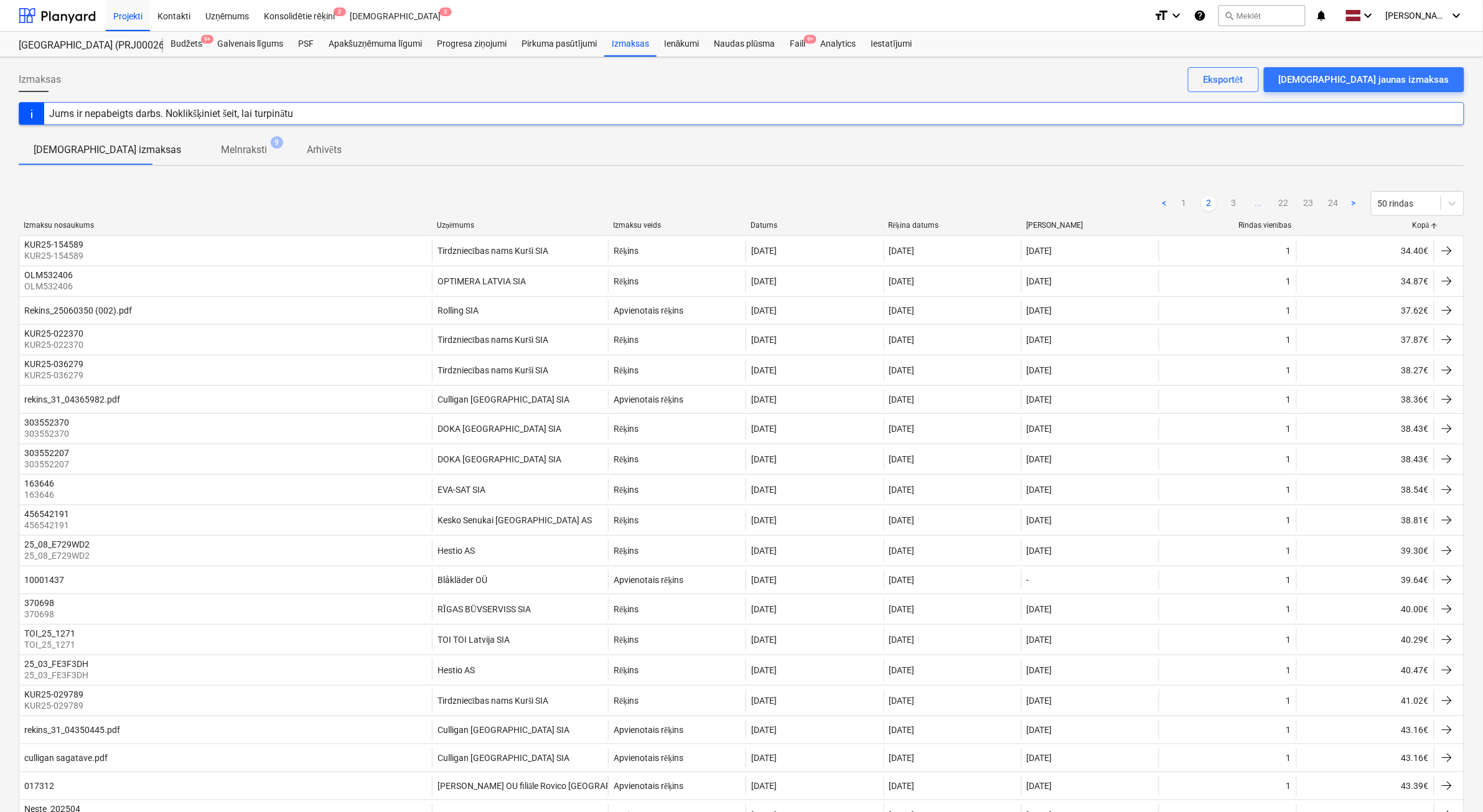
click at [1222, 203] on ul "< 1 2 3 ... 22 23 24 >" at bounding box center [1259, 204] width 204 height 15
click at [1230, 204] on link "3" at bounding box center [1234, 204] width 15 height 15
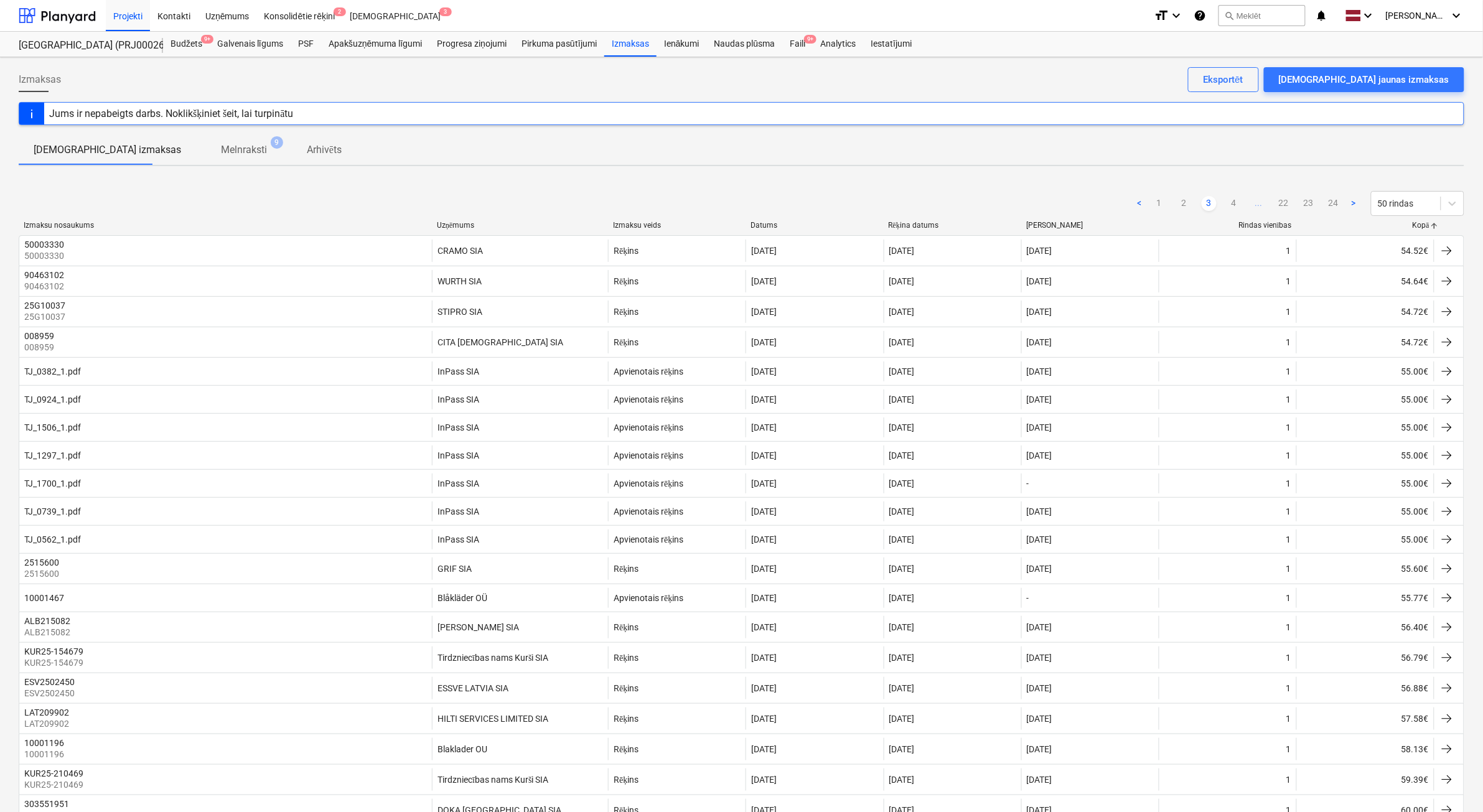
click at [1230, 204] on link "4" at bounding box center [1234, 204] width 15 height 15
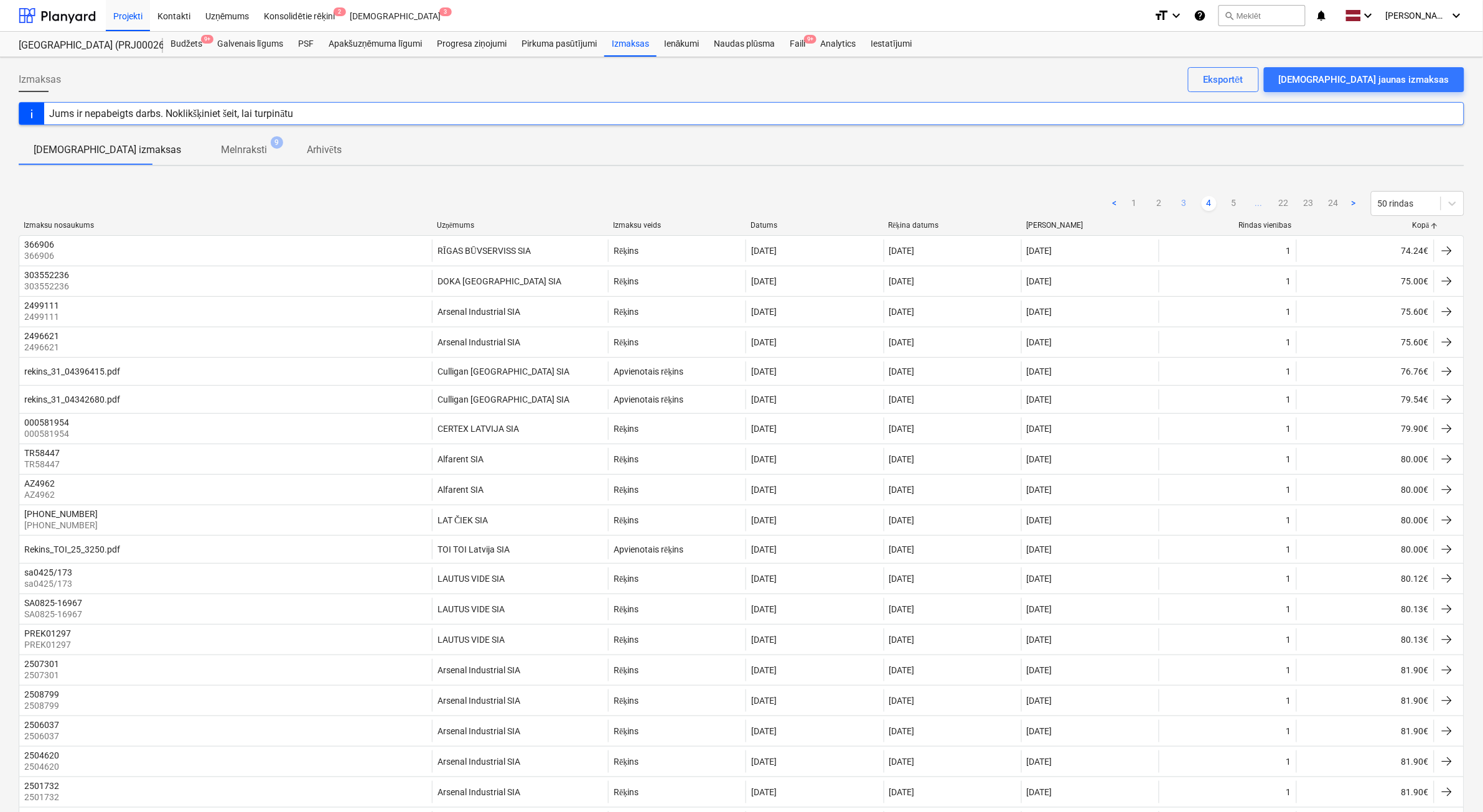
click at [1230, 204] on link "5" at bounding box center [1234, 204] width 15 height 15
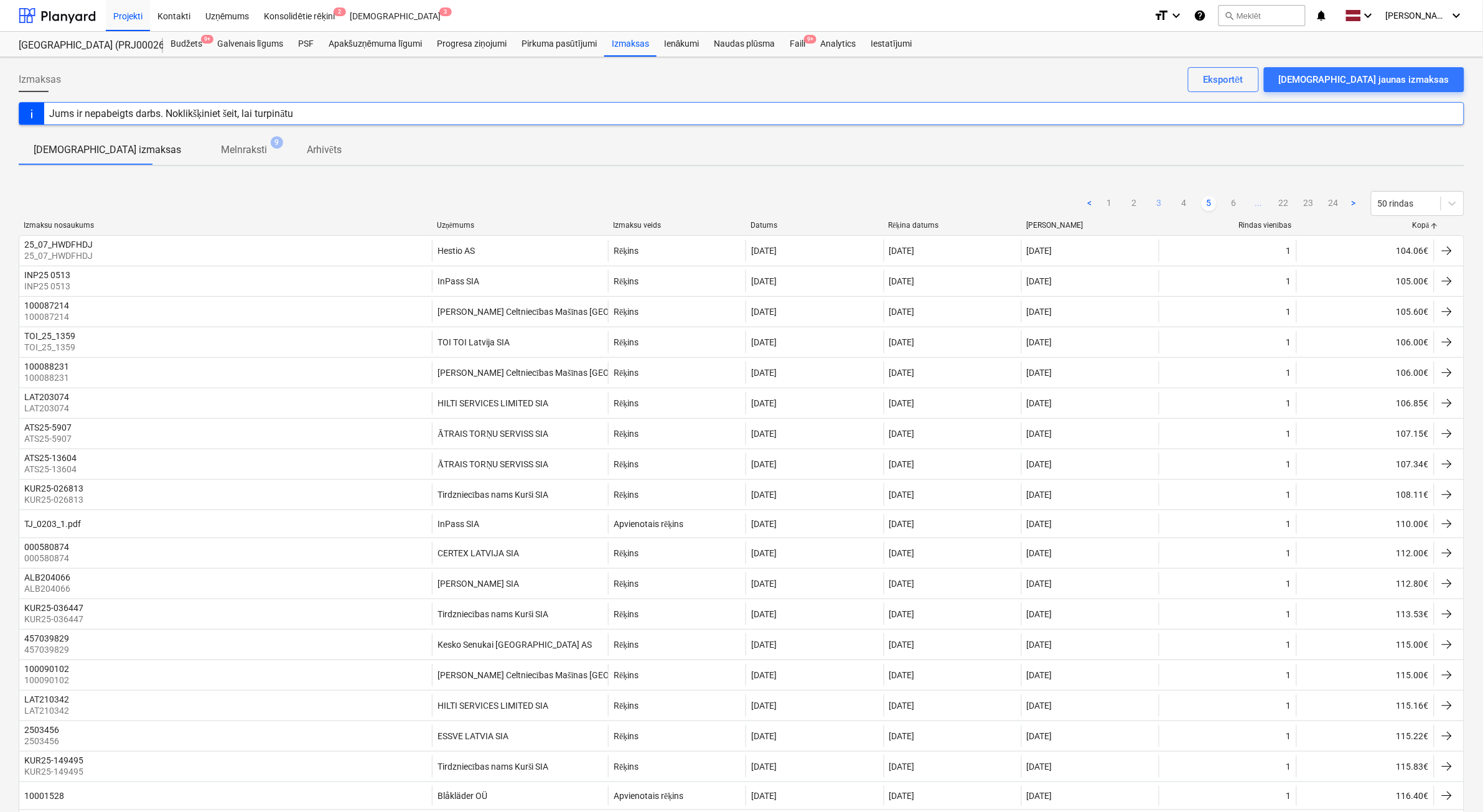
click at [1230, 204] on link "6" at bounding box center [1234, 204] width 15 height 15
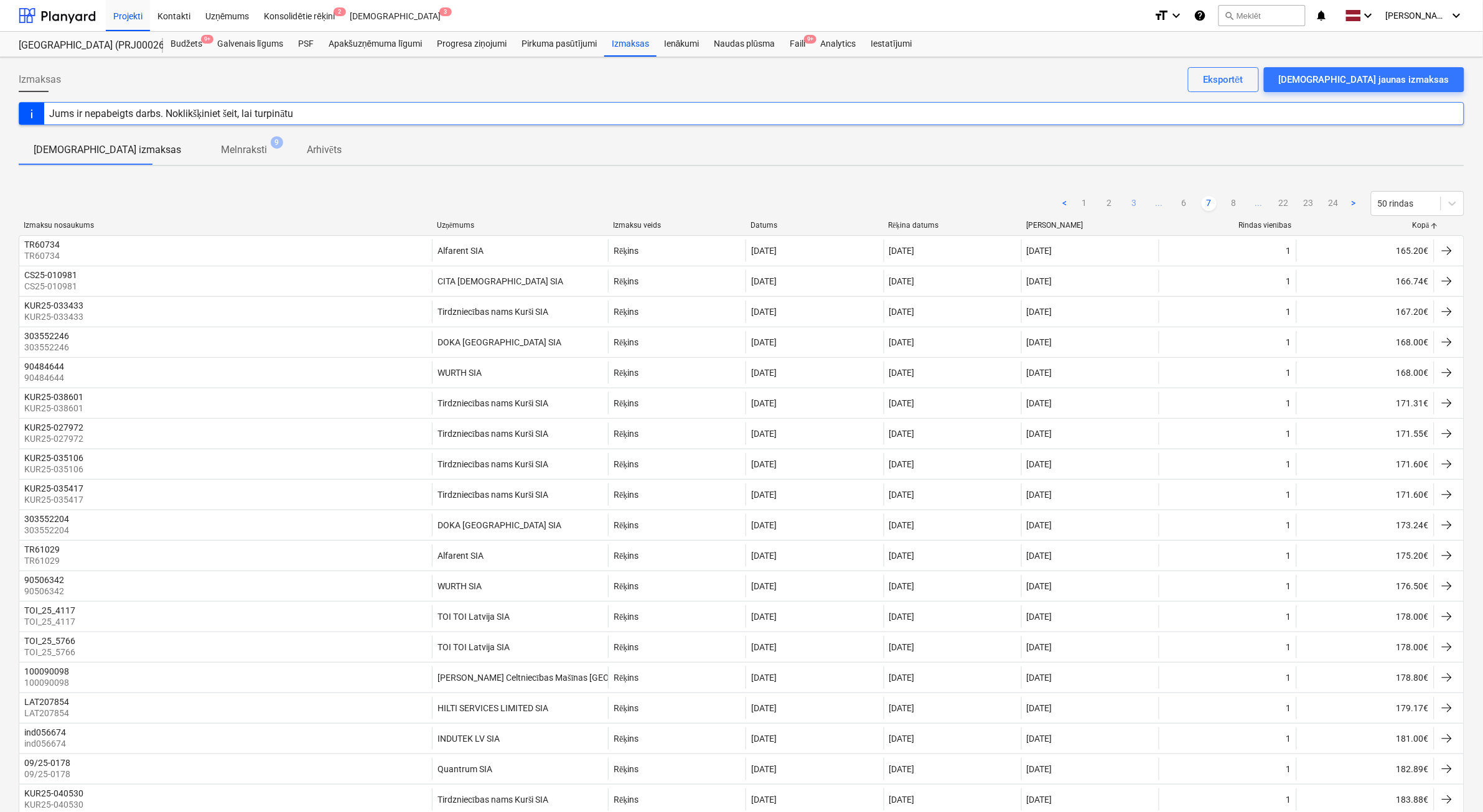
click at [1230, 204] on link "8" at bounding box center [1234, 204] width 15 height 15
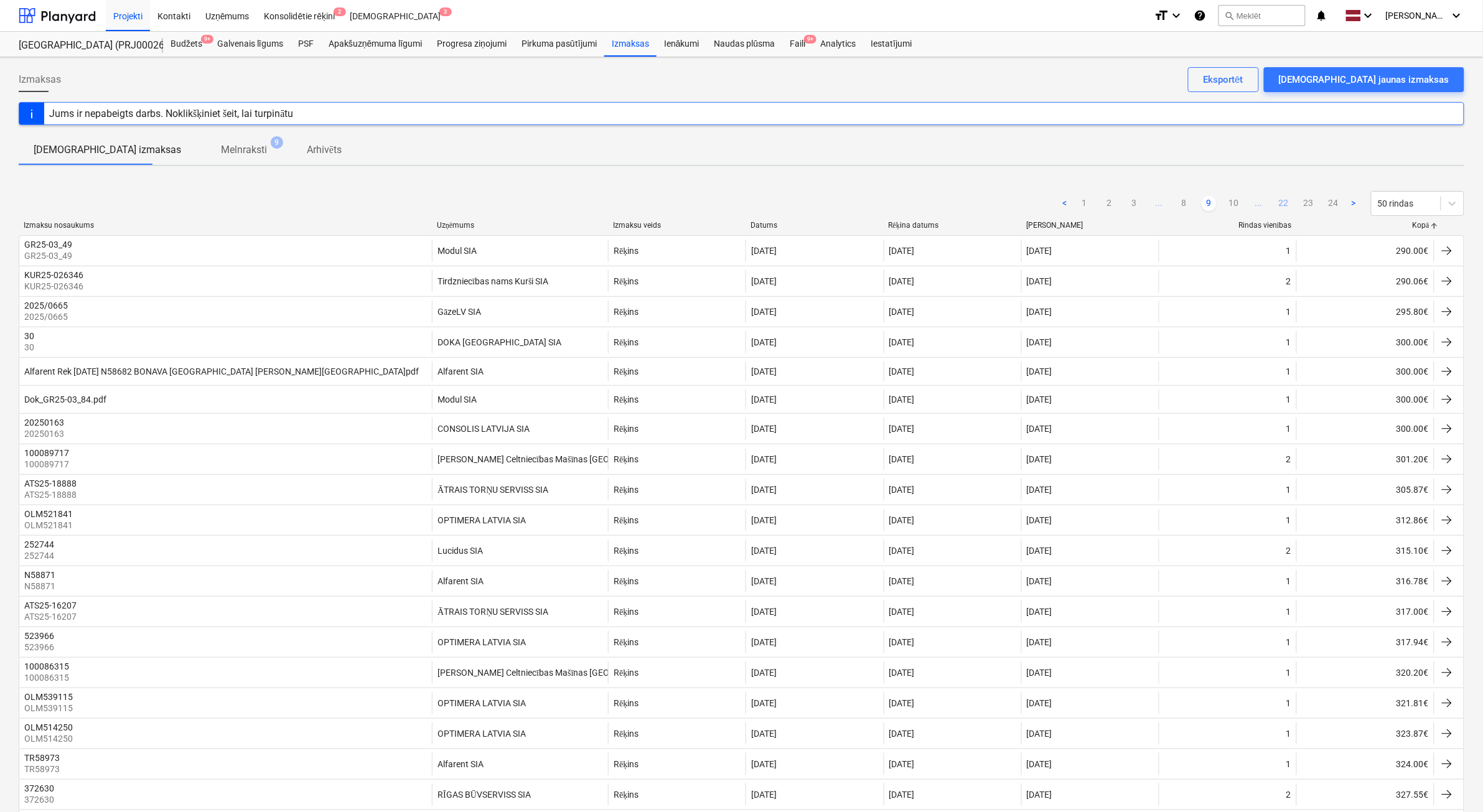
click at [1278, 205] on link "22" at bounding box center [1284, 204] width 15 height 15
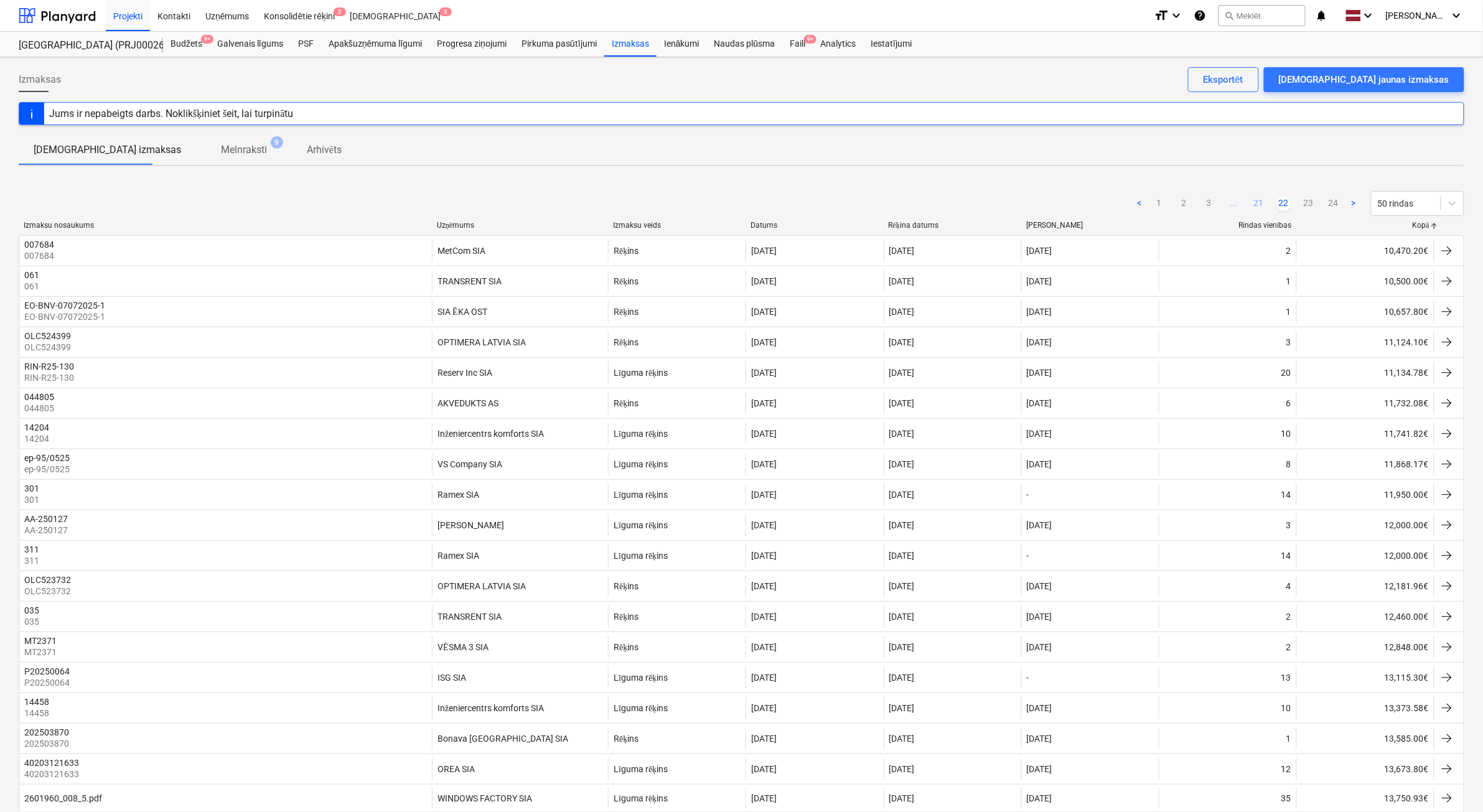
click at [1261, 203] on link "21" at bounding box center [1259, 204] width 15 height 15
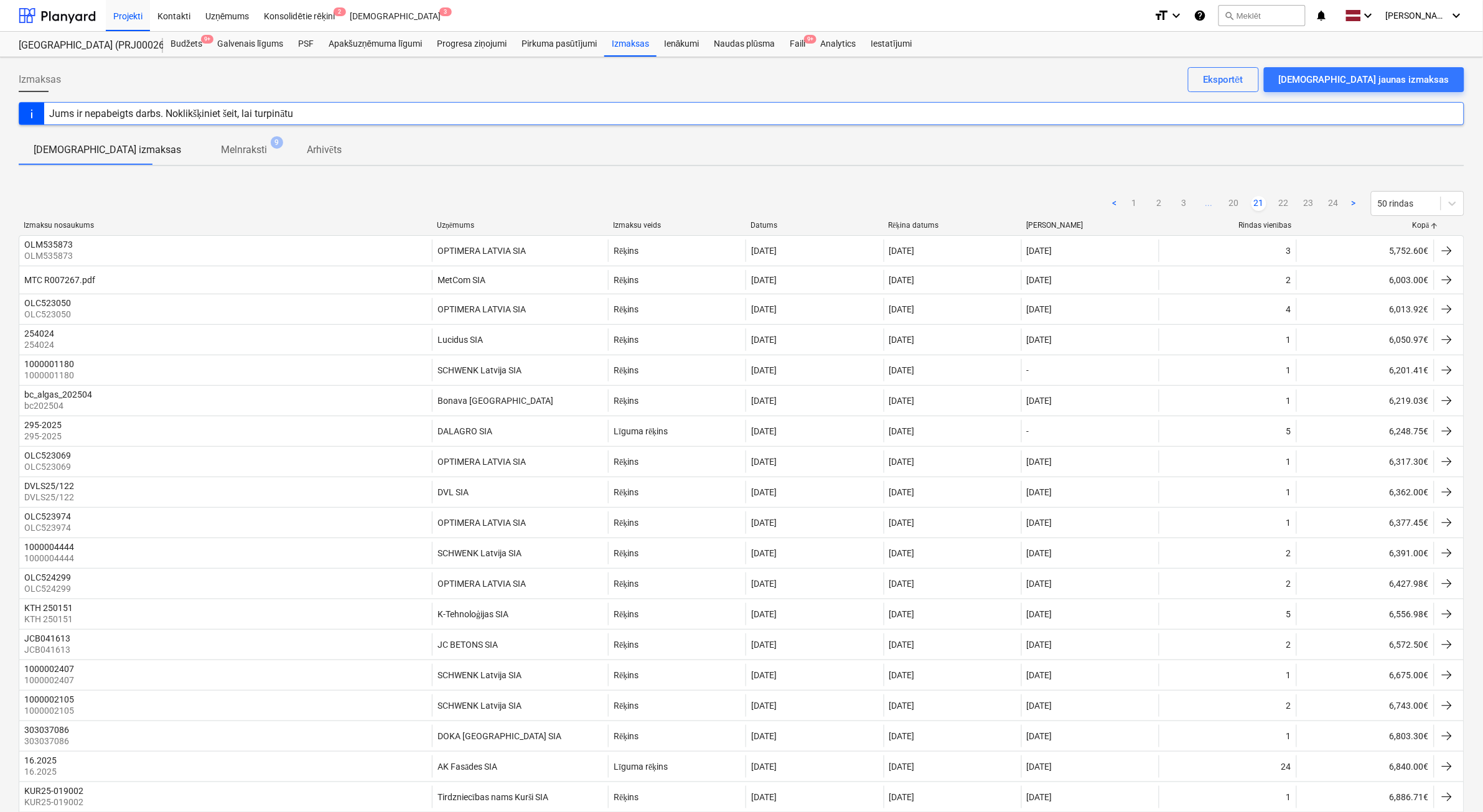
click at [1244, 203] on ul "< 1 2 3 ... 20 21 22 23 24 >" at bounding box center [1235, 204] width 254 height 15
click at [1239, 204] on link "20" at bounding box center [1234, 204] width 15 height 15
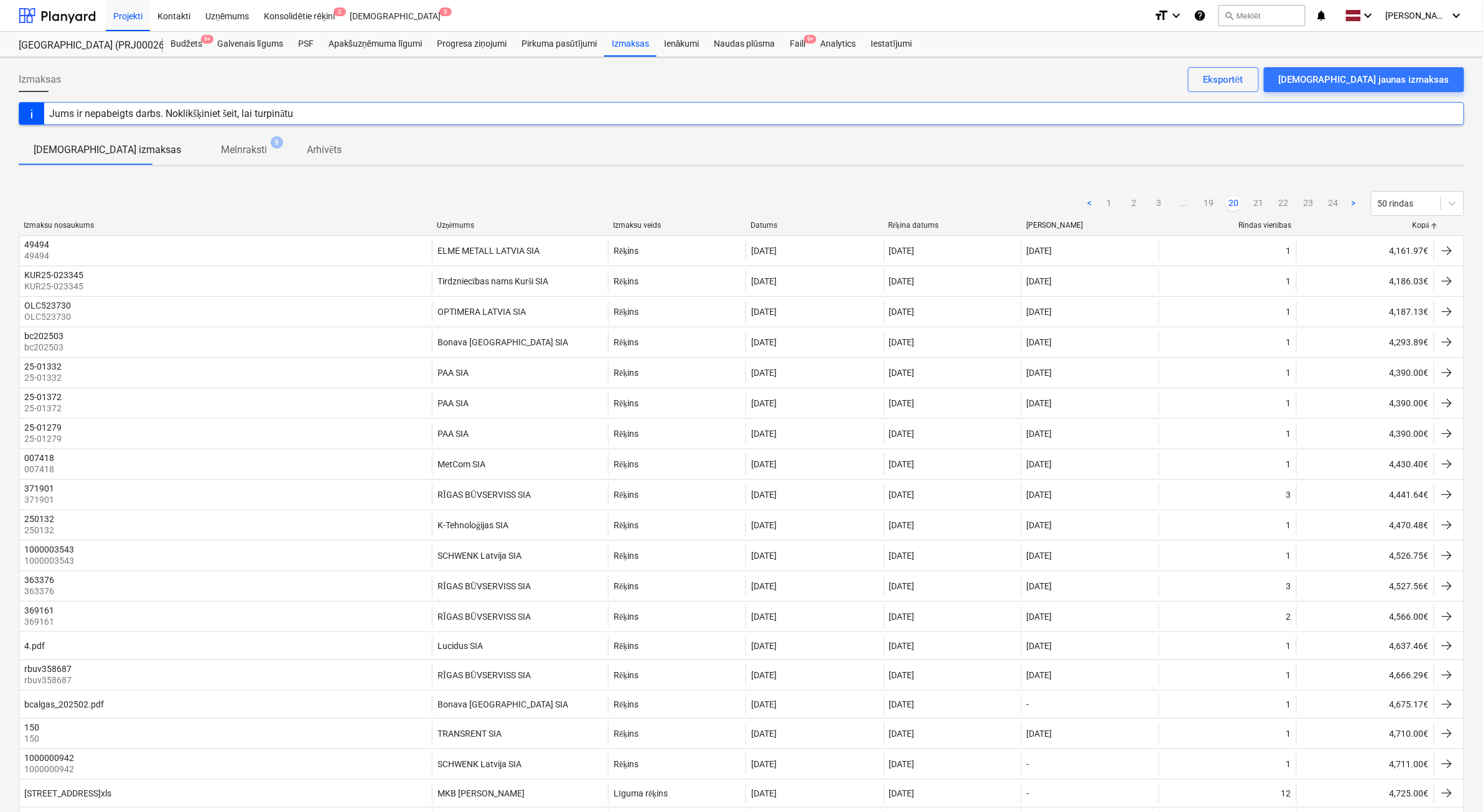
click at [1227, 204] on link "20" at bounding box center [1234, 204] width 15 height 15
click at [1212, 206] on link "19" at bounding box center [1209, 204] width 15 height 15
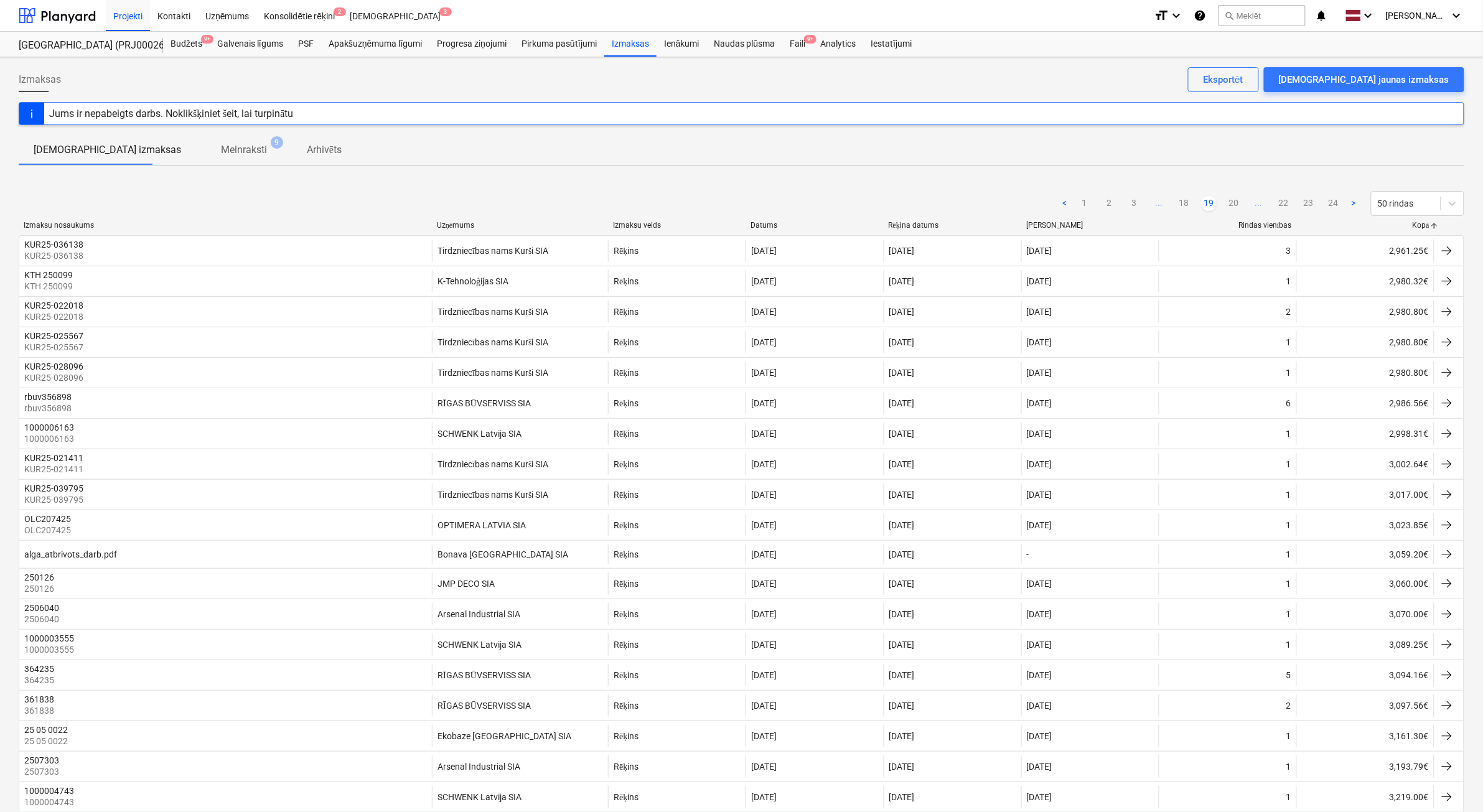
click at [1212, 206] on link "19" at bounding box center [1209, 204] width 15 height 15
click at [1285, 207] on link "22" at bounding box center [1284, 204] width 15 height 15
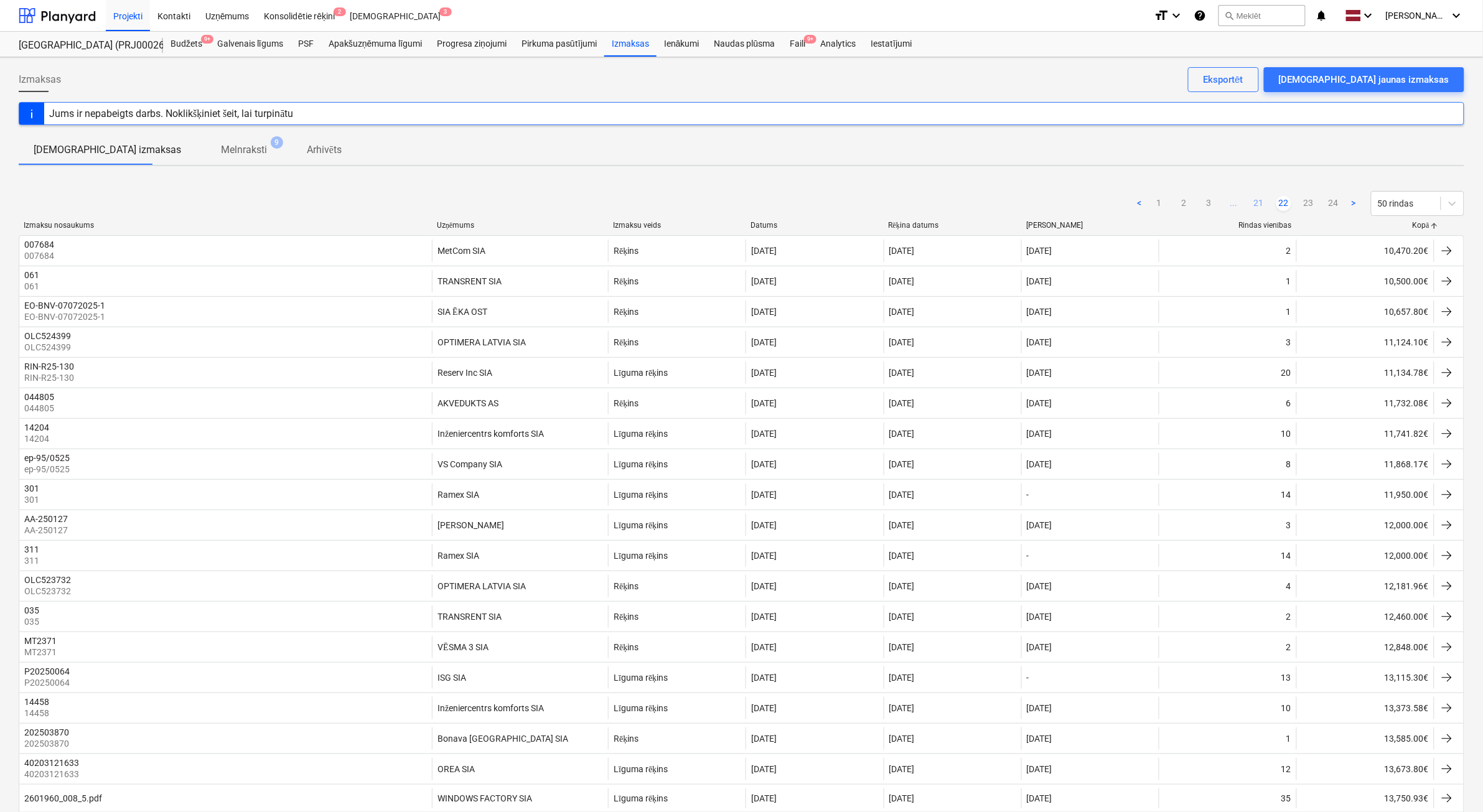
click at [1265, 204] on link "21" at bounding box center [1259, 204] width 15 height 15
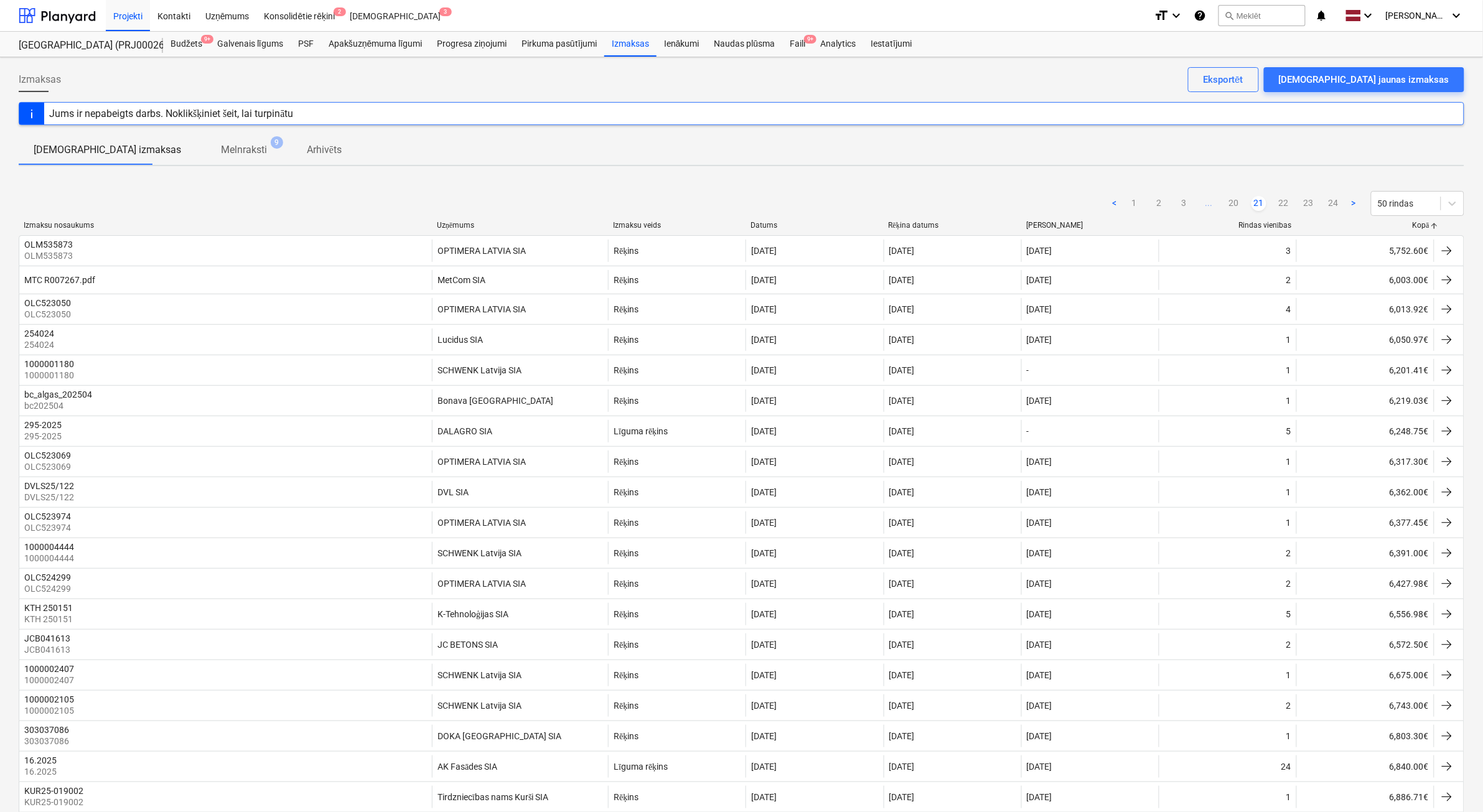
click at [1247, 204] on ul "< 1 2 3 ... 20 21 22 23 24 >" at bounding box center [1235, 204] width 254 height 15
click at [1236, 205] on link "20" at bounding box center [1234, 204] width 15 height 15
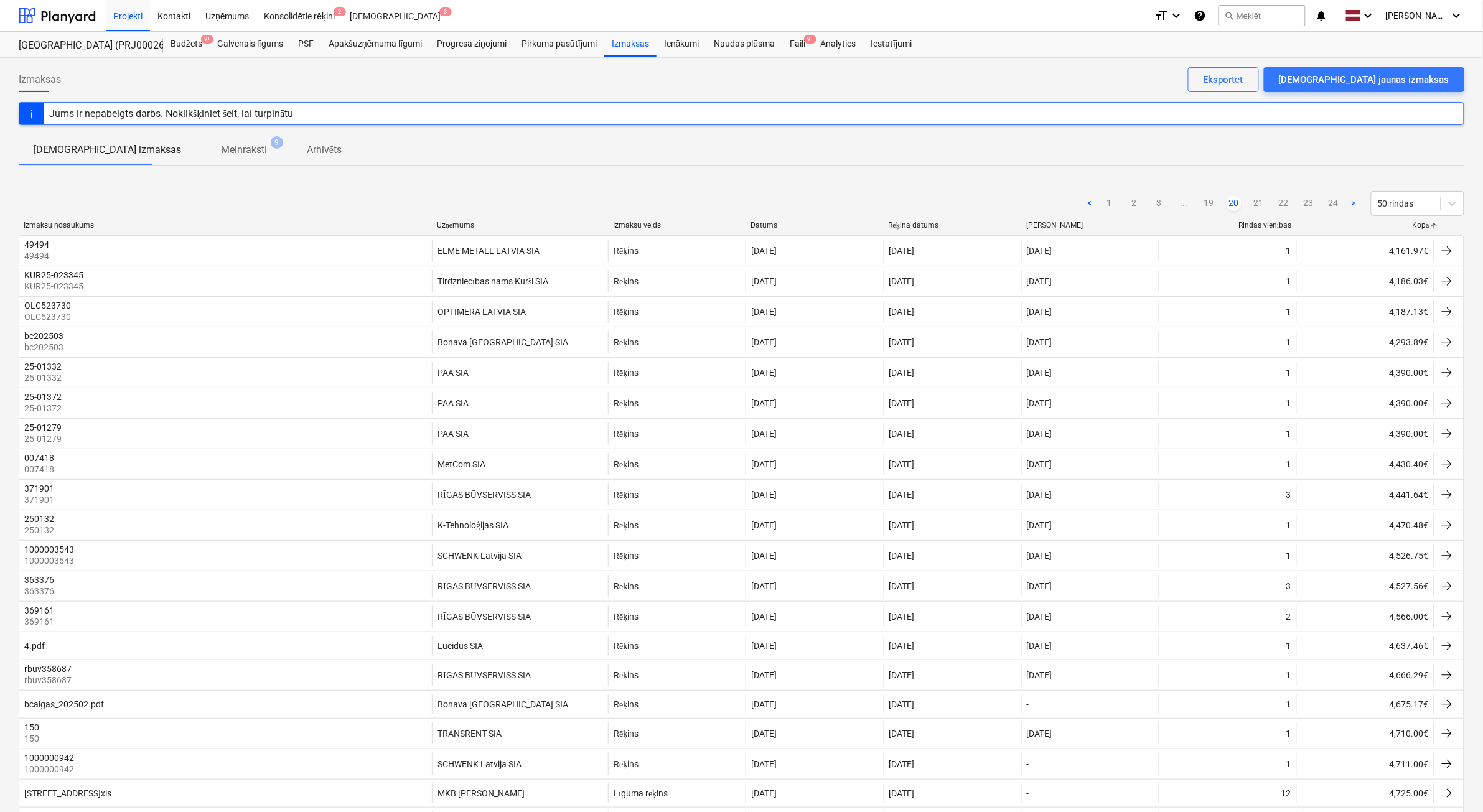
click at [1234, 205] on link "20" at bounding box center [1234, 204] width 15 height 15
click at [1212, 204] on link "19" at bounding box center [1209, 204] width 15 height 15
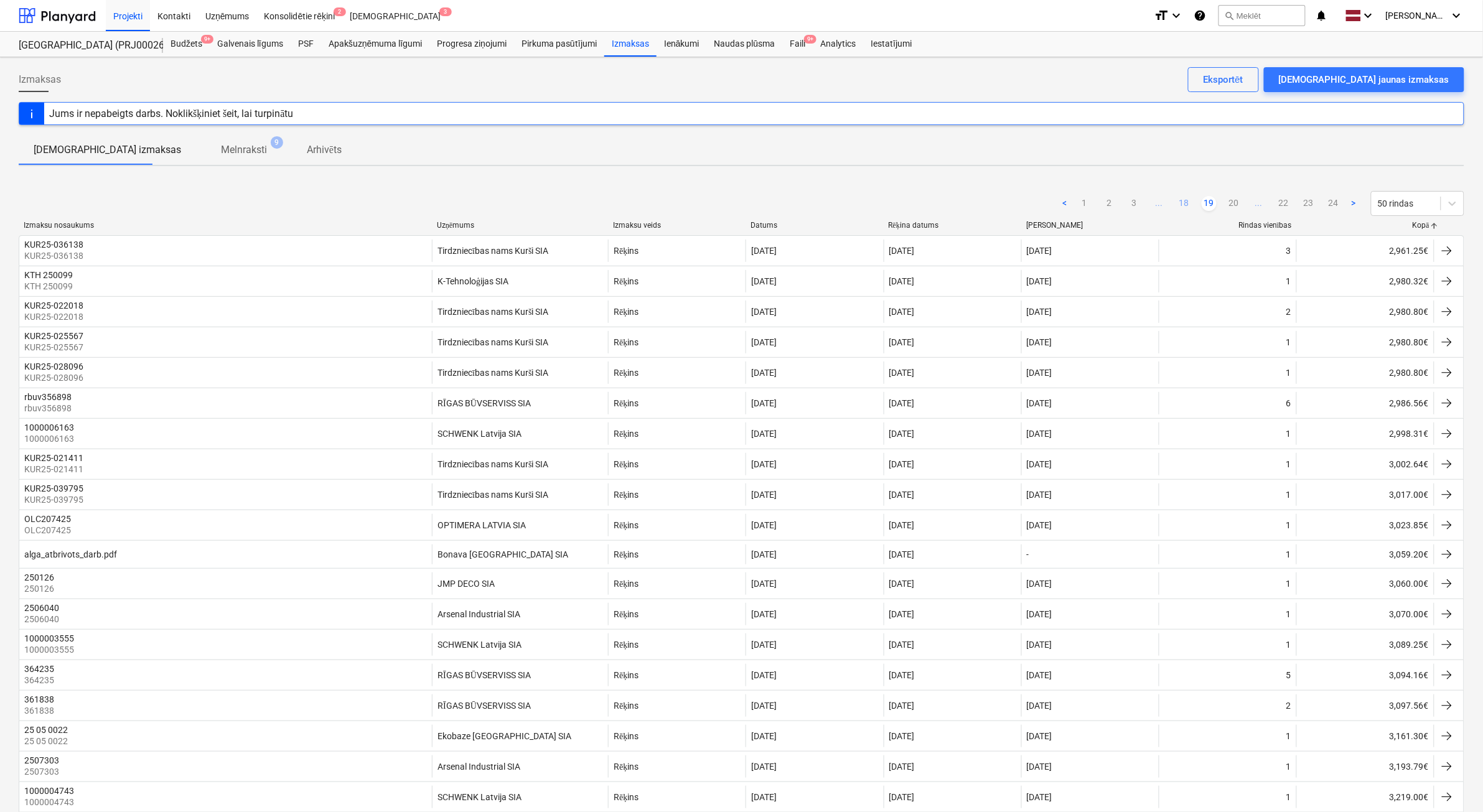
click at [1189, 204] on link "18" at bounding box center [1184, 204] width 15 height 15
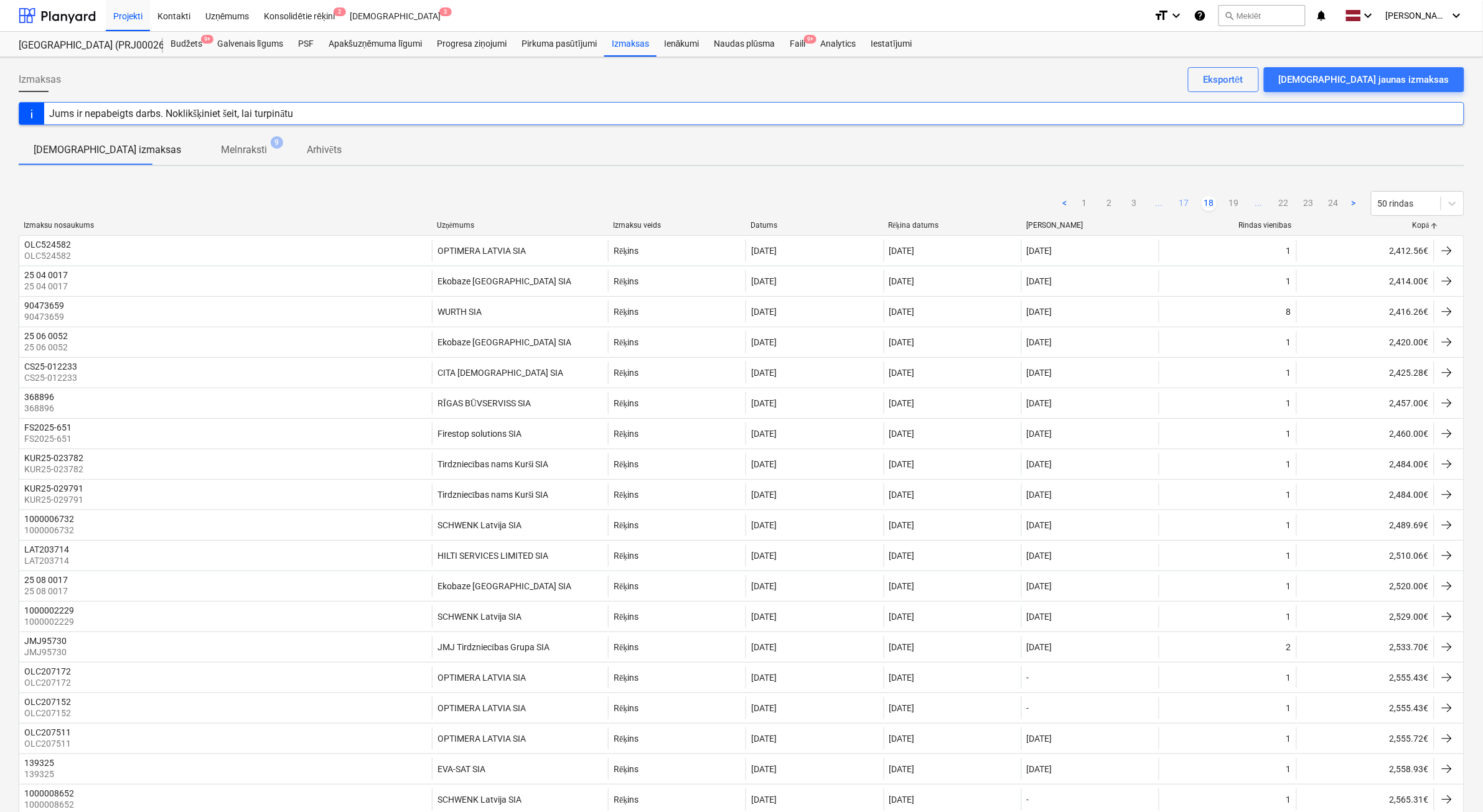
click at [1180, 203] on link "17" at bounding box center [1184, 204] width 15 height 15
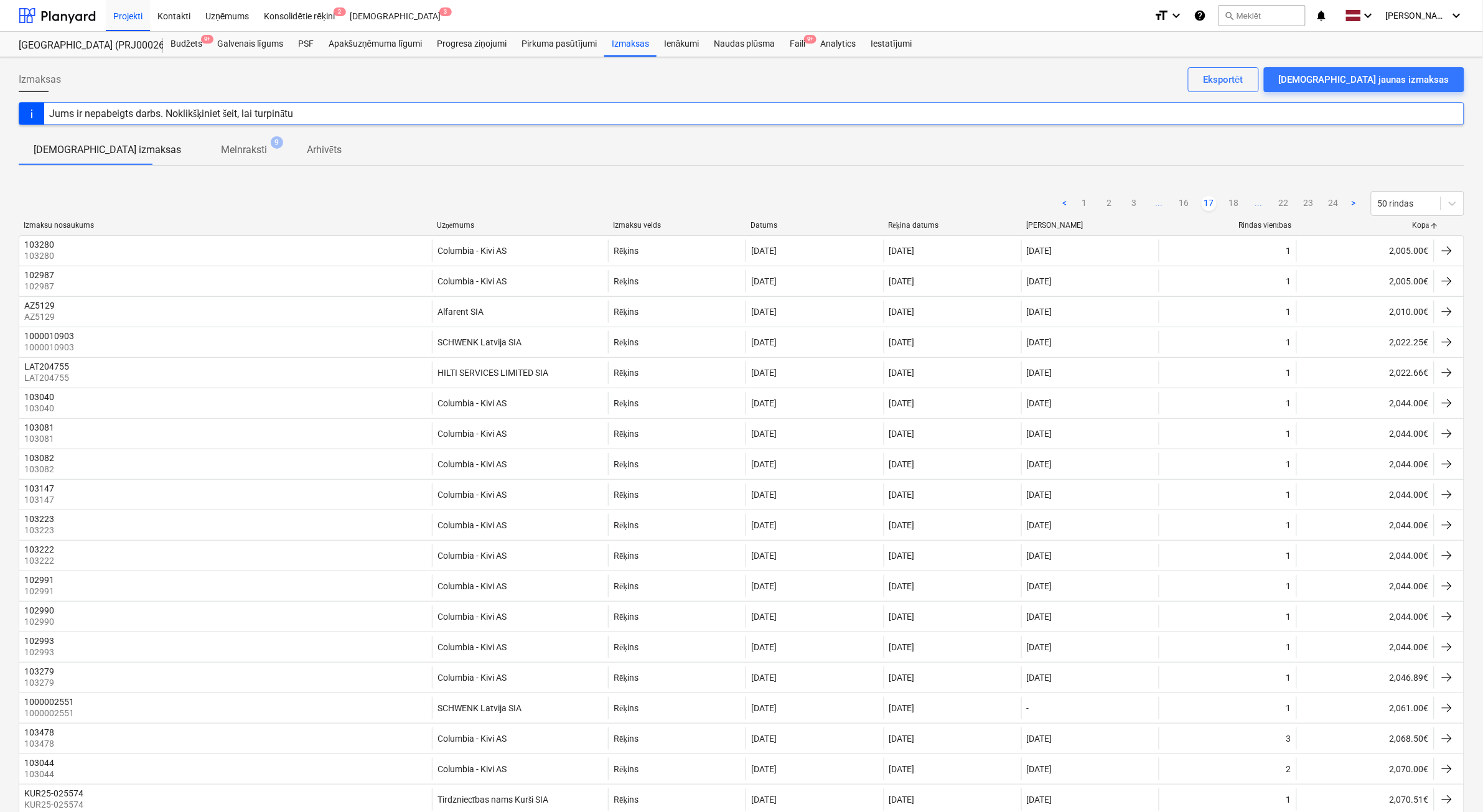
click at [1180, 203] on link "16" at bounding box center [1184, 204] width 15 height 15
click at [1180, 204] on link "15" at bounding box center [1184, 204] width 15 height 15
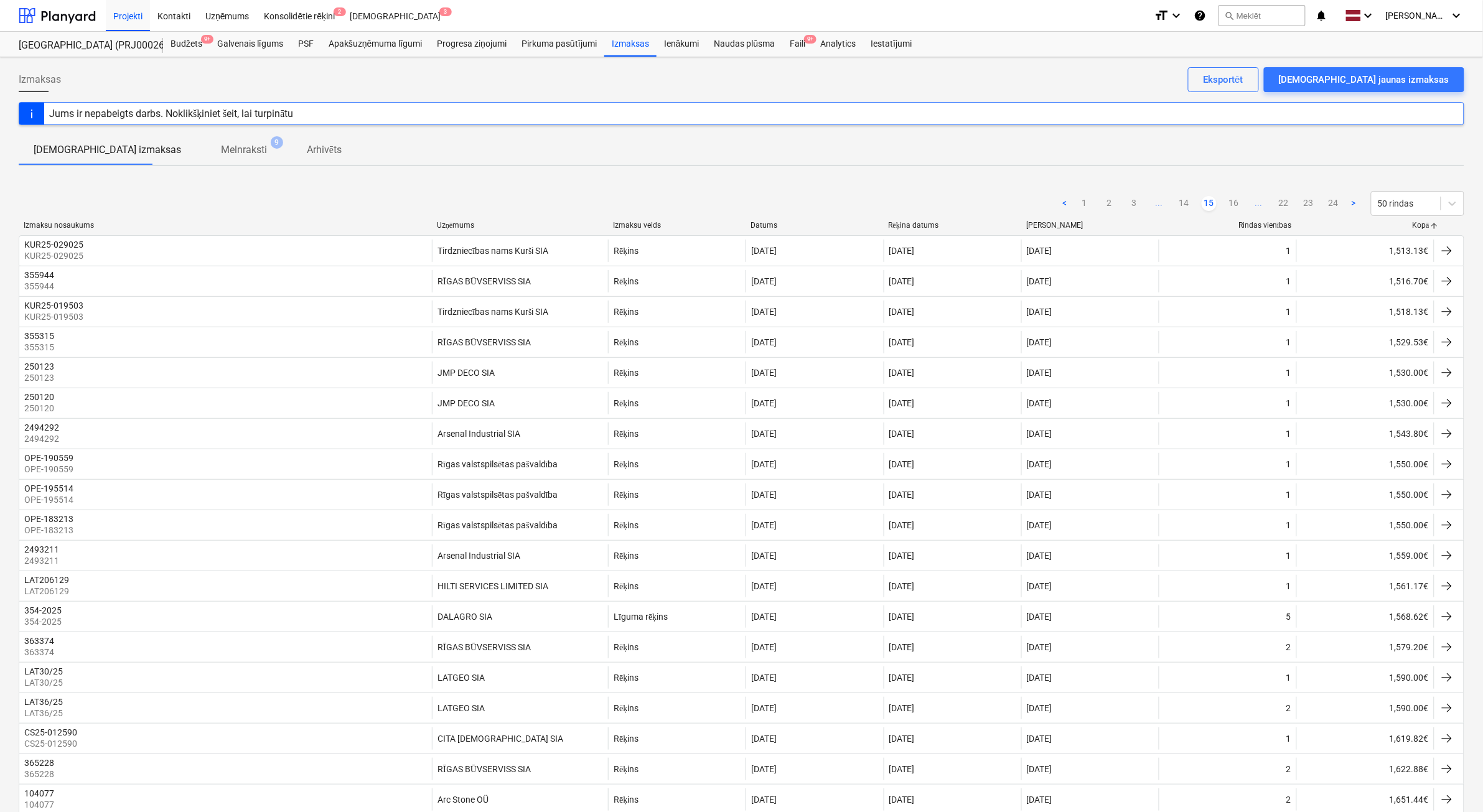
click at [1180, 204] on link "14" at bounding box center [1184, 204] width 15 height 15
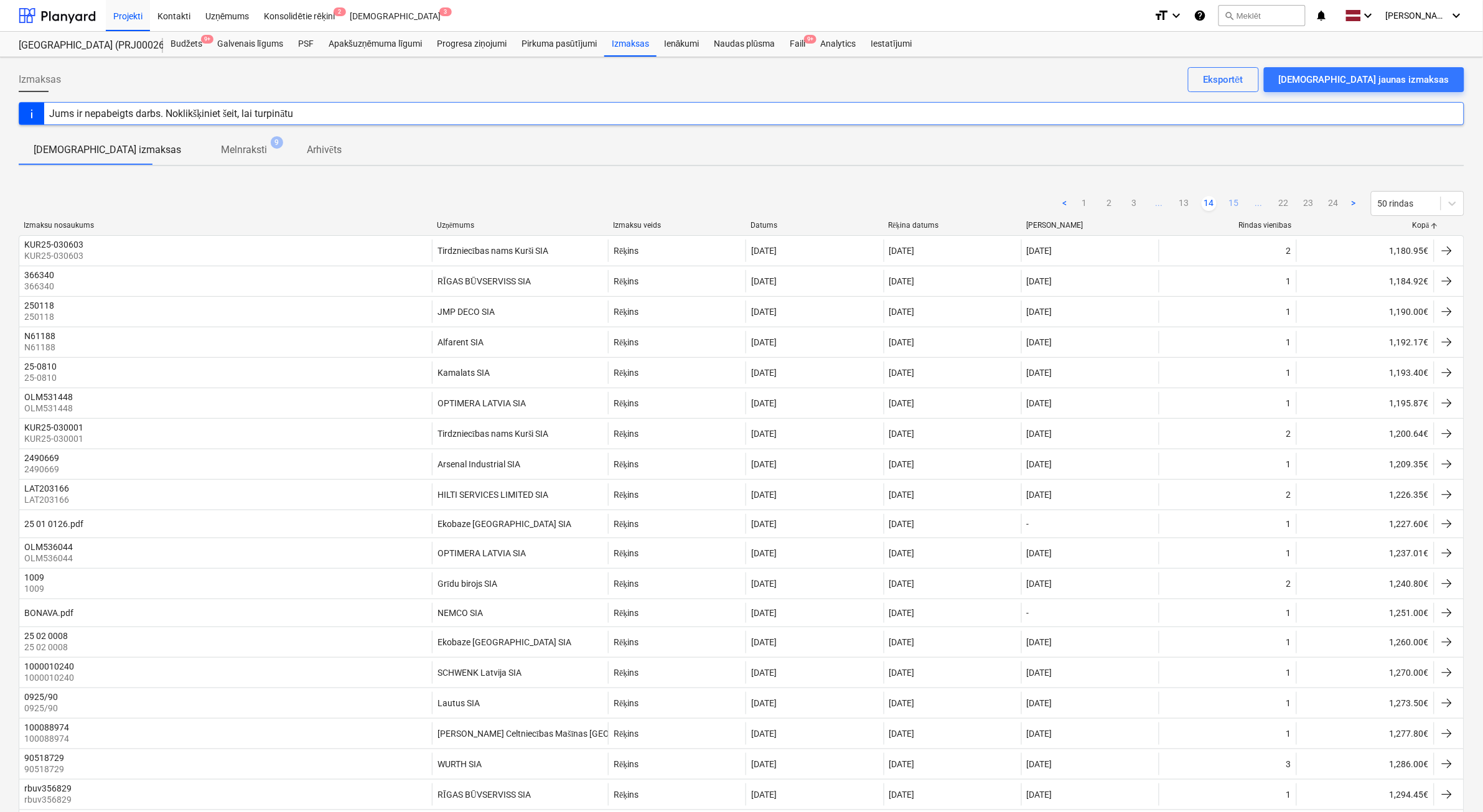
click at [1180, 204] on link "13" at bounding box center [1184, 204] width 15 height 15
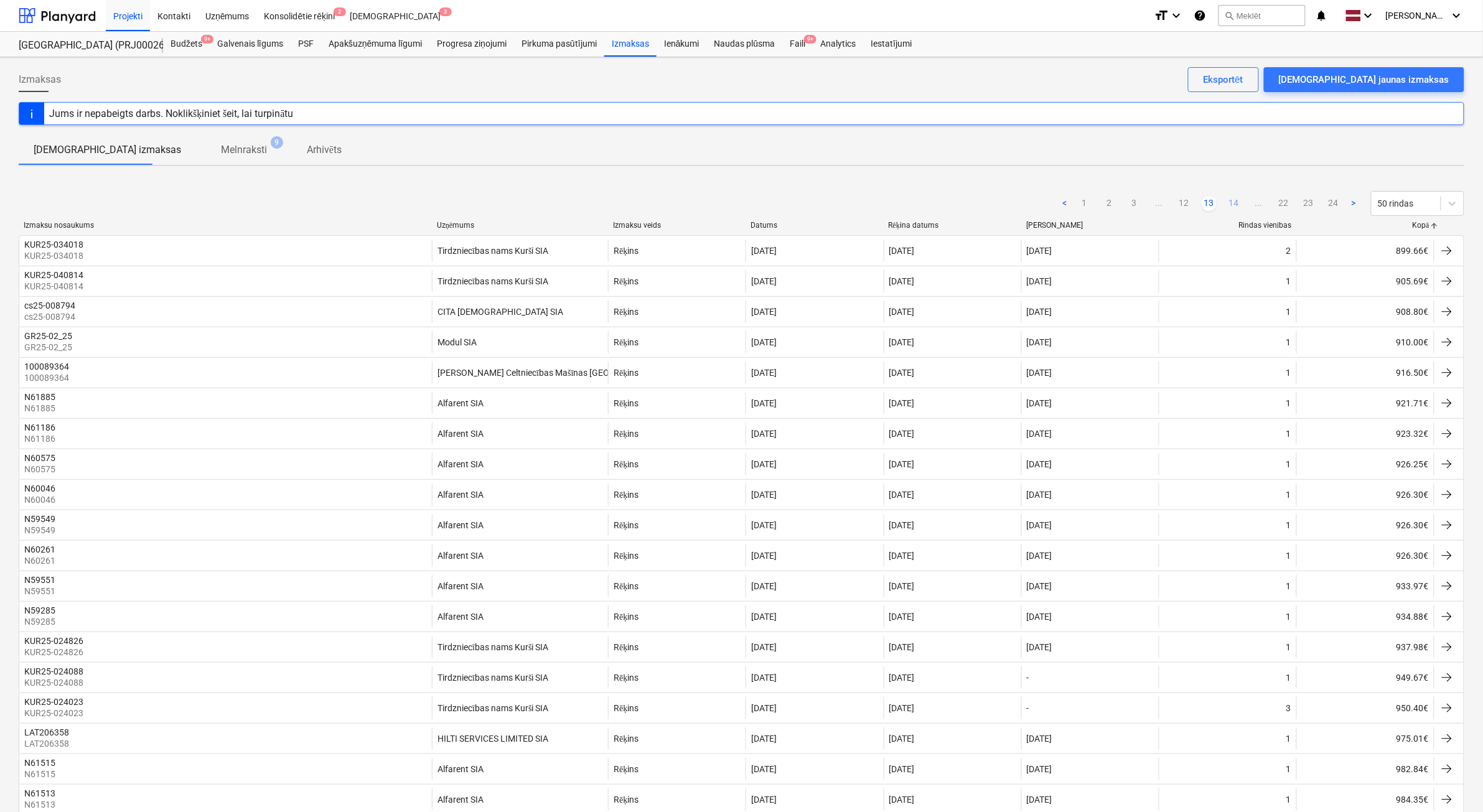
click at [1228, 204] on link "14" at bounding box center [1234, 204] width 15 height 15
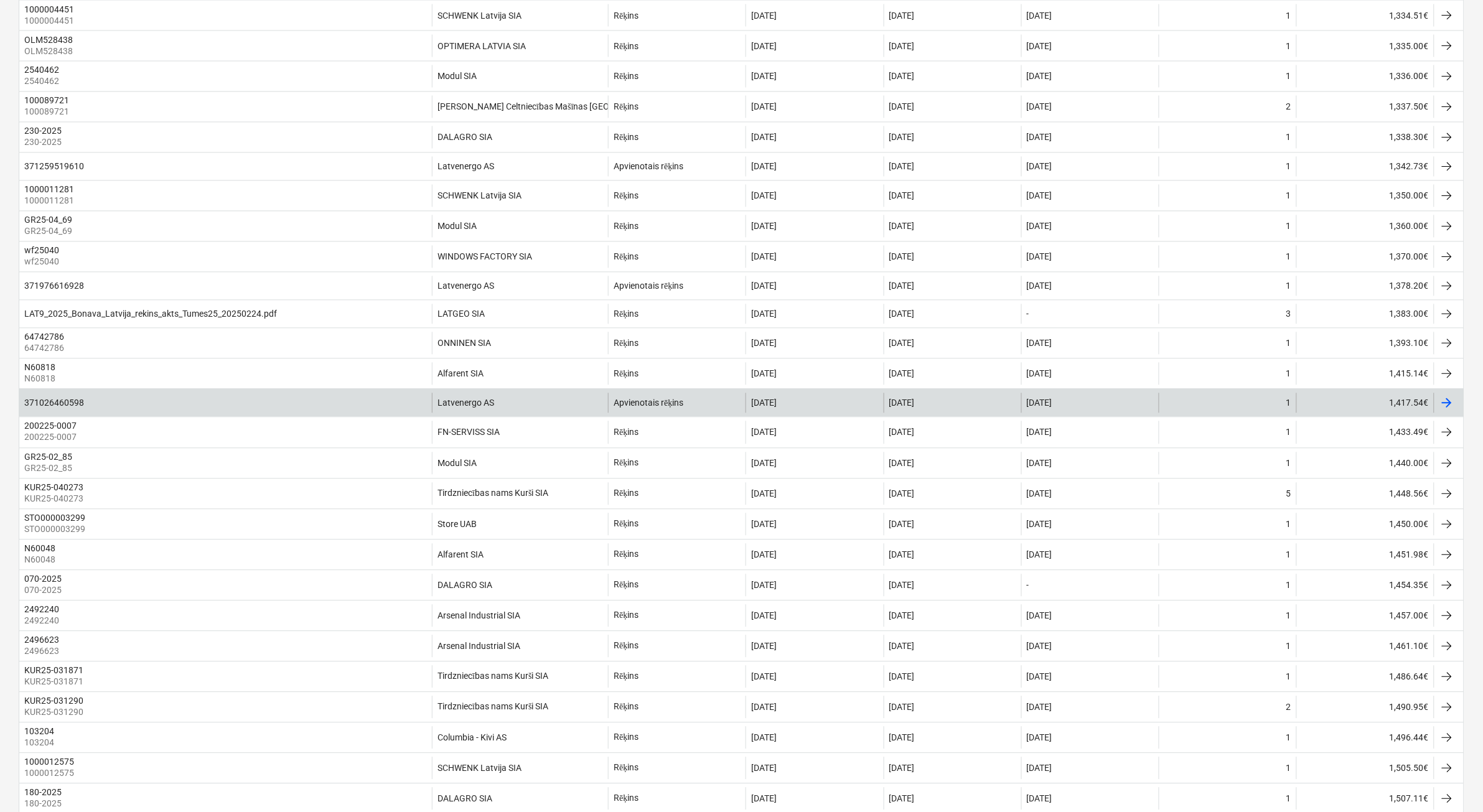
scroll to position [933, 0]
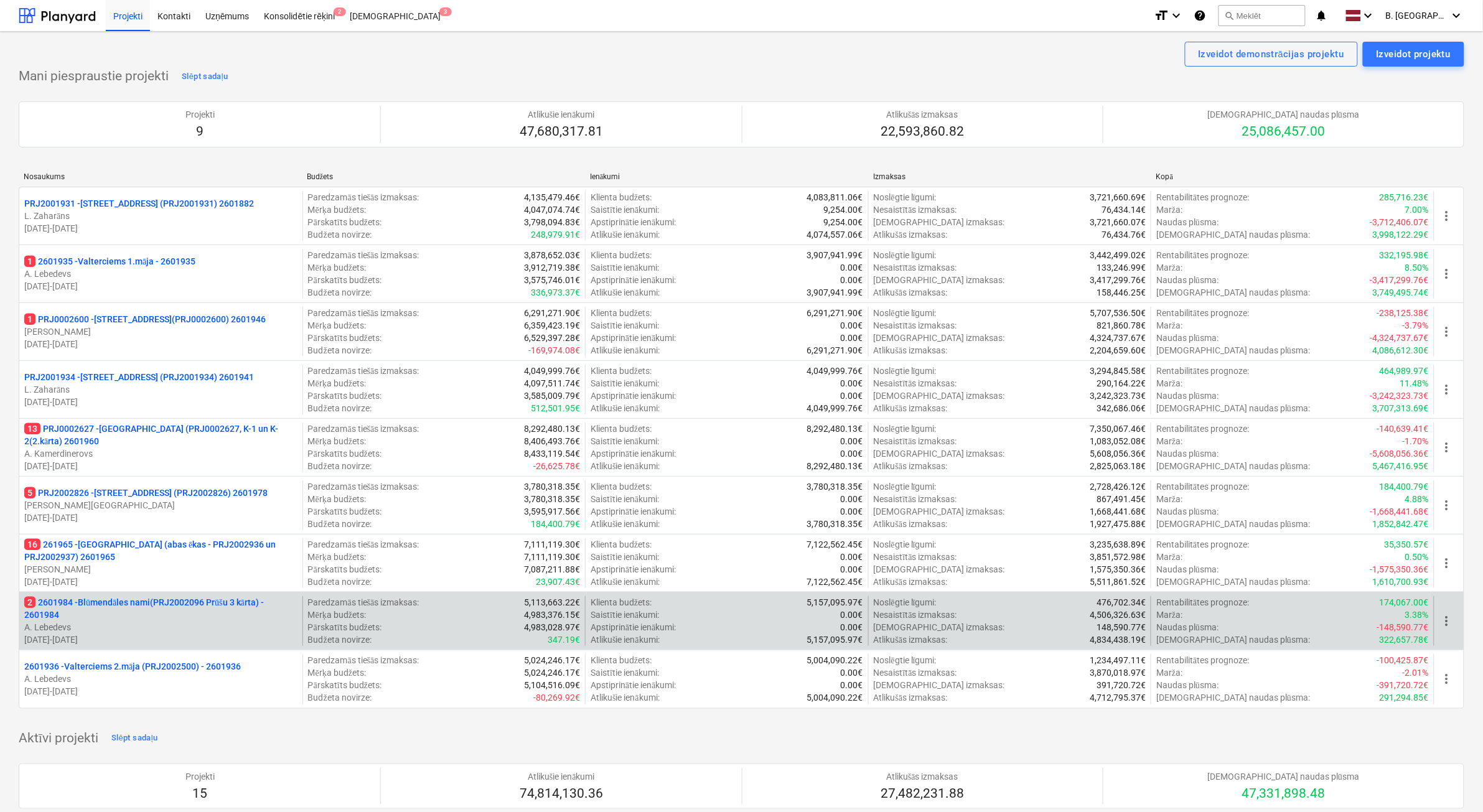
click at [224, 617] on p "2 2601984 - Blūmendāles nami(PRJ2002096 Prūšu 3 kārta) - 2601984" at bounding box center [161, 608] width 274 height 25
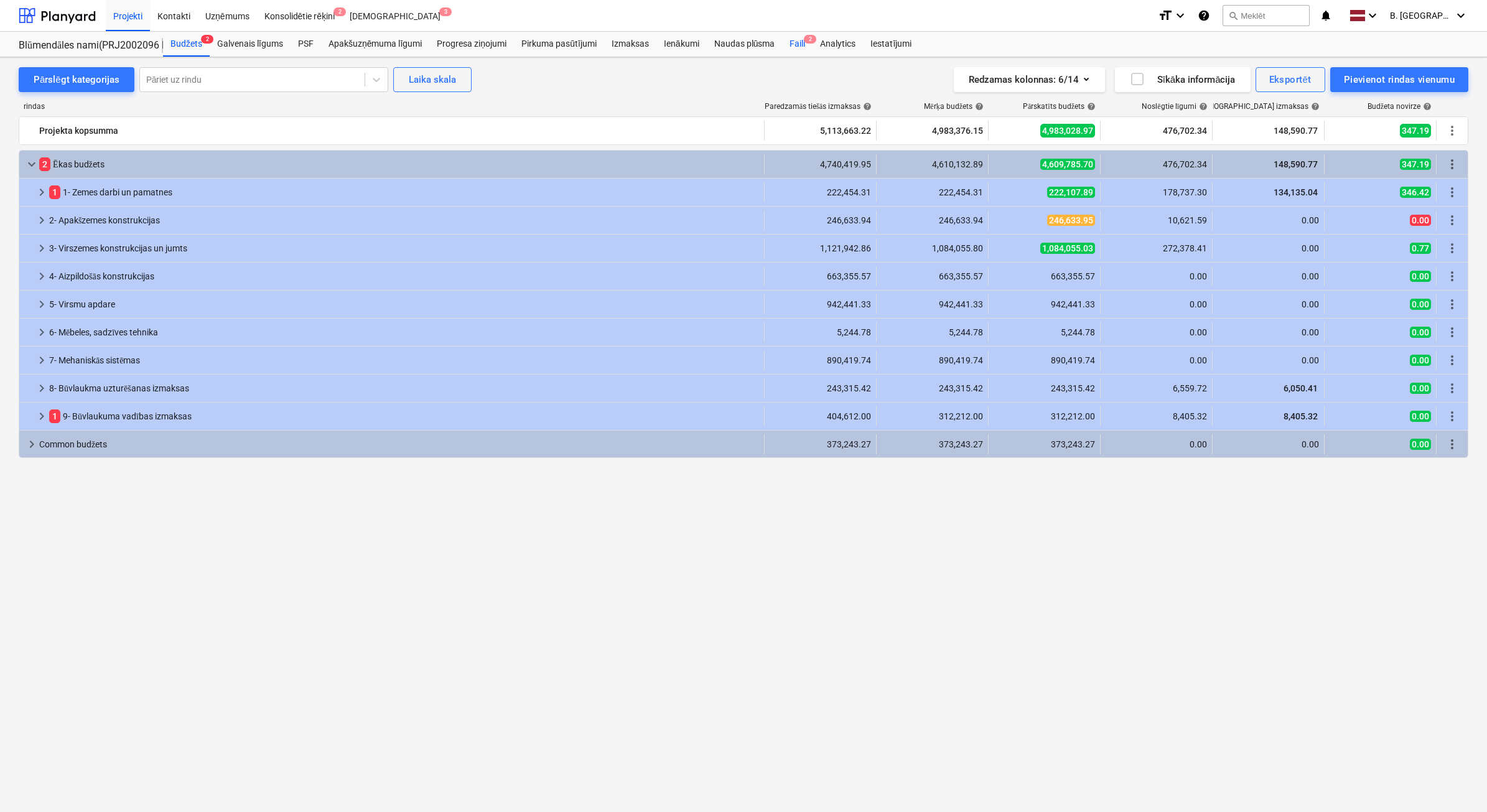
click at [797, 48] on div "Faili 2" at bounding box center [797, 44] width 30 height 25
